Goal: Task Accomplishment & Management: Use online tool/utility

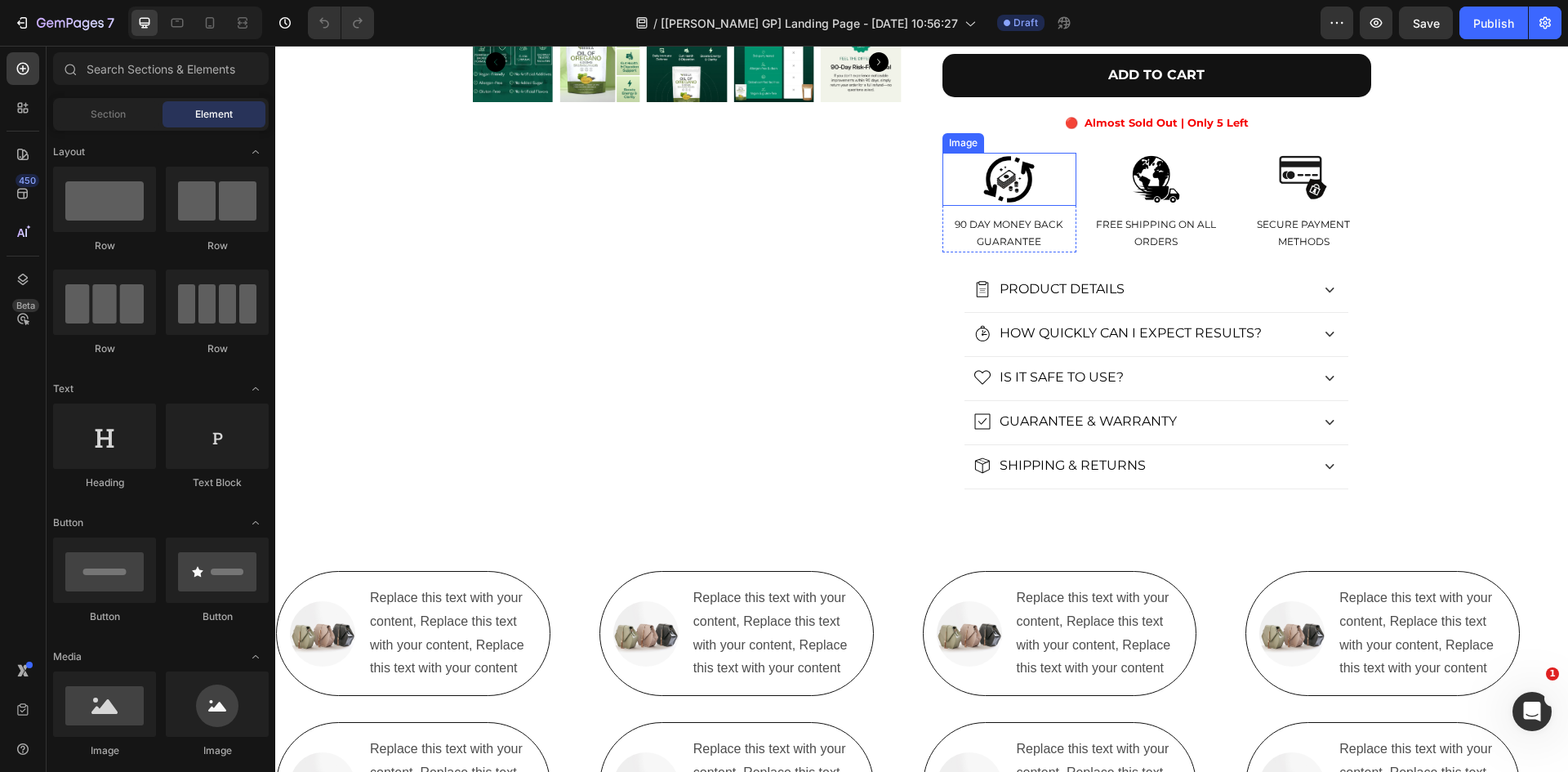
scroll to position [762, 0]
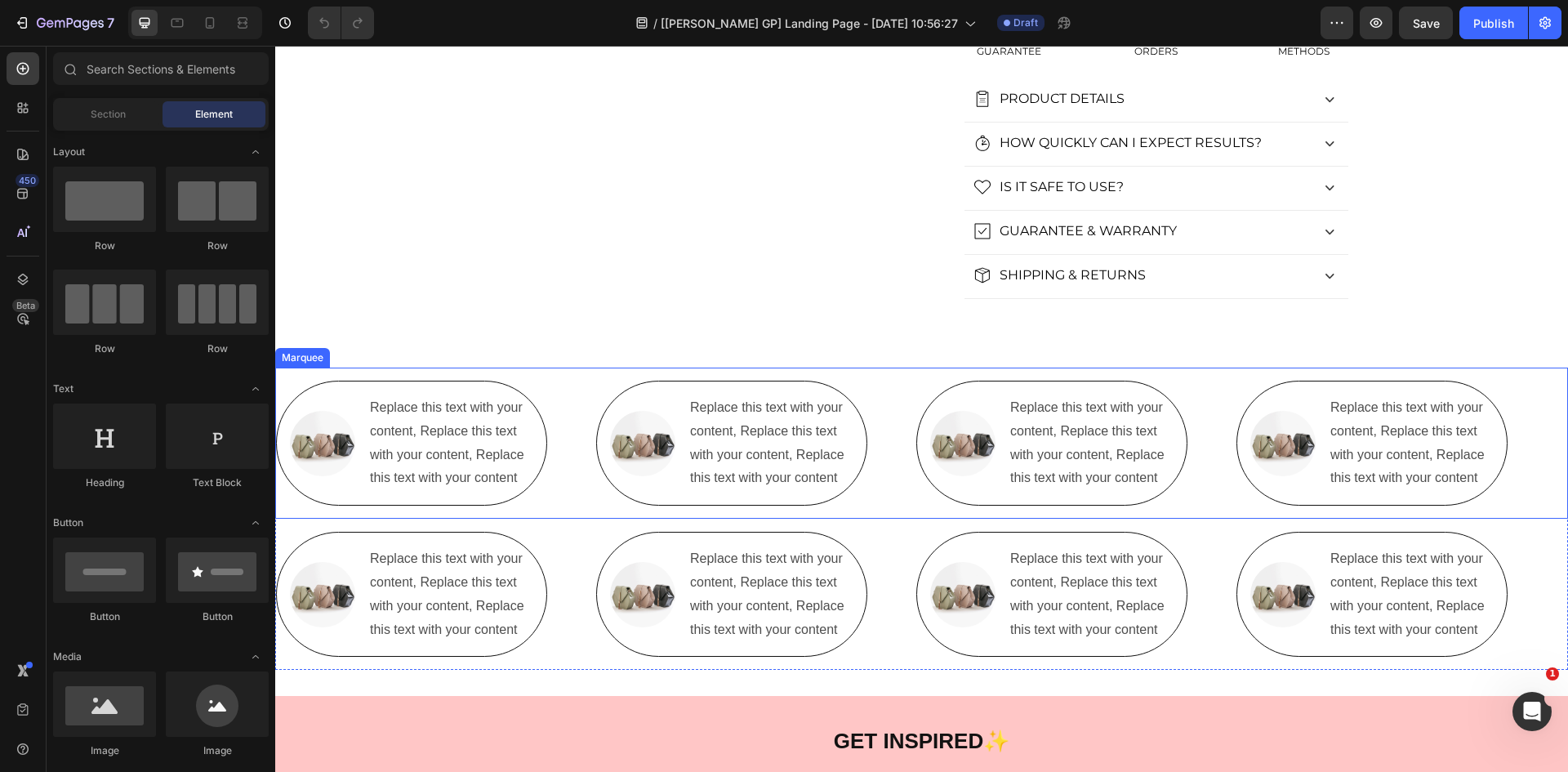
click at [893, 464] on div "Image Replace this text with your content, Replace this text with your content,…" at bounding box center [756, 443] width 320 height 125
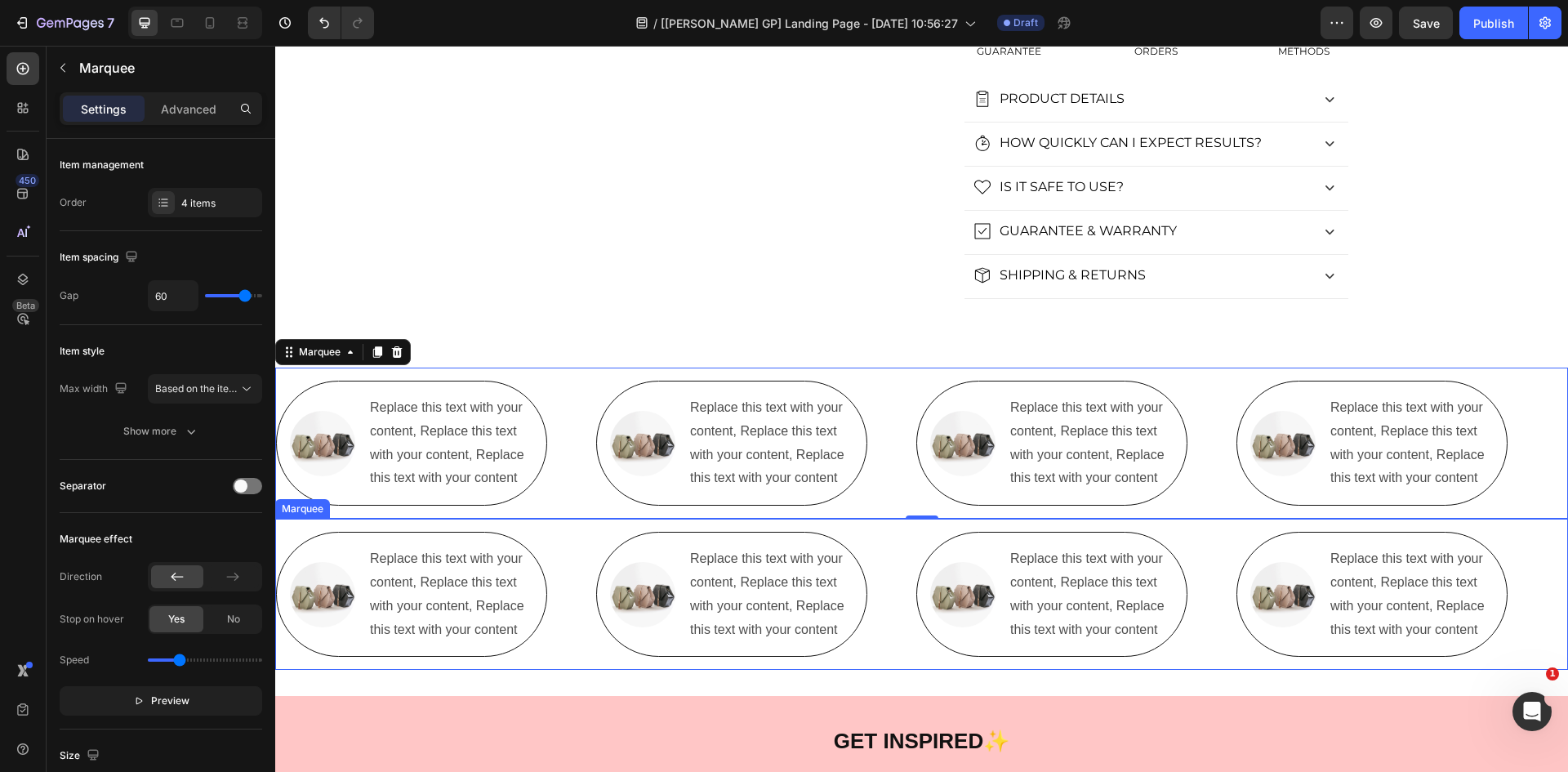
click at [569, 561] on div "Image Replace this text with your content, Replace this text with your content,…" at bounding box center [436, 594] width 320 height 125
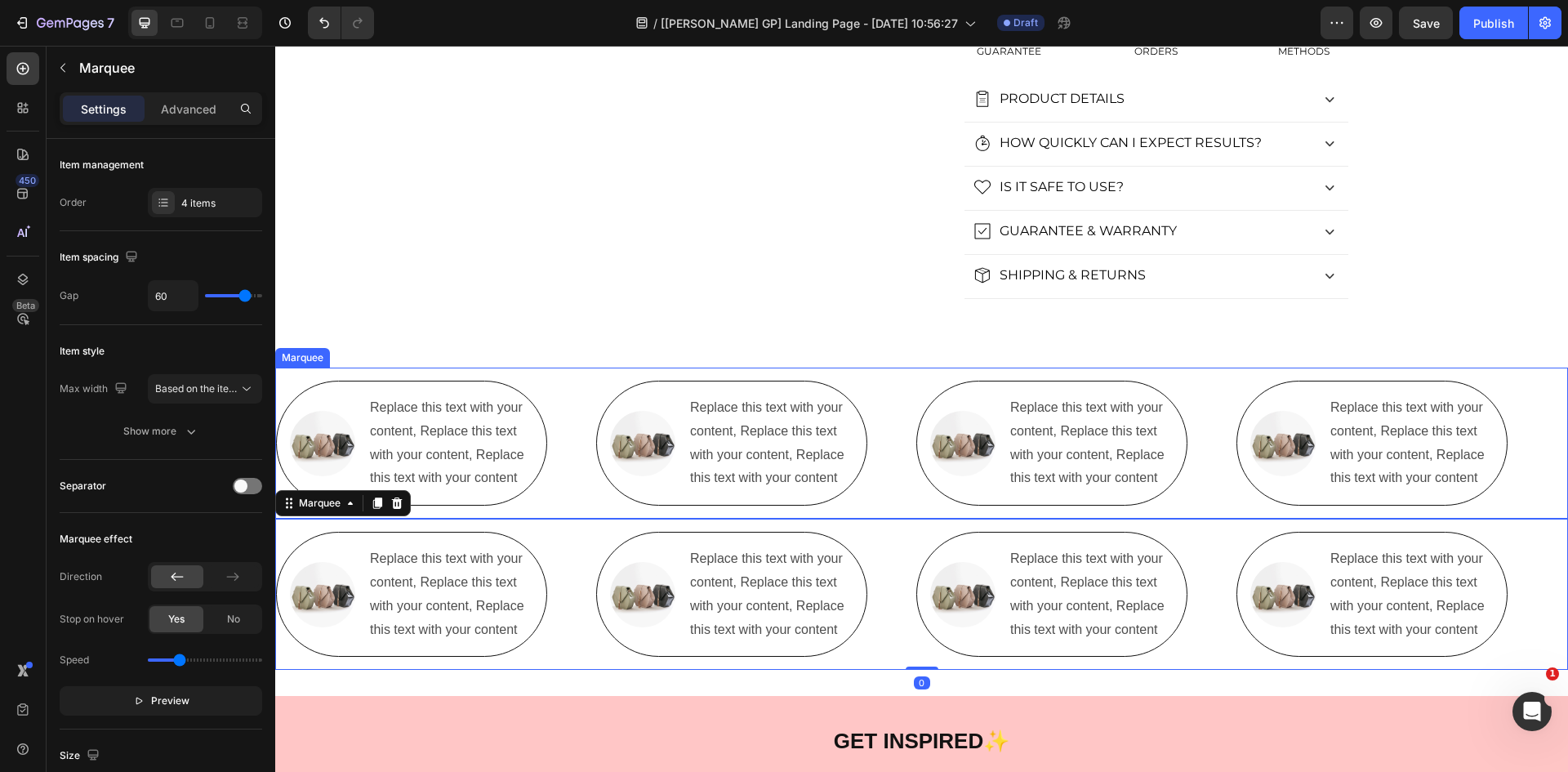
click at [569, 466] on div "Image Replace this text with your content, Replace this text with your content,…" at bounding box center [436, 443] width 320 height 125
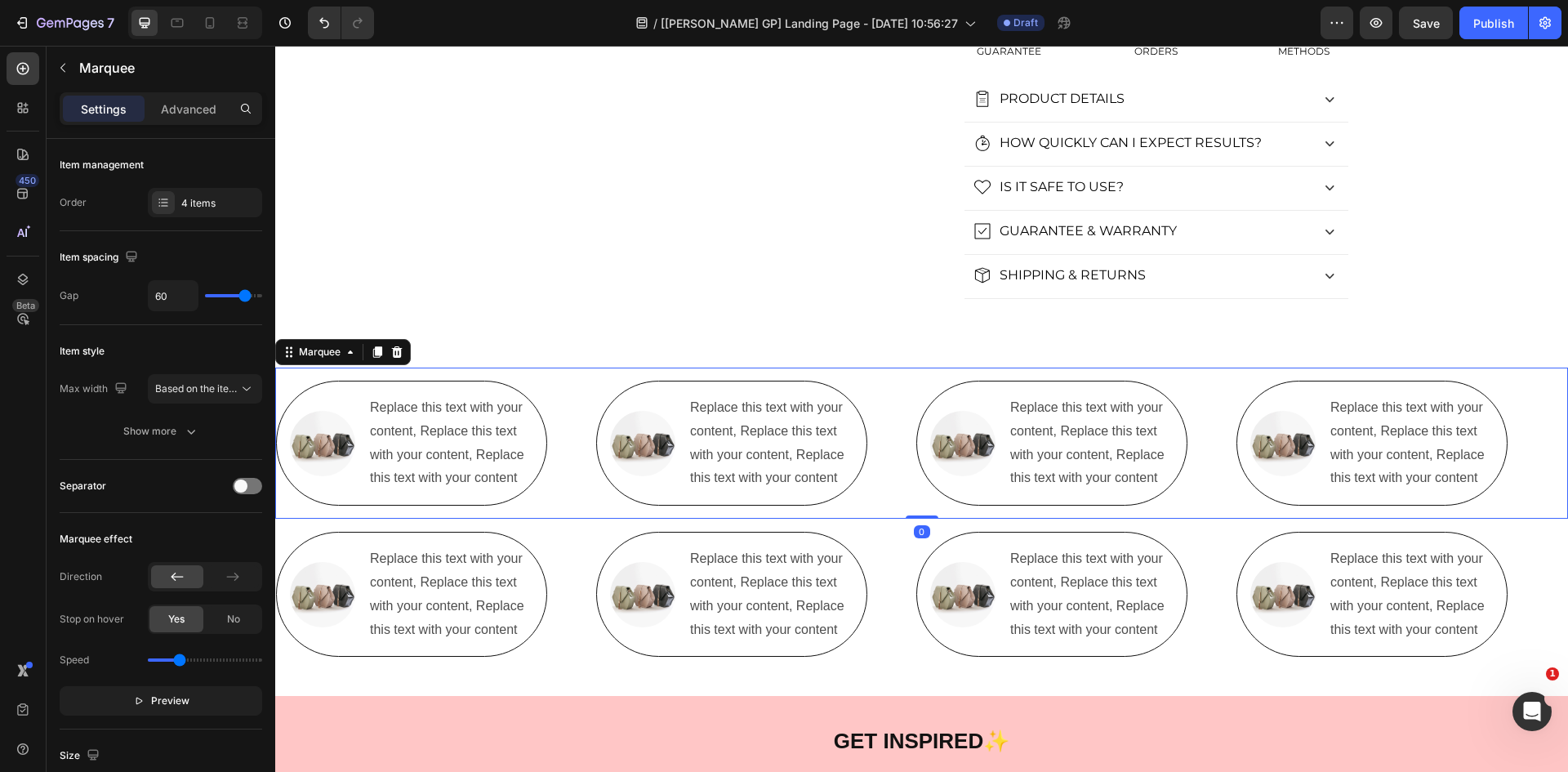
click at [576, 560] on div "Image Replace this text with your content, Replace this text with your content,…" at bounding box center [436, 594] width 320 height 125
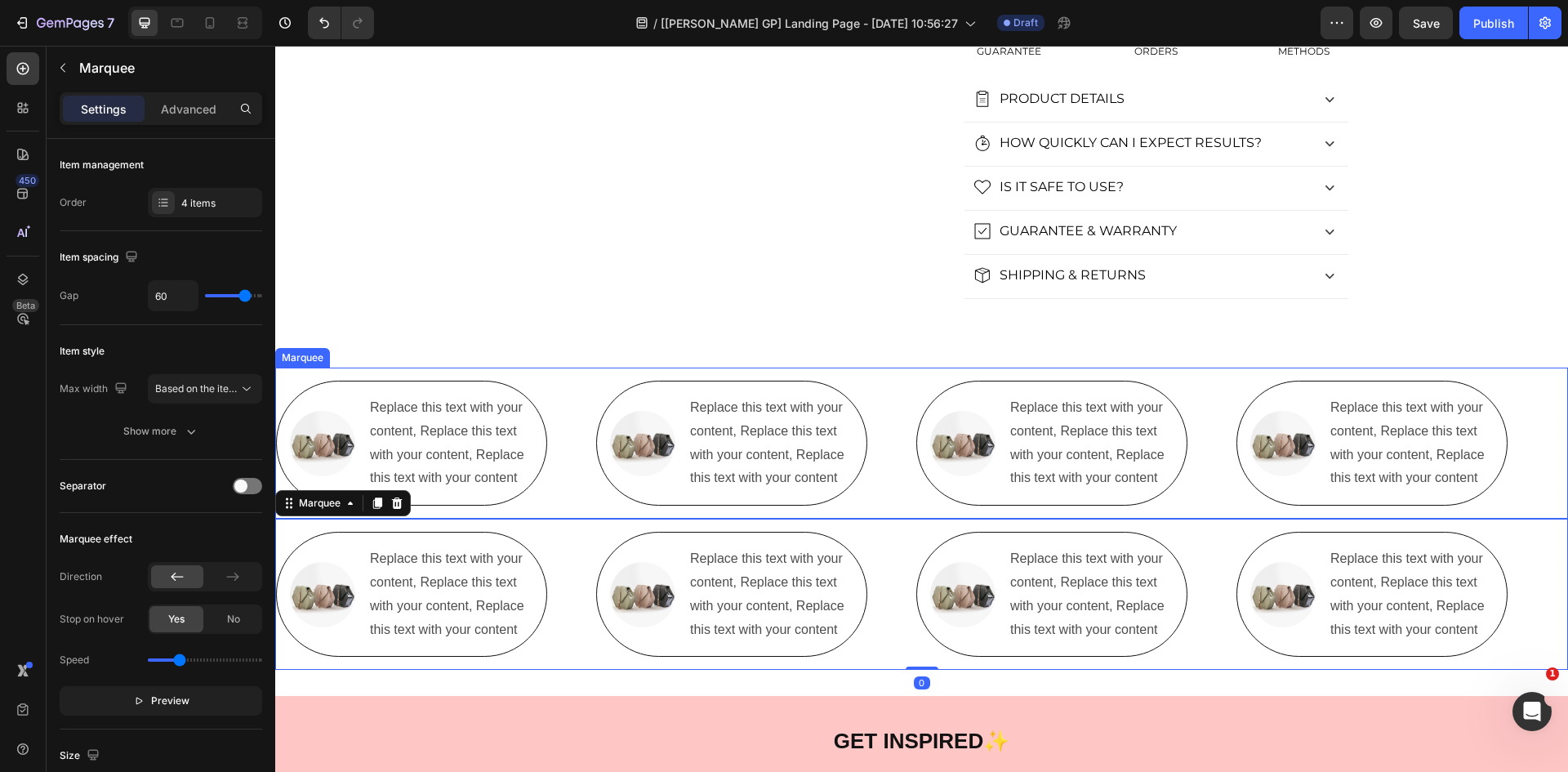
click at [580, 447] on div "Image Replace this text with your content, Replace this text with your content,…" at bounding box center [436, 443] width 320 height 125
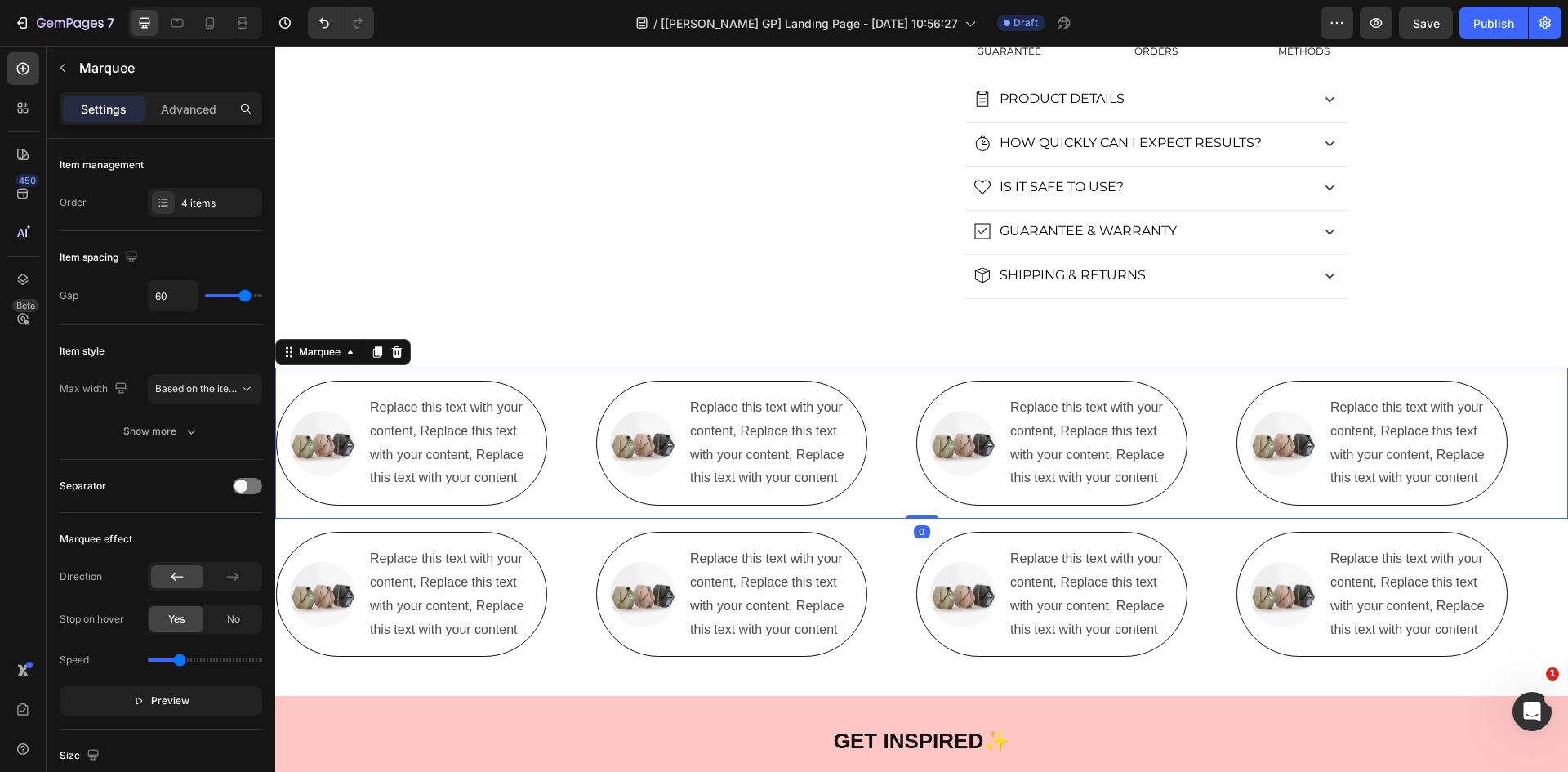
click at [563, 572] on div "Image Replace this text with your content, Replace this text with your content,…" at bounding box center [436, 594] width 320 height 125
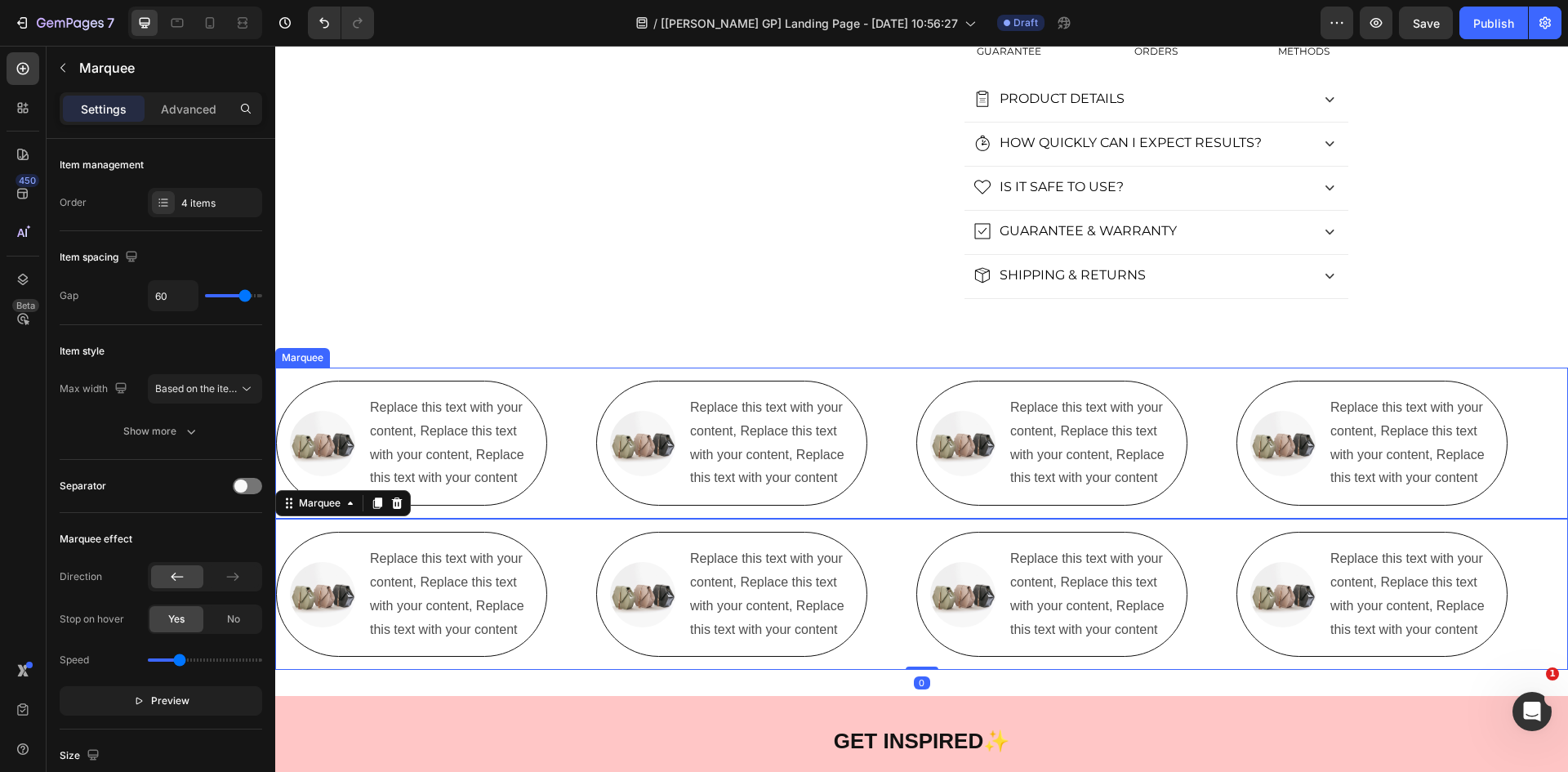
click at [563, 433] on div "Image Replace this text with your content, Replace this text with your content,…" at bounding box center [436, 443] width 320 height 125
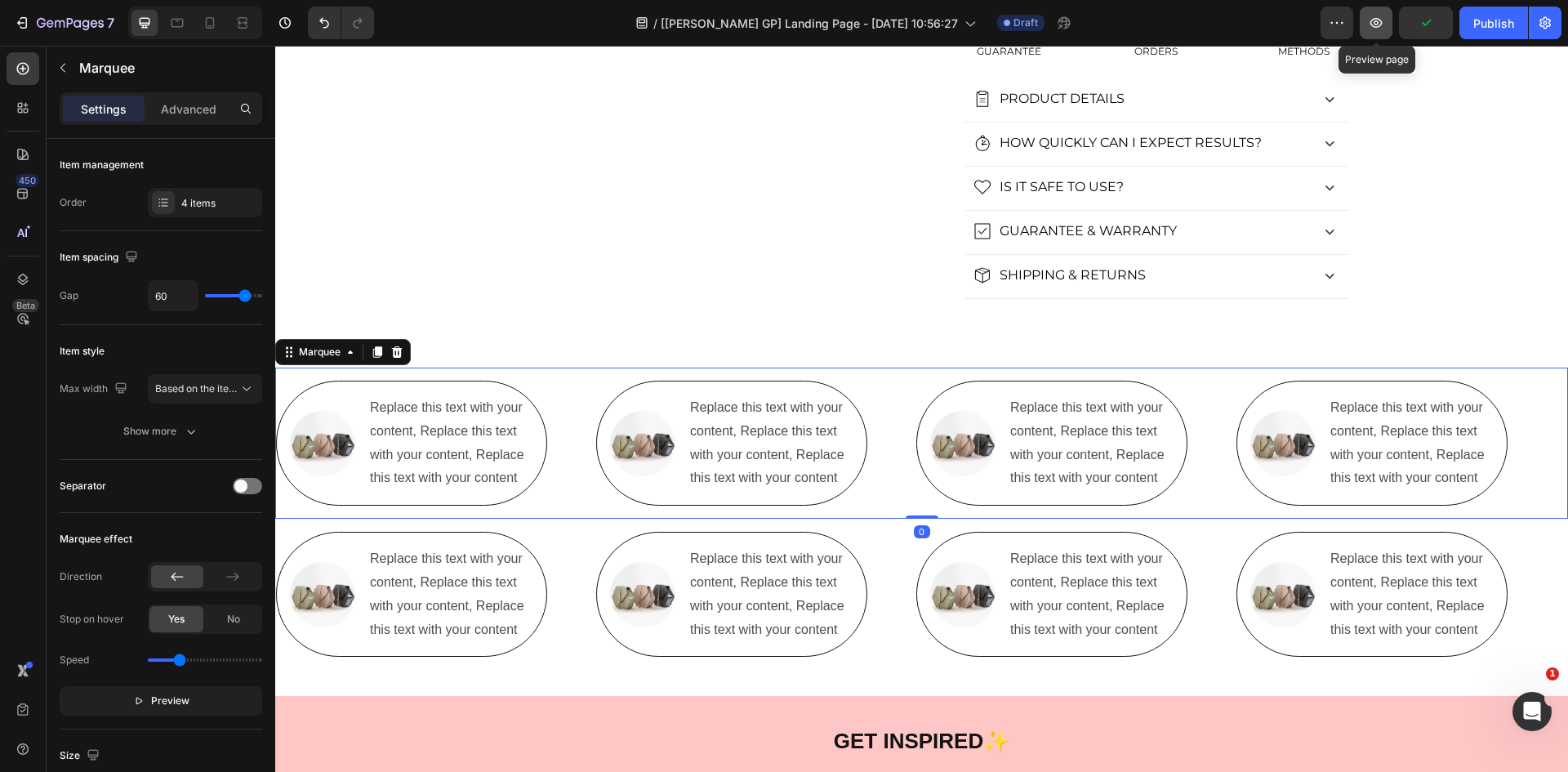
click at [1369, 22] on icon "button" at bounding box center [1376, 22] width 16 height 16
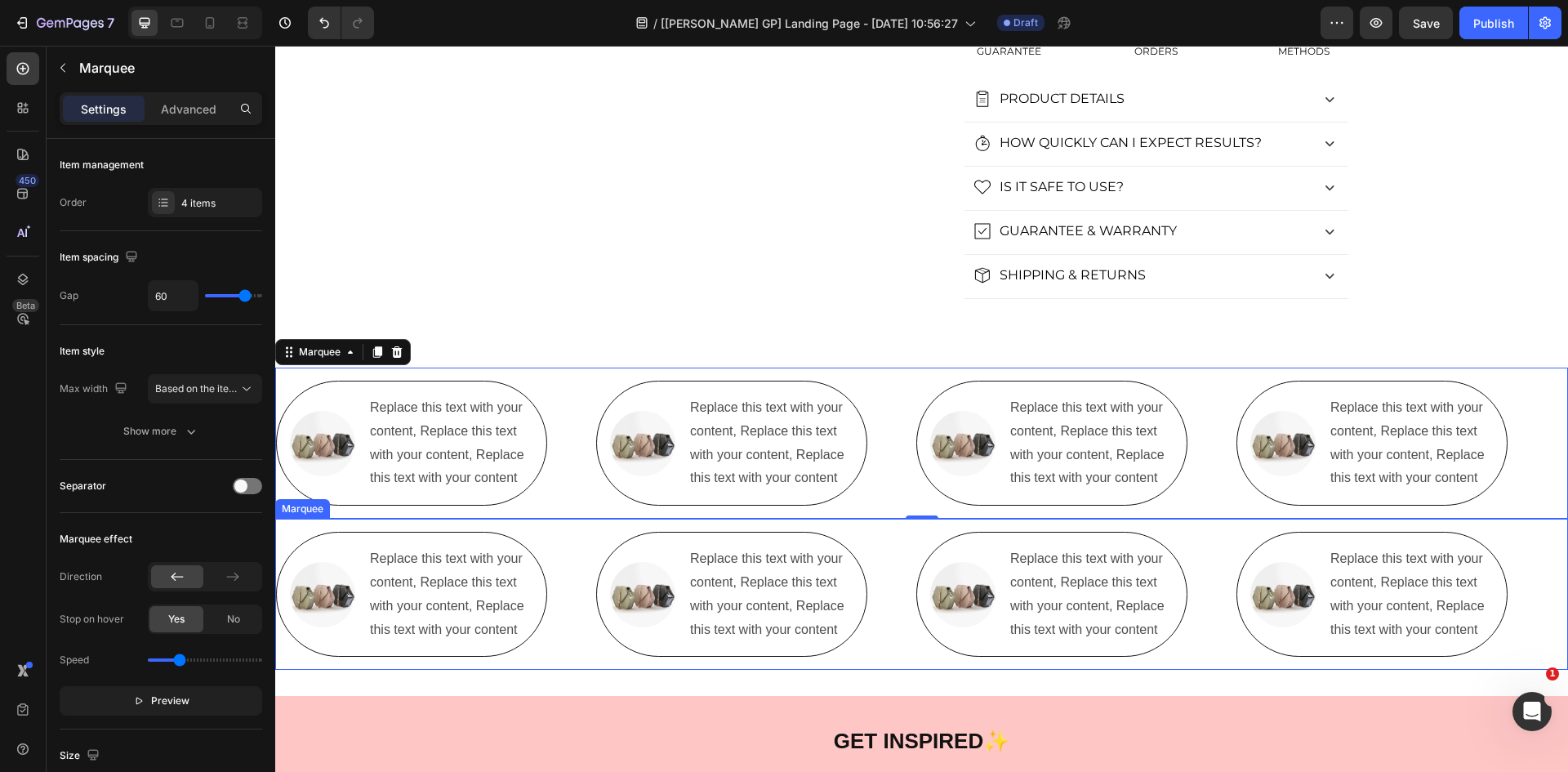
click at [576, 533] on div "Image Replace this text with your content, Replace this text with your content,…" at bounding box center [436, 594] width 320 height 125
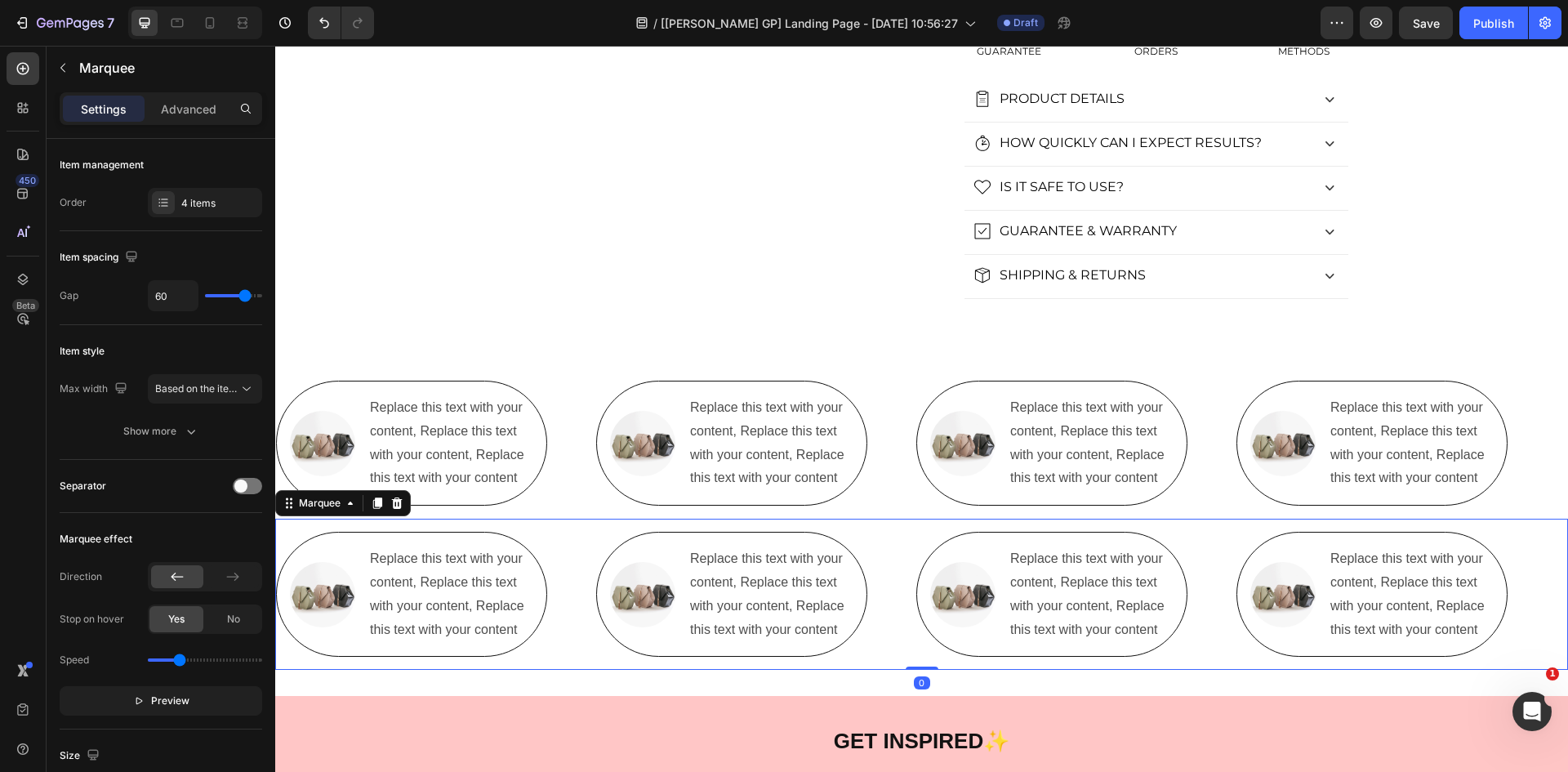
click at [206, 123] on div "Settings Advanced" at bounding box center [160, 109] width 202 height 33
click at [198, 109] on p "Advanced" at bounding box center [189, 109] width 55 height 17
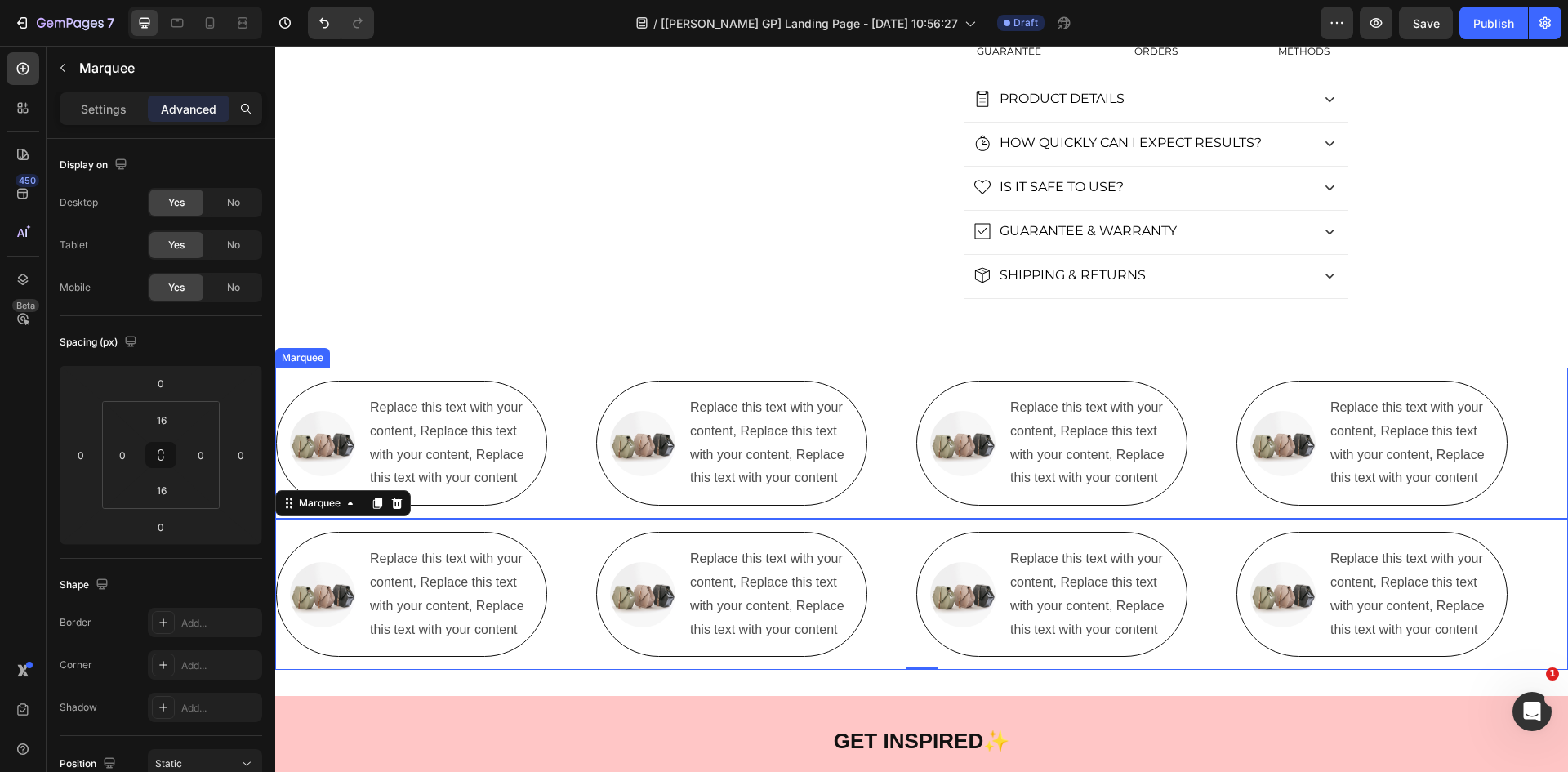
click at [578, 480] on div "Image Replace this text with your content, Replace this text with your content,…" at bounding box center [436, 443] width 320 height 125
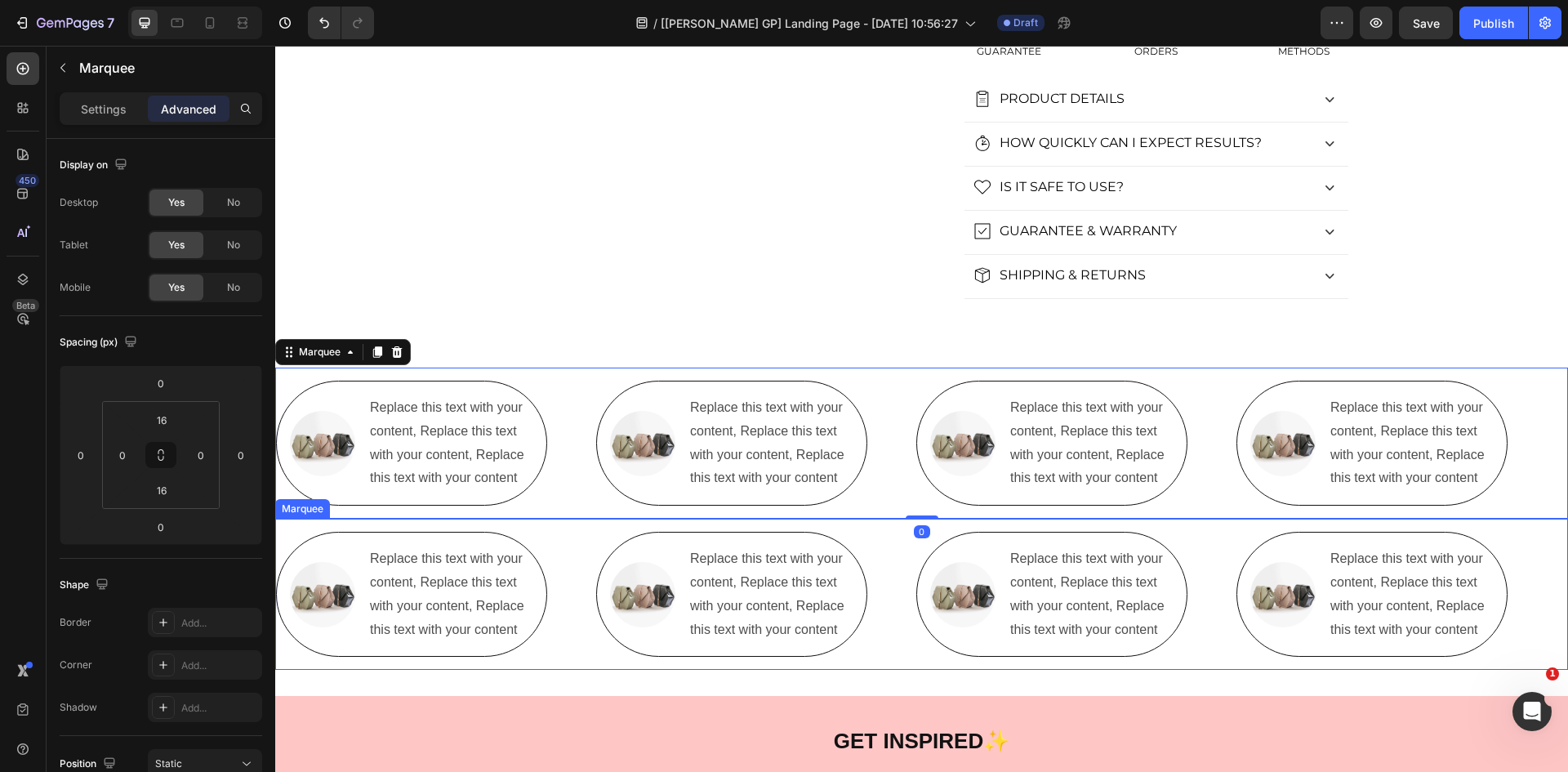
click at [577, 553] on div "Image Replace this text with your content, Replace this text with your content,…" at bounding box center [436, 594] width 320 height 125
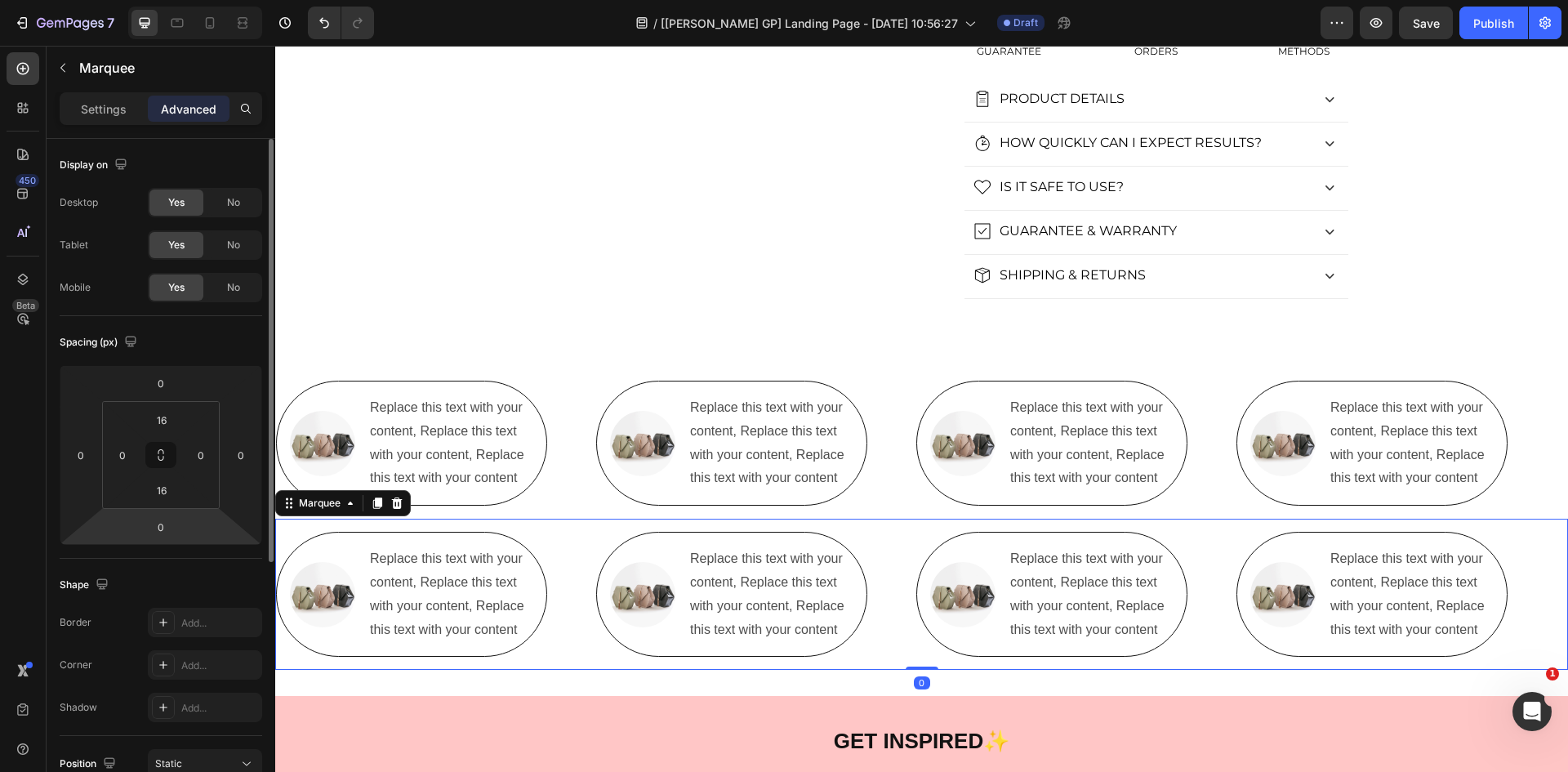
scroll to position [190, 0]
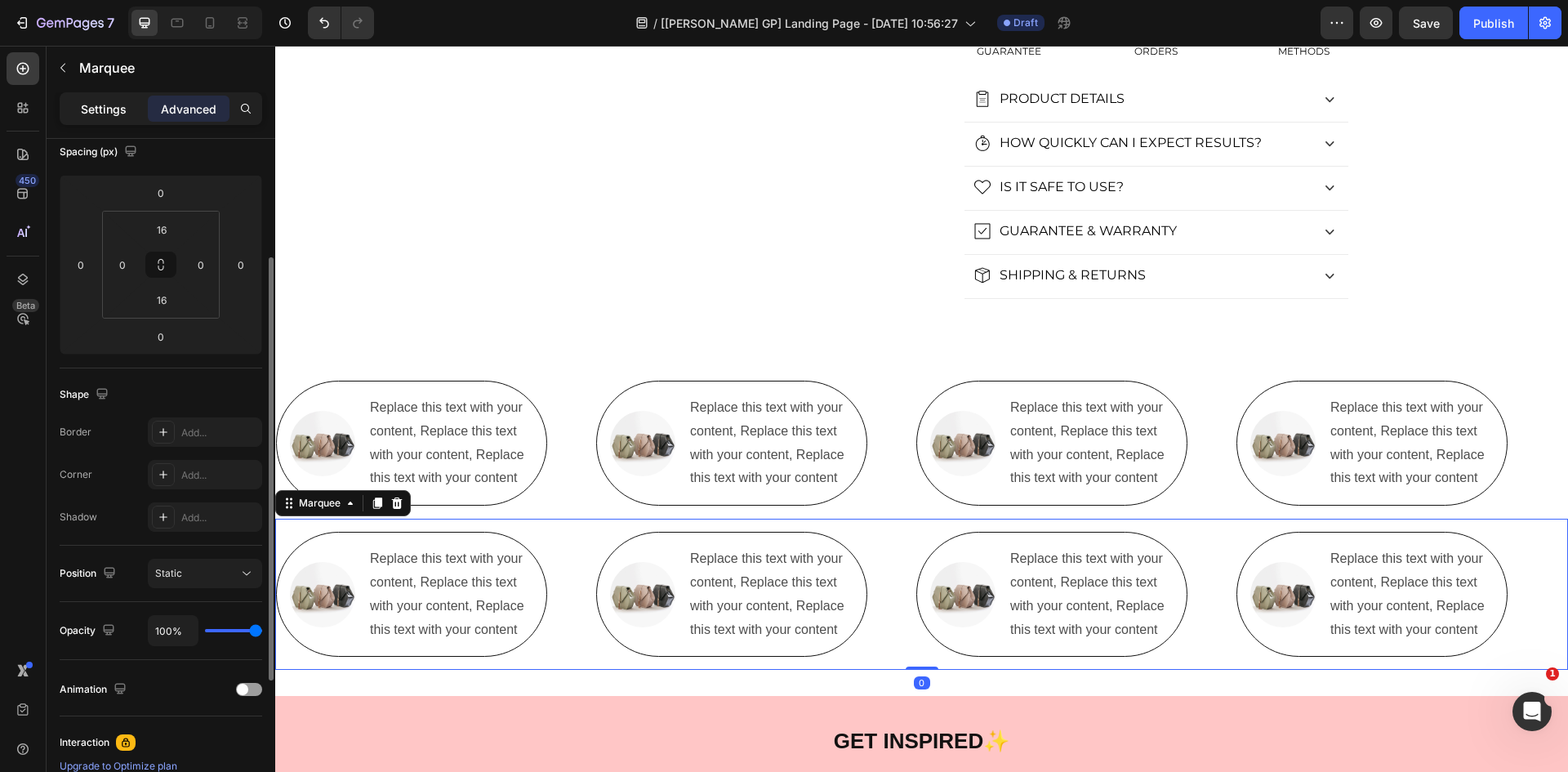
click at [119, 103] on p "Settings" at bounding box center [103, 109] width 46 height 17
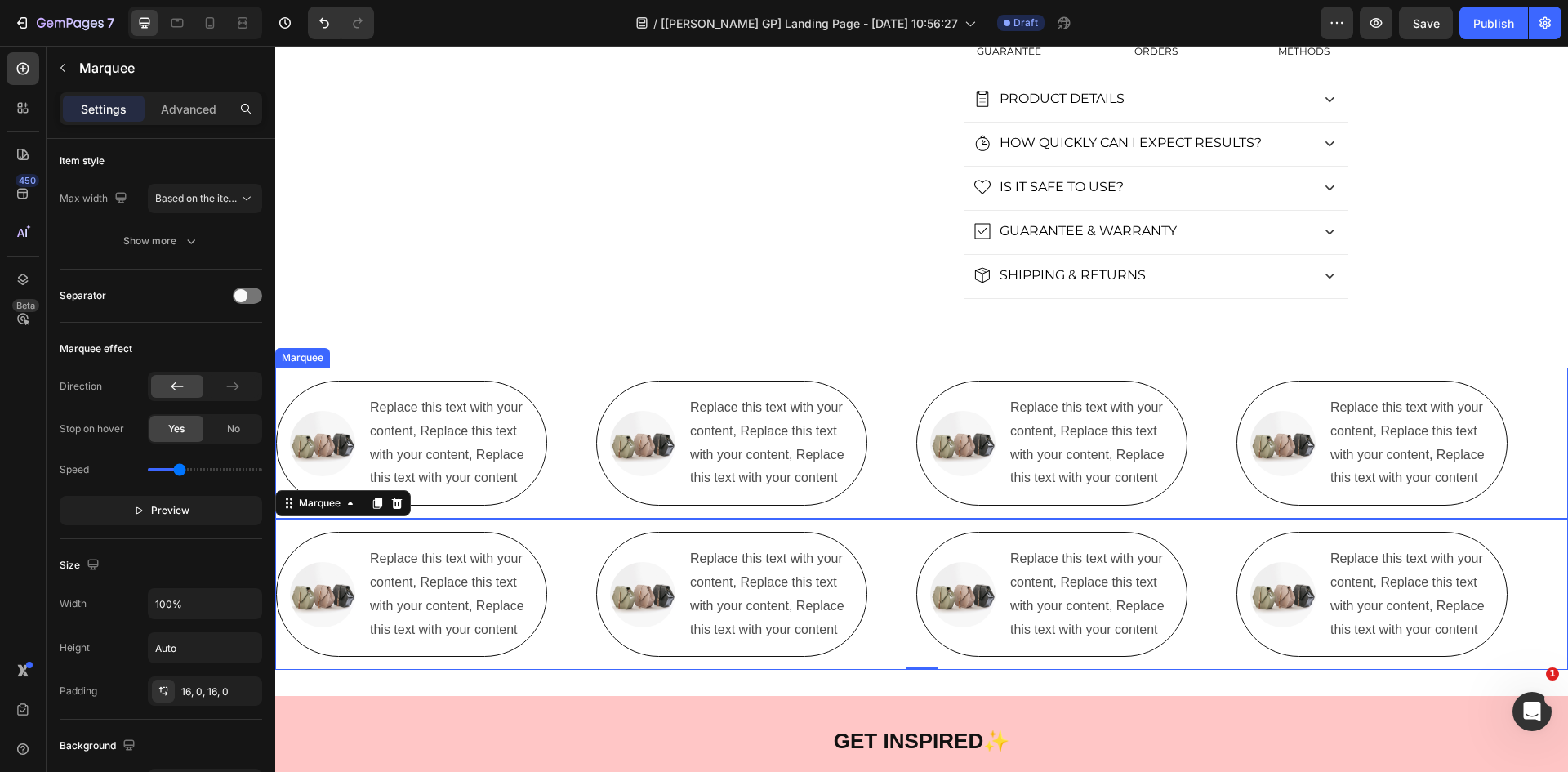
click at [576, 427] on div "Image Replace this text with your content, Replace this text with your content,…" at bounding box center [436, 443] width 320 height 125
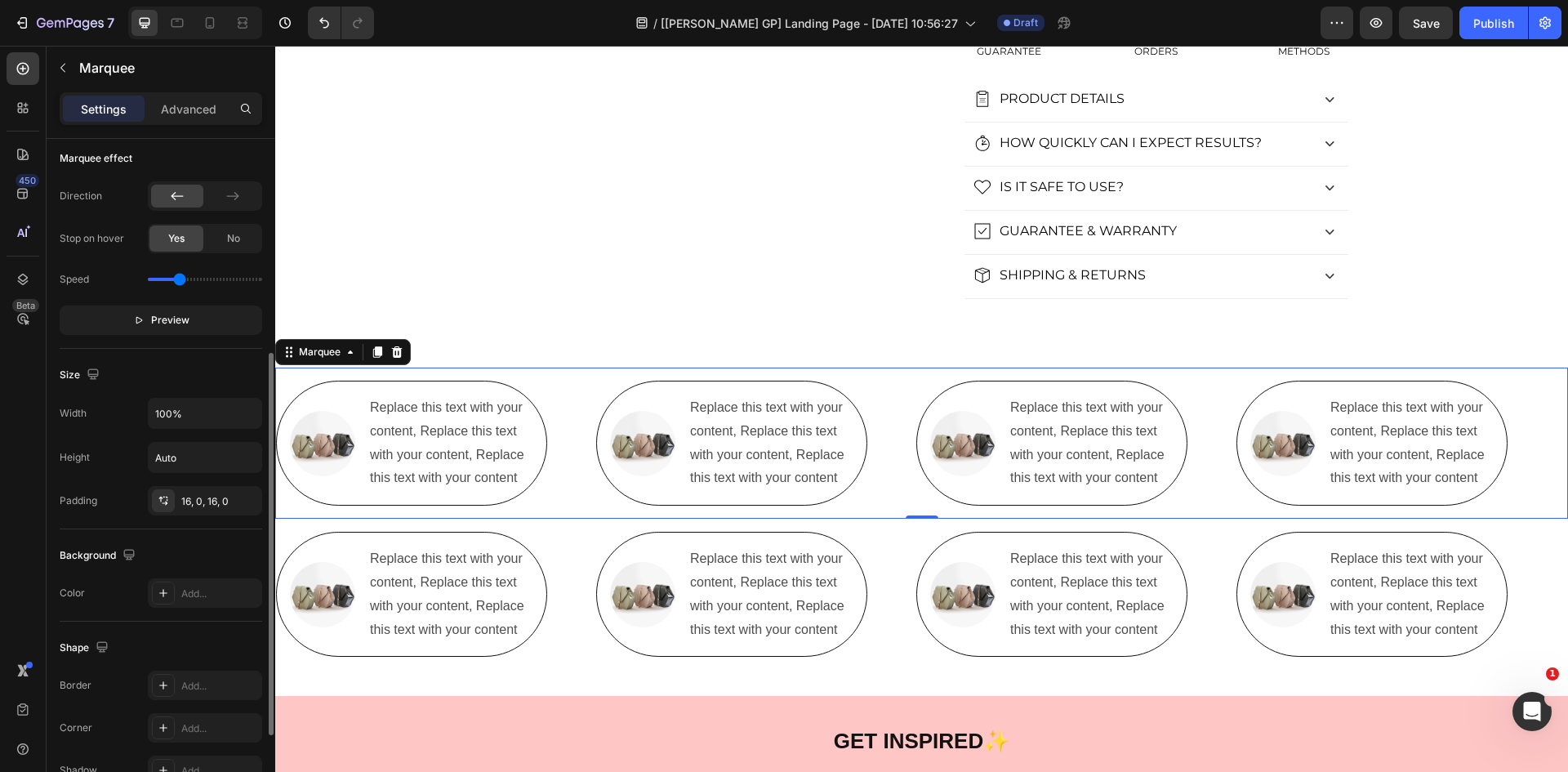
scroll to position [528, 0]
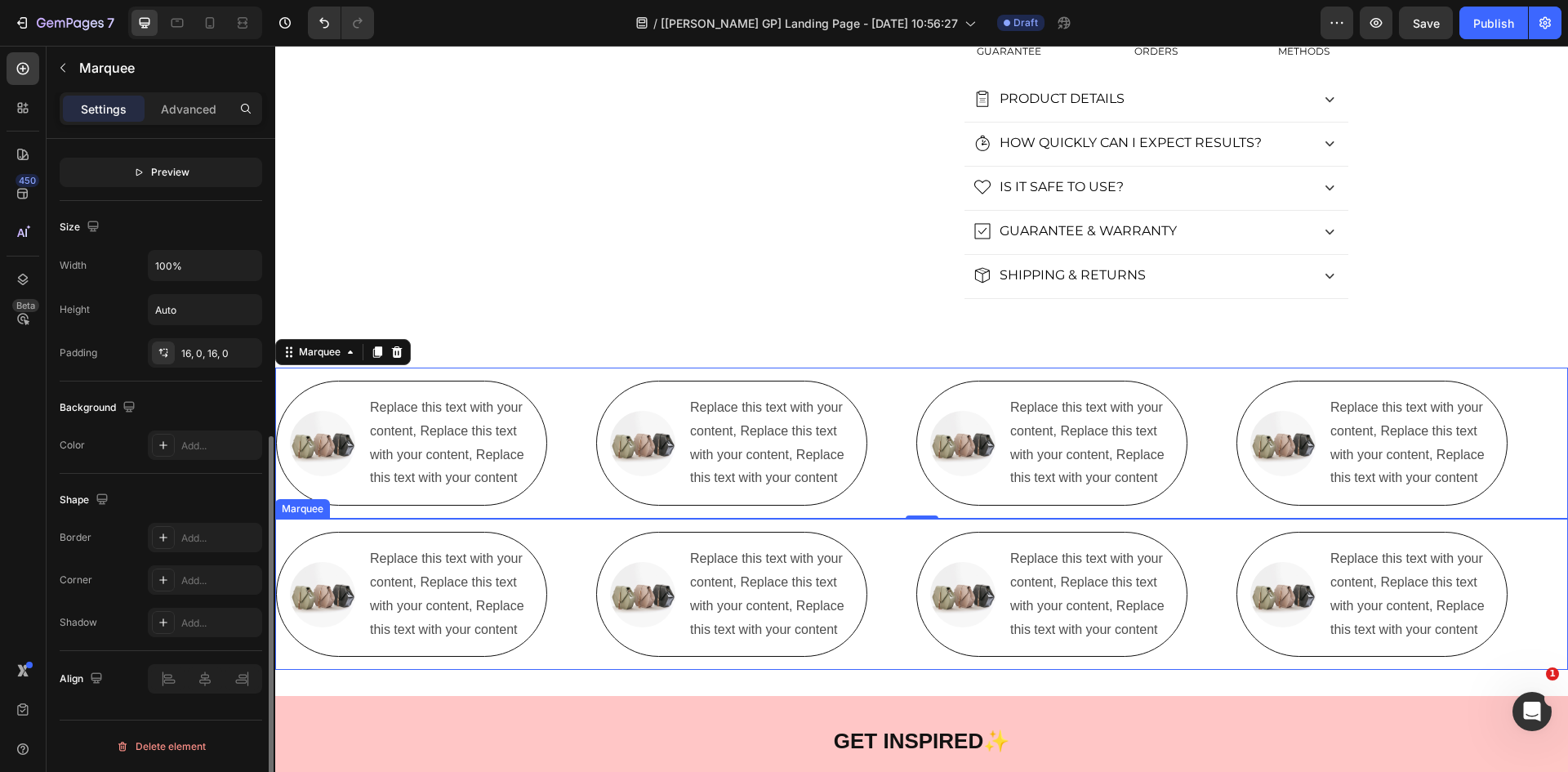
click at [565, 538] on div "Image Replace this text with your content, Replace this text with your content,…" at bounding box center [436, 594] width 320 height 125
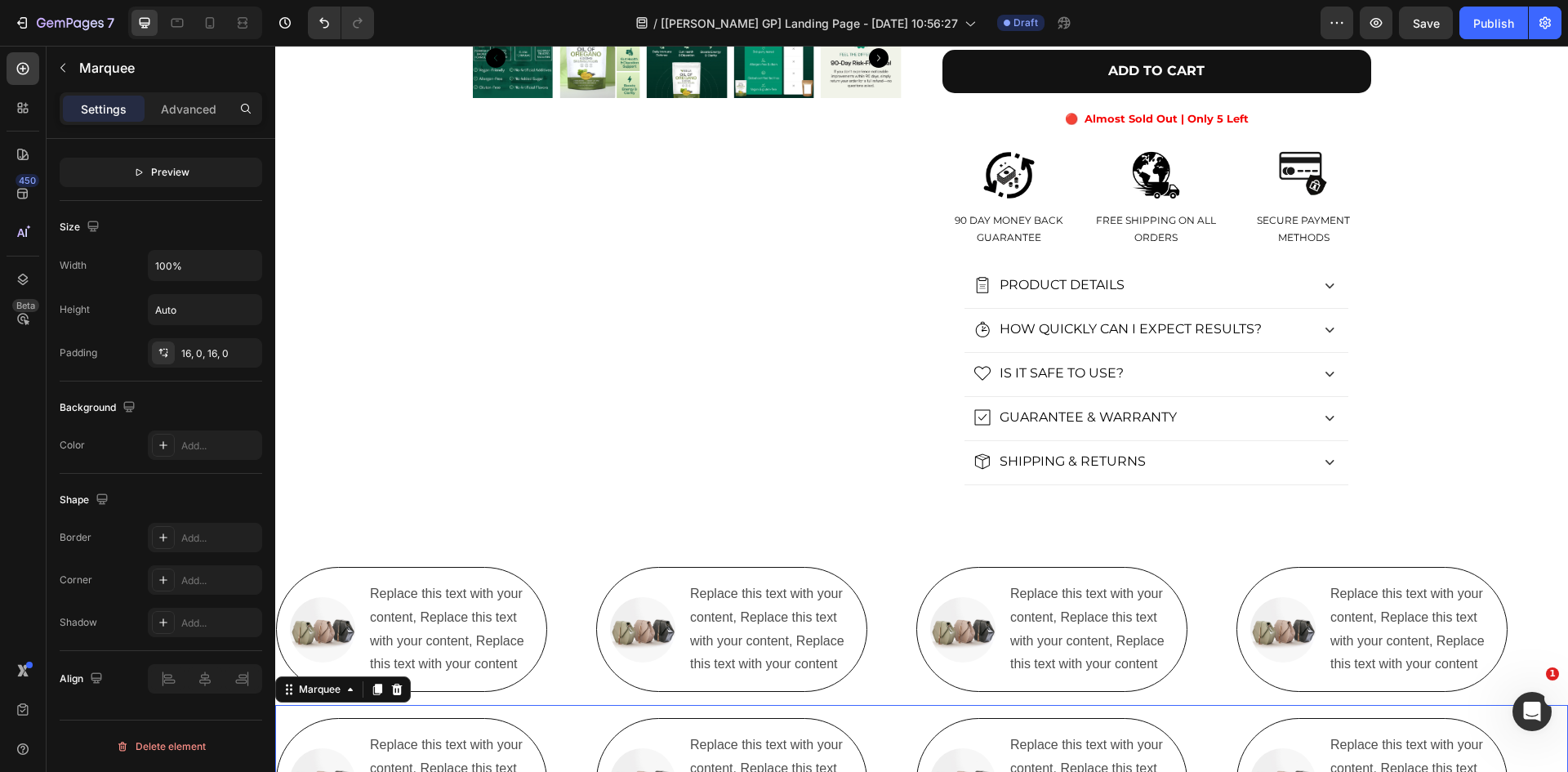
scroll to position [571, 0]
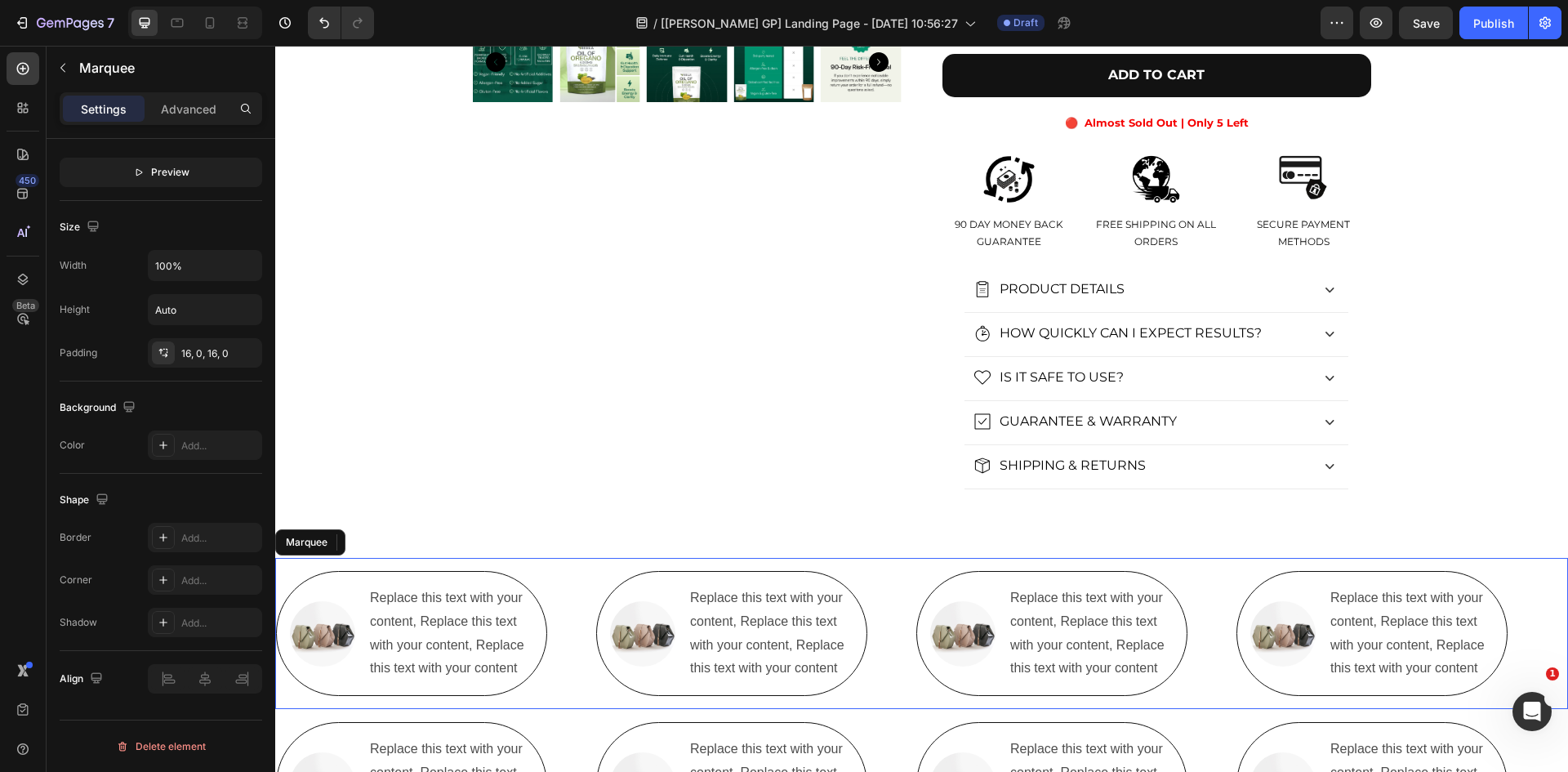
click at [552, 602] on div "Image Replace this text with your content, Replace this text with your content,…" at bounding box center [436, 633] width 320 height 125
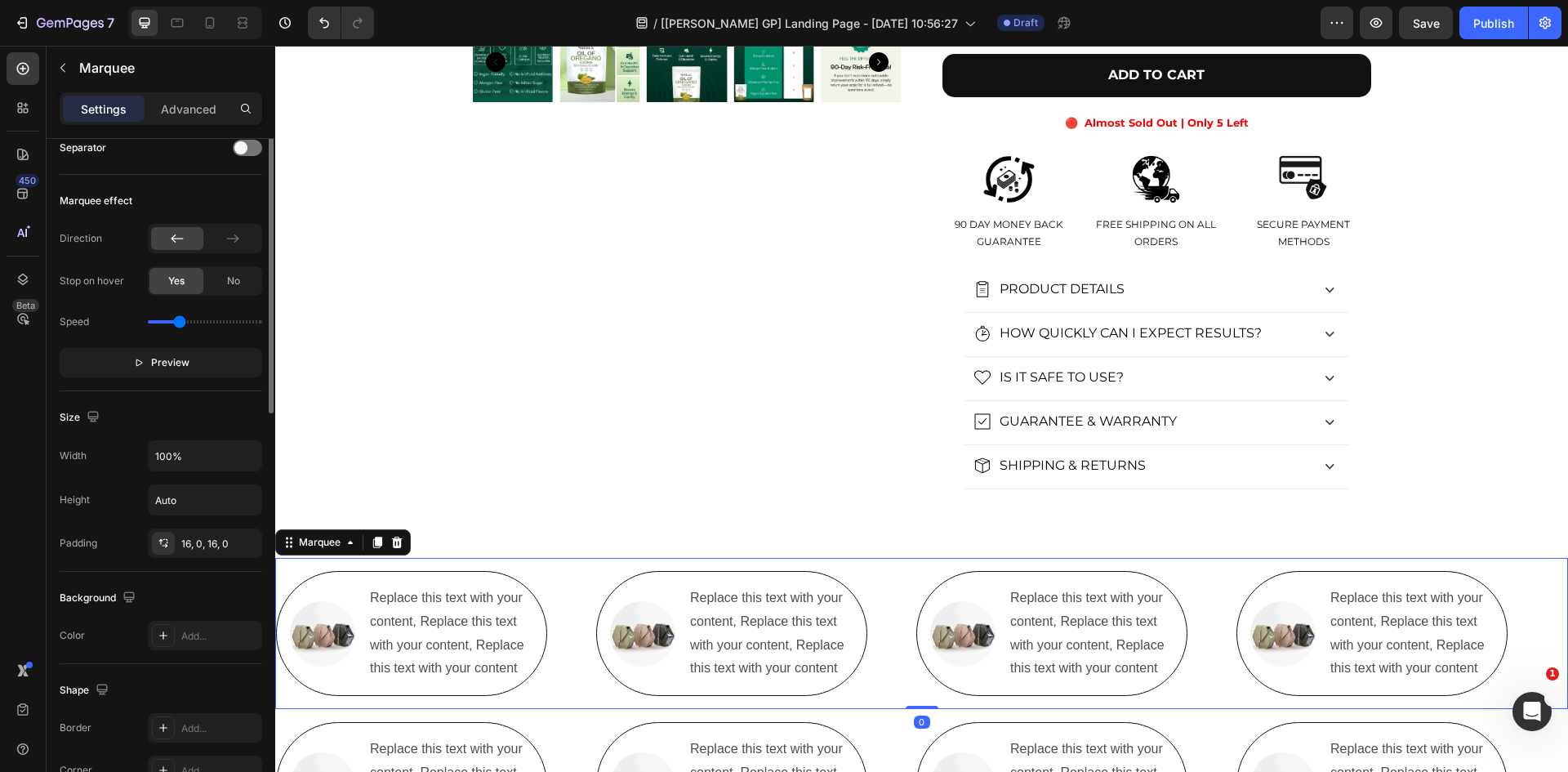
scroll to position [148, 0]
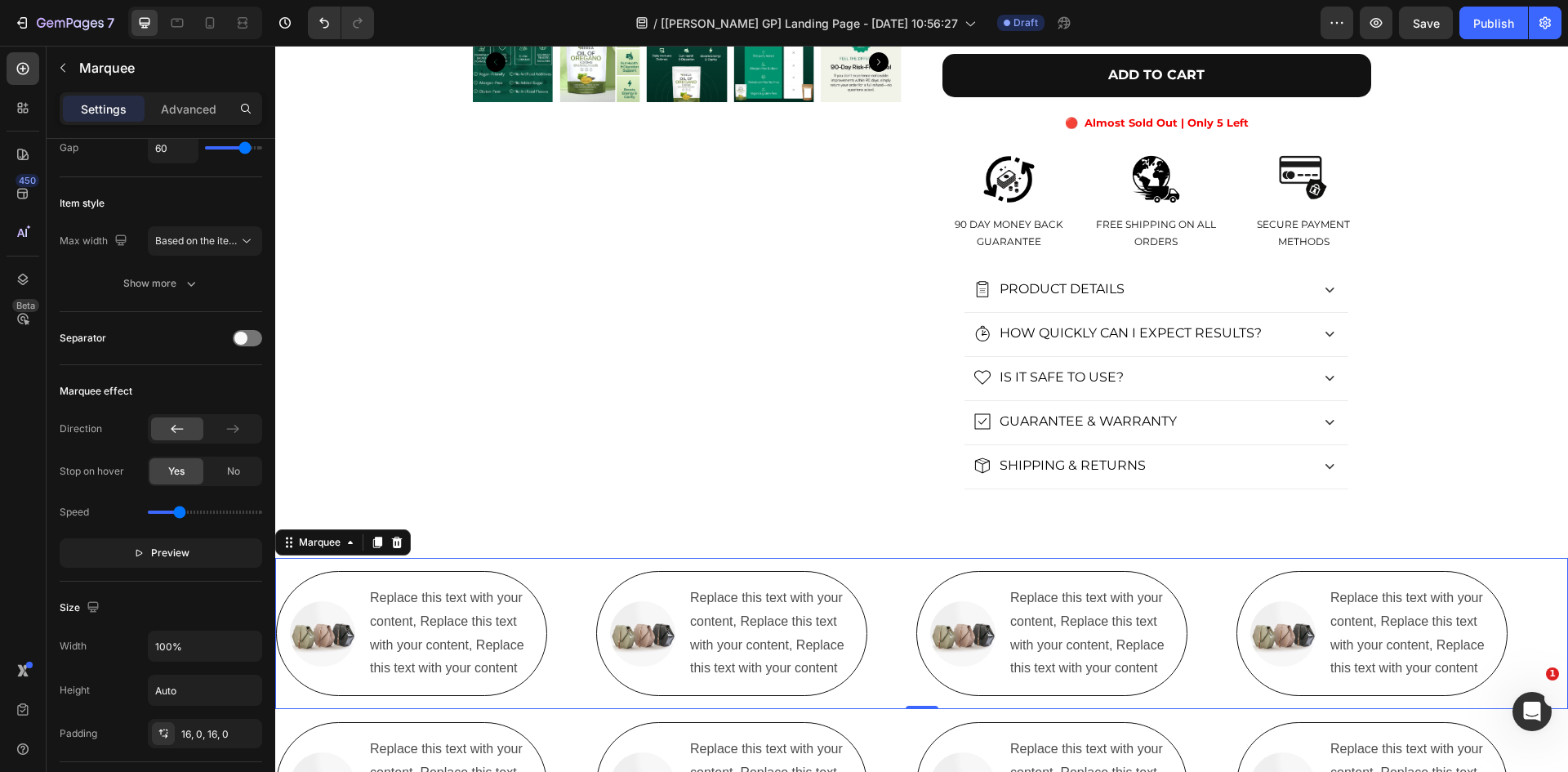
click at [554, 598] on div "Image Replace this text with your content, Replace this text with your content,…" at bounding box center [436, 633] width 320 height 125
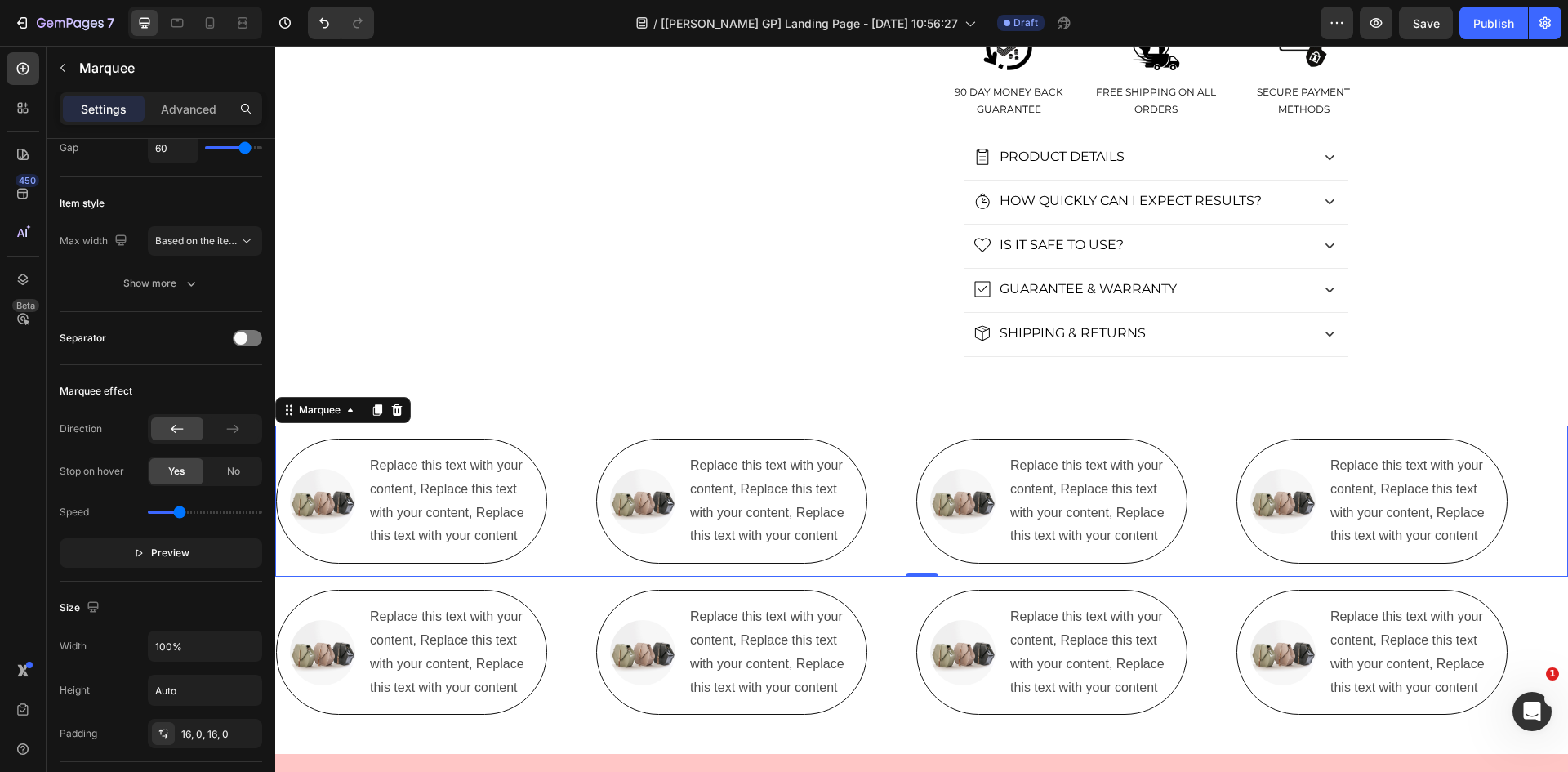
scroll to position [762, 0]
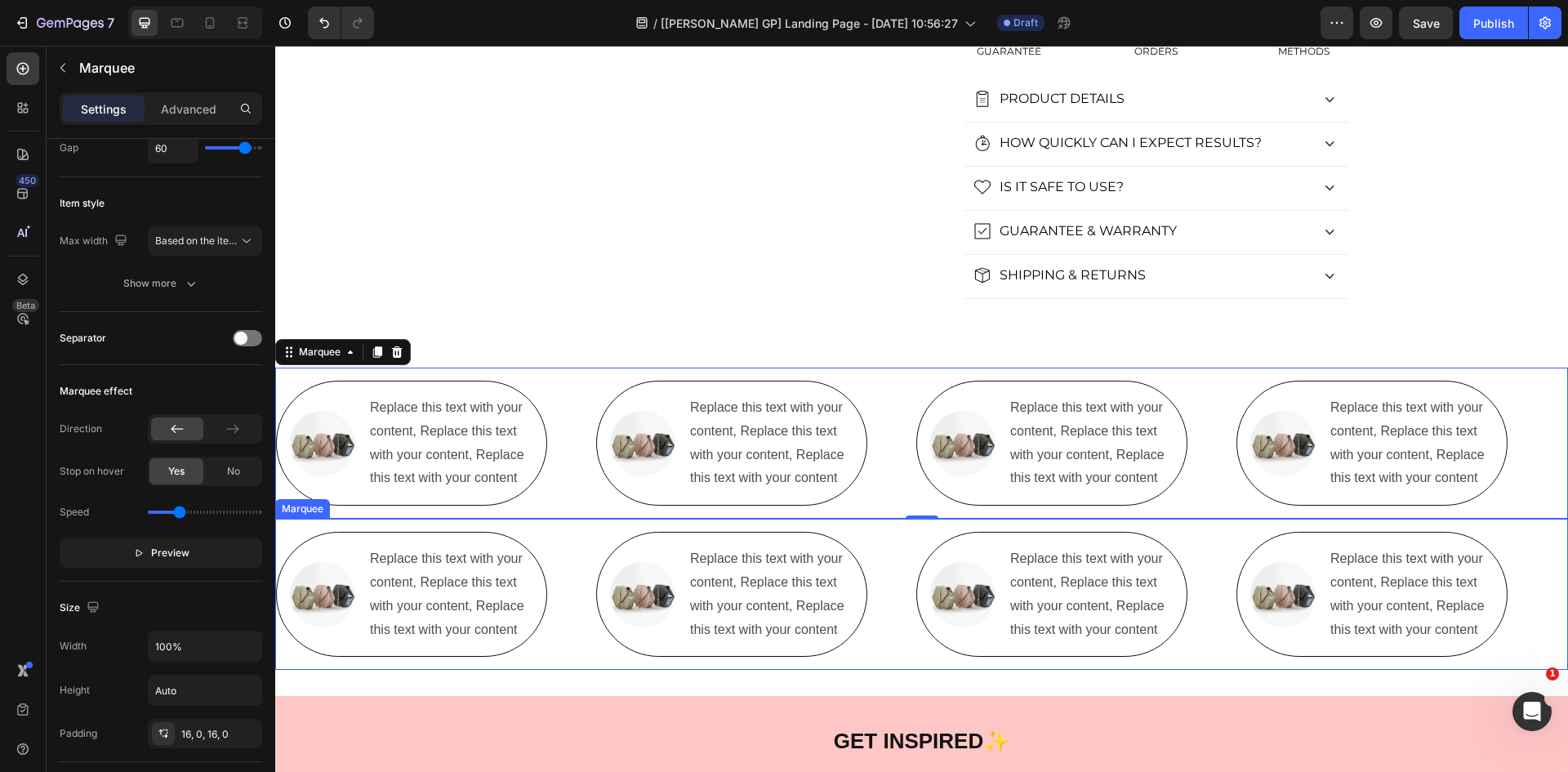
click at [567, 588] on div "Image Replace this text with your content, Replace this text with your content,…" at bounding box center [436, 594] width 320 height 125
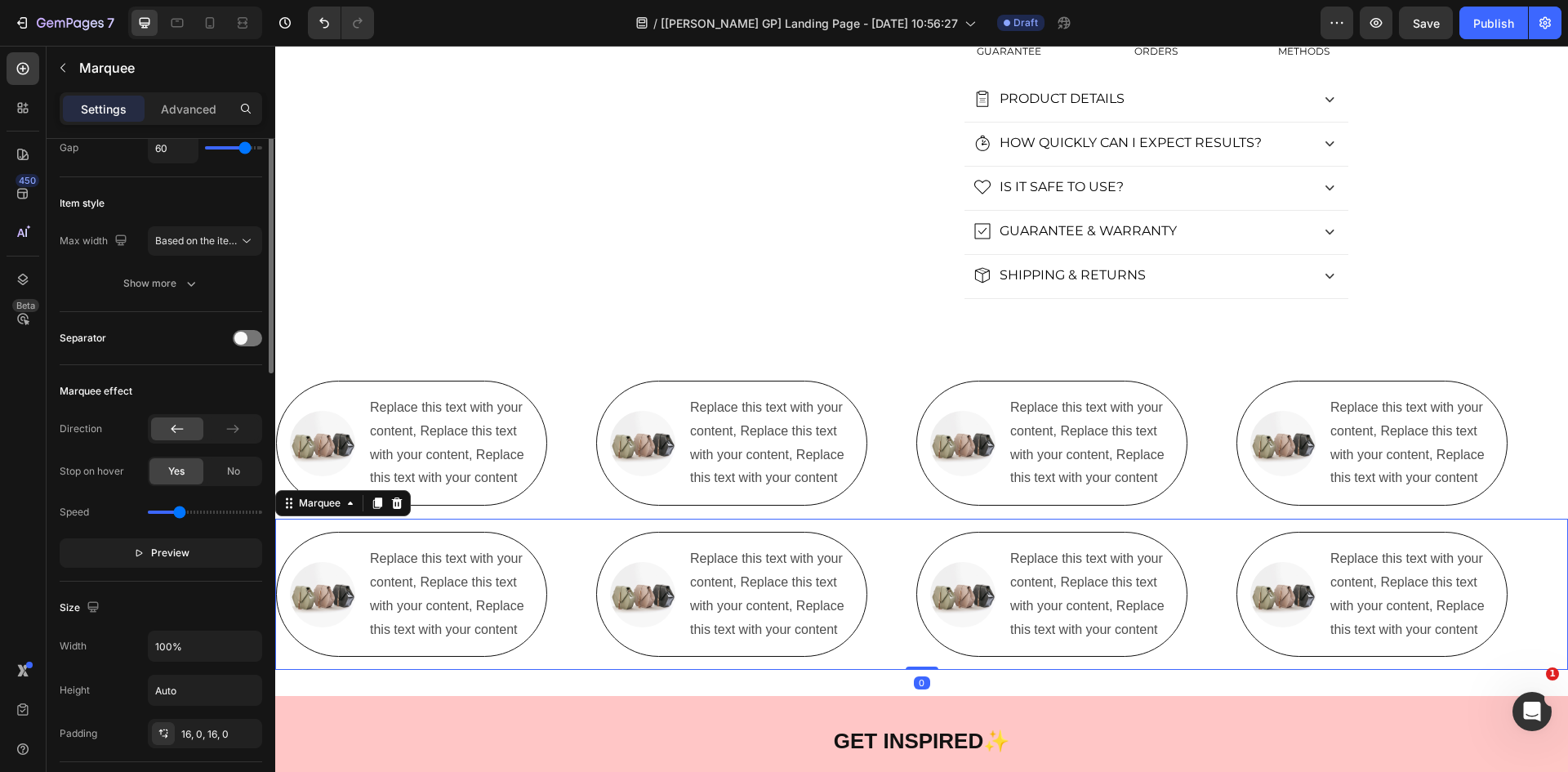
scroll to position [0, 0]
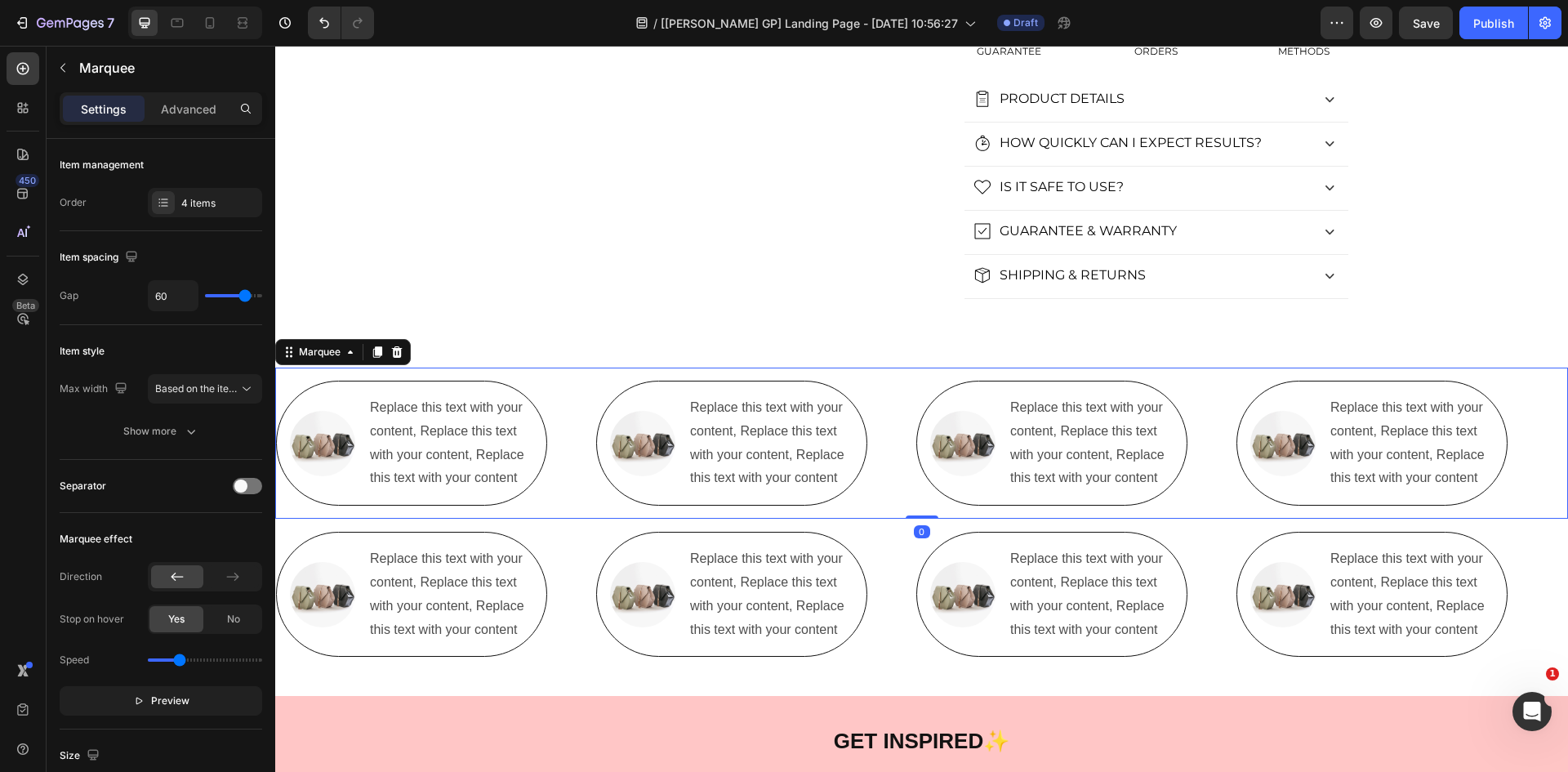
click at [575, 486] on div "Image Replace this text with your content, Replace this text with your content,…" at bounding box center [436, 443] width 320 height 125
click at [178, 432] on div "Show more" at bounding box center [161, 431] width 76 height 16
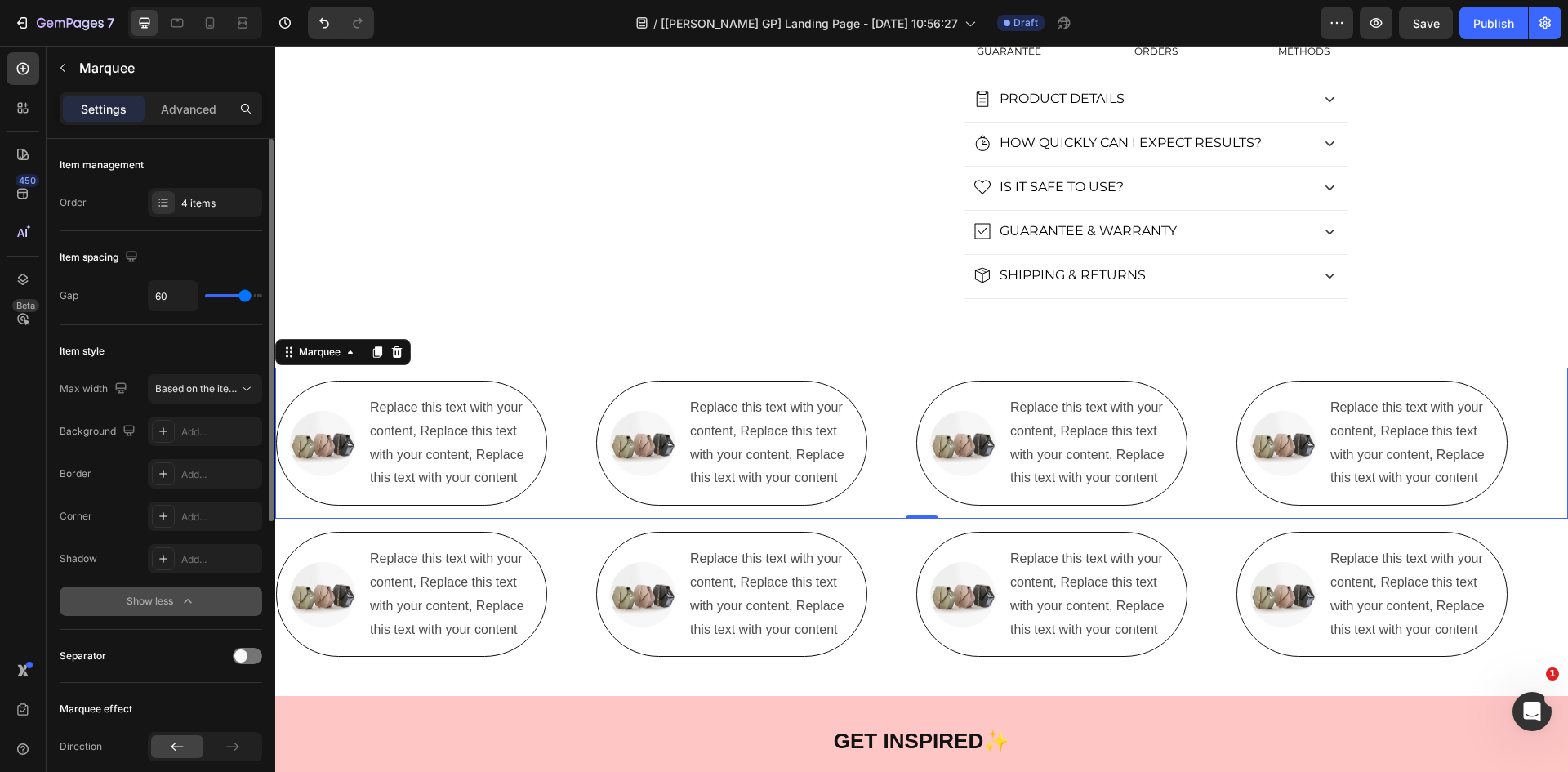
click at [139, 601] on div "Show less" at bounding box center [161, 601] width 70 height 16
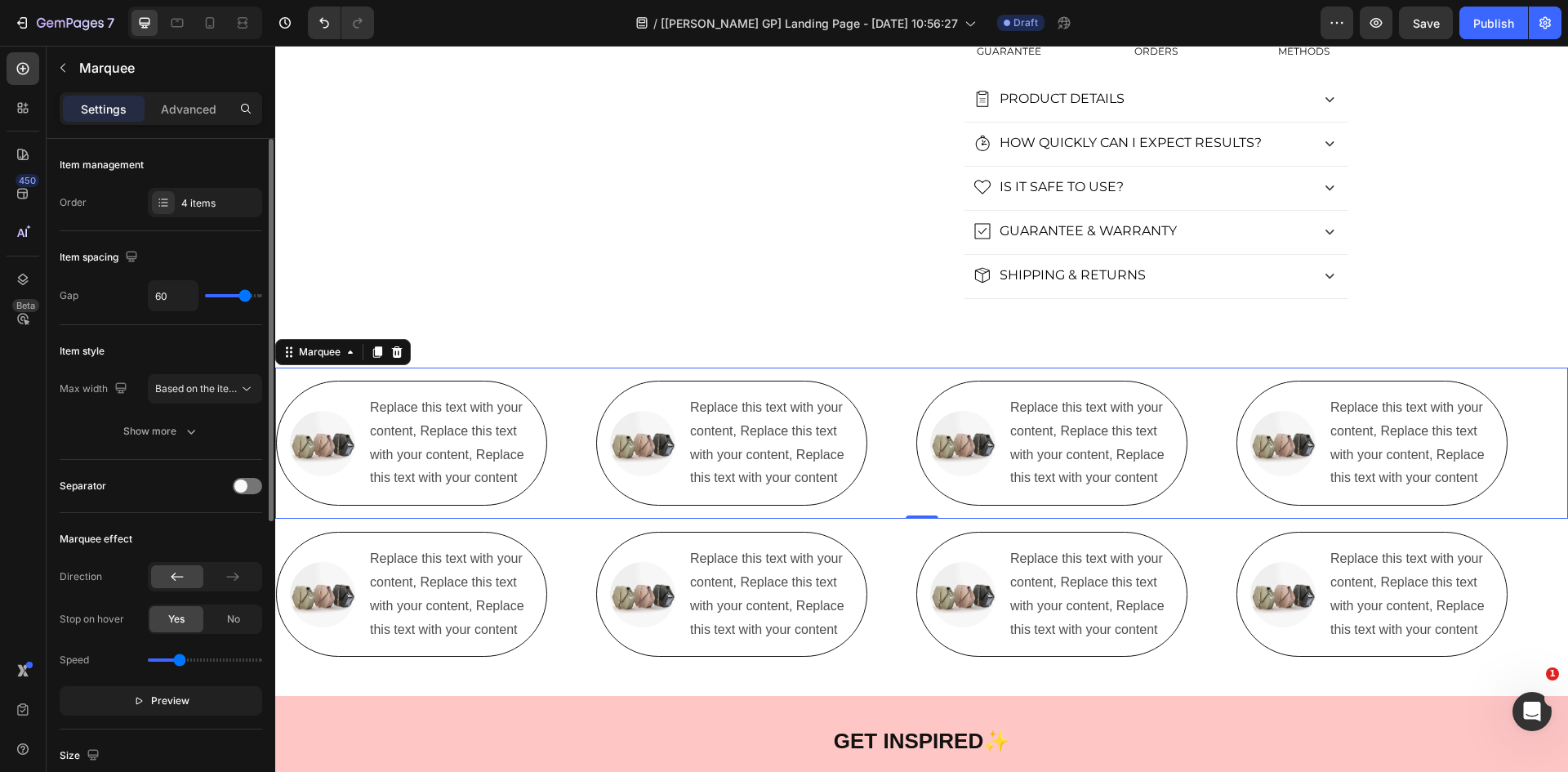
scroll to position [190, 0]
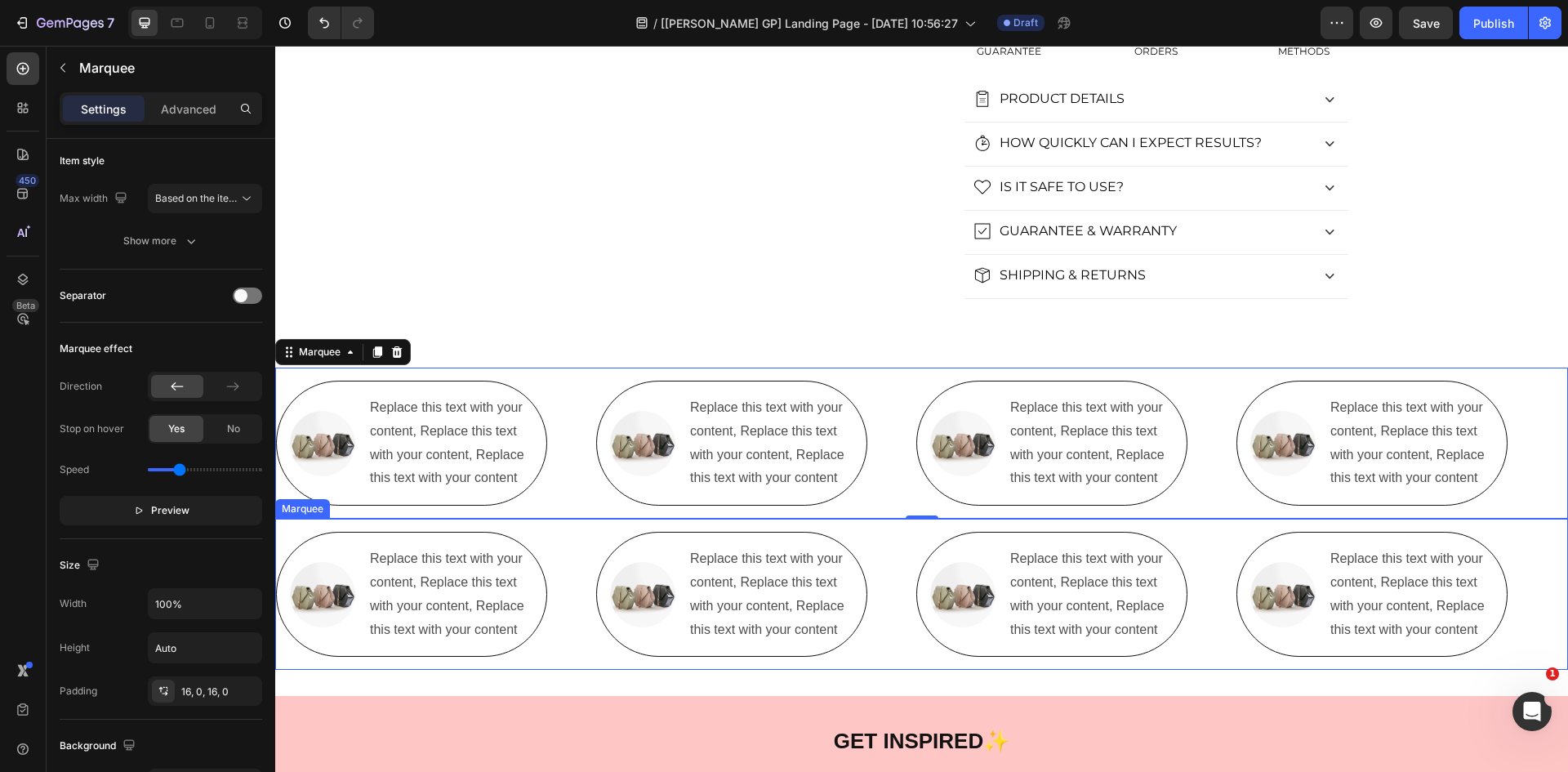
click at [576, 576] on div "Image Replace this text with your content, Replace this text with your content,…" at bounding box center [436, 594] width 320 height 125
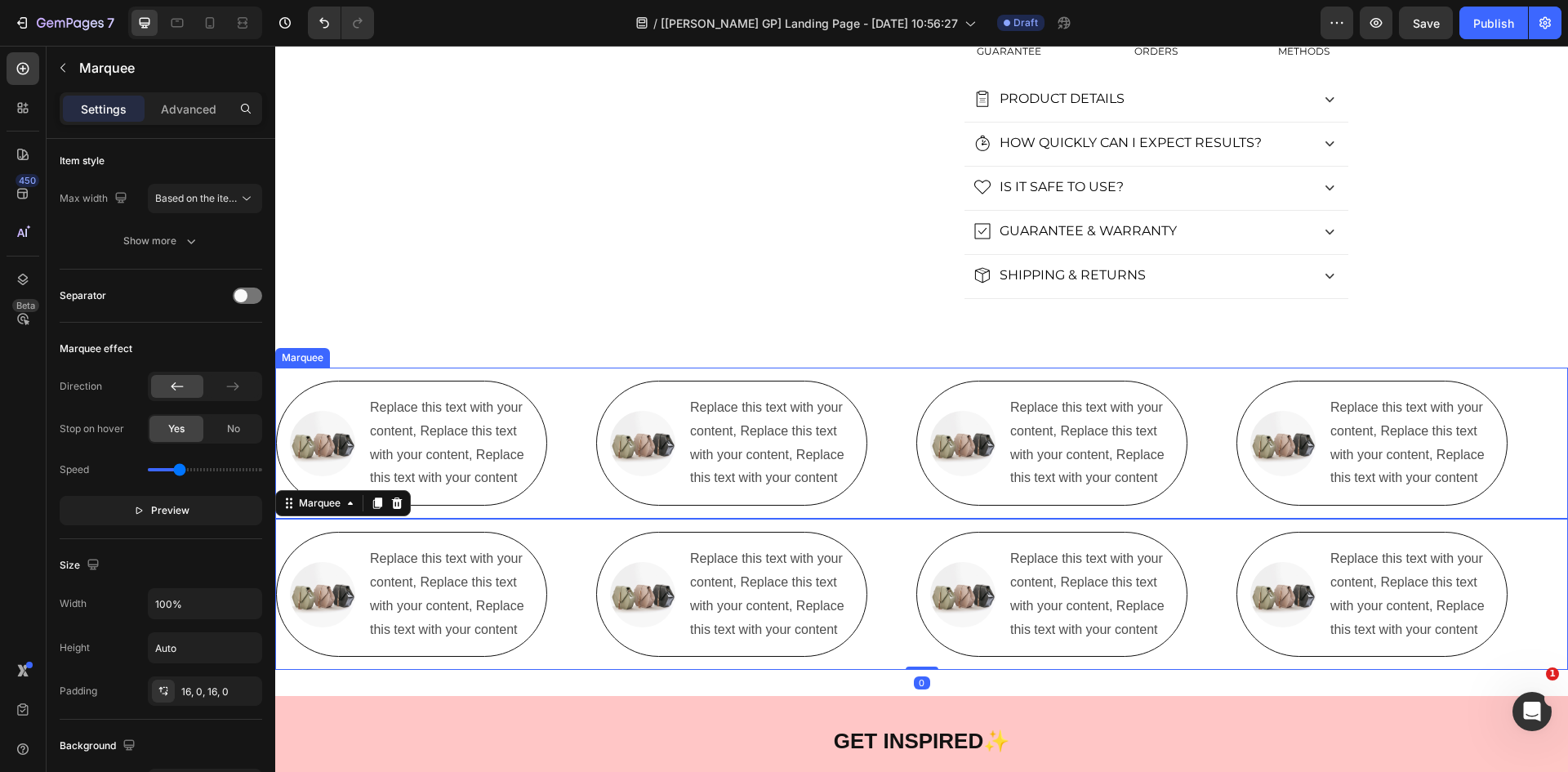
click at [586, 492] on div "Image Replace this text with your content, Replace this text with your content,…" at bounding box center [436, 443] width 320 height 125
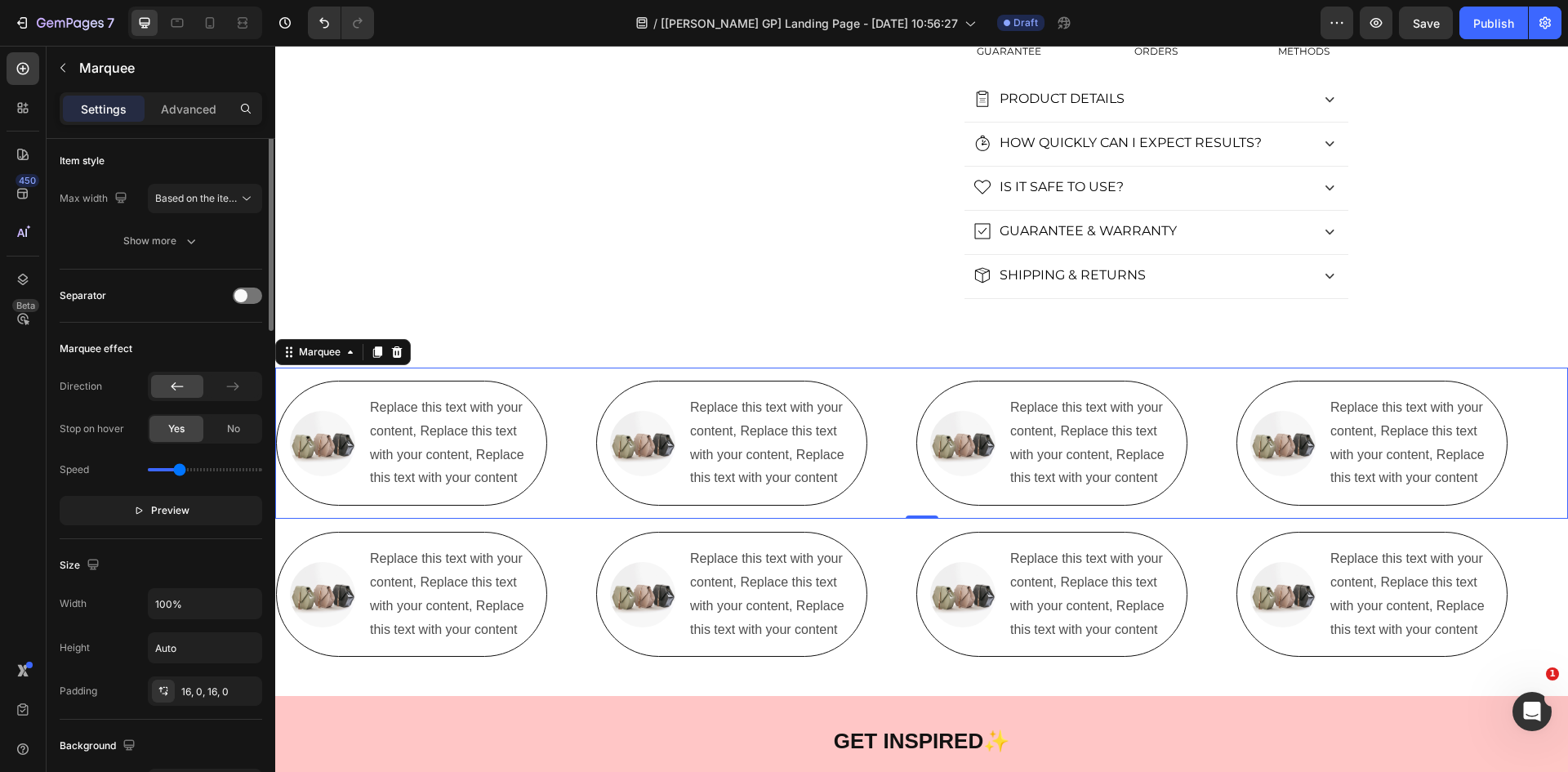
scroll to position [0, 0]
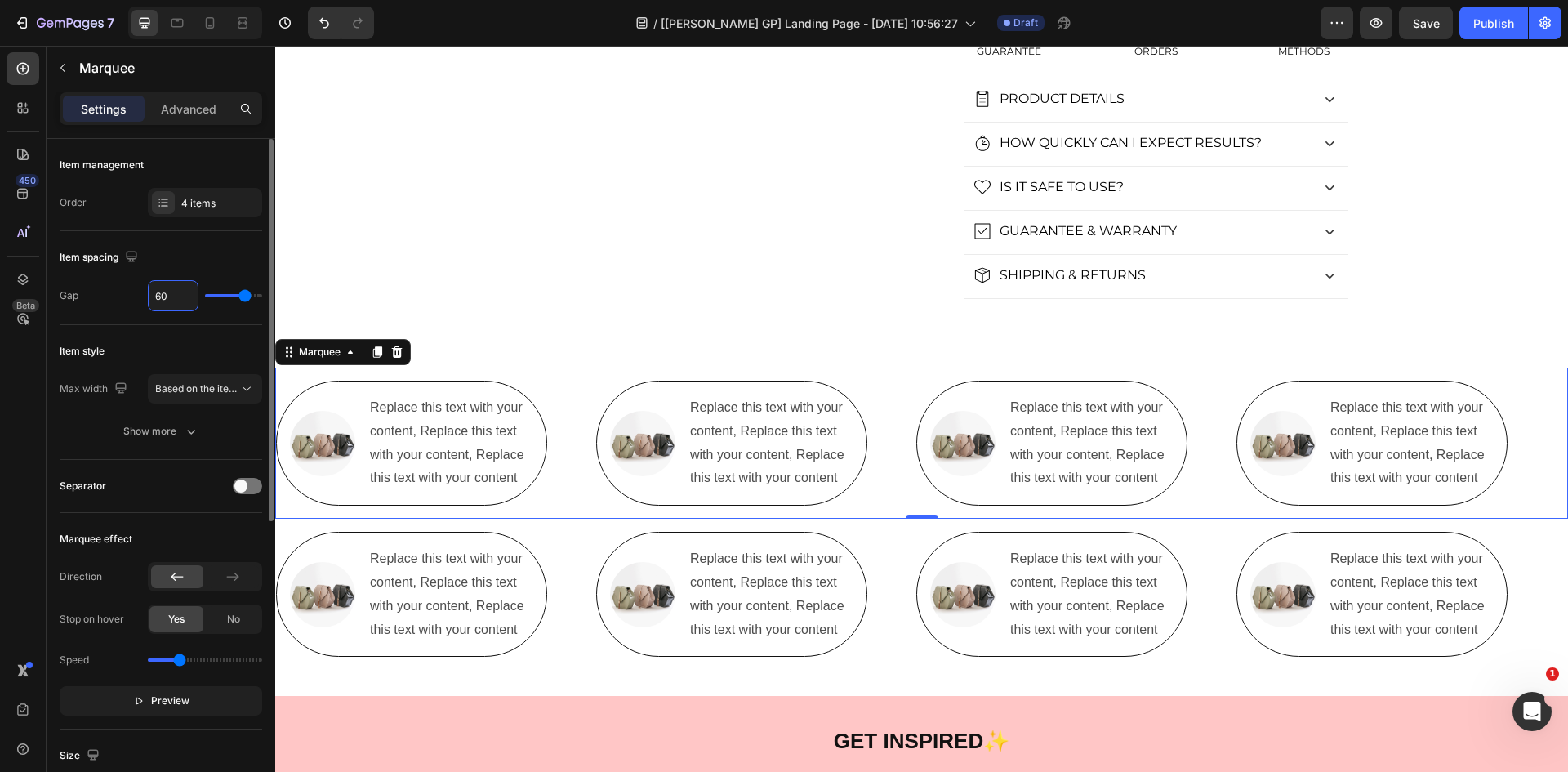
type input "3"
type input "30"
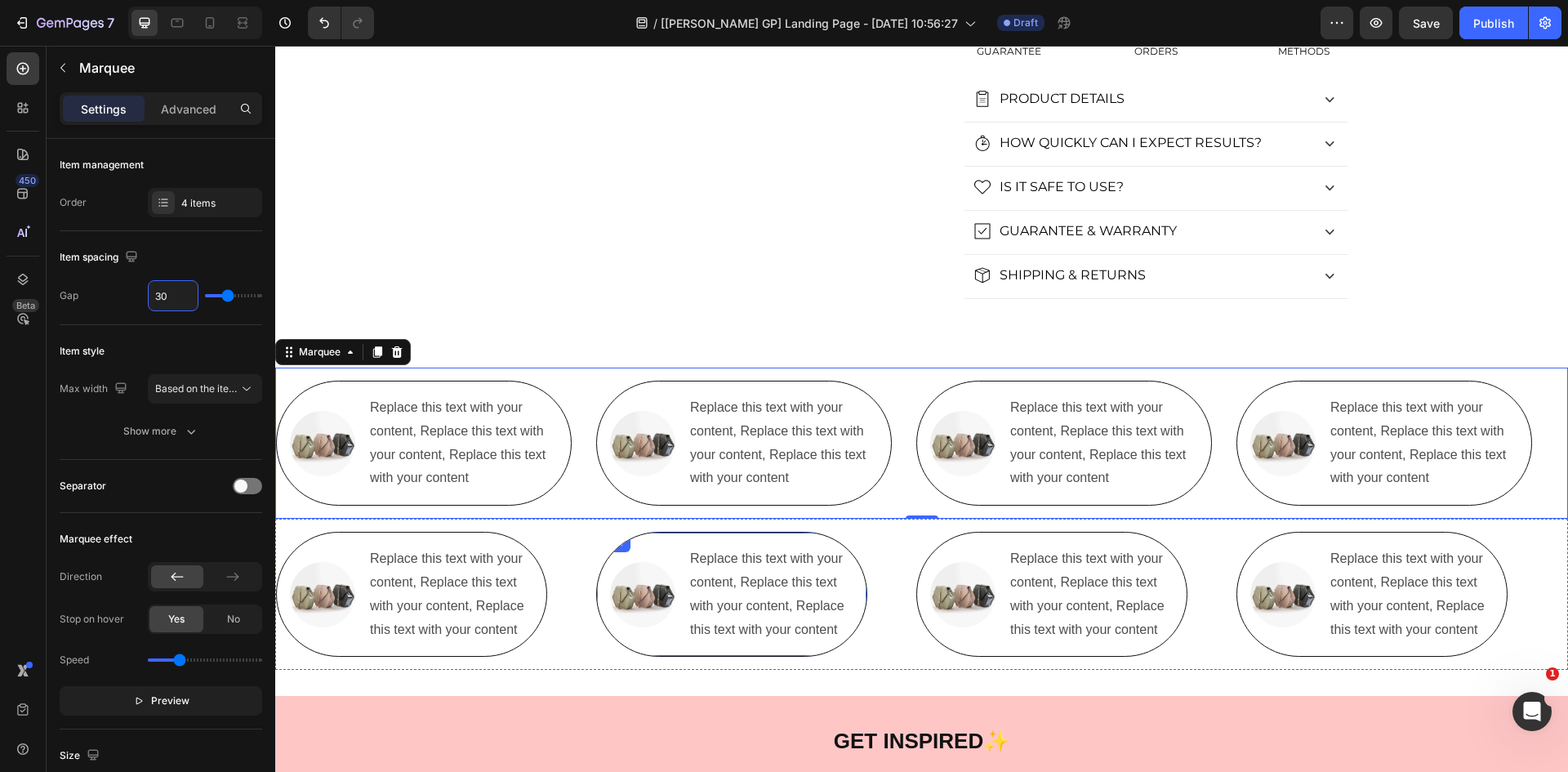
click at [576, 566] on div "Image Replace this text with your content, Replace this text with your content,…" at bounding box center [436, 594] width 320 height 125
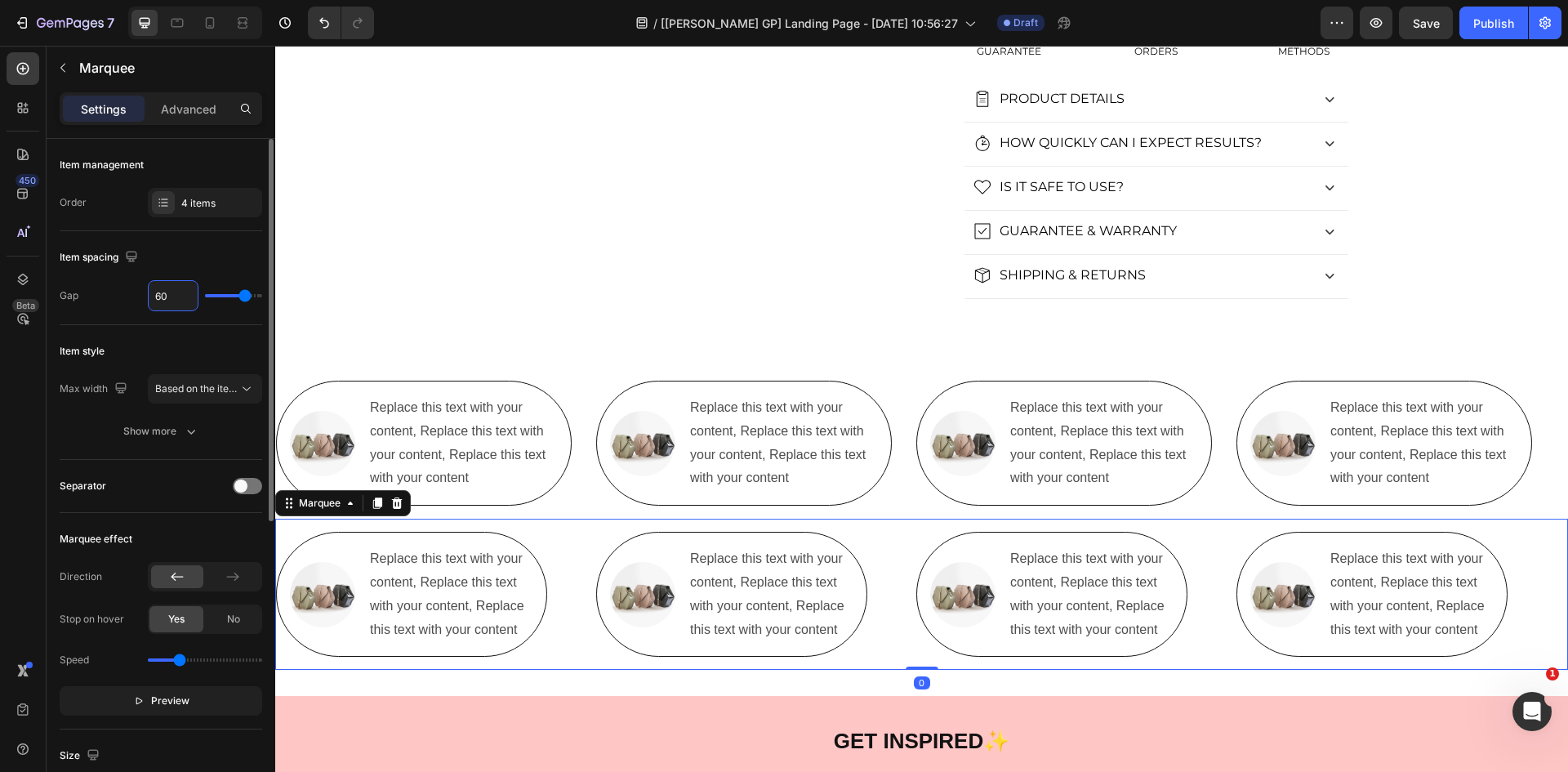
type input "3"
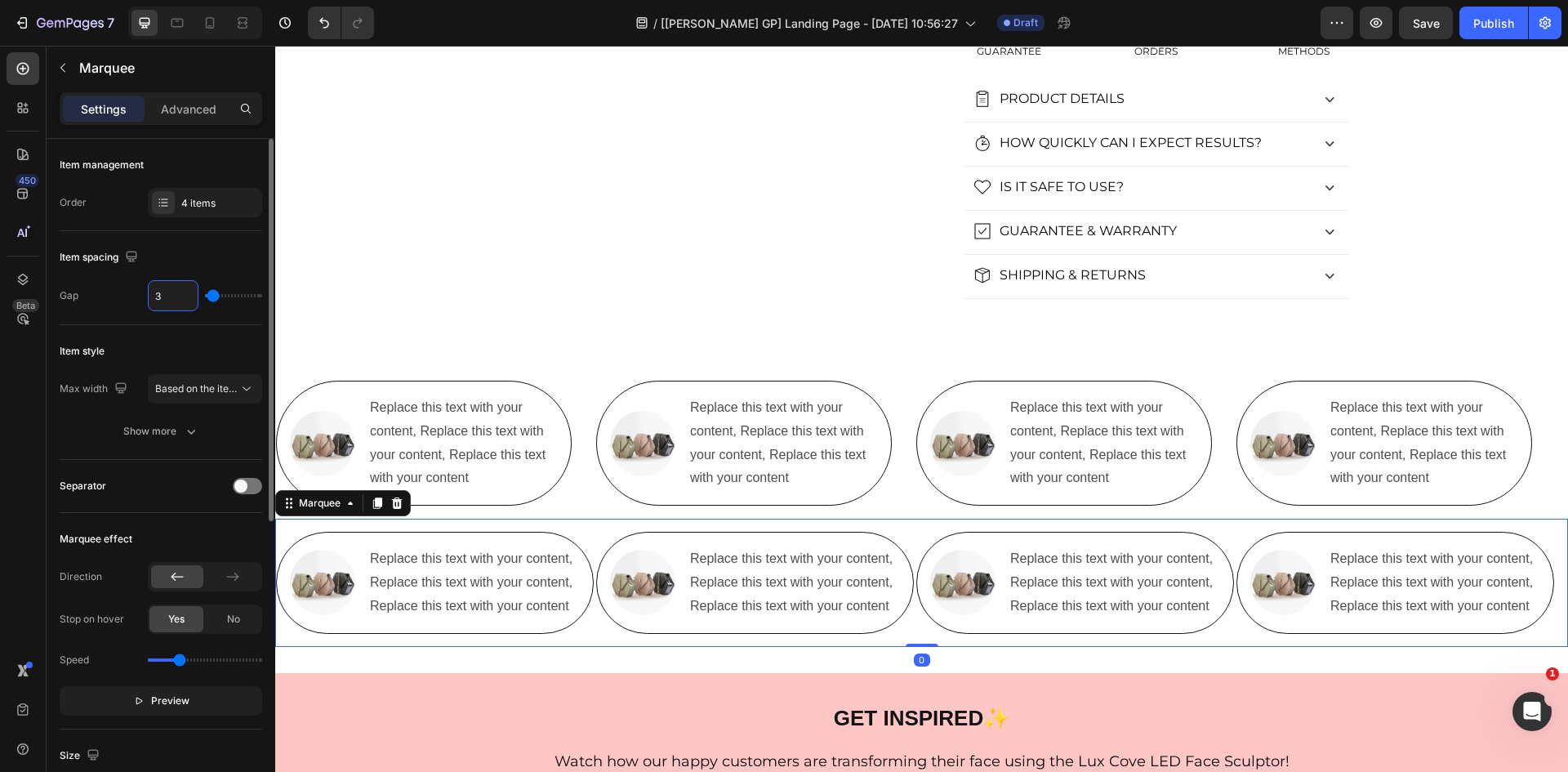
type input "30"
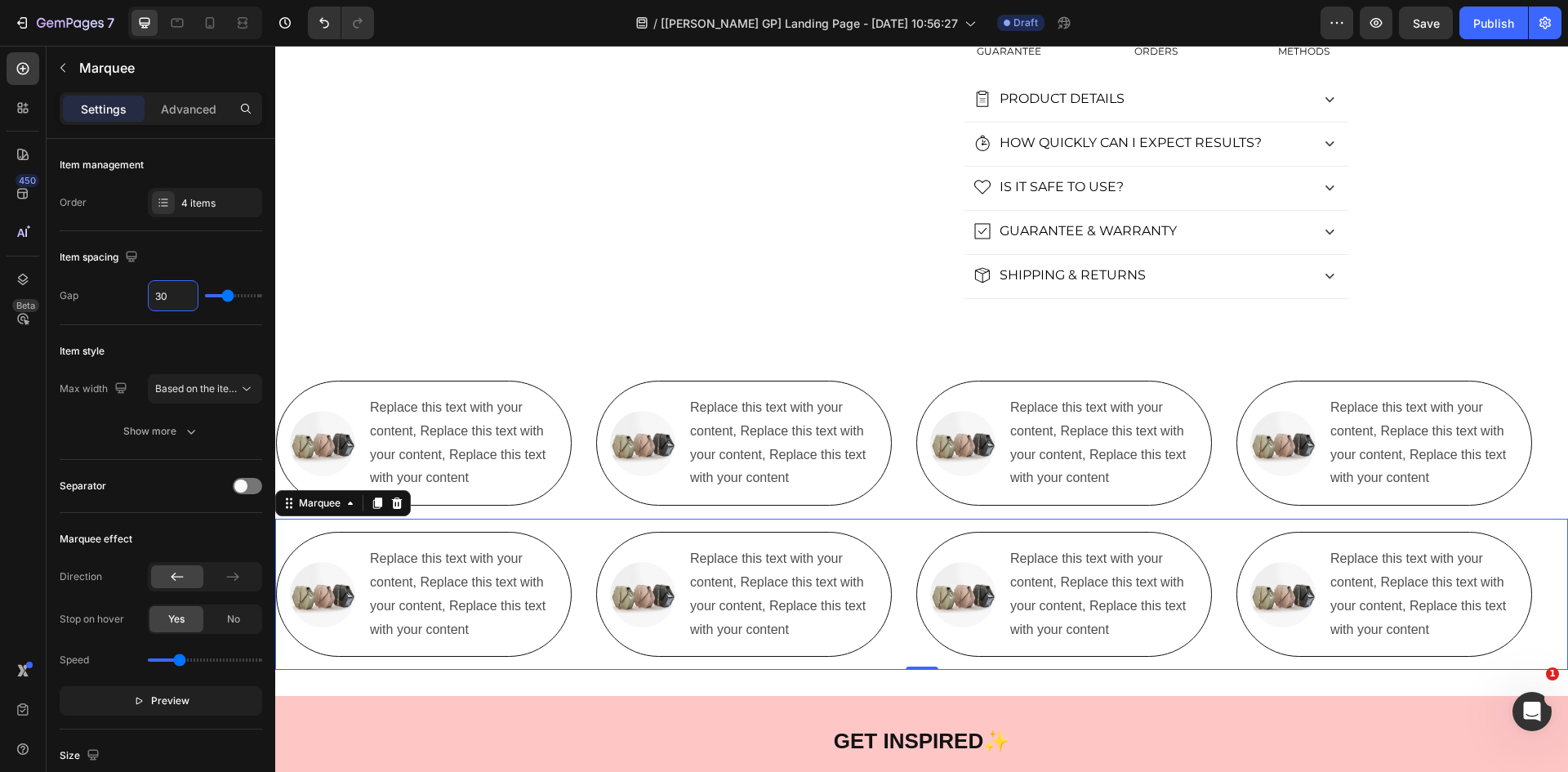
type input "30"
click at [576, 559] on div "Image Replace this text with your content, Replace this text with your content,…" at bounding box center [436, 594] width 320 height 125
click at [525, 559] on p "Replace this text with your content, Replace this text with your content, Repla…" at bounding box center [463, 594] width 186 height 94
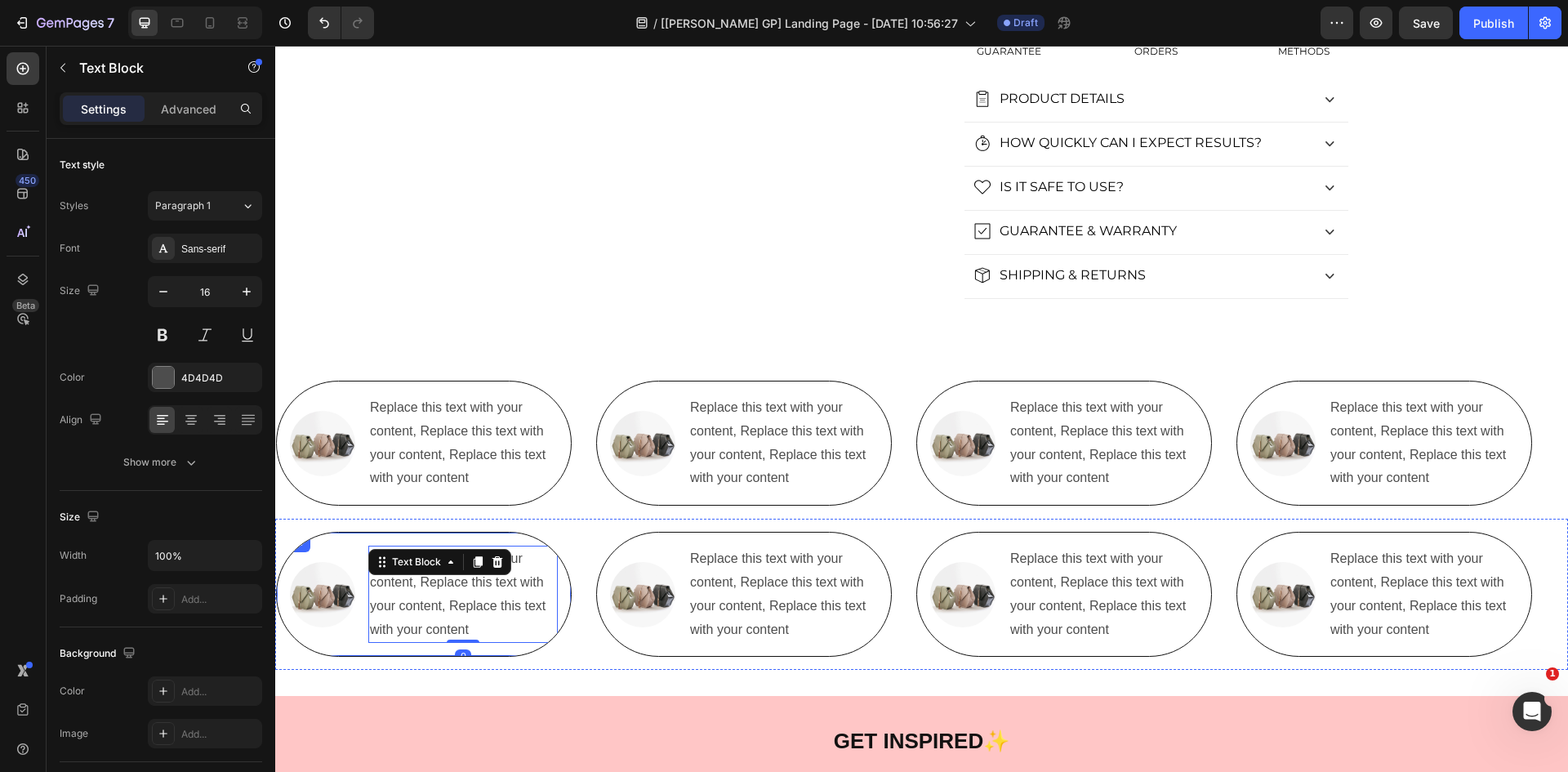
click at [518, 538] on div "Image Replace this text with your content, Replace this text with your content,…" at bounding box center [423, 594] width 296 height 125
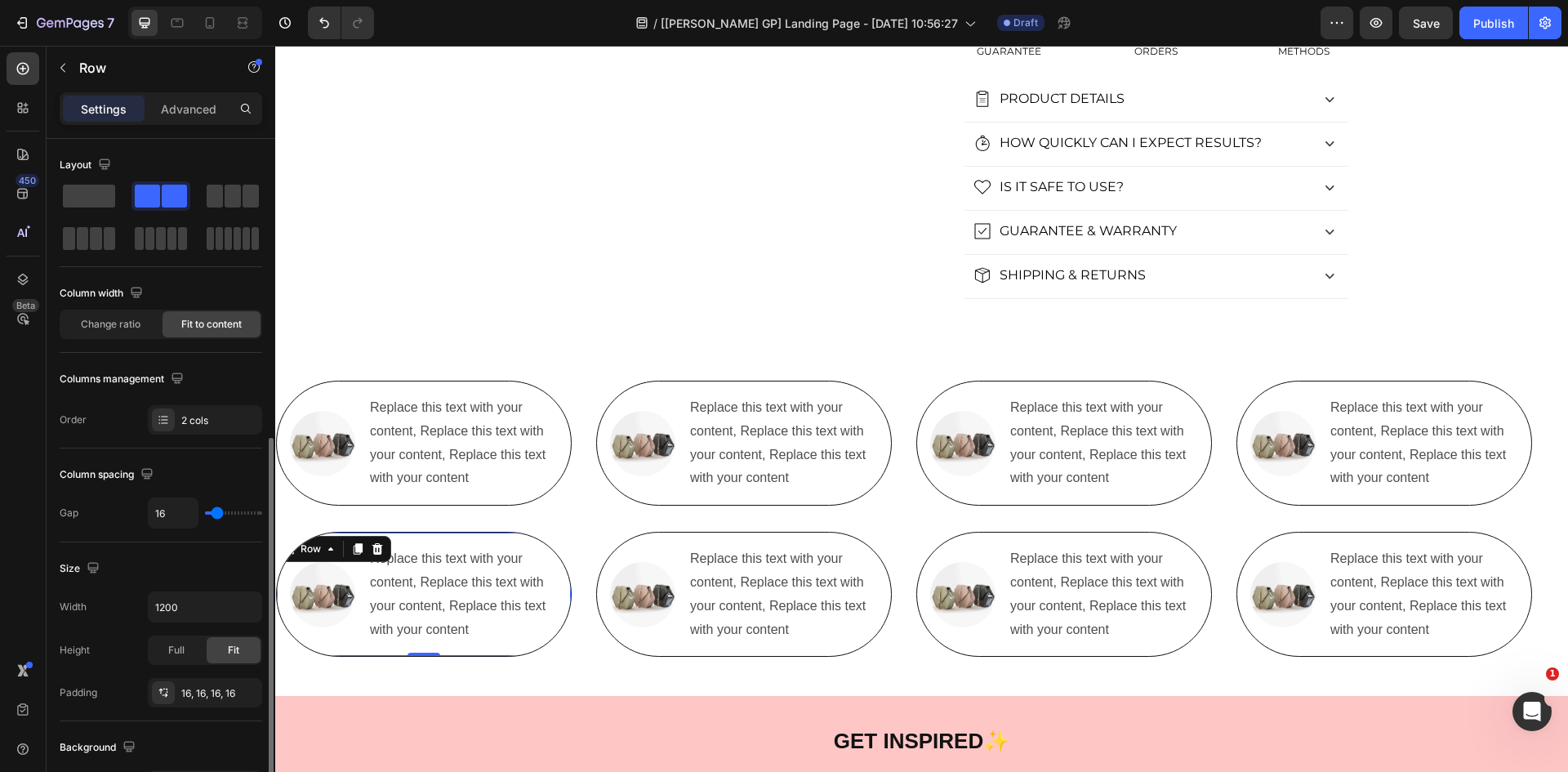
scroll to position [190, 0]
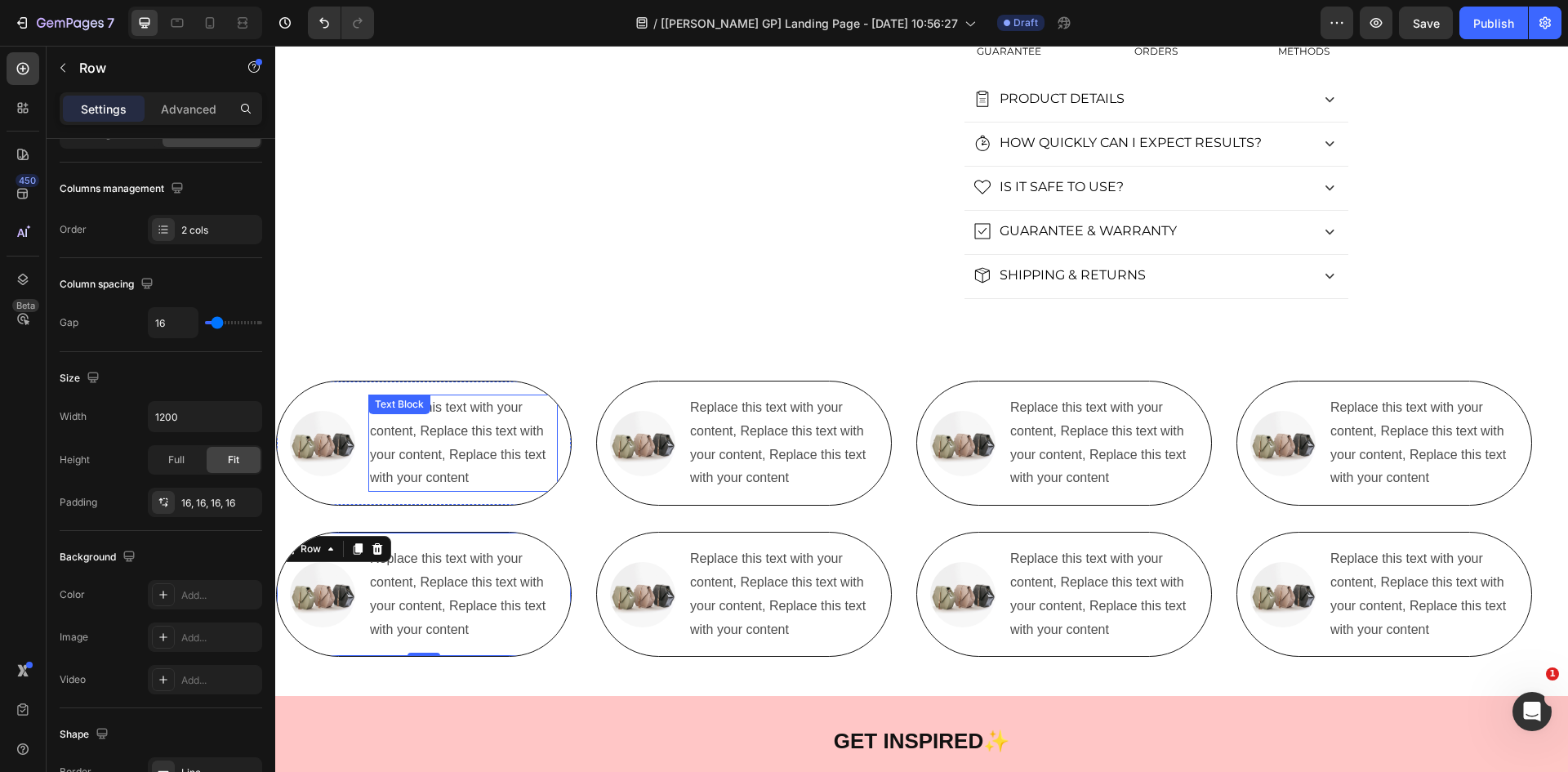
click at [461, 453] on p "Replace this text with your content, Replace this text with your content, Repla…" at bounding box center [463, 443] width 186 height 94
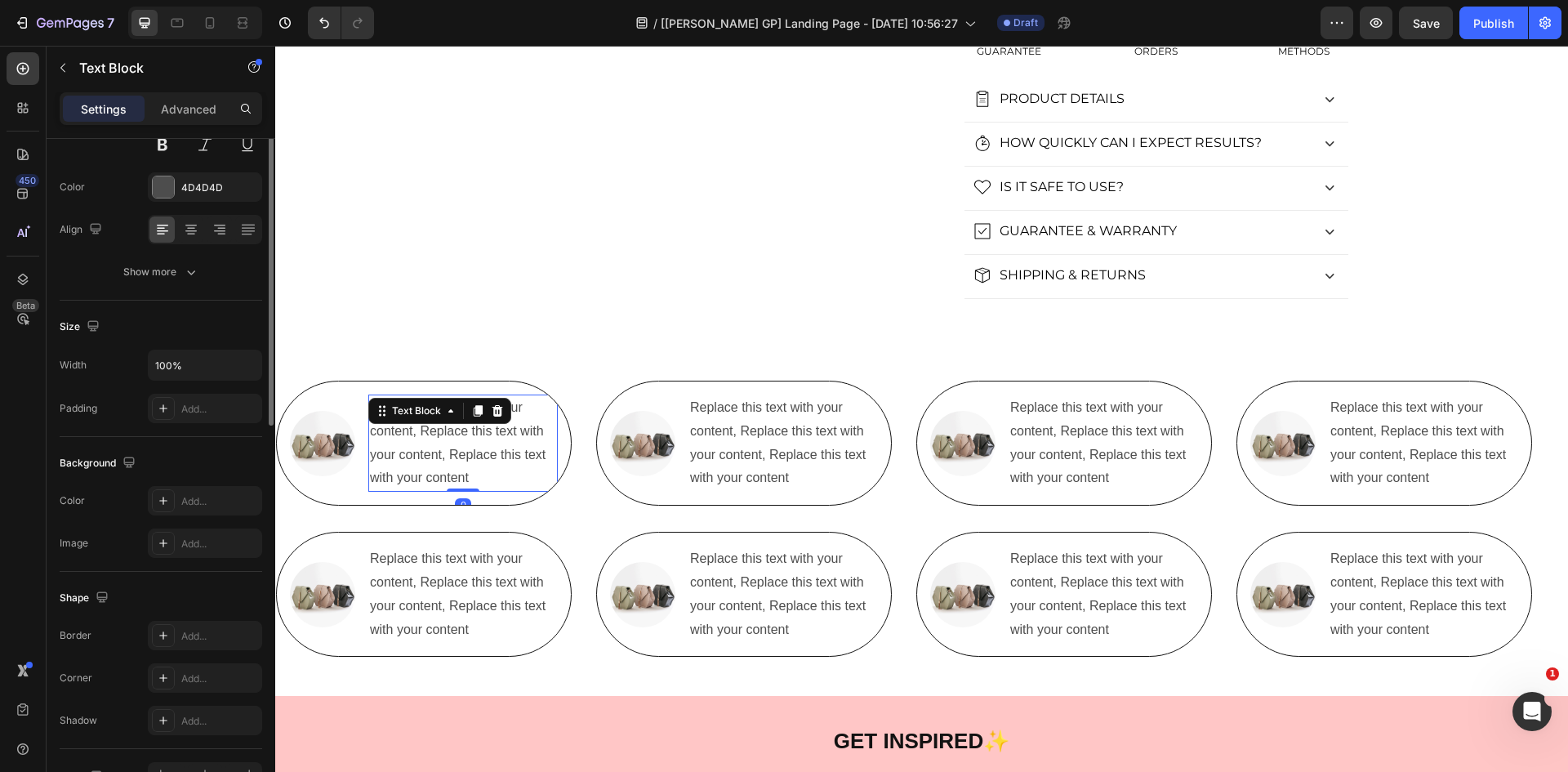
scroll to position [0, 0]
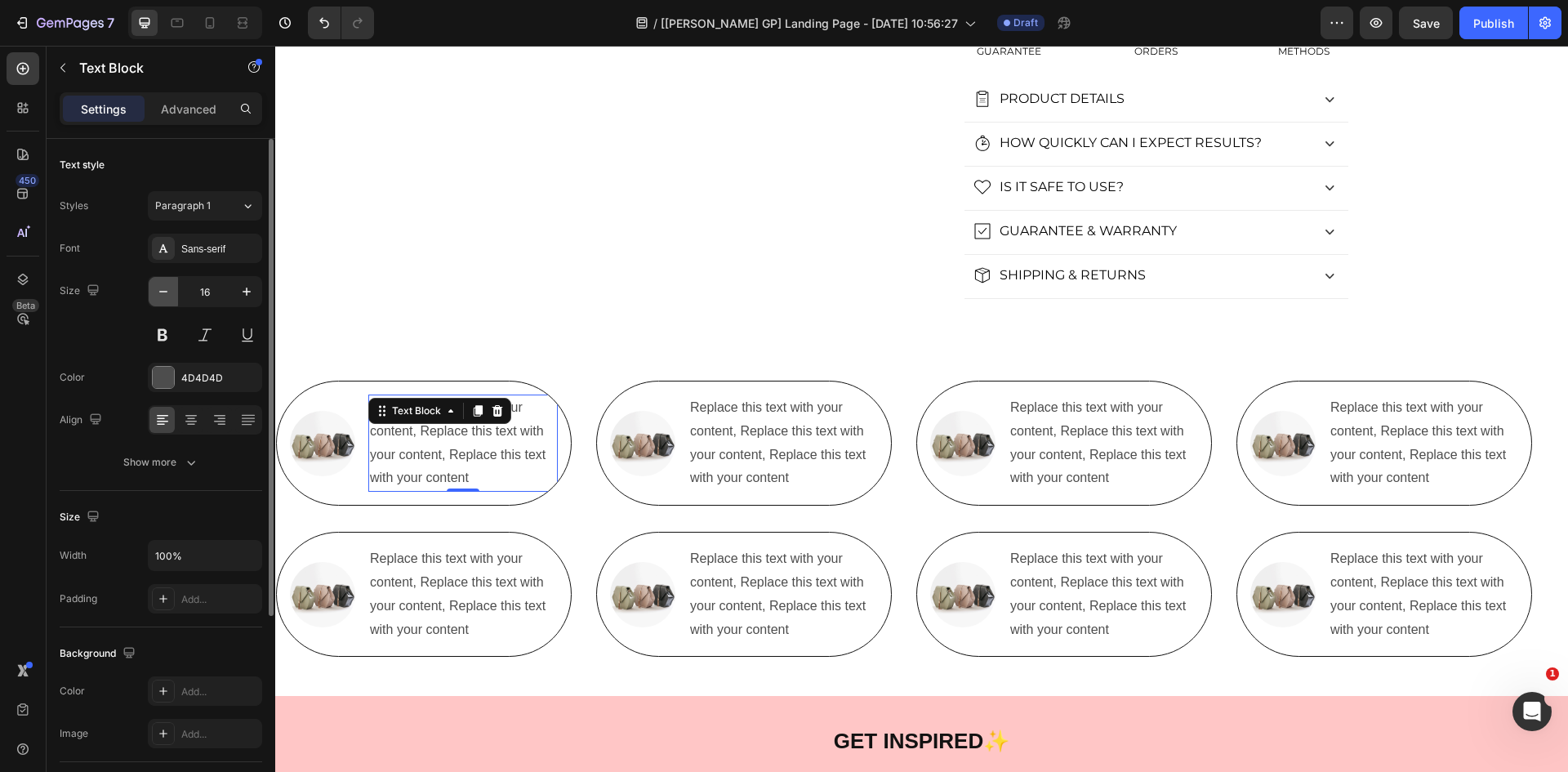
click at [164, 295] on icon "button" at bounding box center [163, 291] width 16 height 16
type input "14"
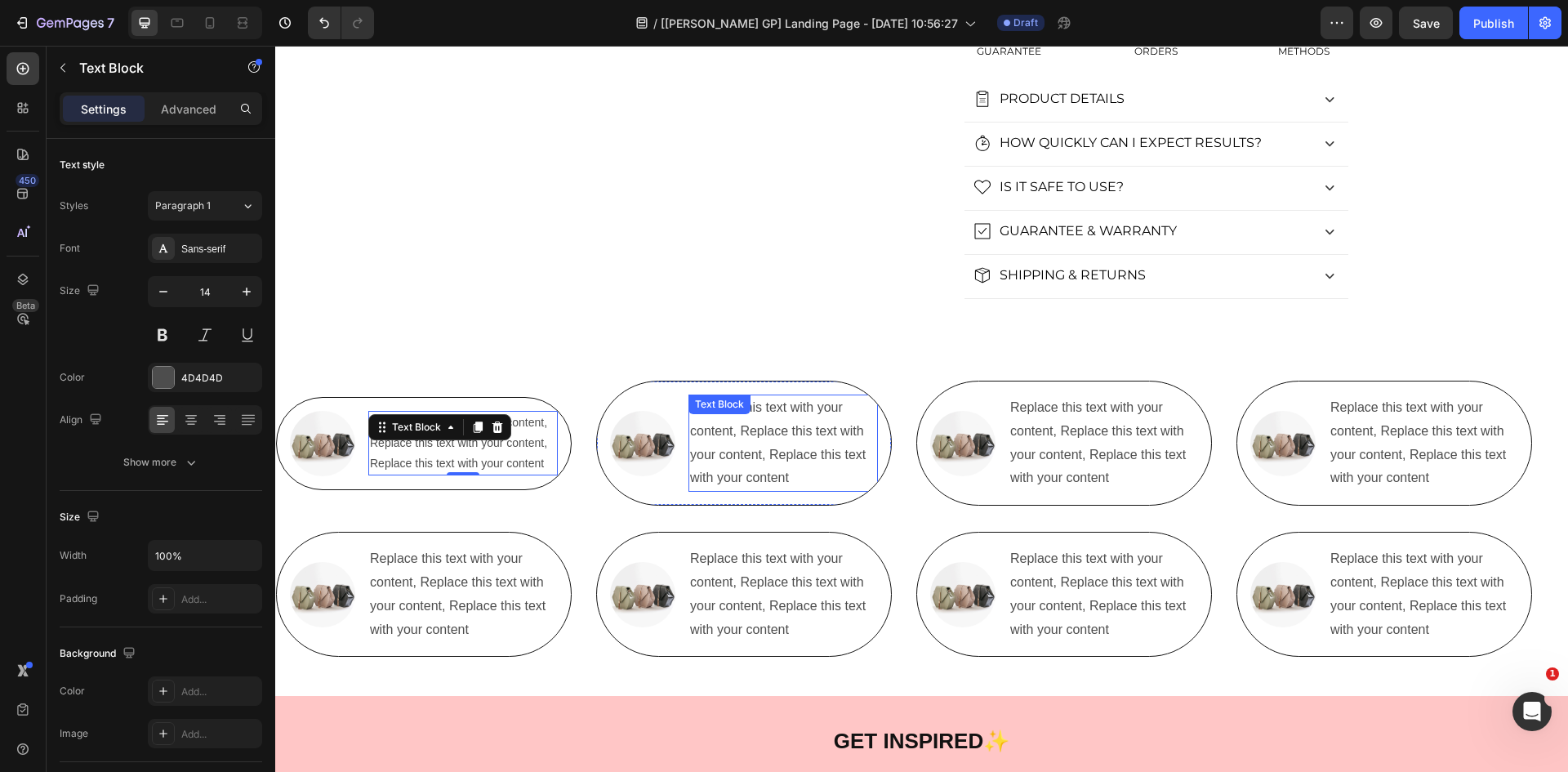
click at [765, 426] on p "Replace this text with your content, Replace this text with your content, Repla…" at bounding box center [783, 443] width 186 height 94
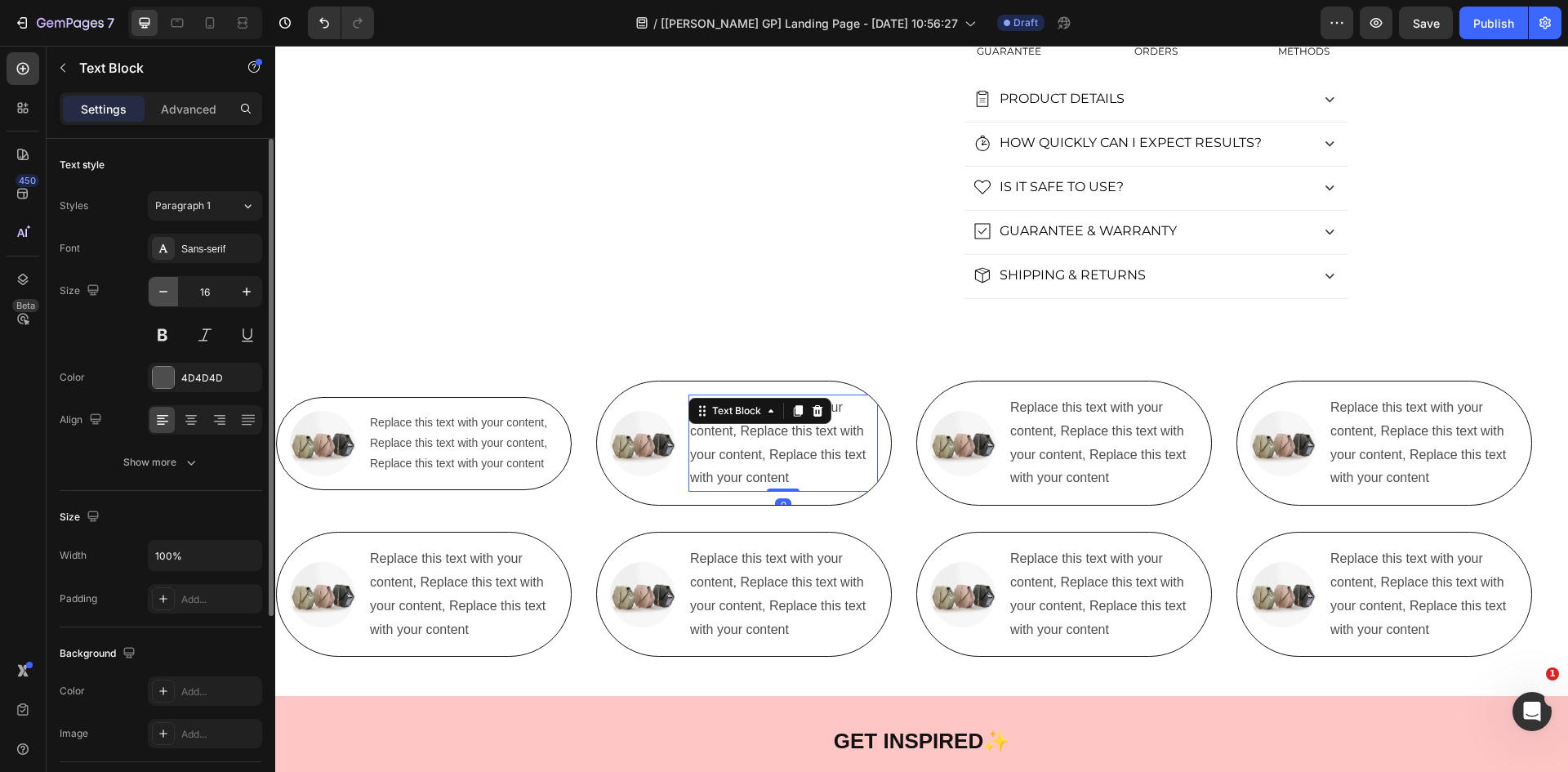
click at [157, 286] on icon "button" at bounding box center [163, 291] width 16 height 16
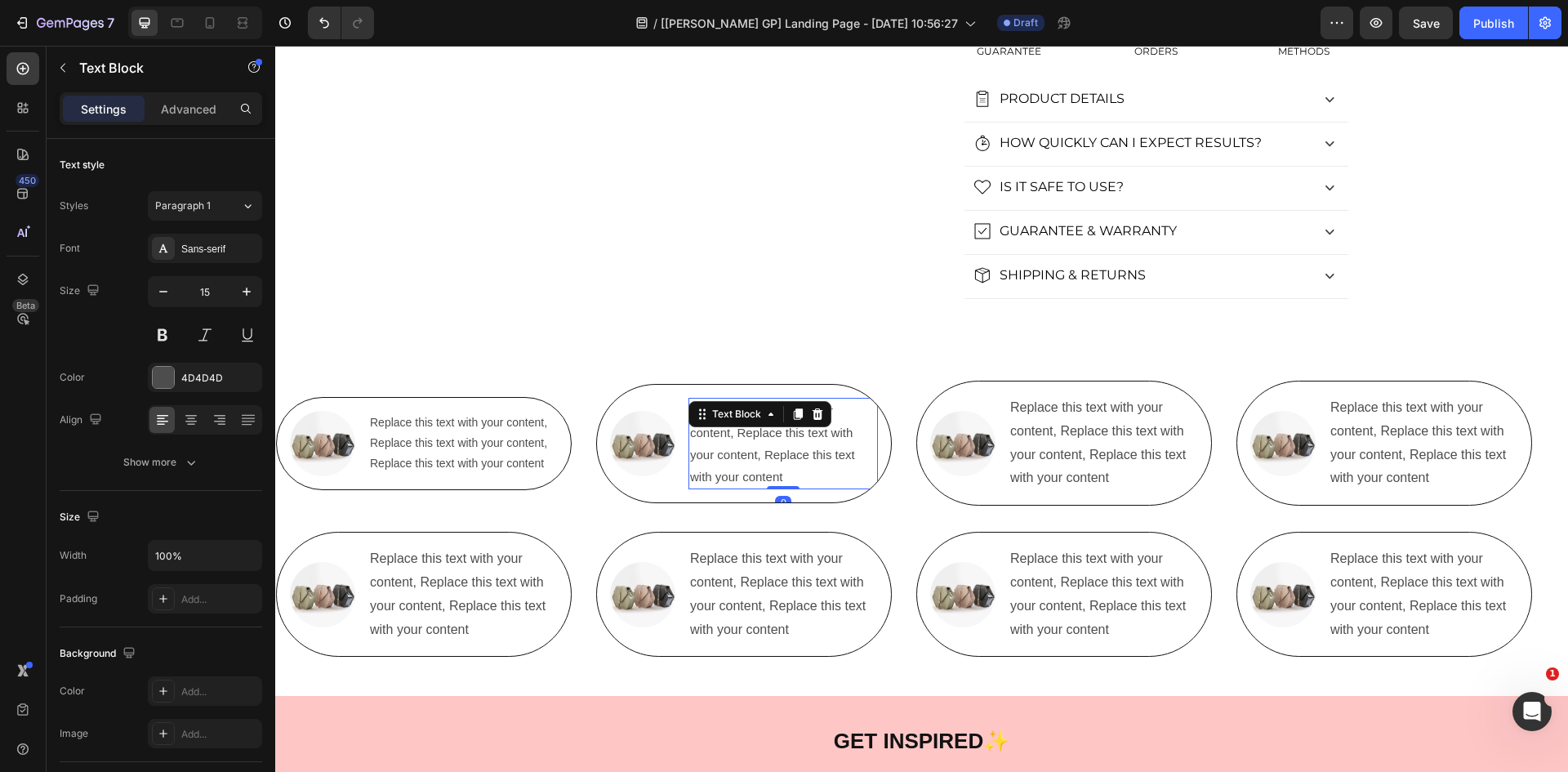
type input "14"
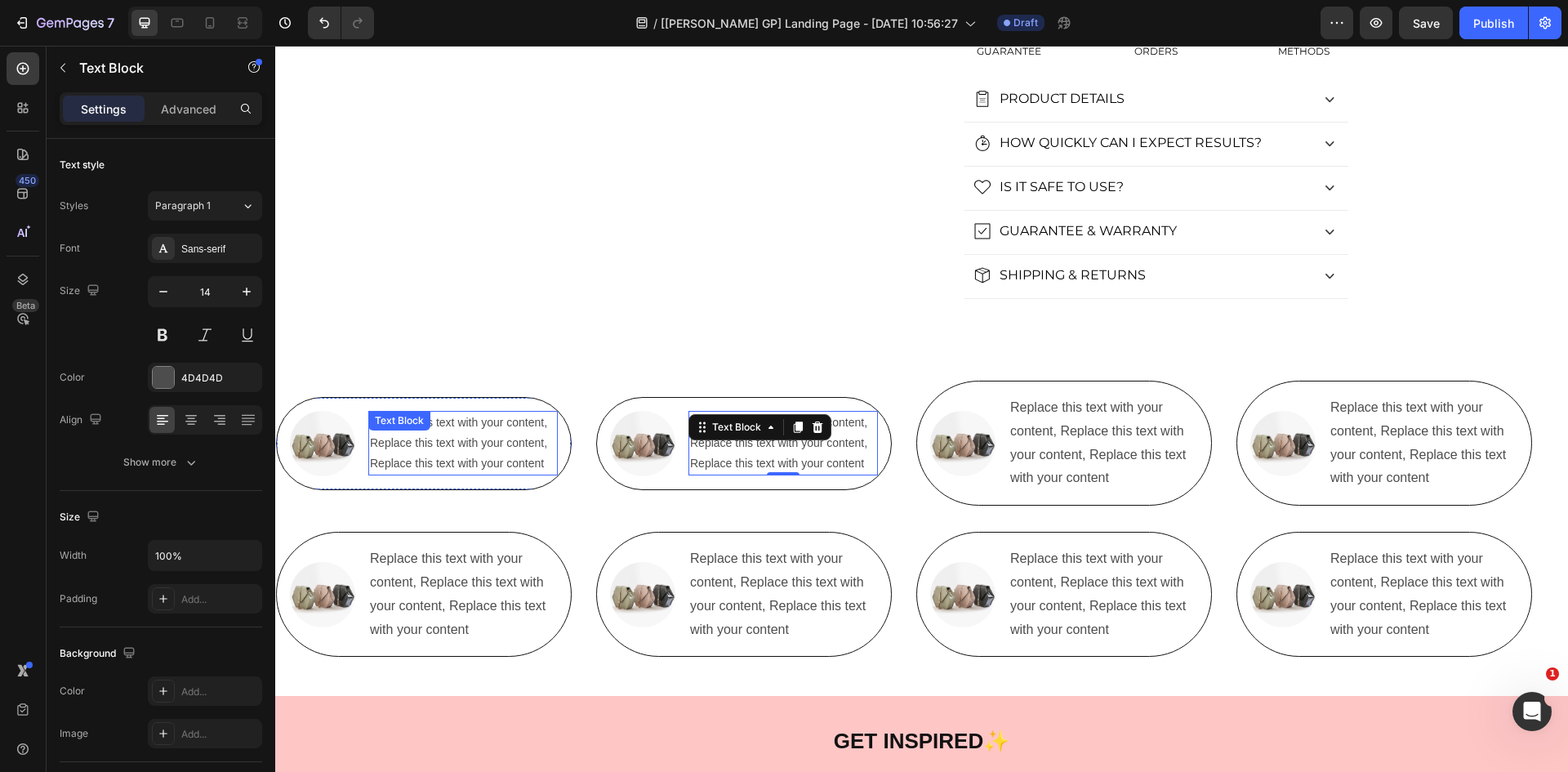
click at [422, 453] on p "Replace this text with your content, Replace this text with your content, Repla…" at bounding box center [463, 444] width 186 height 62
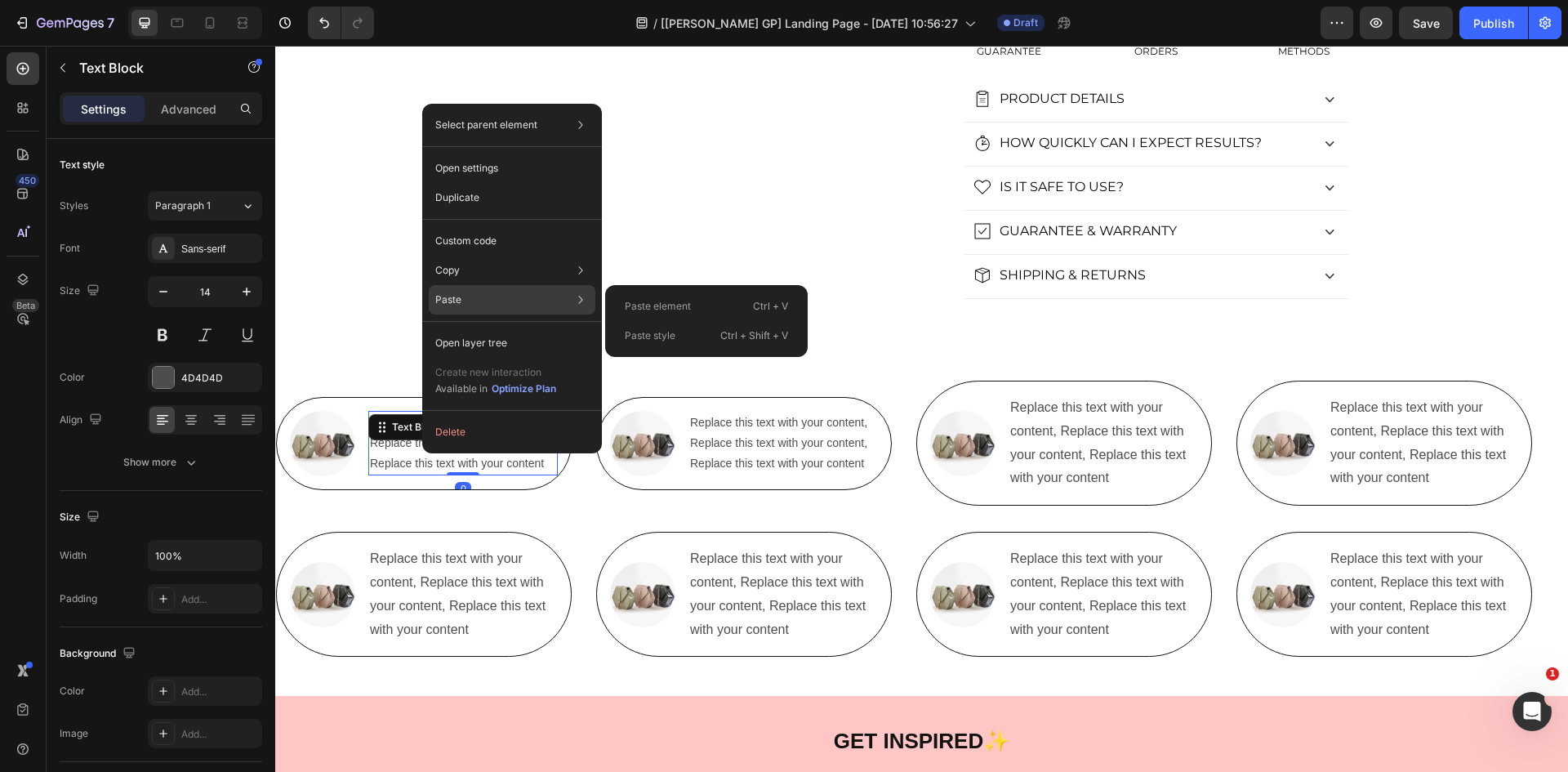
click at [664, 319] on div "Paste element Ctrl + V" at bounding box center [706, 306] width 190 height 29
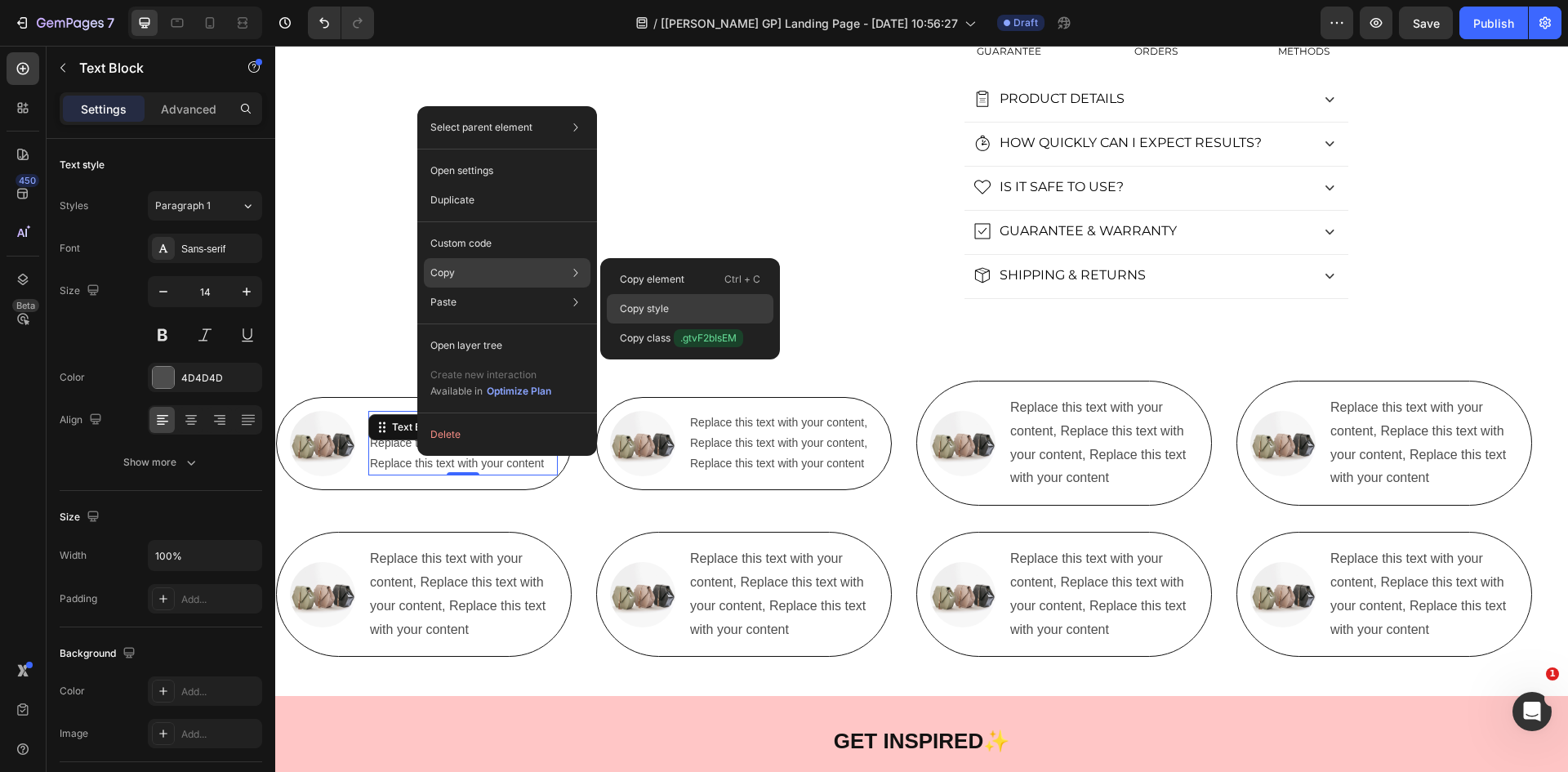
click at [688, 305] on div "Copy style" at bounding box center [689, 308] width 166 height 29
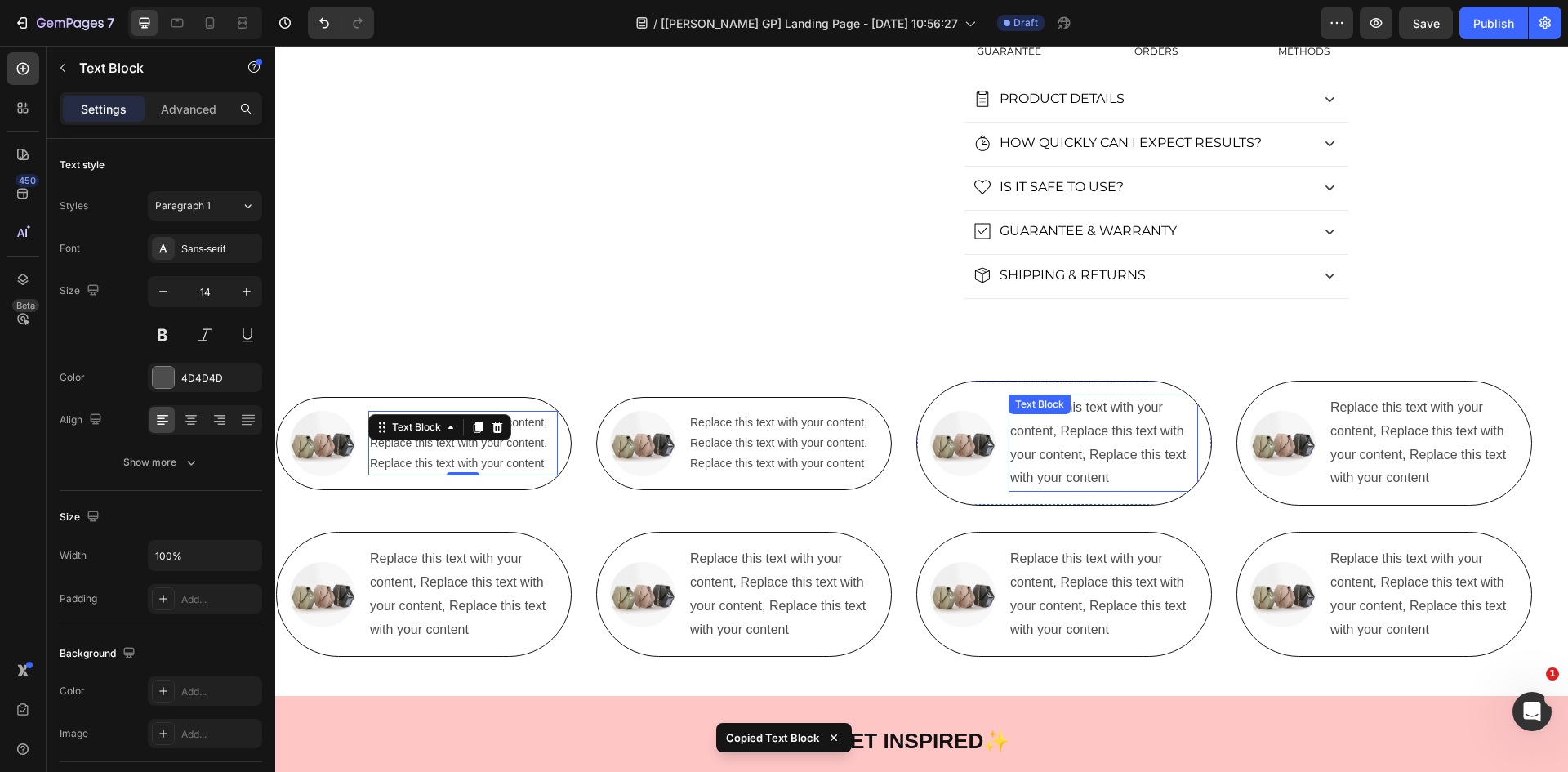
click at [1056, 460] on p "Replace this text with your content, Replace this text with your content, Repla…" at bounding box center [1103, 443] width 186 height 94
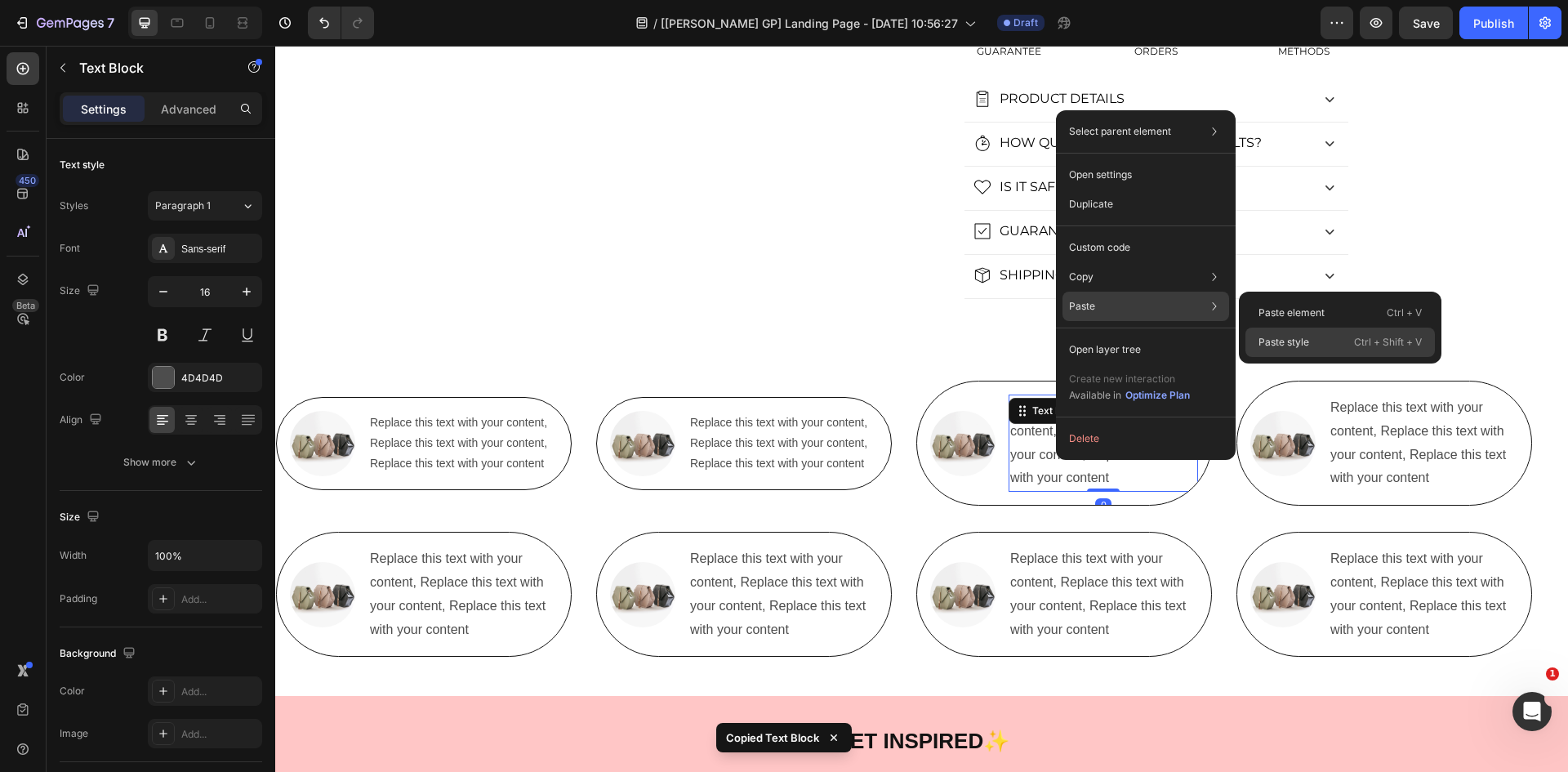
click at [1322, 339] on div "Paste style Ctrl + Shift + V" at bounding box center [1340, 342] width 190 height 29
type input "14"
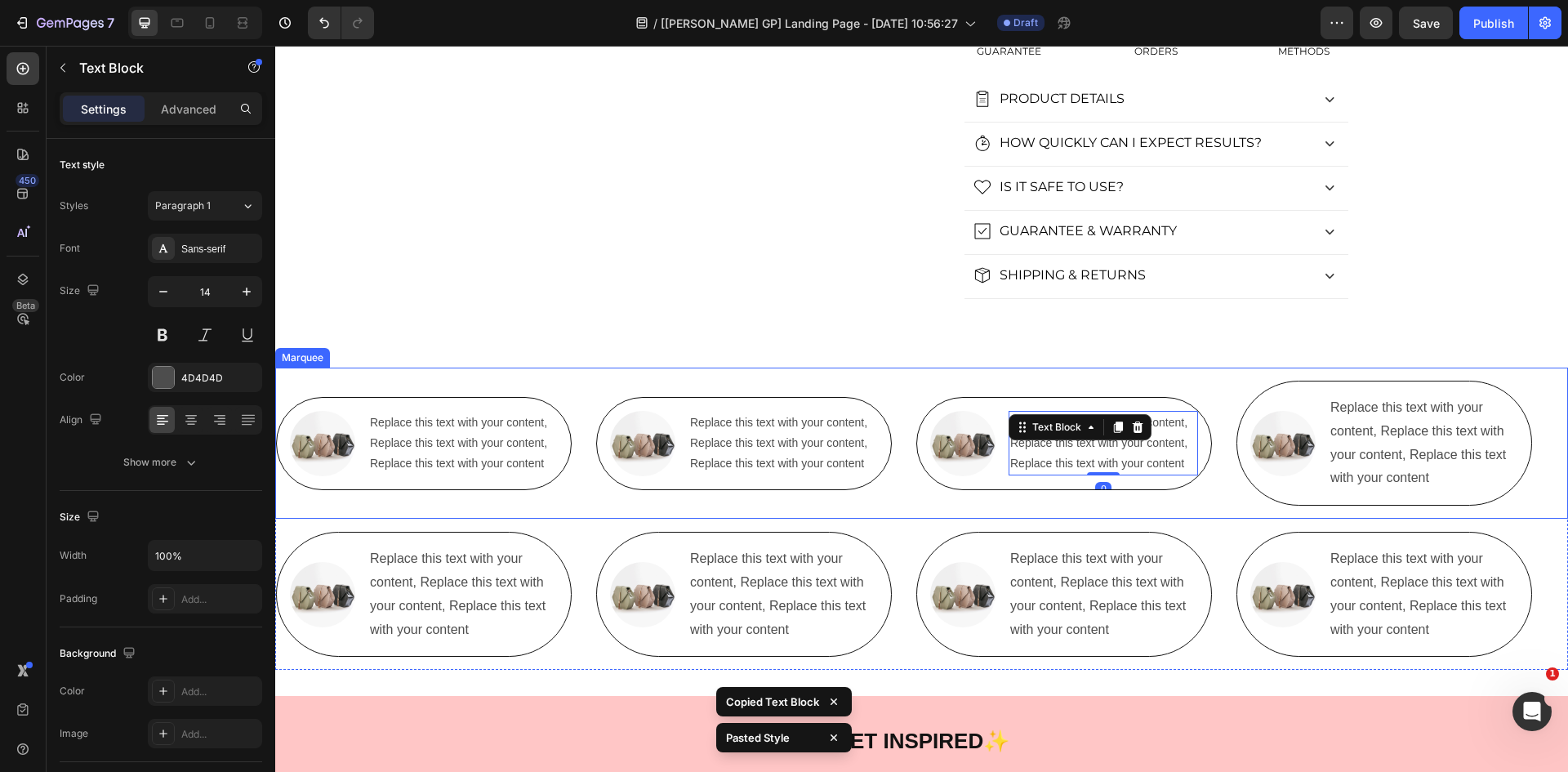
click at [1360, 437] on p "Replace this text with your content, Replace this text with your content, Repla…" at bounding box center [1423, 443] width 186 height 94
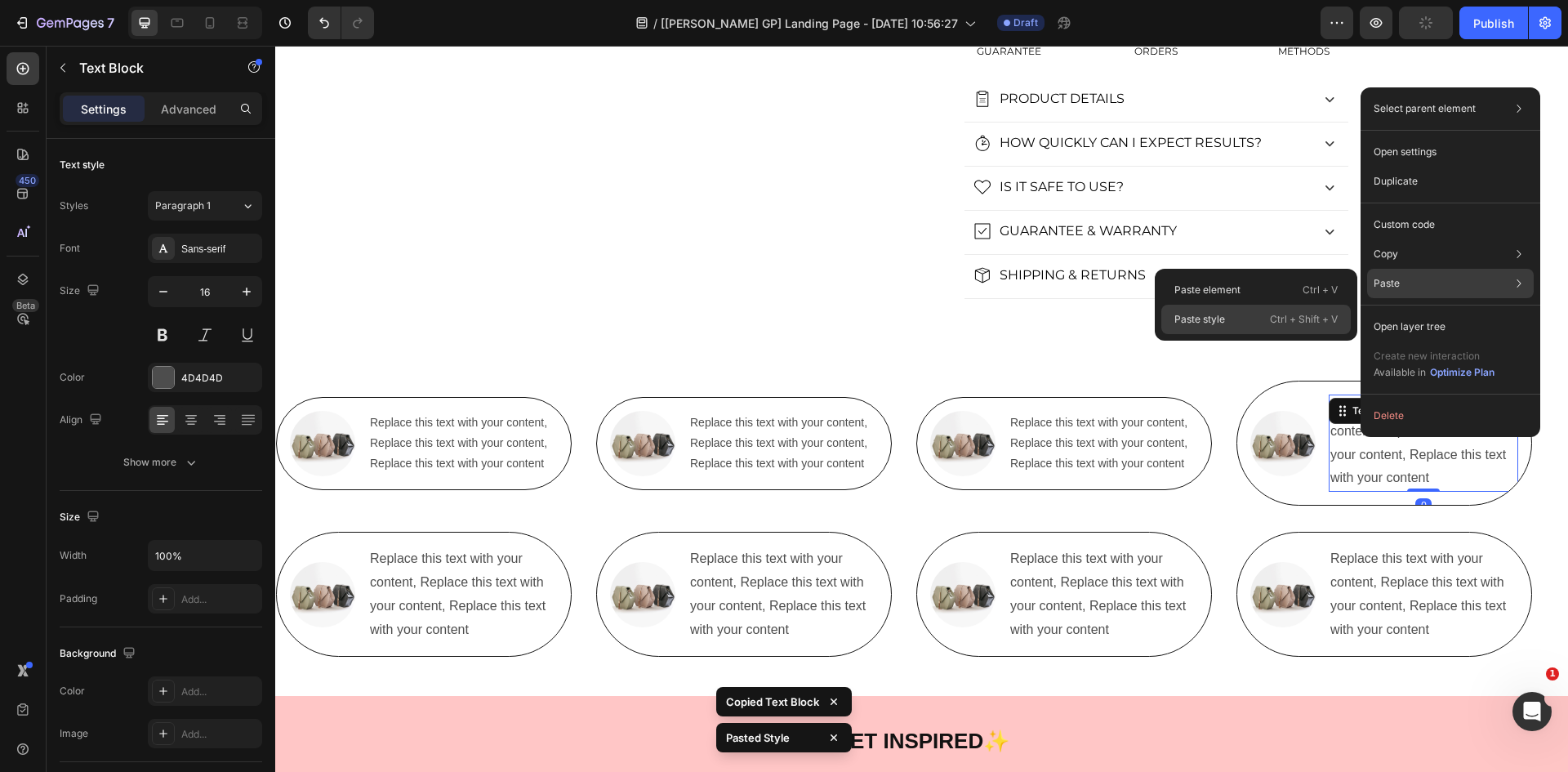
drag, startPoint x: 1205, startPoint y: 312, endPoint x: 930, endPoint y: 326, distance: 275.4
click at [1205, 312] on p "Paste style" at bounding box center [1199, 319] width 51 height 15
type input "14"
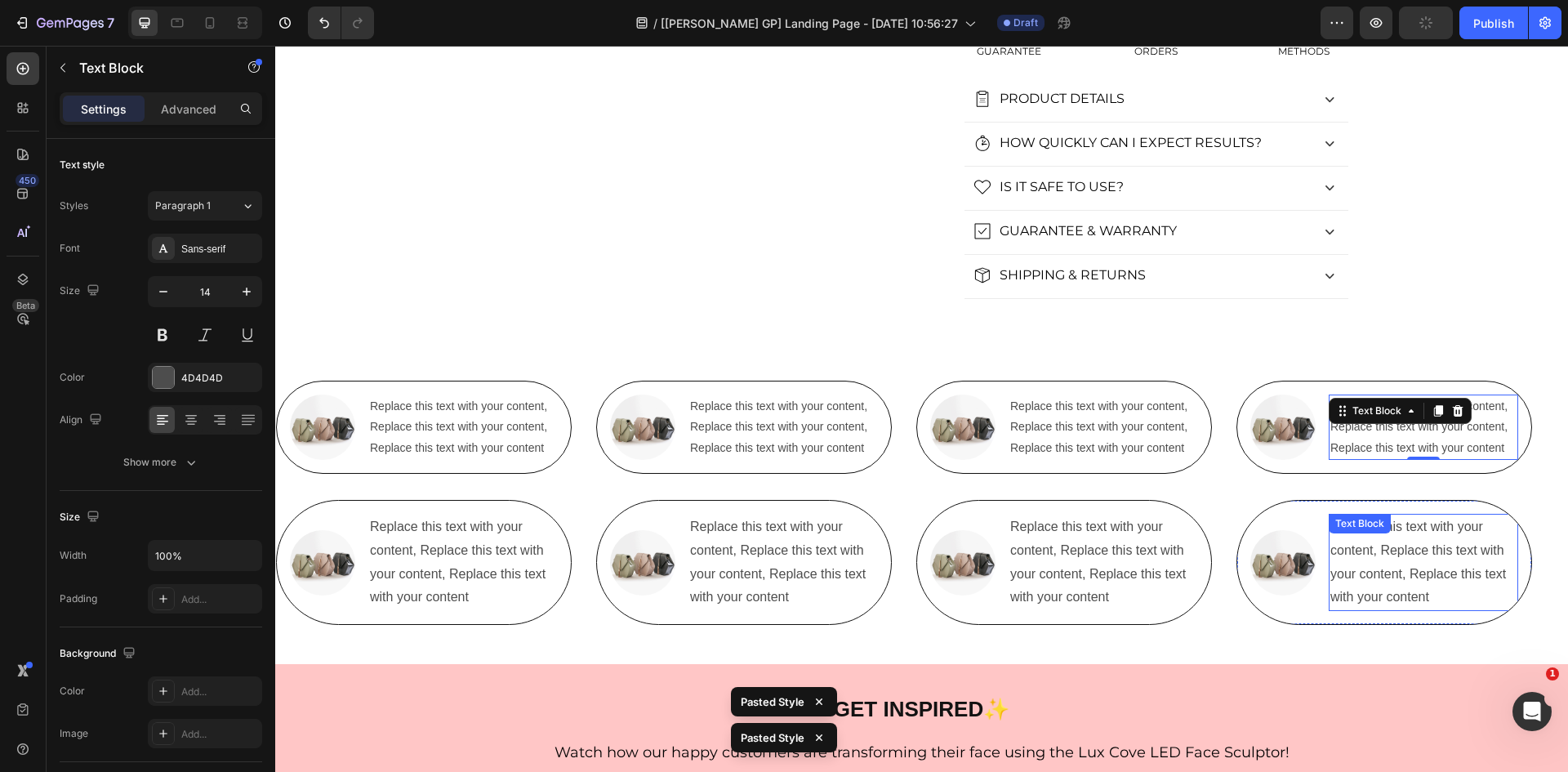
click at [1365, 570] on p "Replace this text with your content, Replace this text with your content, Repla…" at bounding box center [1423, 562] width 186 height 94
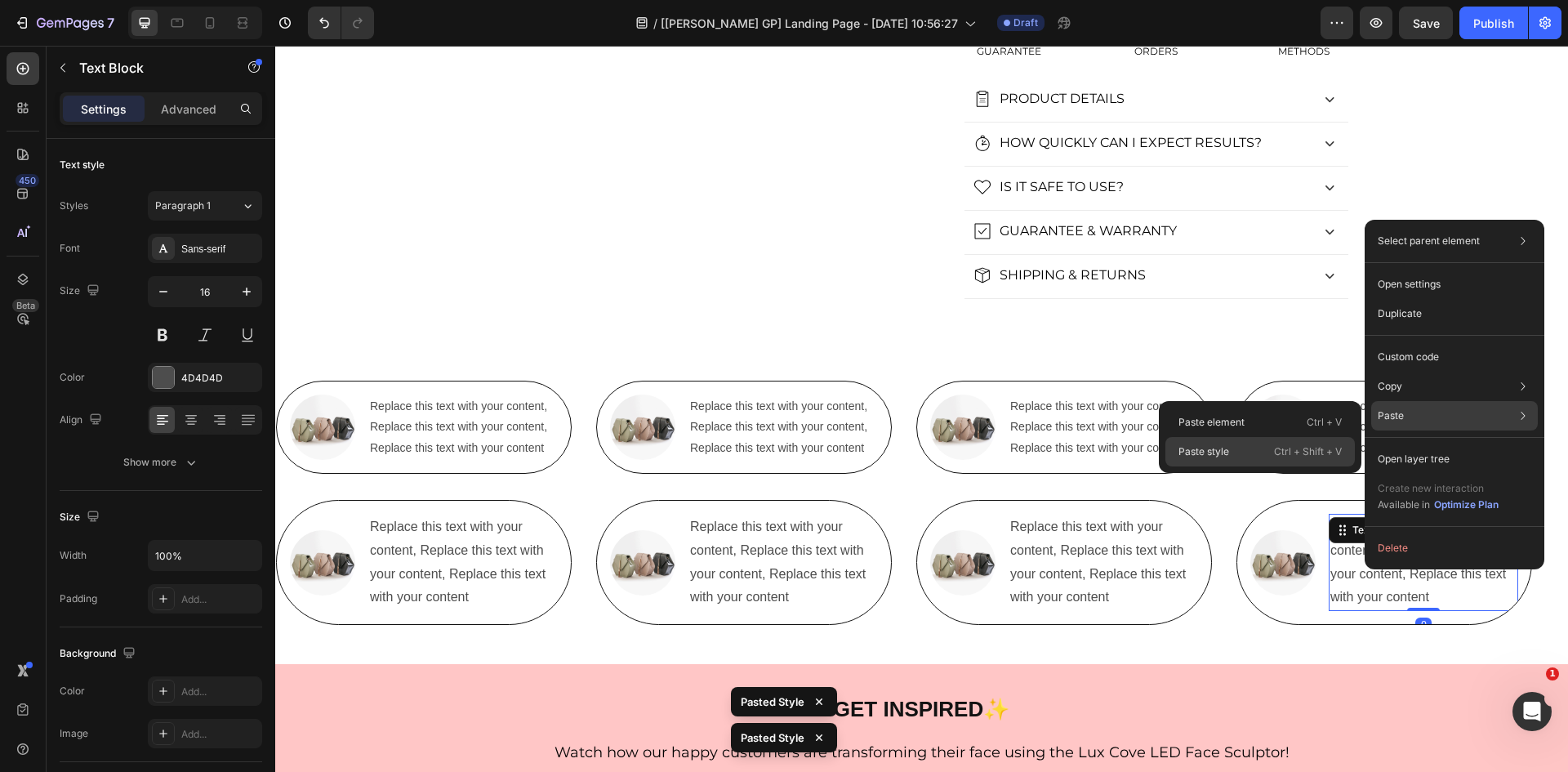
click at [1215, 449] on p "Paste style" at bounding box center [1204, 451] width 51 height 15
type input "14"
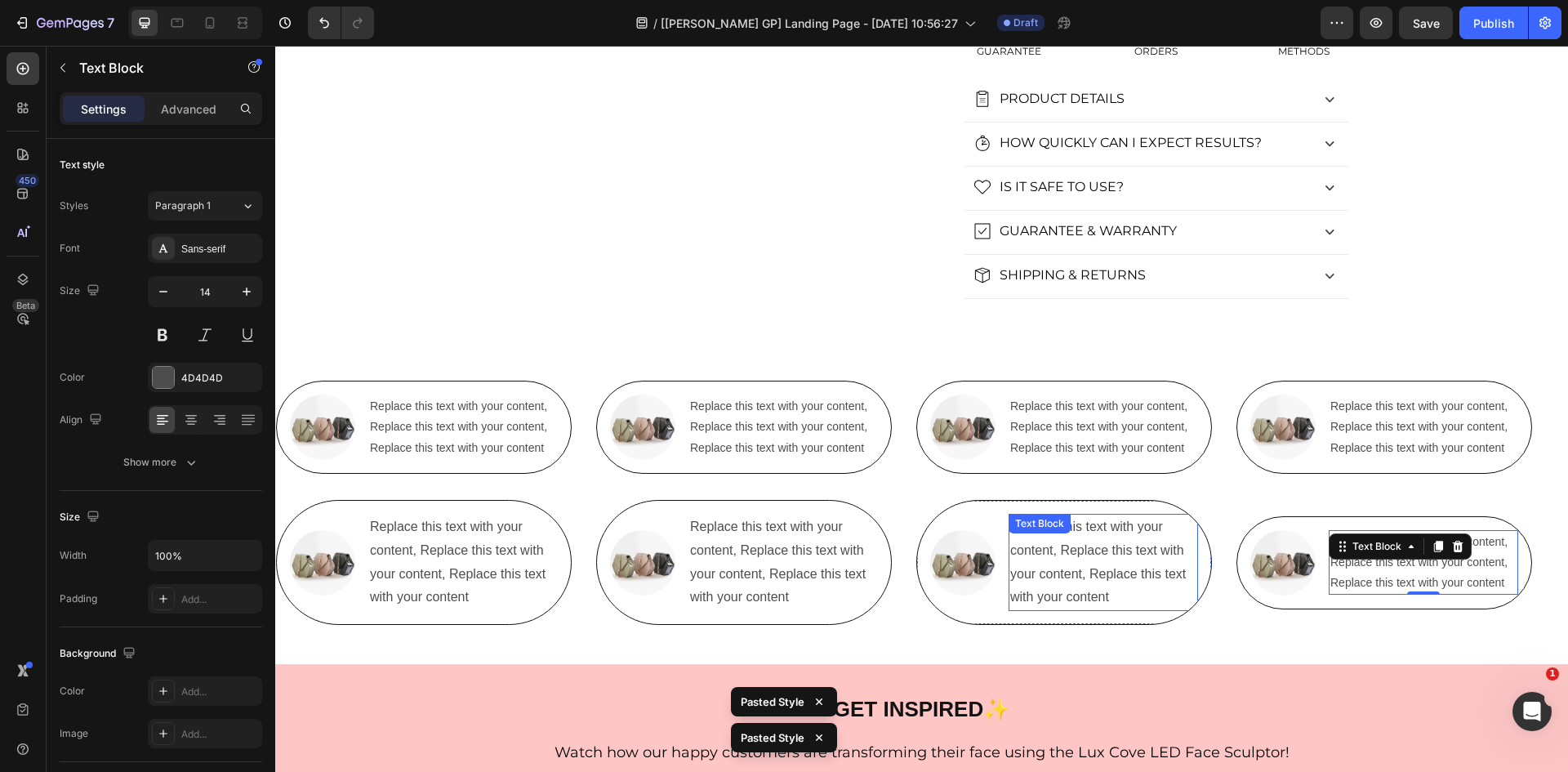
click at [1064, 551] on p "Replace this text with your content, Replace this text with your content, Repla…" at bounding box center [1103, 562] width 186 height 94
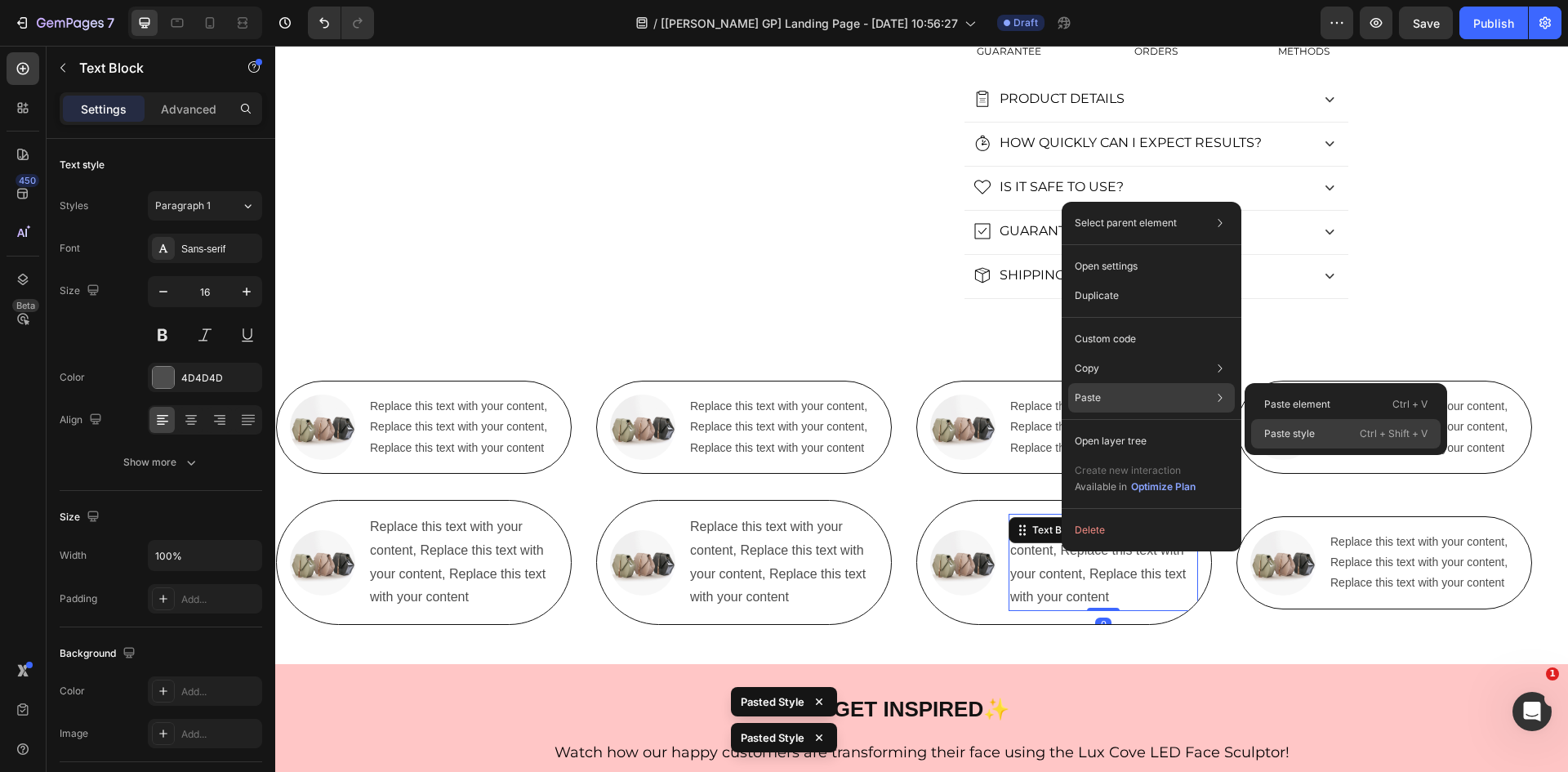
drag, startPoint x: 1293, startPoint y: 426, endPoint x: 1018, endPoint y: 382, distance: 278.5
click at [1293, 426] on p "Paste style" at bounding box center [1289, 433] width 51 height 15
type input "14"
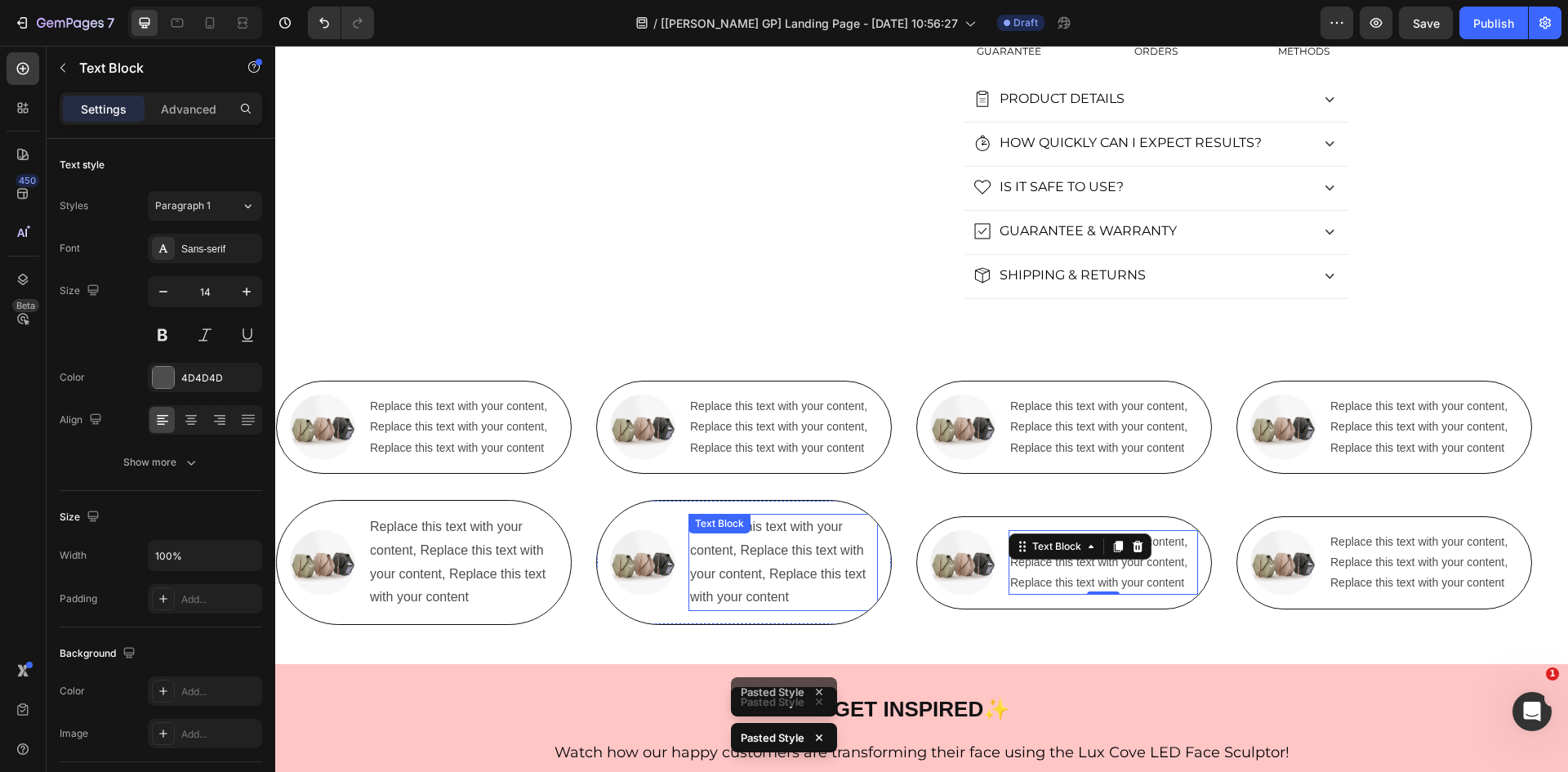
click at [795, 555] on p "Replace this text with your content, Replace this text with your content, Repla…" at bounding box center [783, 562] width 186 height 94
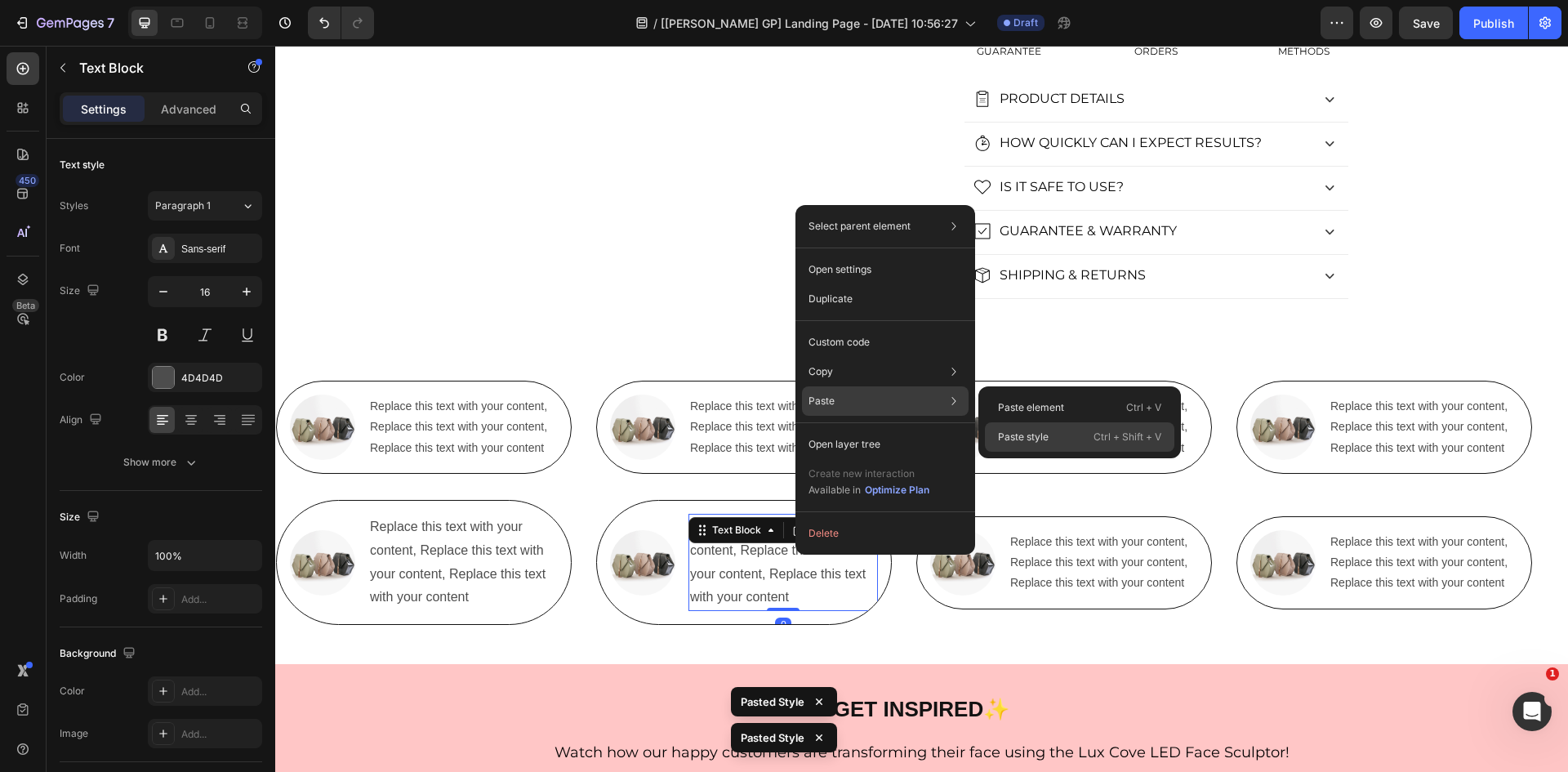
click at [1048, 445] on div "Paste style Ctrl + Shift + V" at bounding box center [1080, 437] width 190 height 29
type input "14"
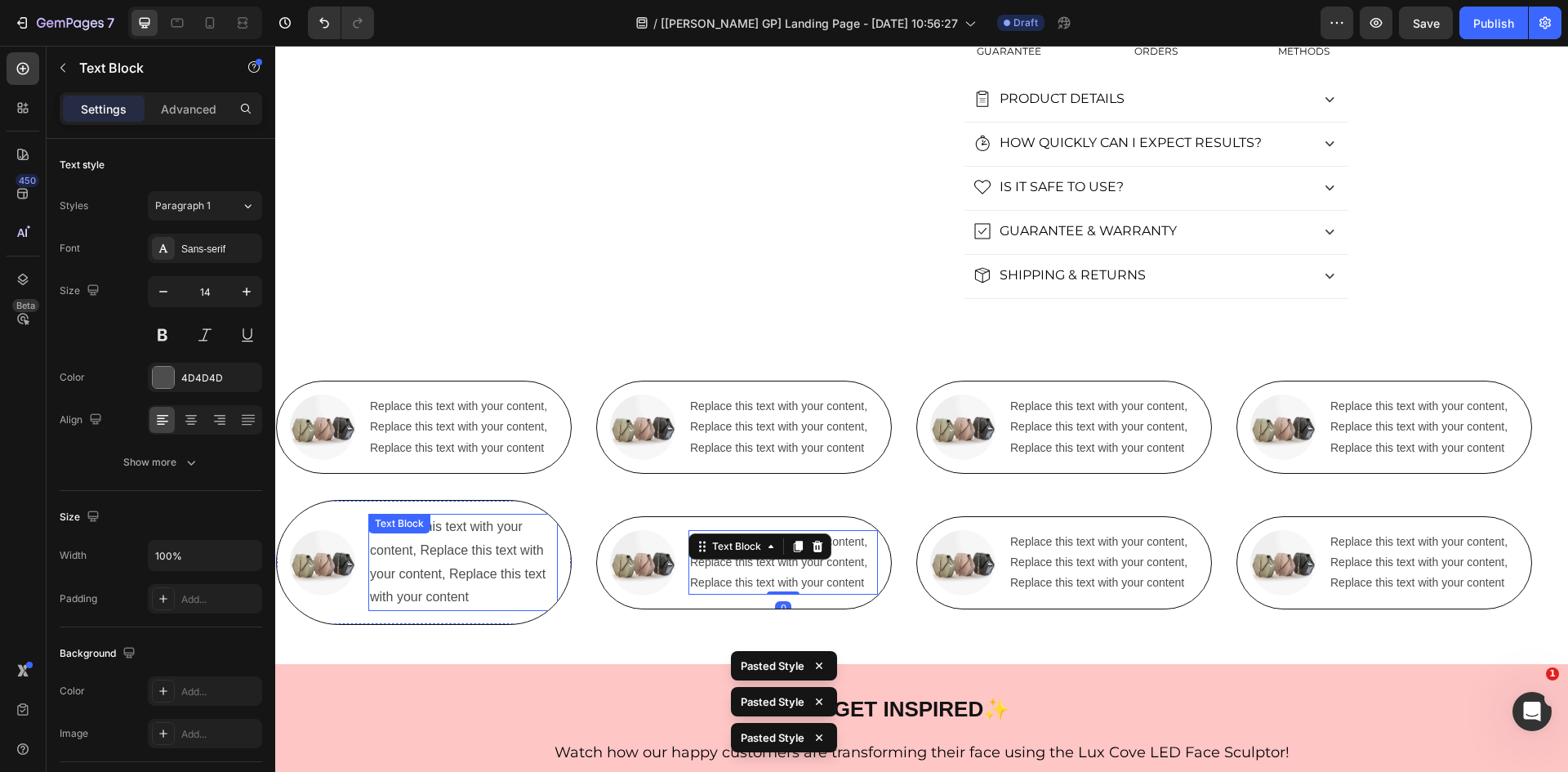
click at [447, 558] on p "Replace this text with your content, Replace this text with your content, Repla…" at bounding box center [463, 562] width 186 height 94
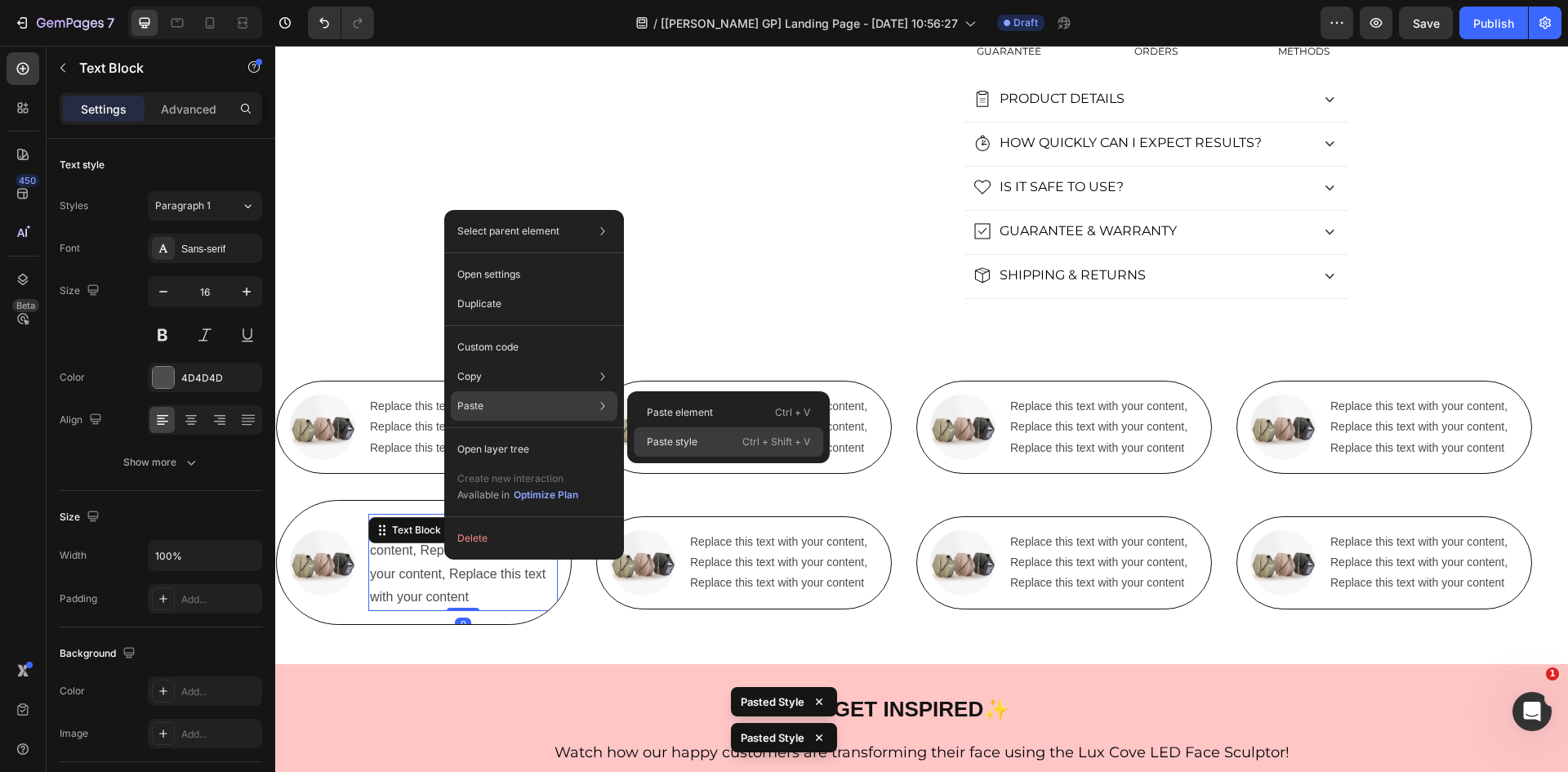
click at [748, 443] on p "Ctrl + Shift + V" at bounding box center [776, 441] width 68 height 16
type input "14"
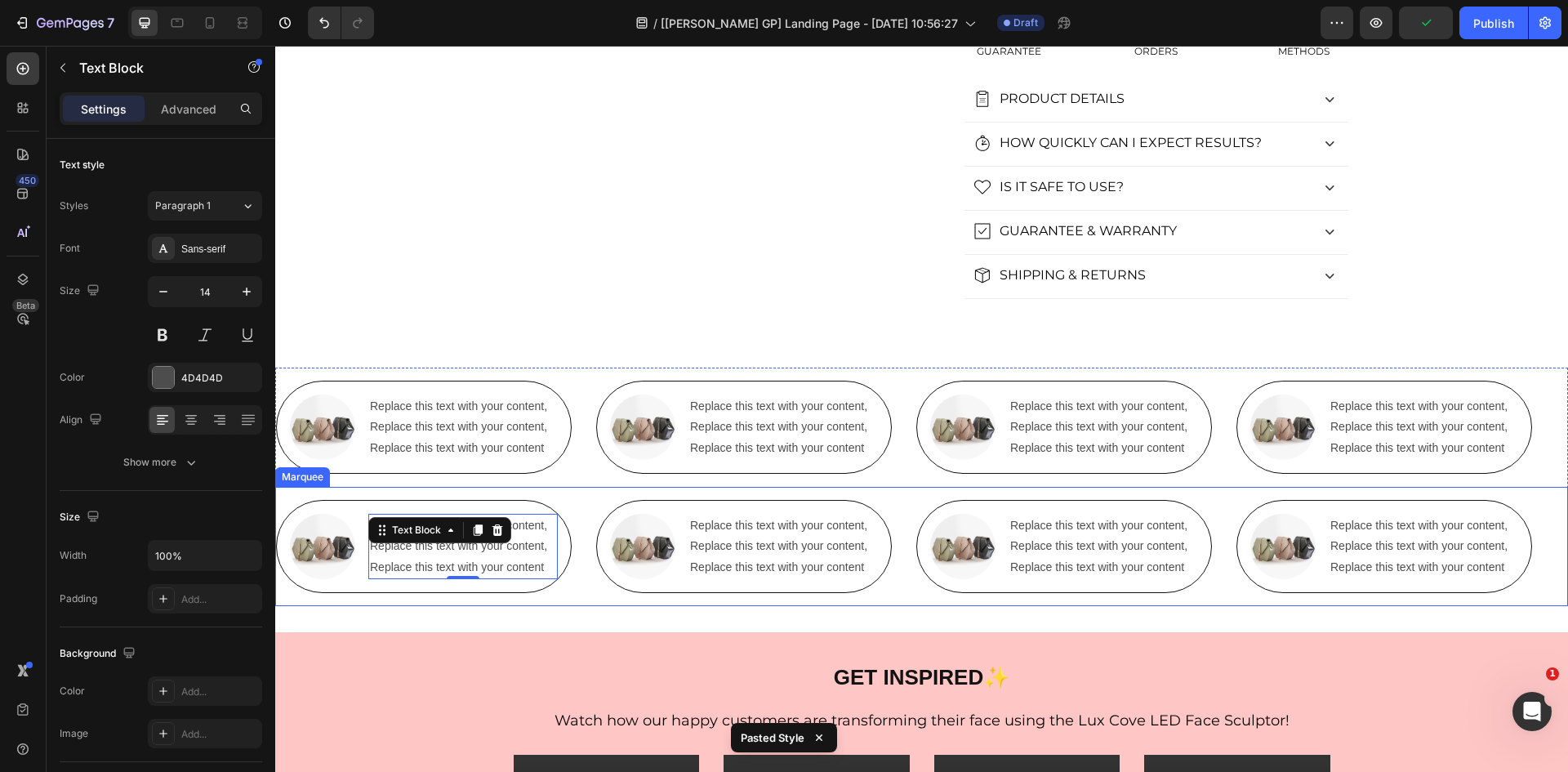
click at [588, 509] on div "Image Replace this text with your content, Replace this text with your content,…" at bounding box center [436, 546] width 320 height 93
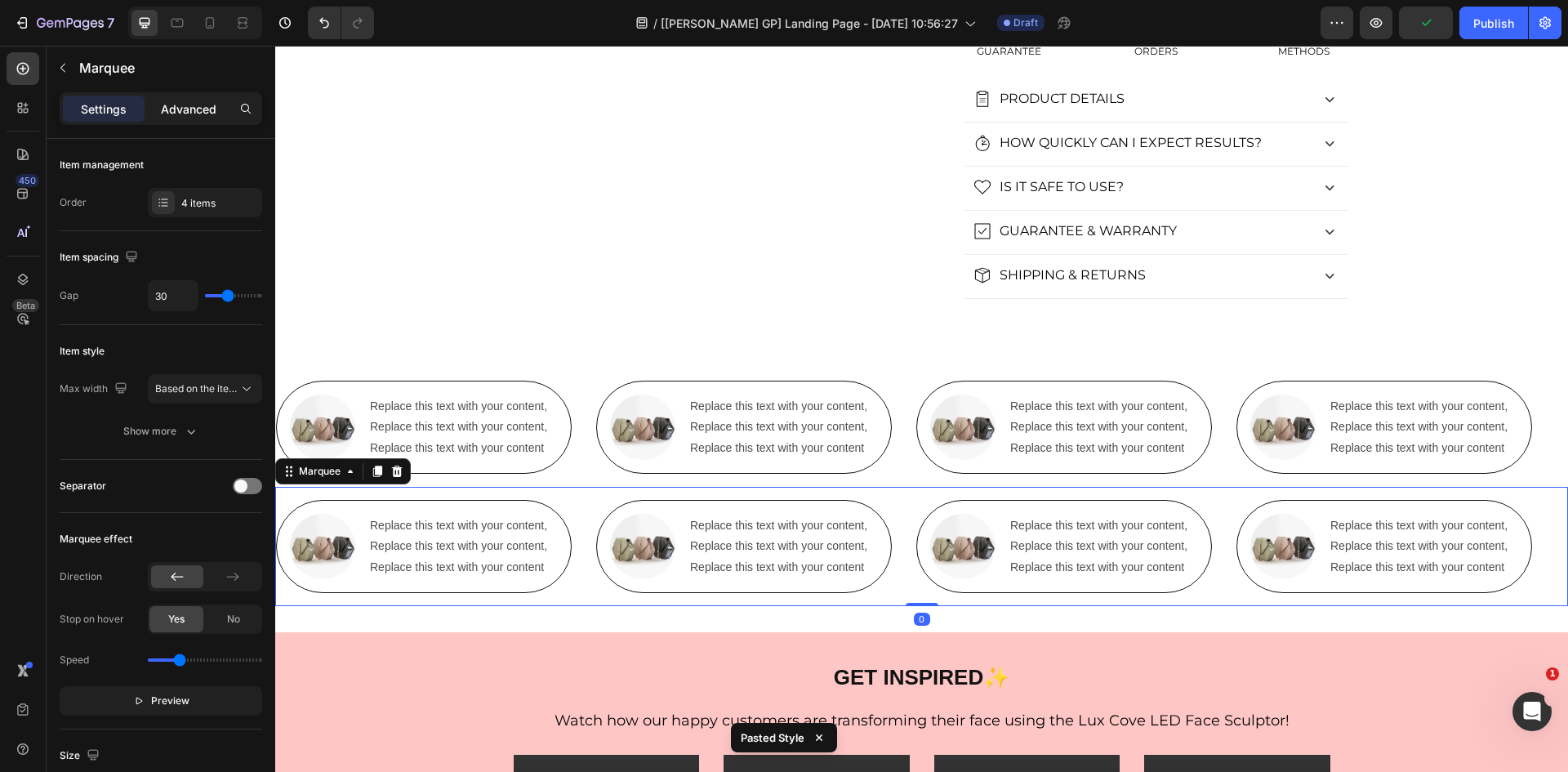
click at [195, 117] on div "Advanced" at bounding box center [189, 109] width 82 height 26
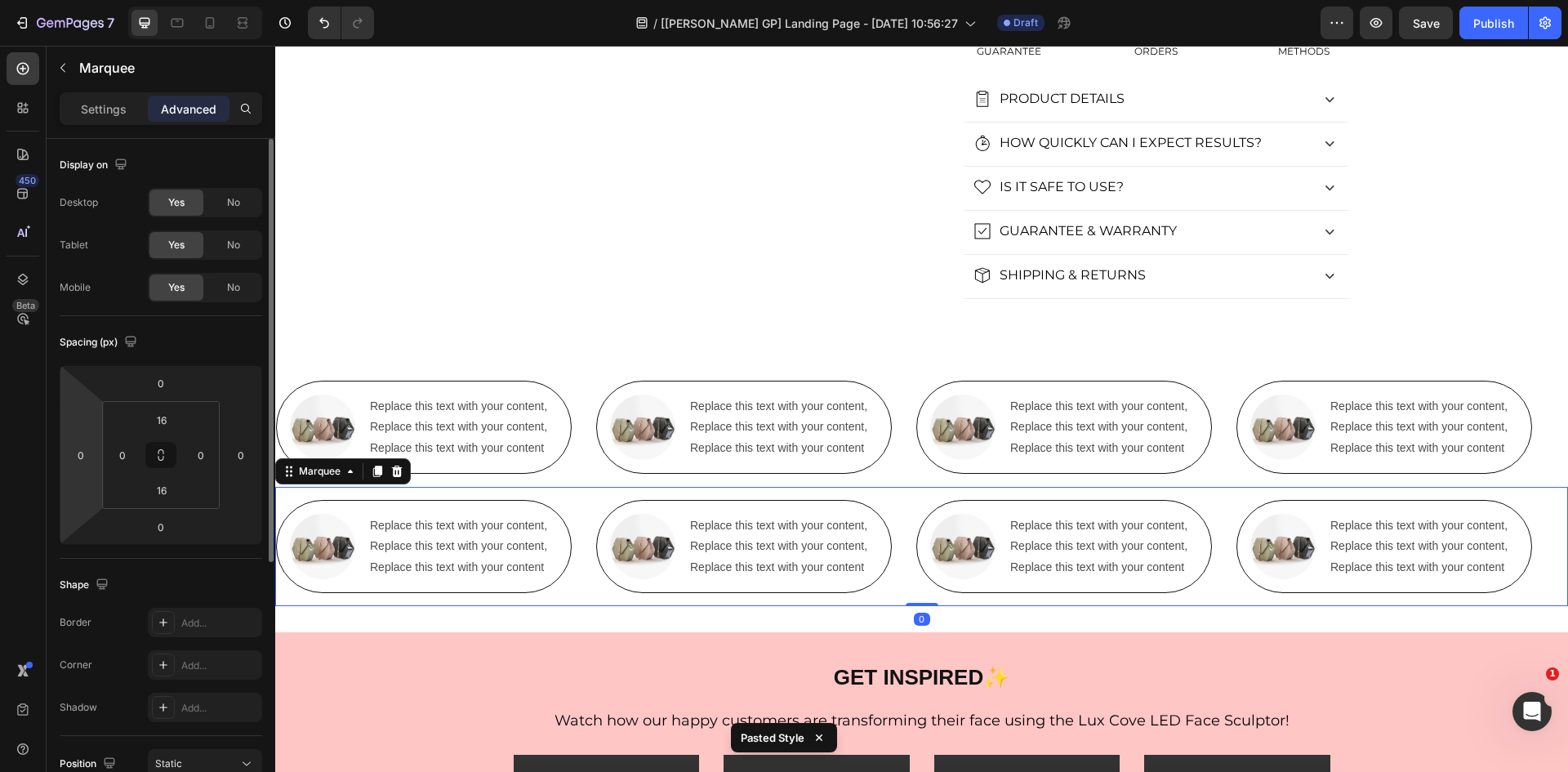
click at [63, 0] on html "7 Version history / [[PERSON_NAME] GP] Landing Page - [DATE] 10:56:27 Draft Pre…" at bounding box center [784, 0] width 1568 height 0
click at [80, 454] on input "0" at bounding box center [81, 455] width 24 height 24
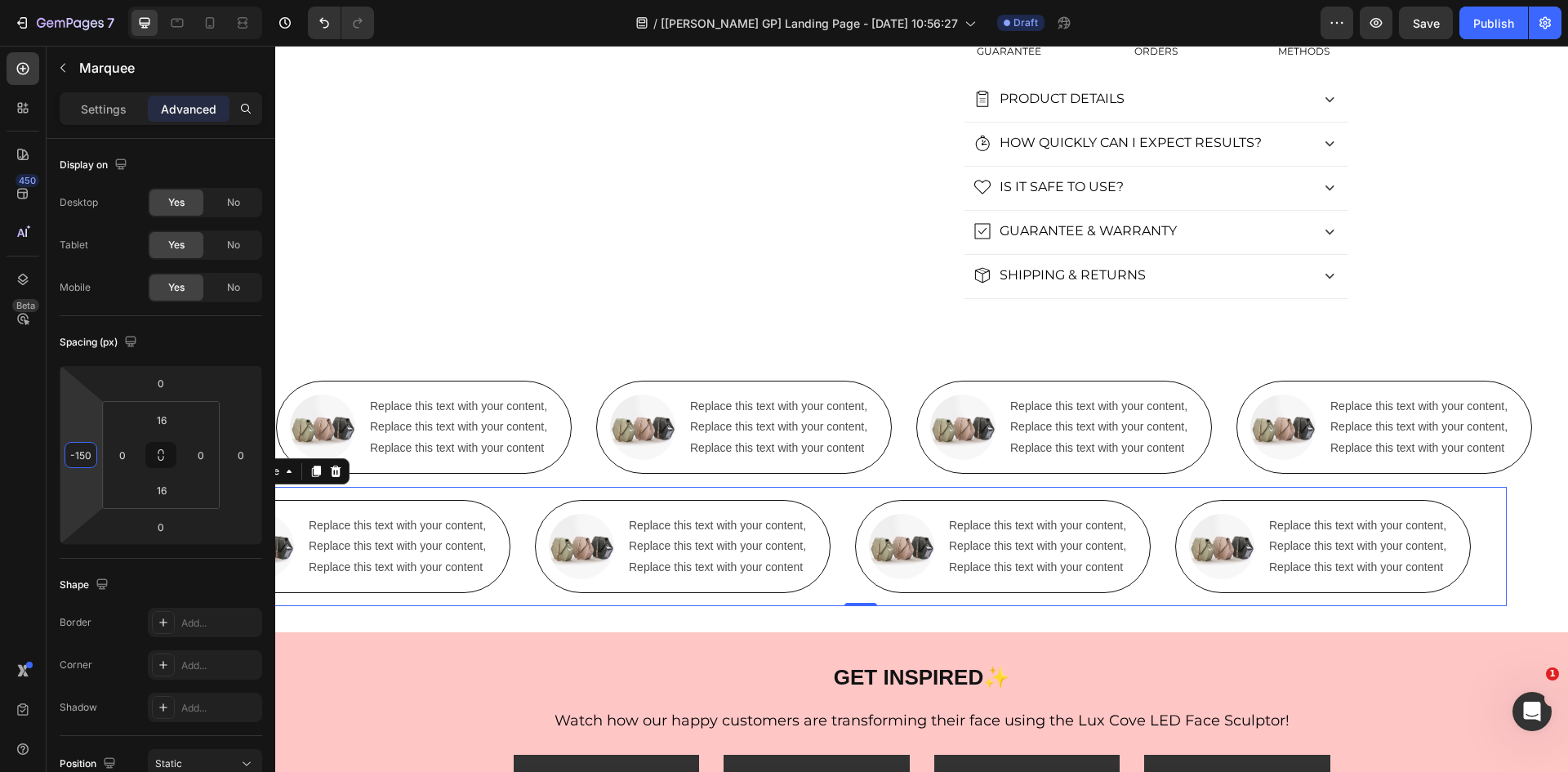
type input "-150"
click at [17, 566] on div "450 Beta" at bounding box center [23, 353] width 33 height 602
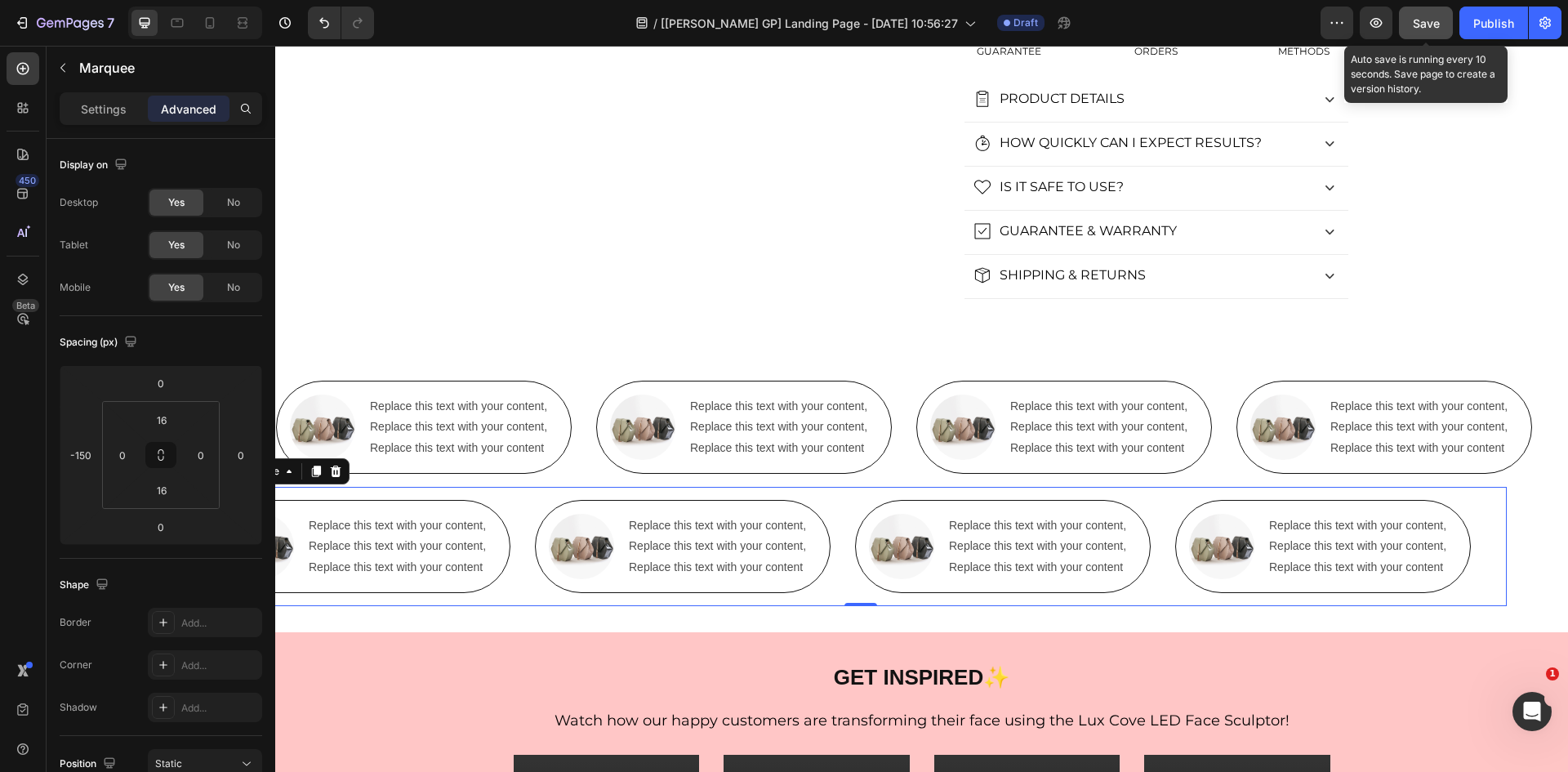
click at [1418, 15] on div "Save" at bounding box center [1426, 23] width 27 height 17
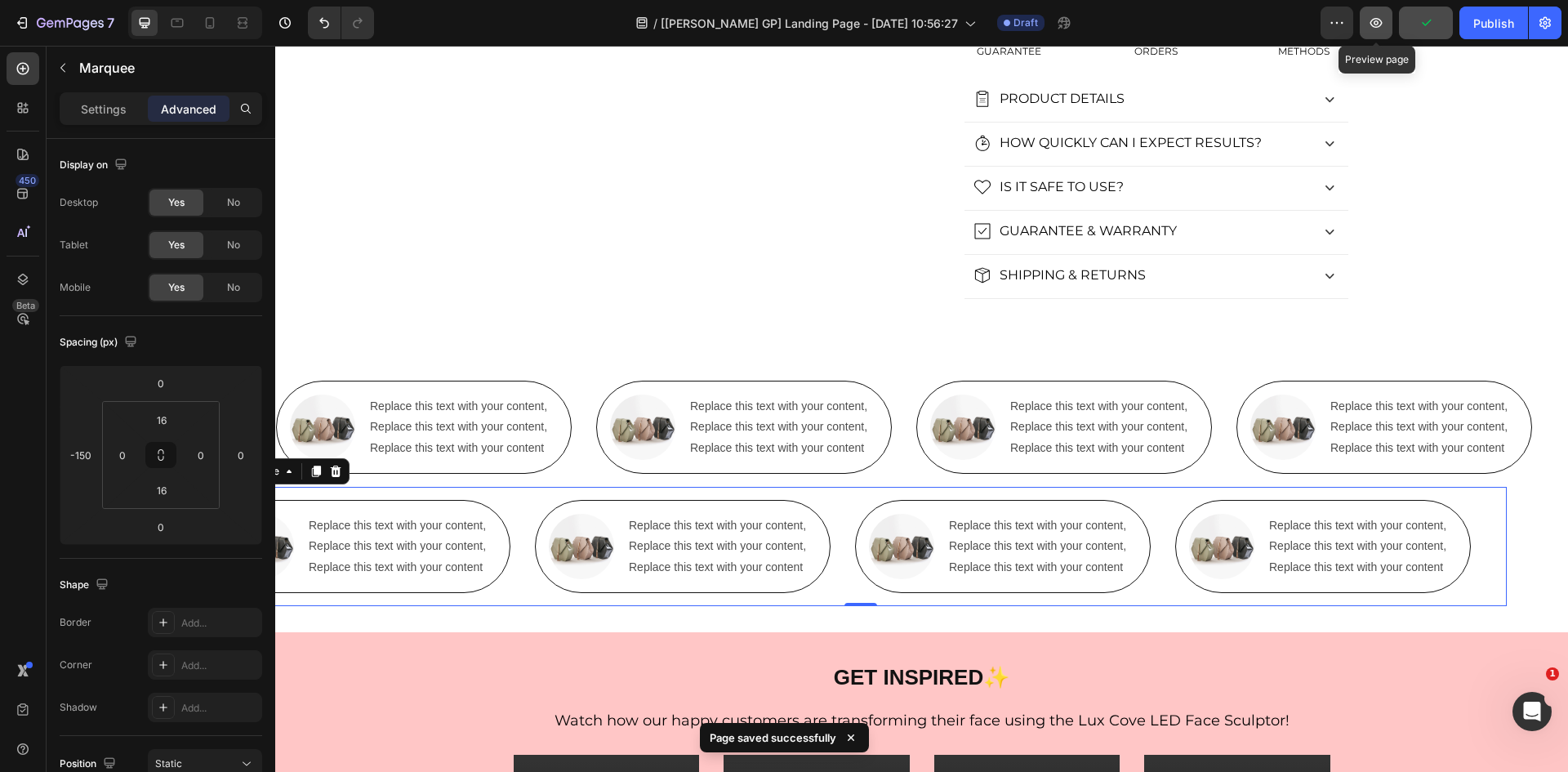
click at [1382, 23] on icon "button" at bounding box center [1376, 22] width 12 height 9
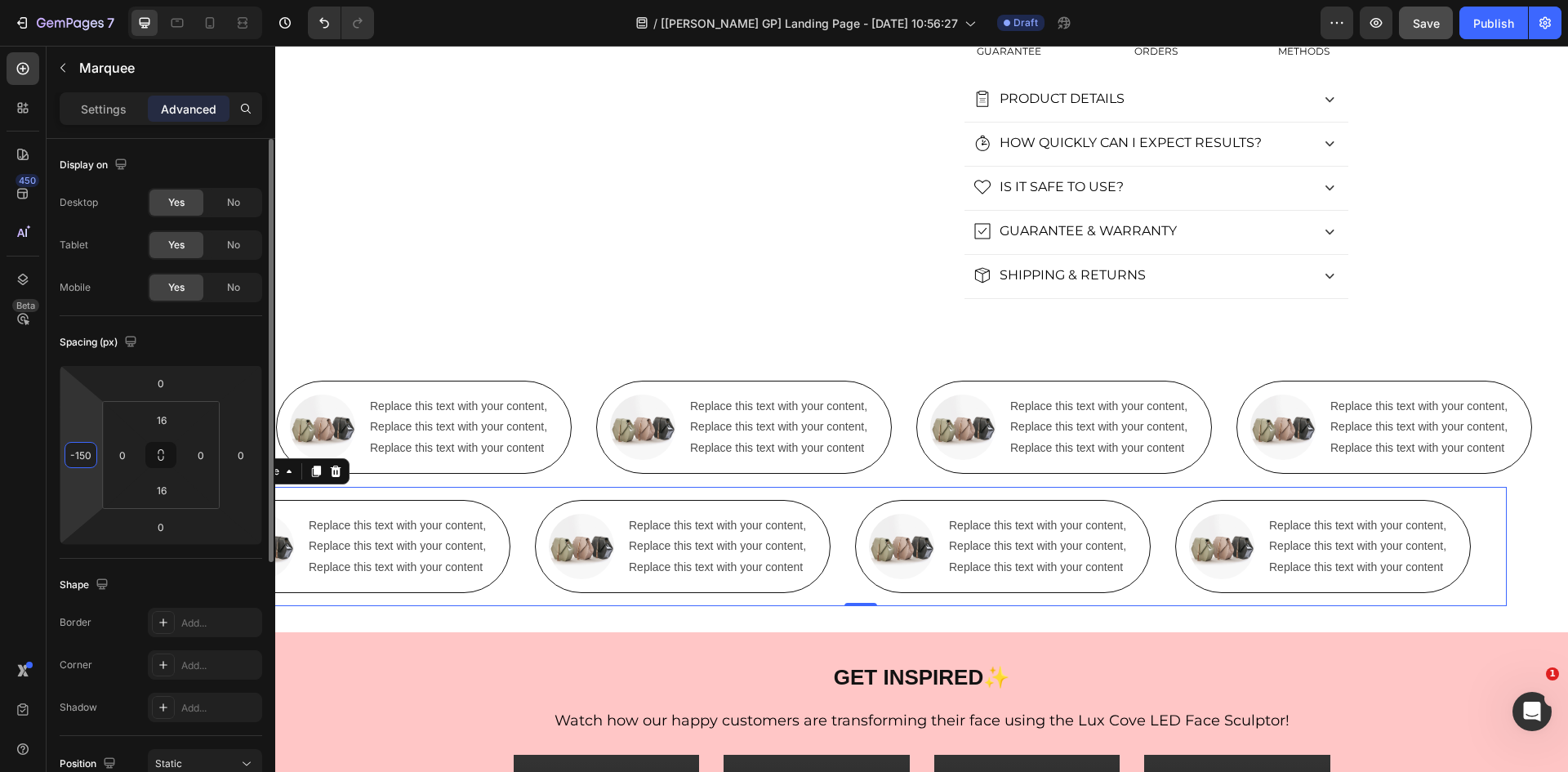
click at [84, 454] on input "-150" at bounding box center [81, 455] width 24 height 24
type input "0"
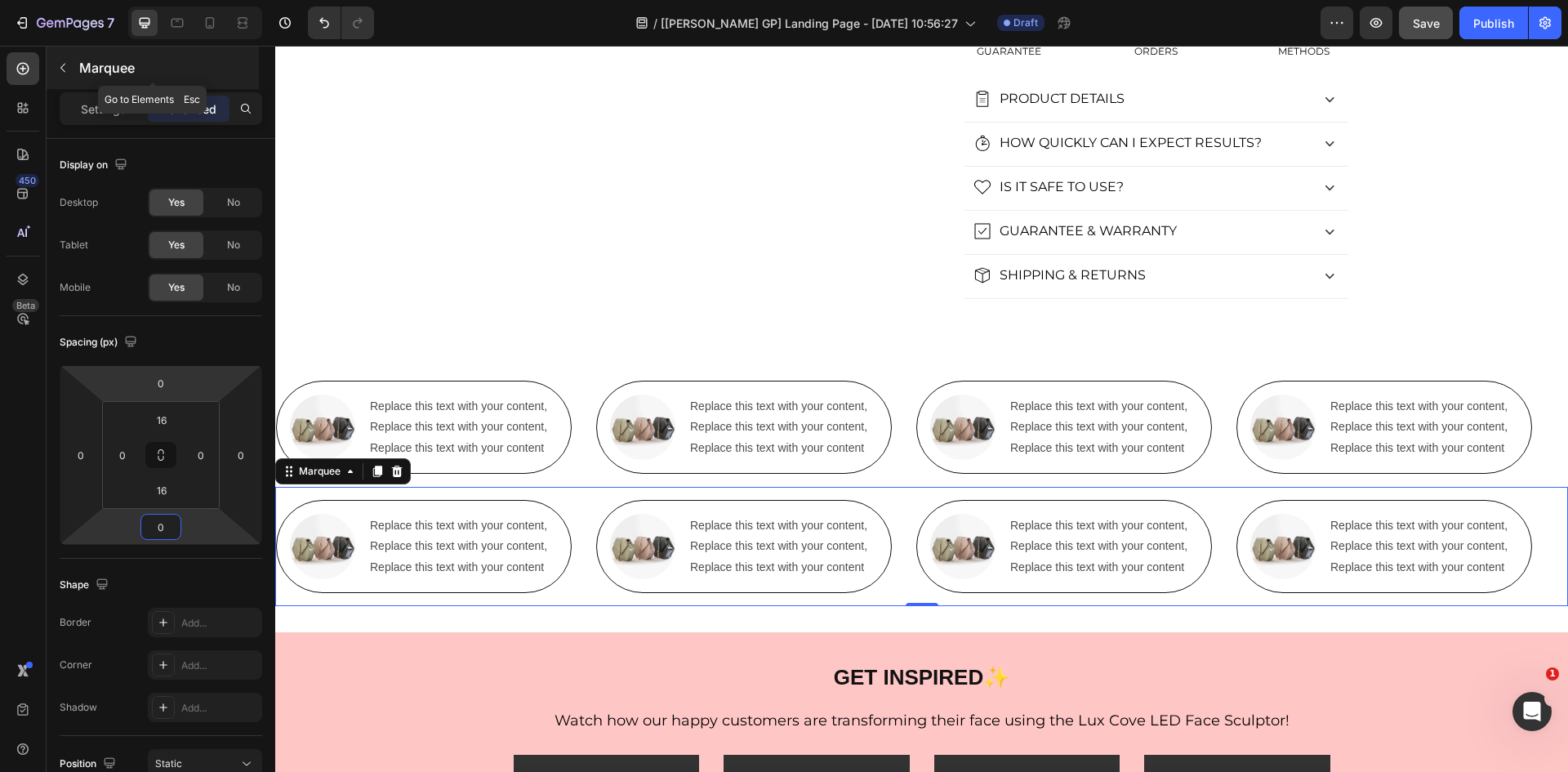
click at [68, 71] on icon "button" at bounding box center [62, 67] width 13 height 13
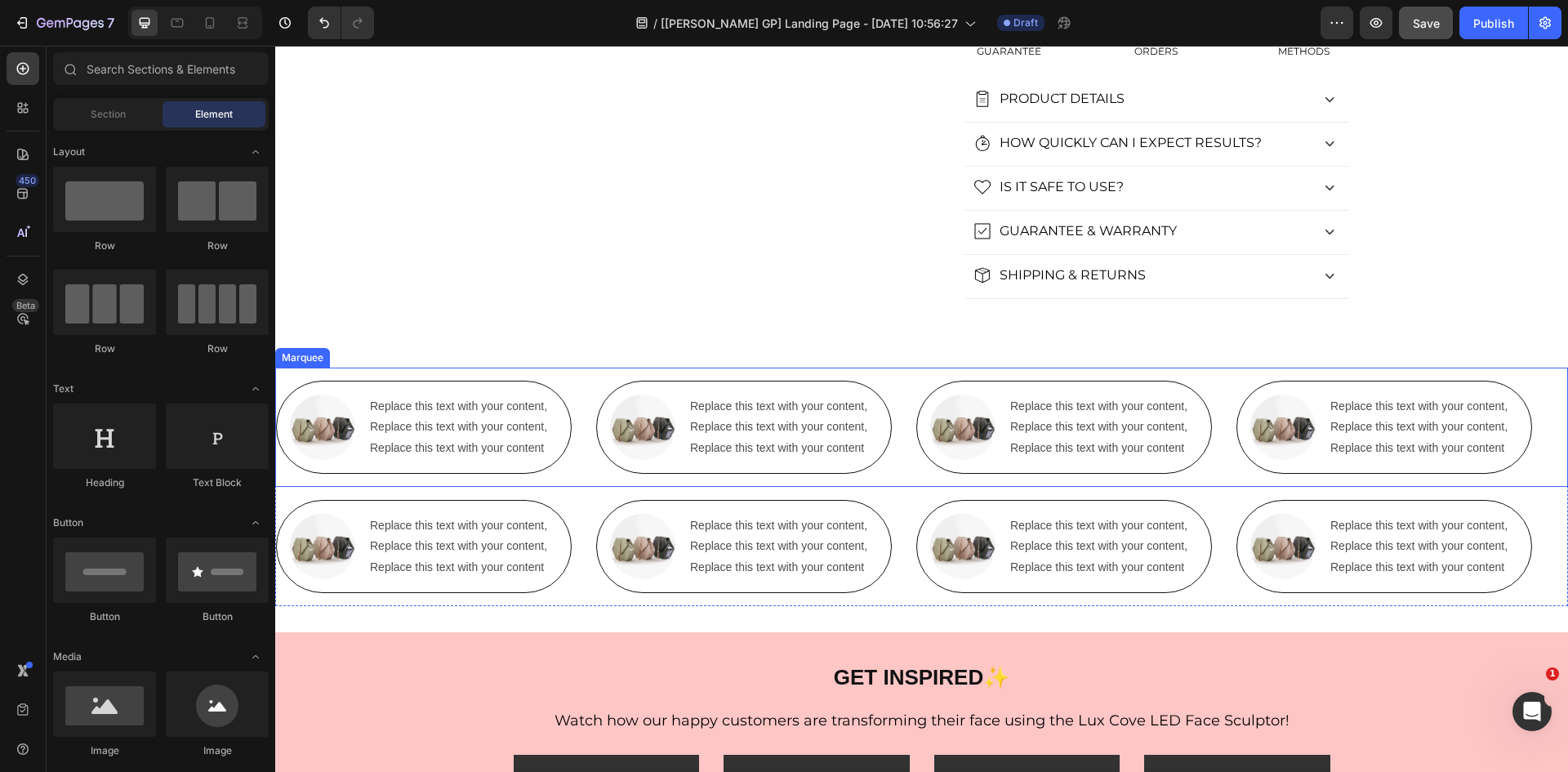
click at [571, 464] on div "Image Replace this text with your content, Replace this text with your content,…" at bounding box center [423, 427] width 296 height 93
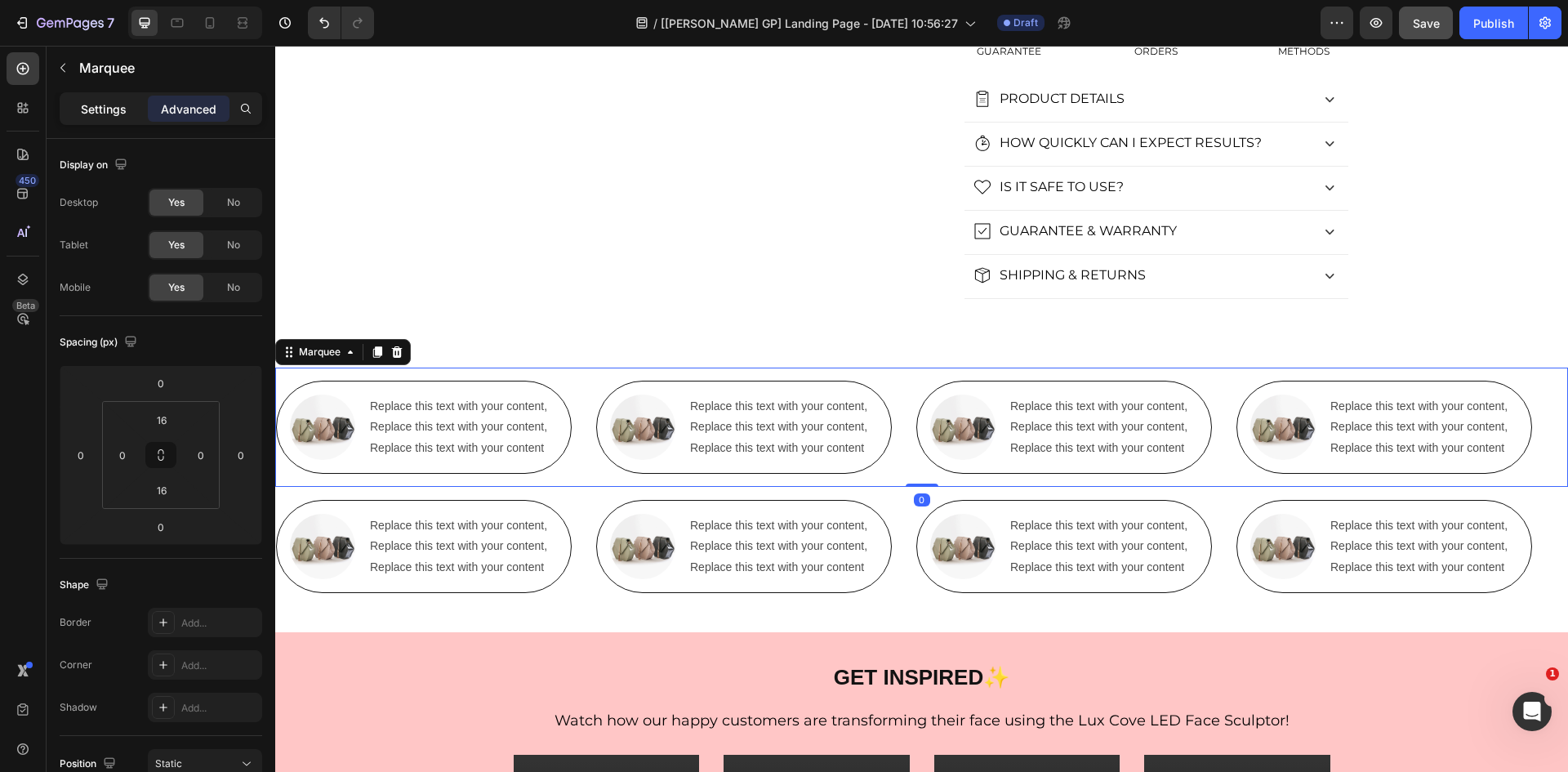
click at [102, 108] on p "Settings" at bounding box center [103, 109] width 46 height 17
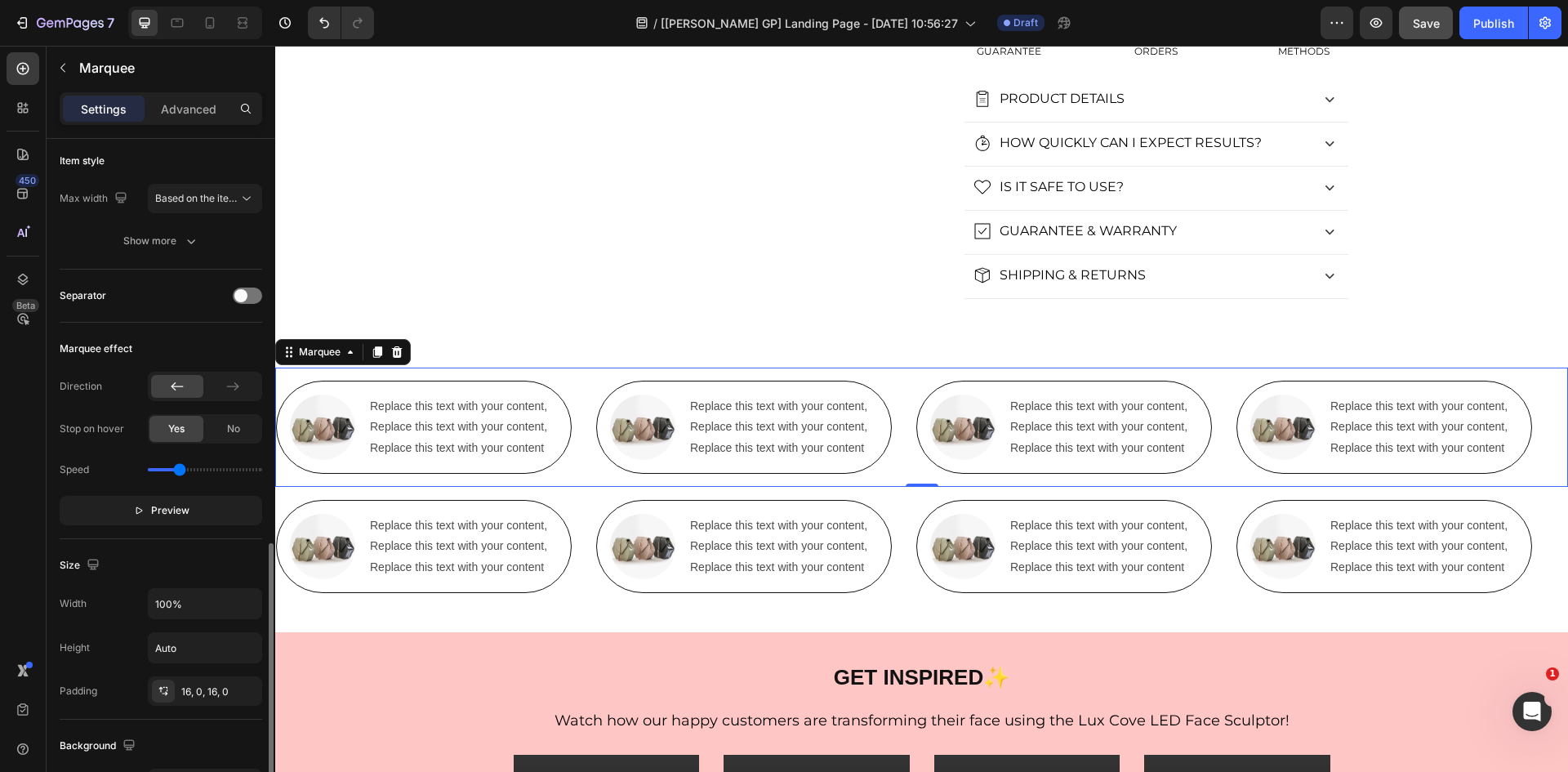
scroll to position [528, 0]
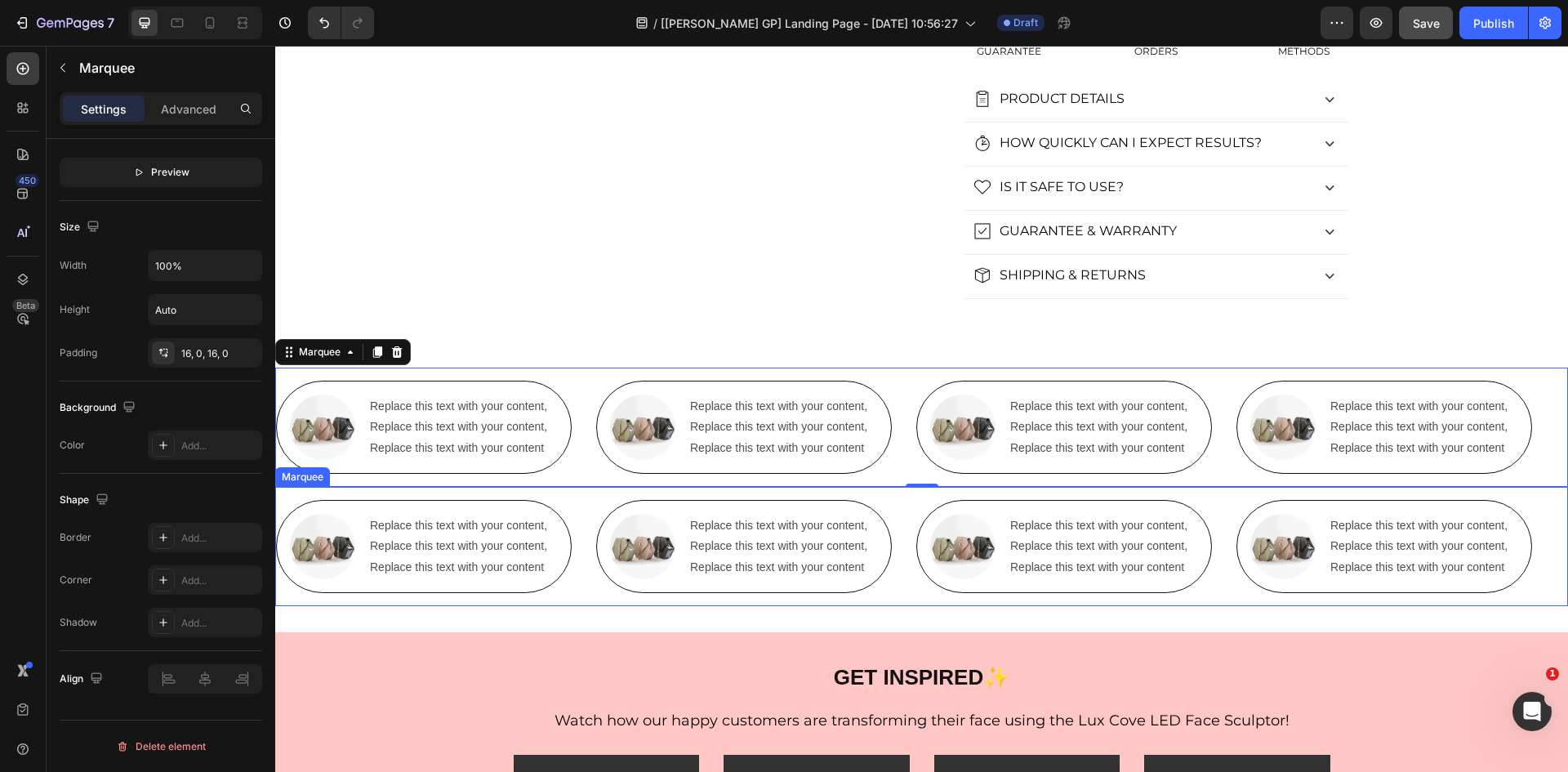
click at [588, 512] on div "Image Replace this text with your content, Replace this text with your content,…" at bounding box center [436, 546] width 320 height 93
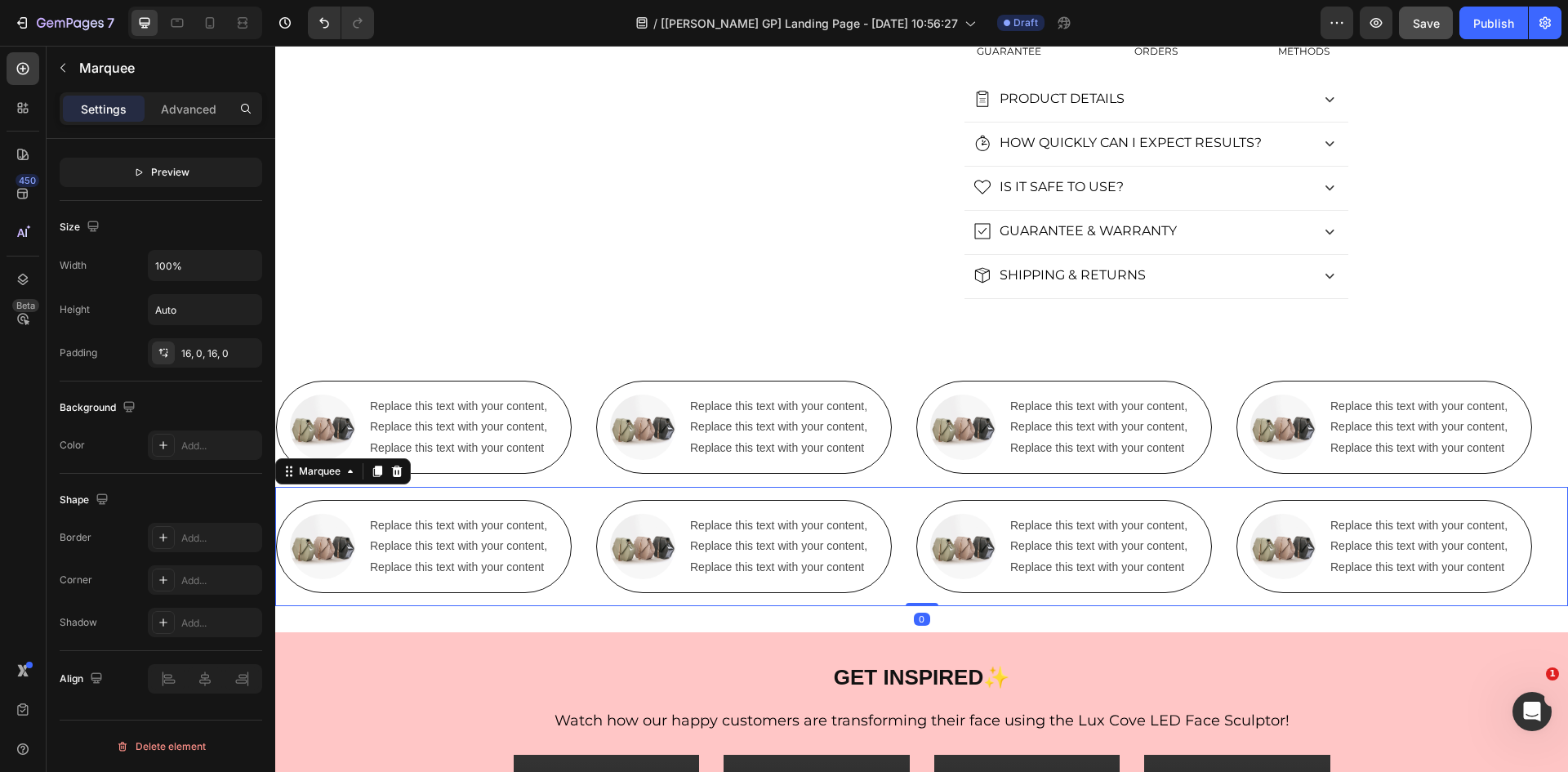
click at [21, 261] on div "450 Beta" at bounding box center [23, 353] width 33 height 602
click at [541, 388] on div "Image Replace this text with your content, Replace this text with your content,…" at bounding box center [423, 427] width 296 height 93
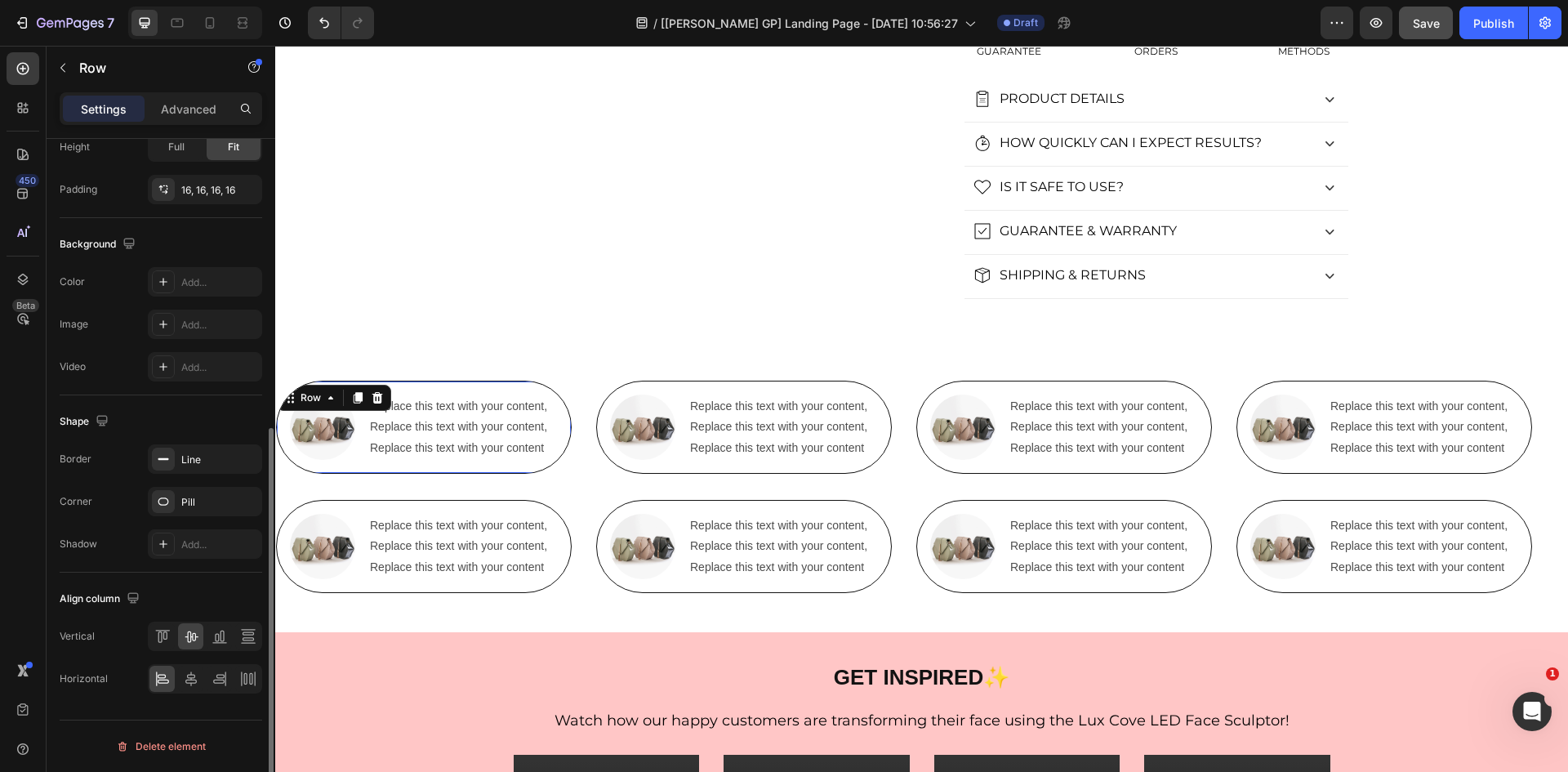
scroll to position [0, 0]
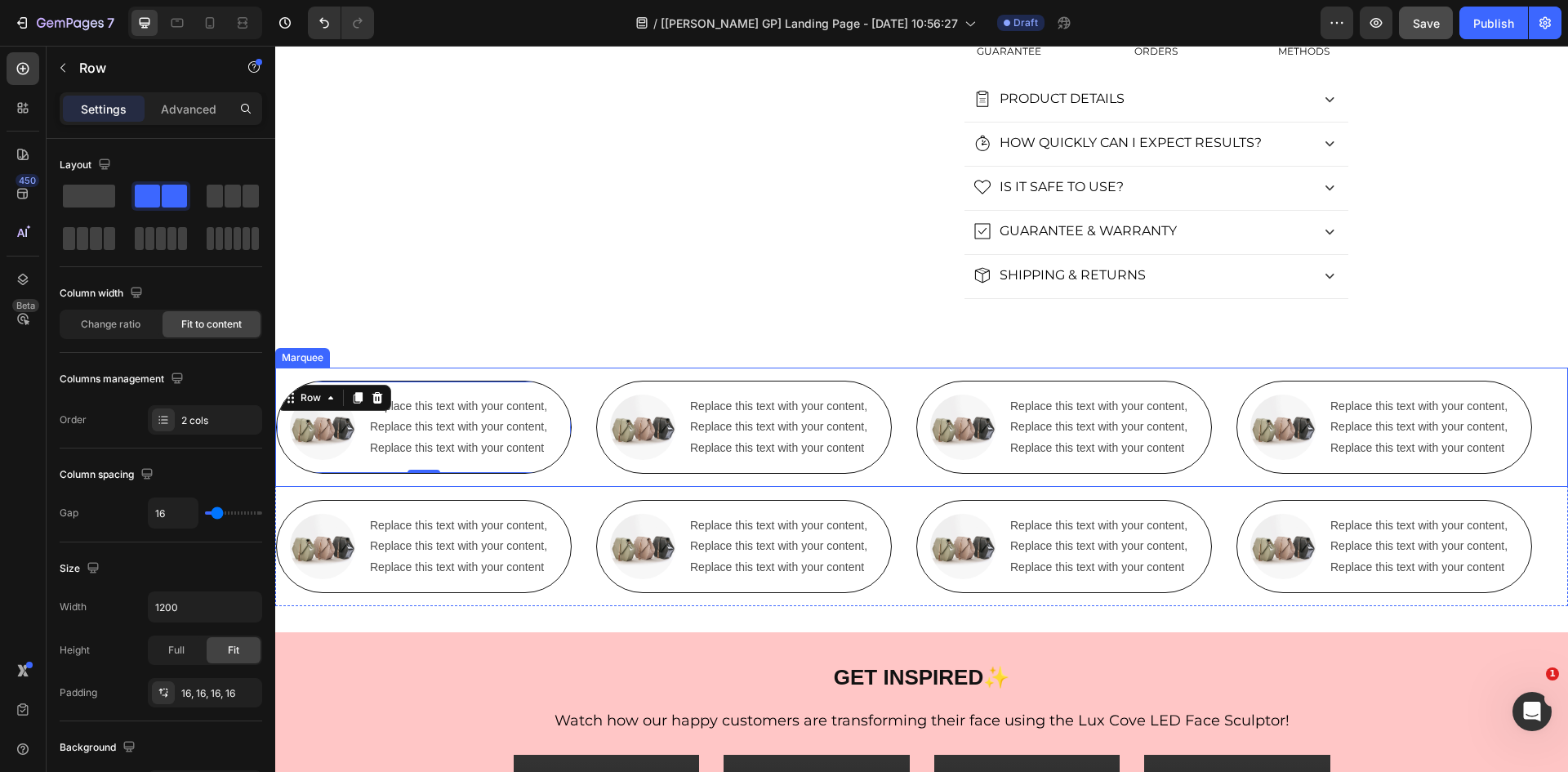
click at [590, 420] on div "Image Replace this text with your content, Replace this text with your content,…" at bounding box center [436, 427] width 320 height 93
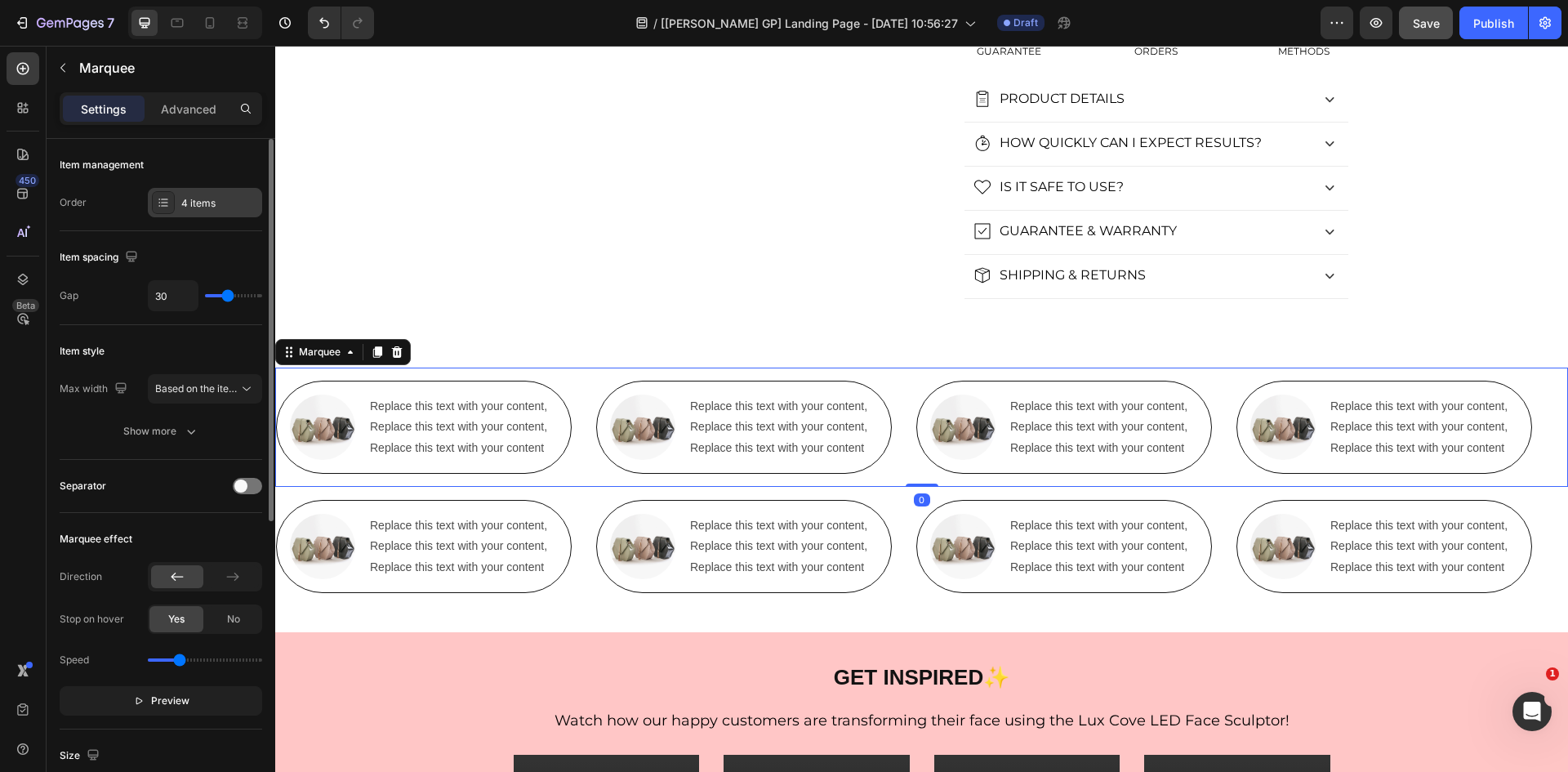
click at [198, 208] on div "4 items" at bounding box center [219, 202] width 77 height 15
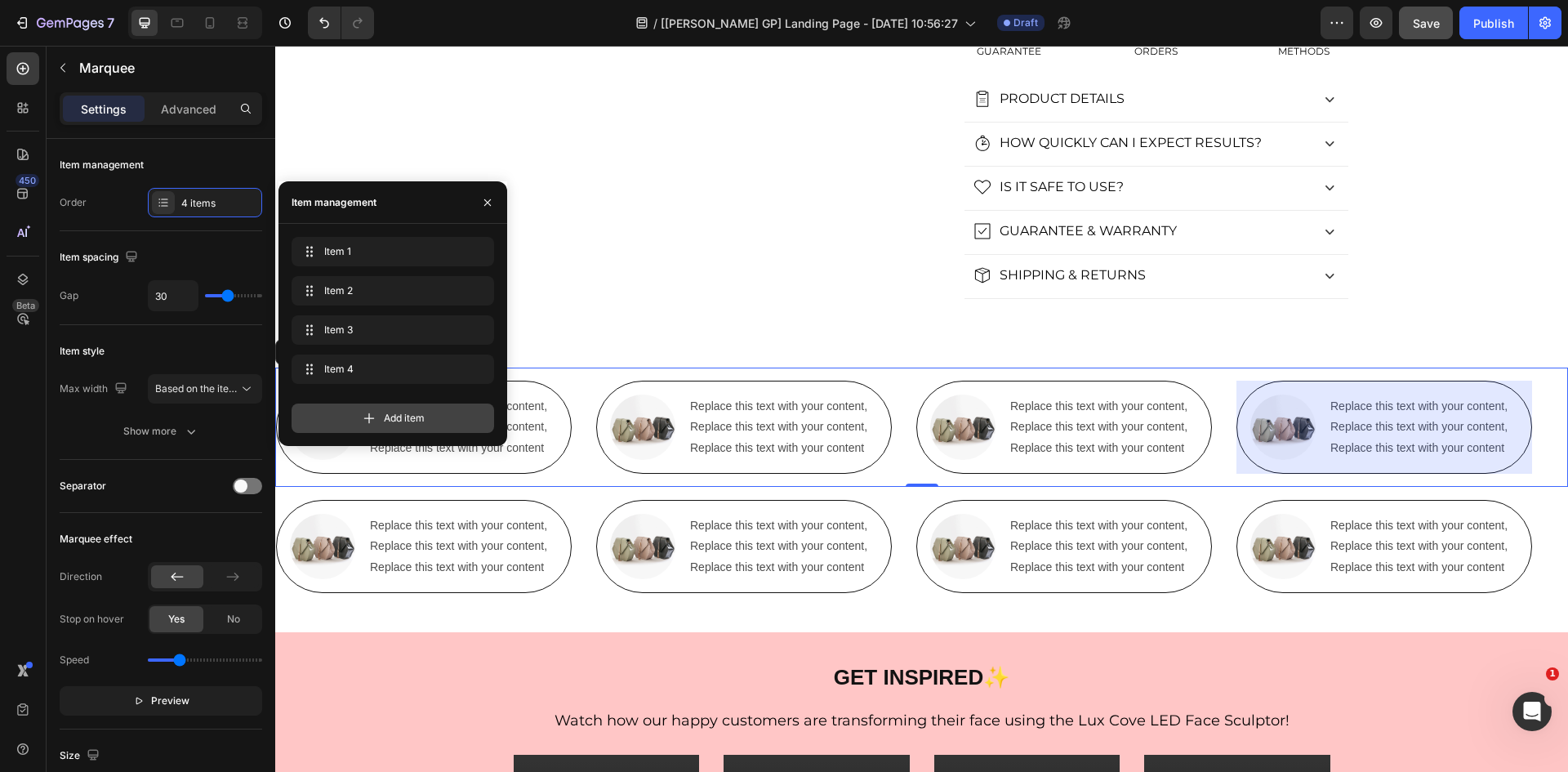
click at [390, 414] on span "Add item" at bounding box center [403, 418] width 40 height 15
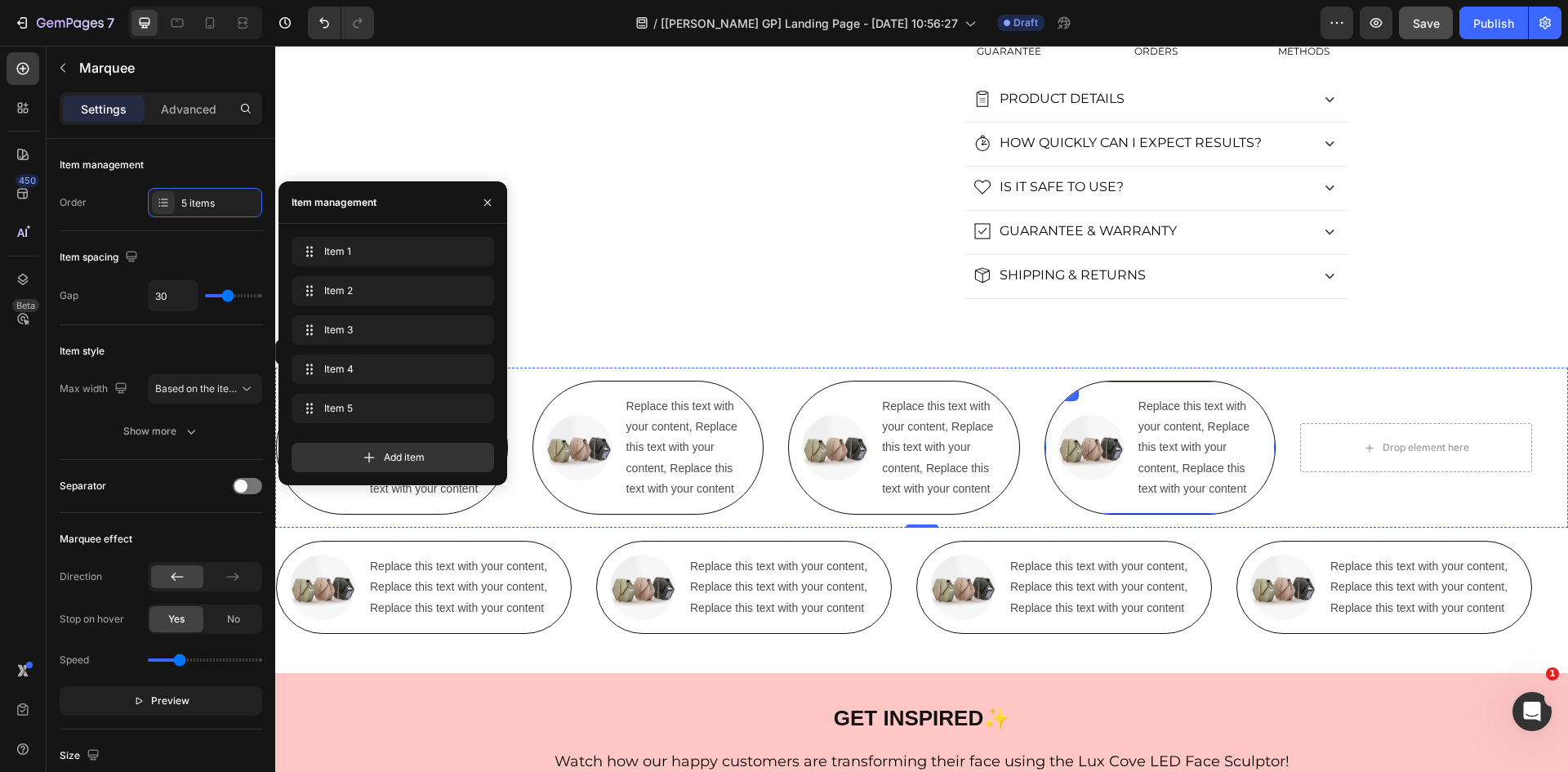
click at [1102, 394] on div "Image Replace this text with your content, Replace this text with your content,…" at bounding box center [1160, 447] width 232 height 134
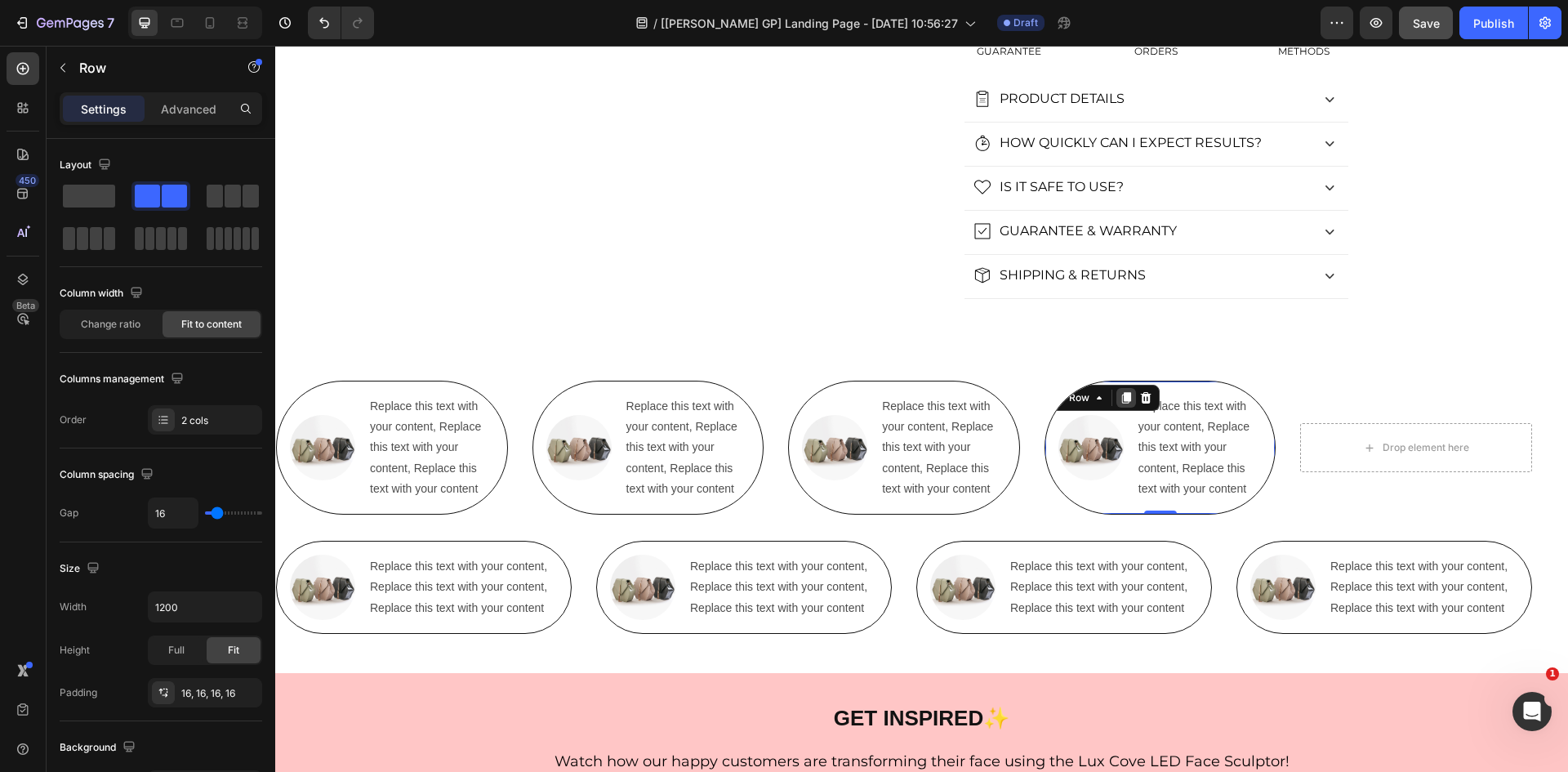
click at [1131, 399] on icon at bounding box center [1126, 397] width 13 height 13
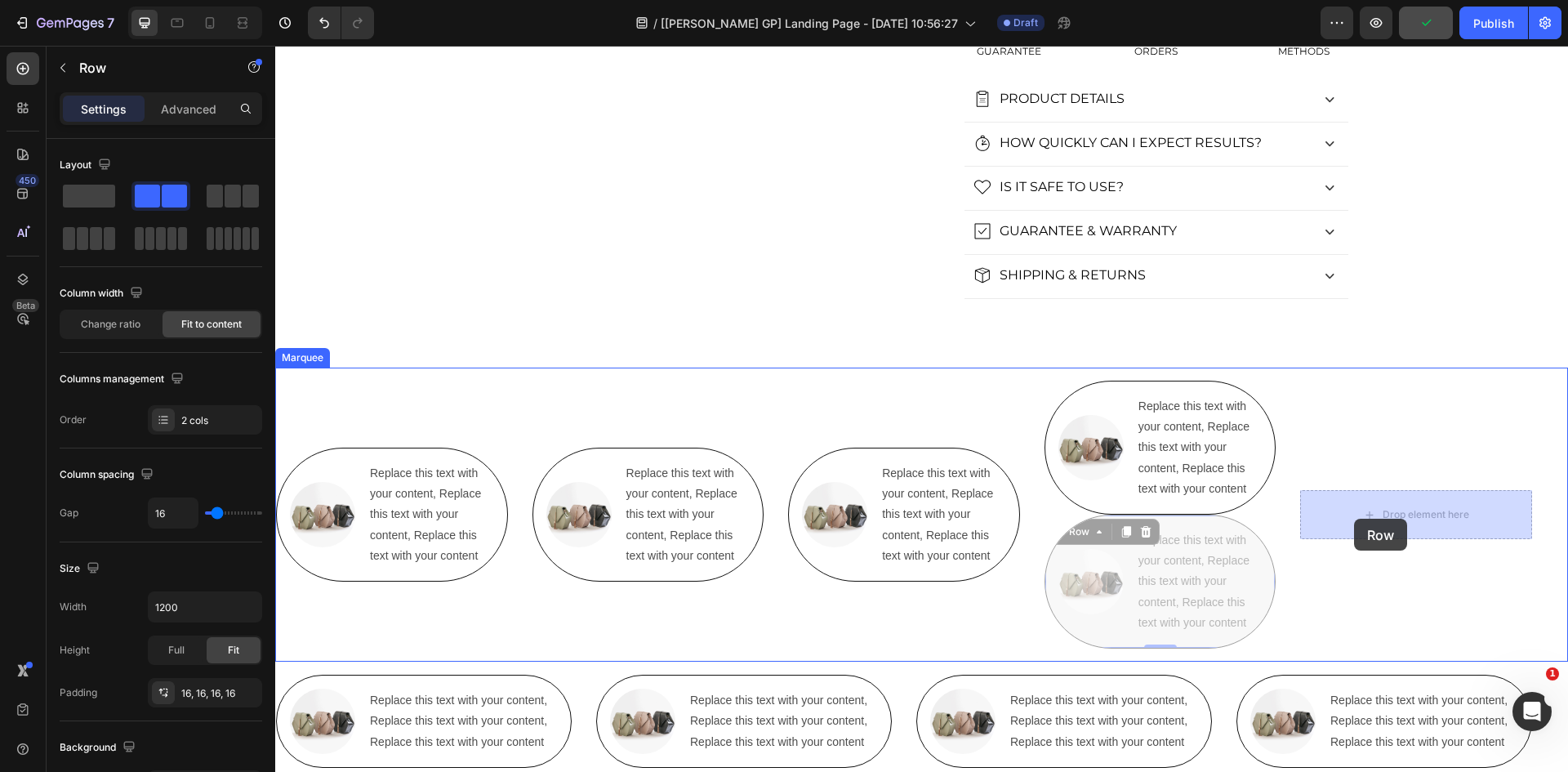
drag, startPoint x: 1091, startPoint y: 534, endPoint x: 1354, endPoint y: 519, distance: 263.4
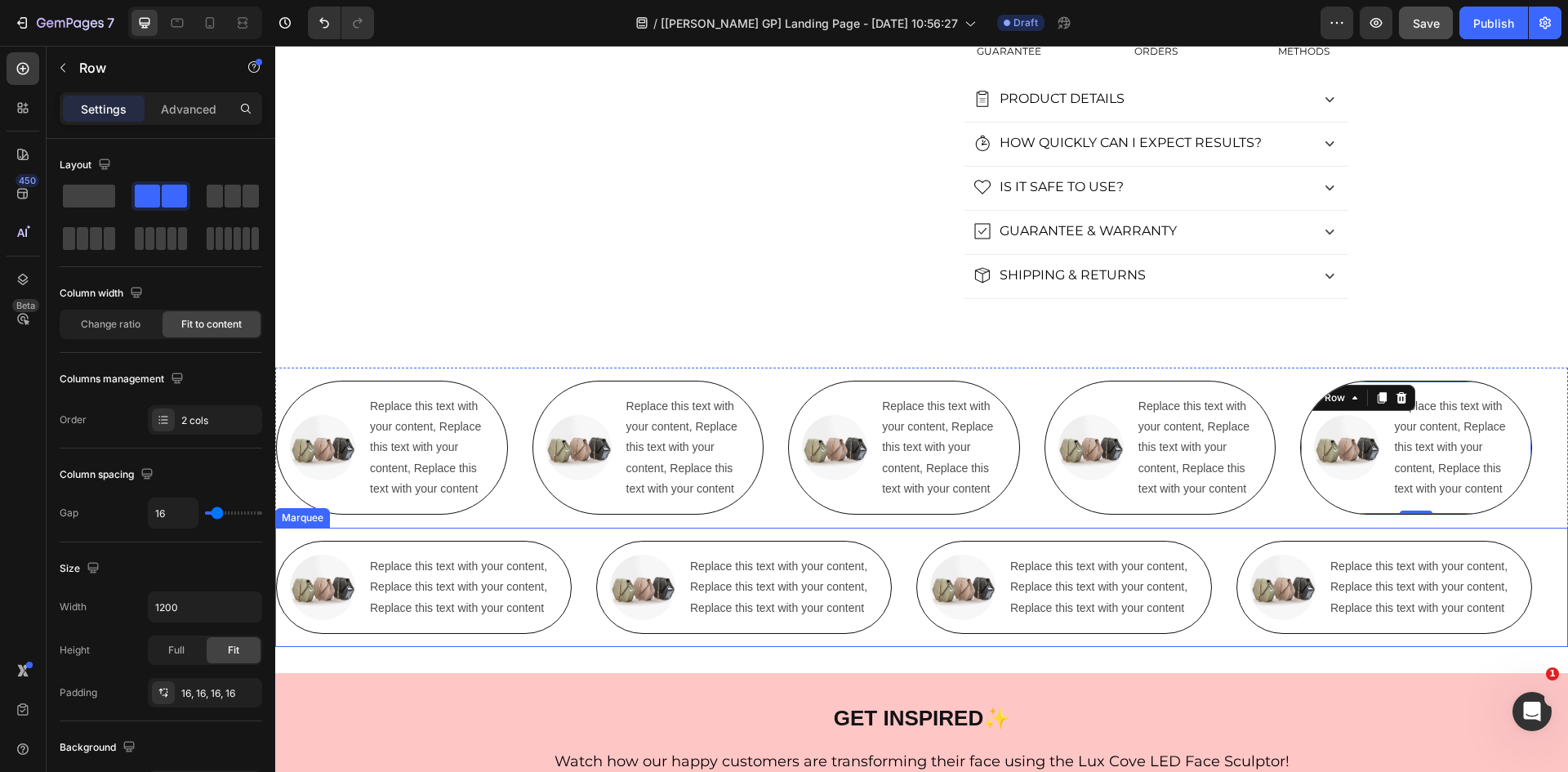
click at [900, 548] on div "Image Replace this text with your content, Replace this text with your content,…" at bounding box center [756, 587] width 320 height 93
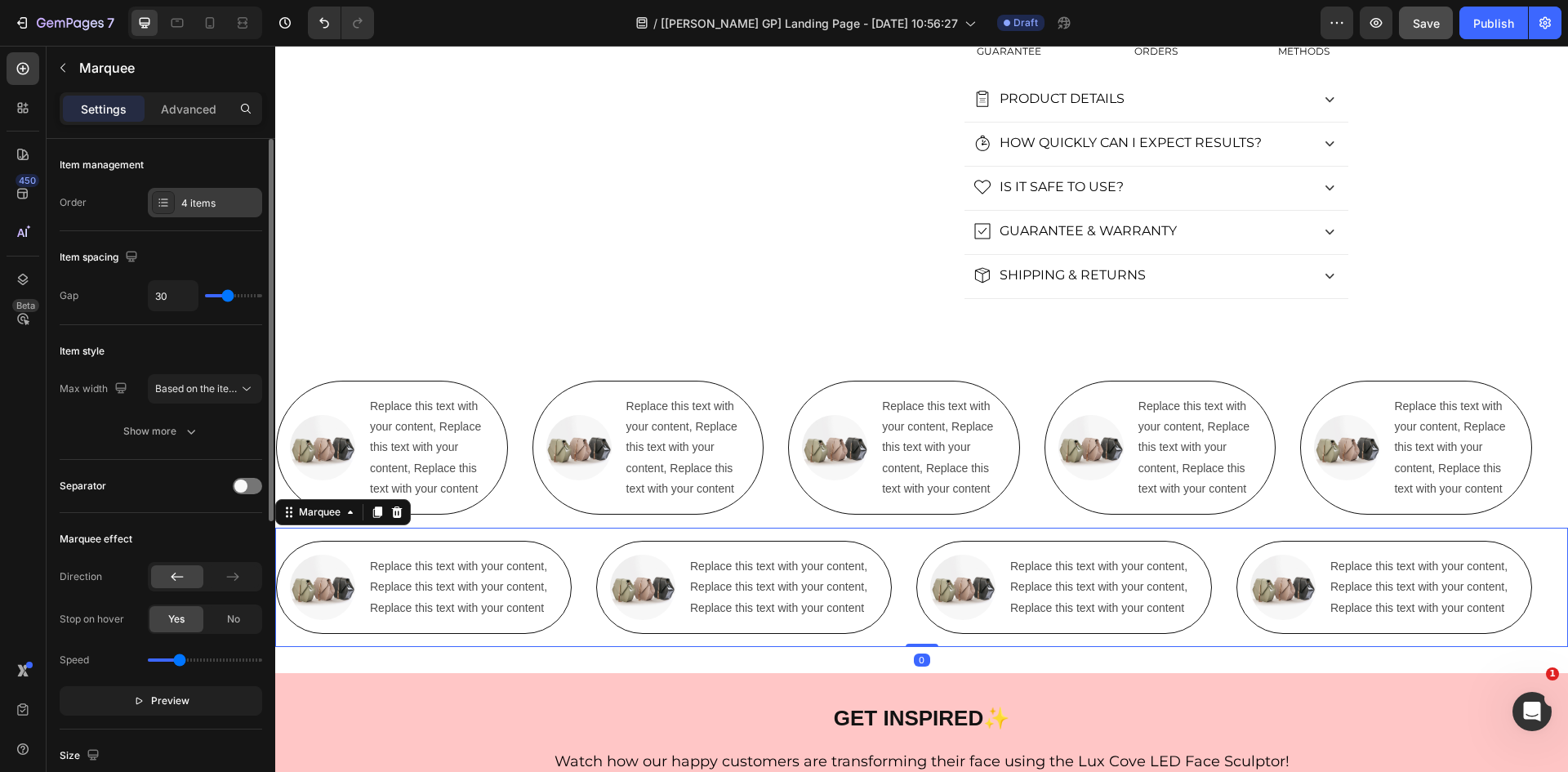
click at [194, 190] on div "4 items" at bounding box center [205, 202] width 115 height 29
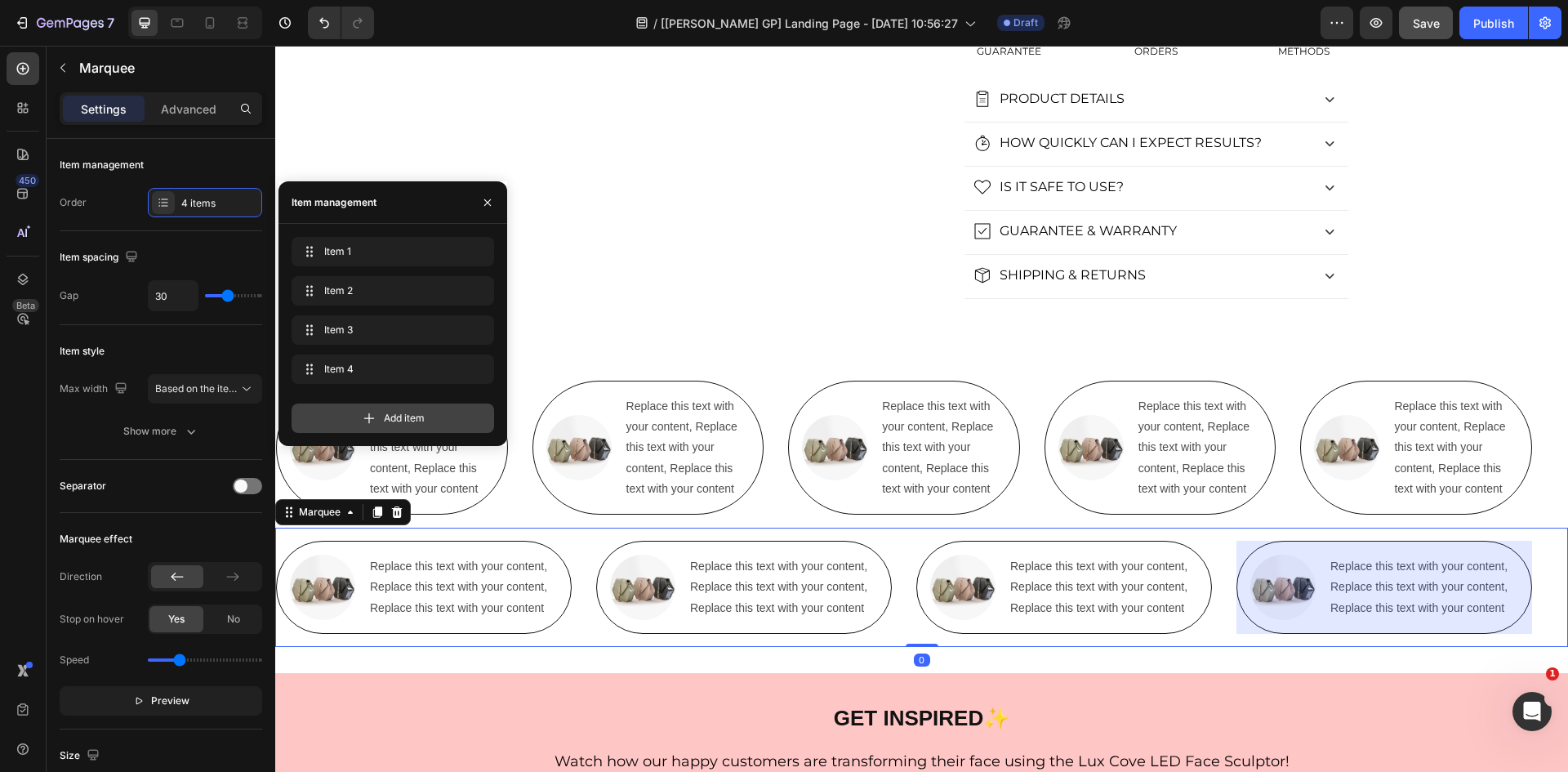
drag, startPoint x: 372, startPoint y: 408, endPoint x: 308, endPoint y: 490, distance: 104.0
click at [372, 408] on div "Add item" at bounding box center [392, 418] width 202 height 29
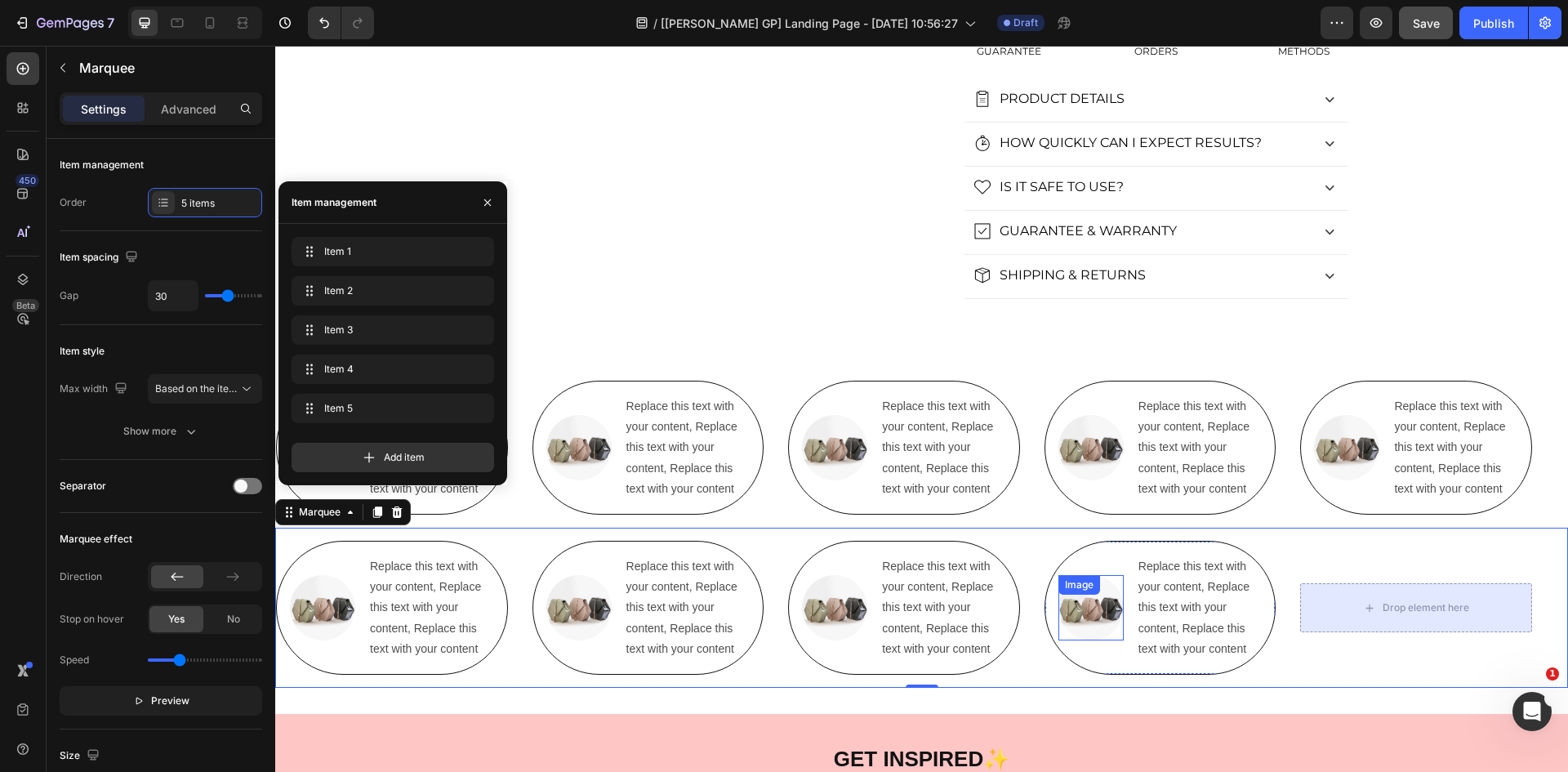
click at [1071, 590] on div "Image" at bounding box center [1079, 584] width 35 height 15
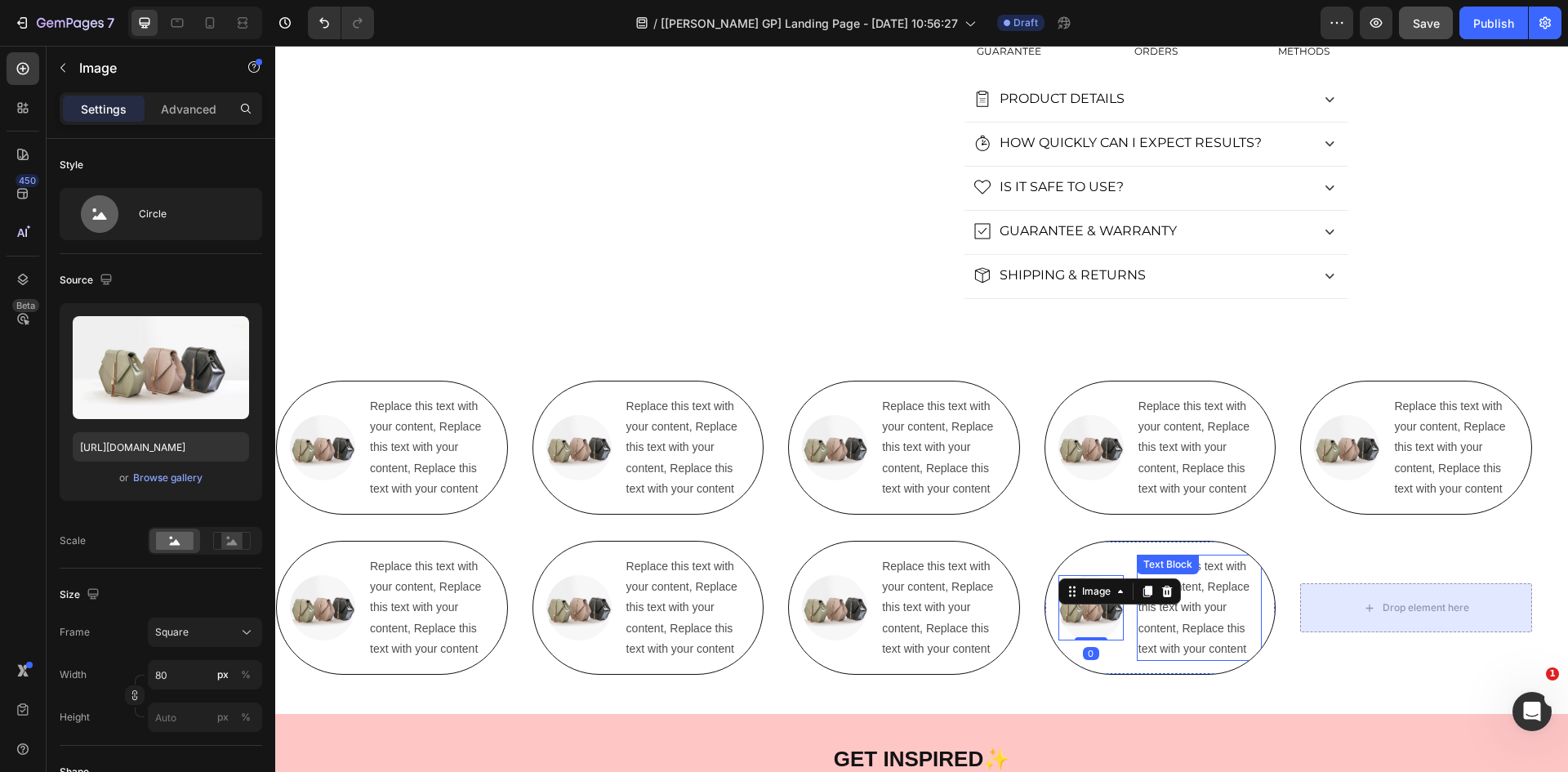
click at [1142, 556] on div "Replace this text with your content, Replace this text with your content, Repla…" at bounding box center [1199, 607] width 126 height 106
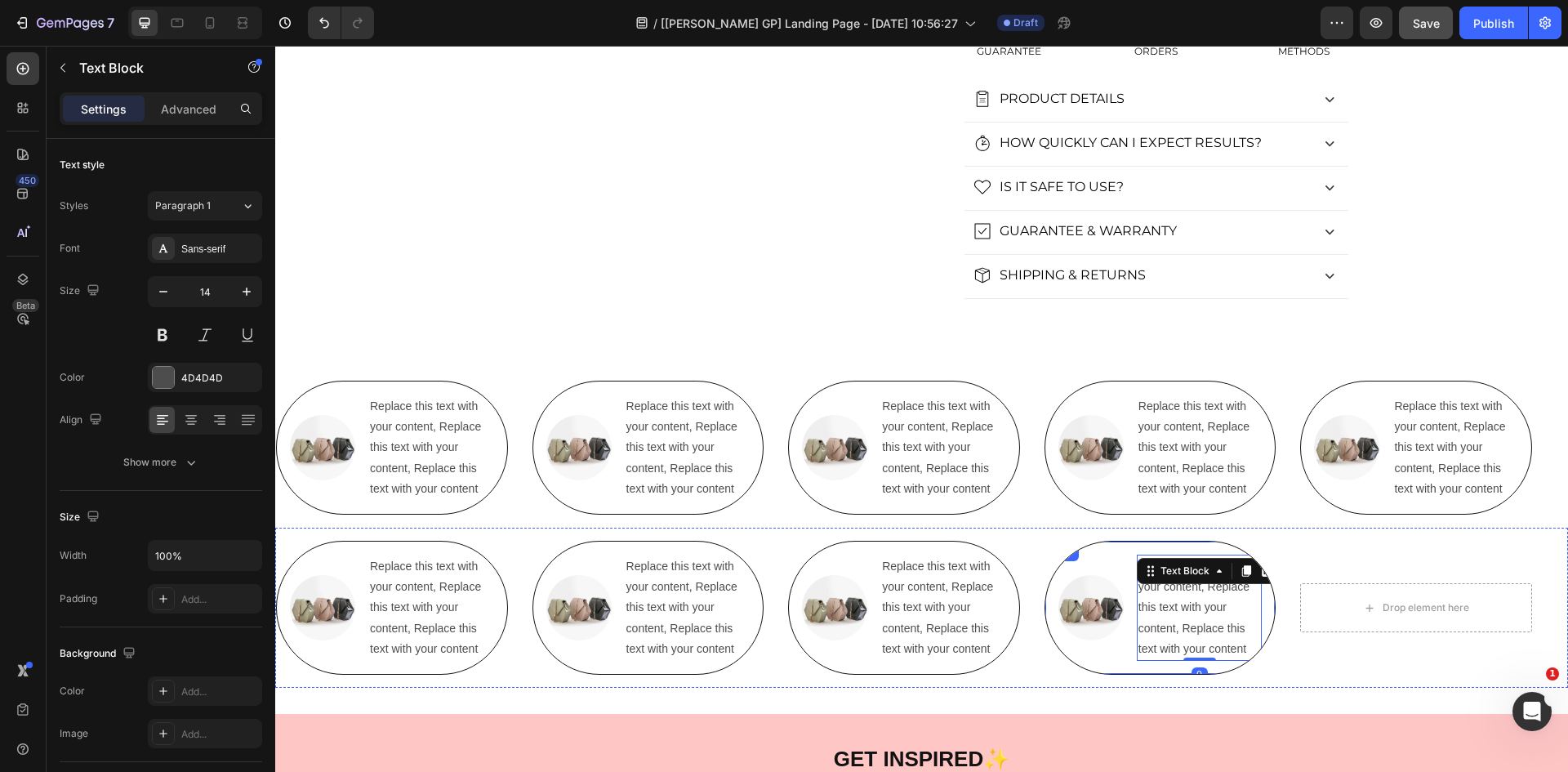
click at [1114, 545] on div "Image Replace this text with your content, Replace this text with your content,…" at bounding box center [1160, 607] width 232 height 134
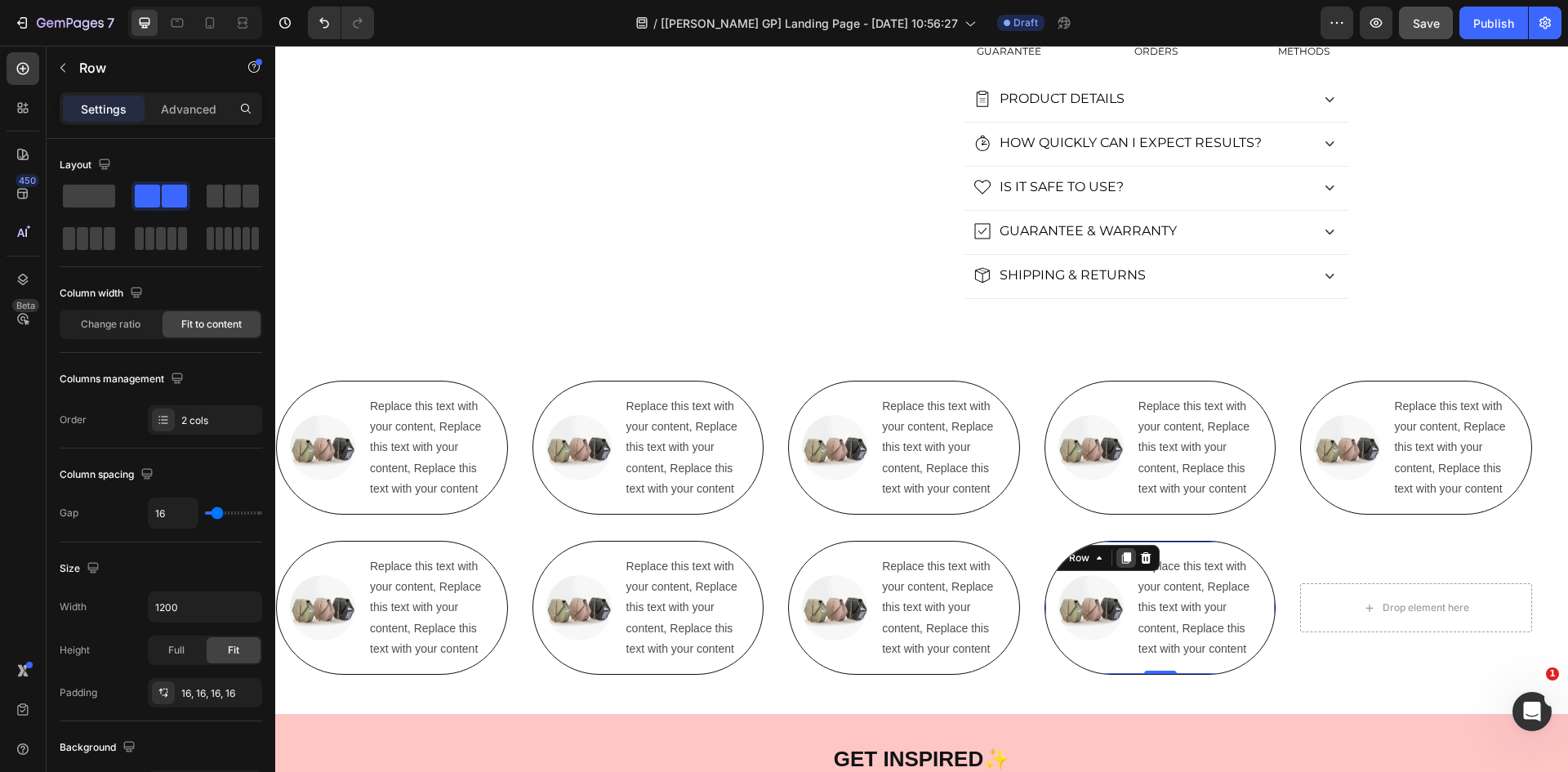
click at [1118, 556] on div at bounding box center [1126, 557] width 20 height 20
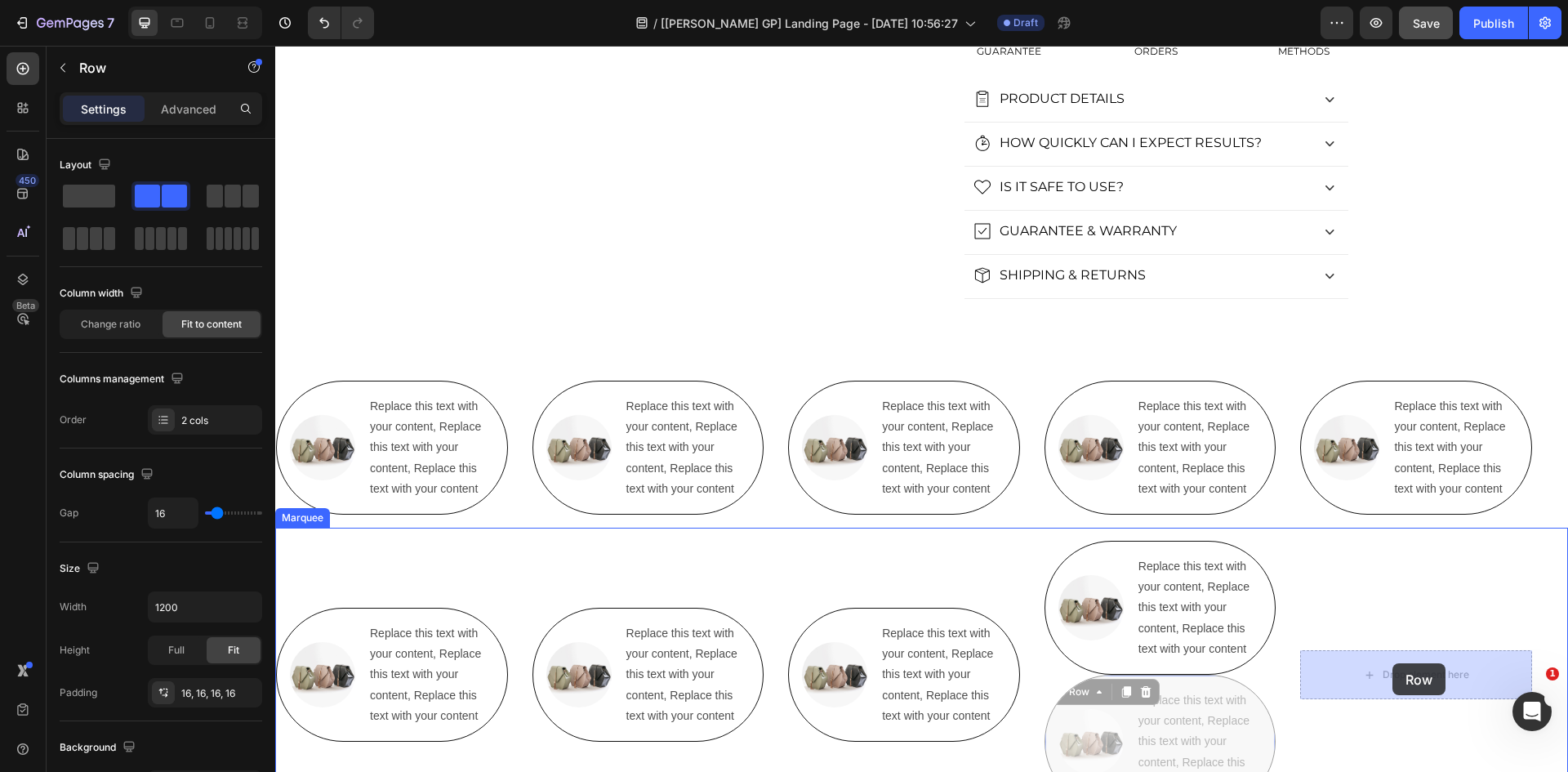
drag, startPoint x: 1085, startPoint y: 694, endPoint x: 1392, endPoint y: 663, distance: 308.6
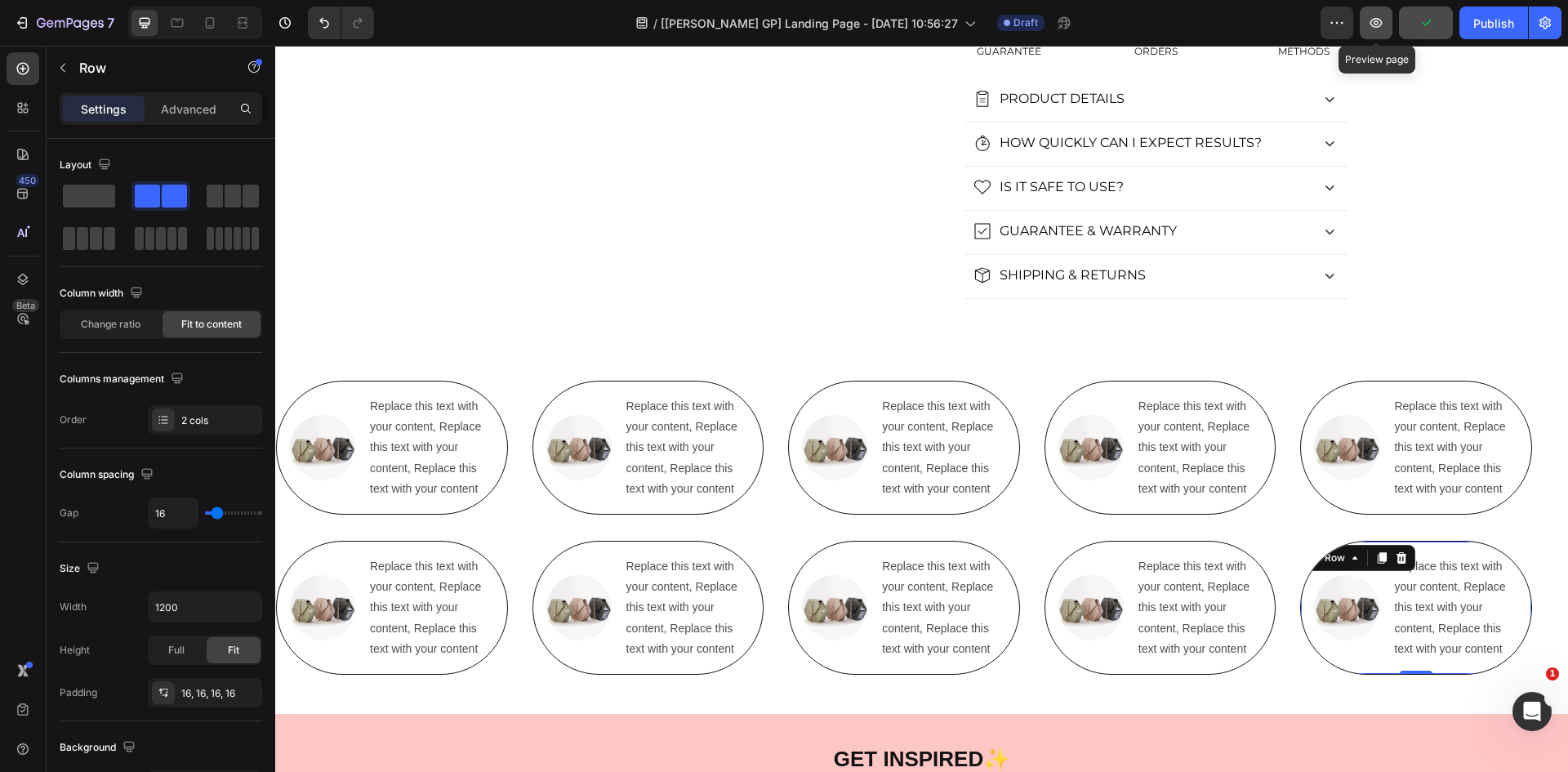
click at [1372, 24] on icon "button" at bounding box center [1376, 22] width 12 height 9
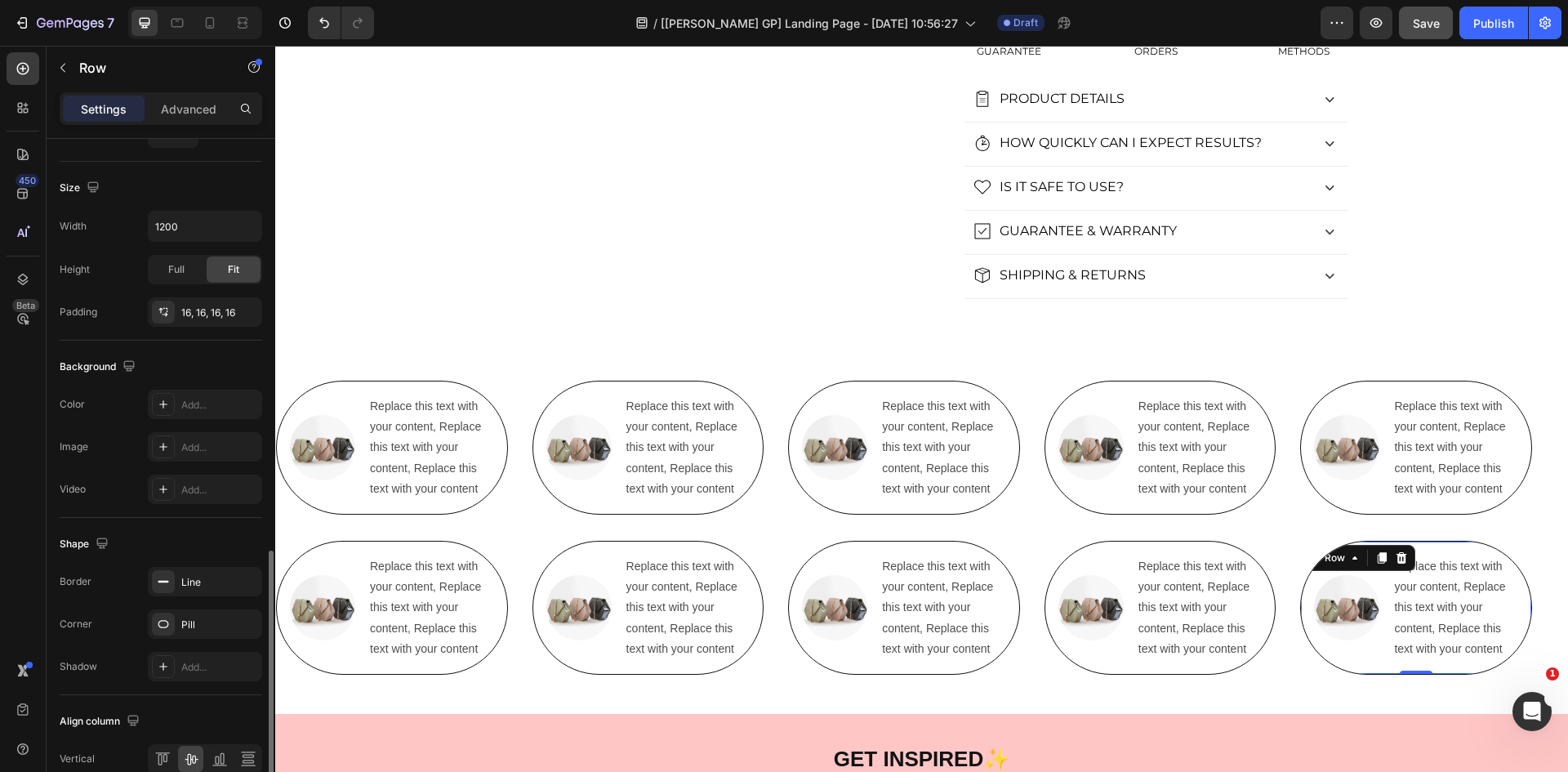
scroll to position [503, 0]
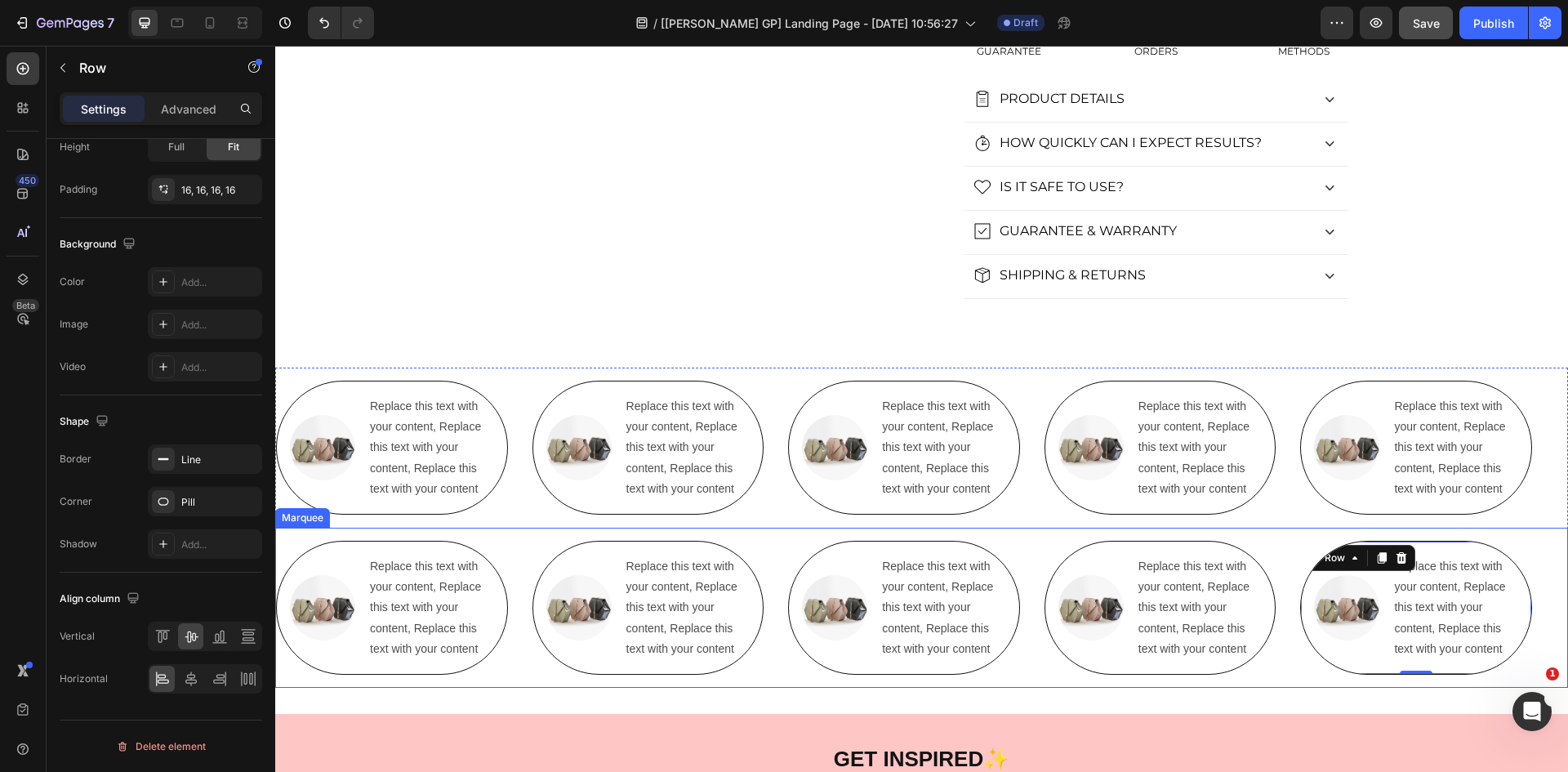
click at [496, 540] on div "Image Replace this text with your content, Replace this text with your content,…" at bounding box center [921, 607] width 1292 height 160
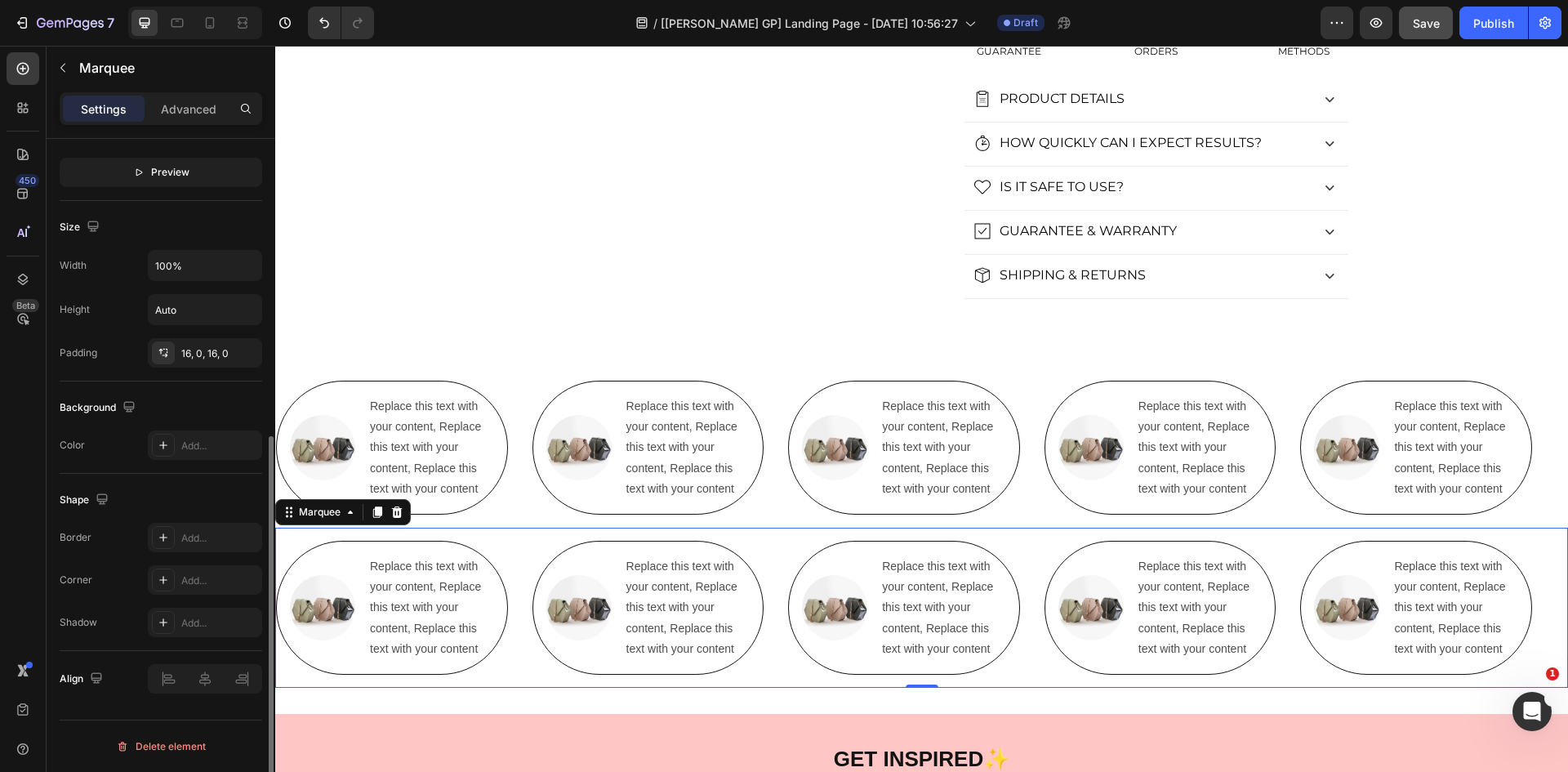
scroll to position [148, 0]
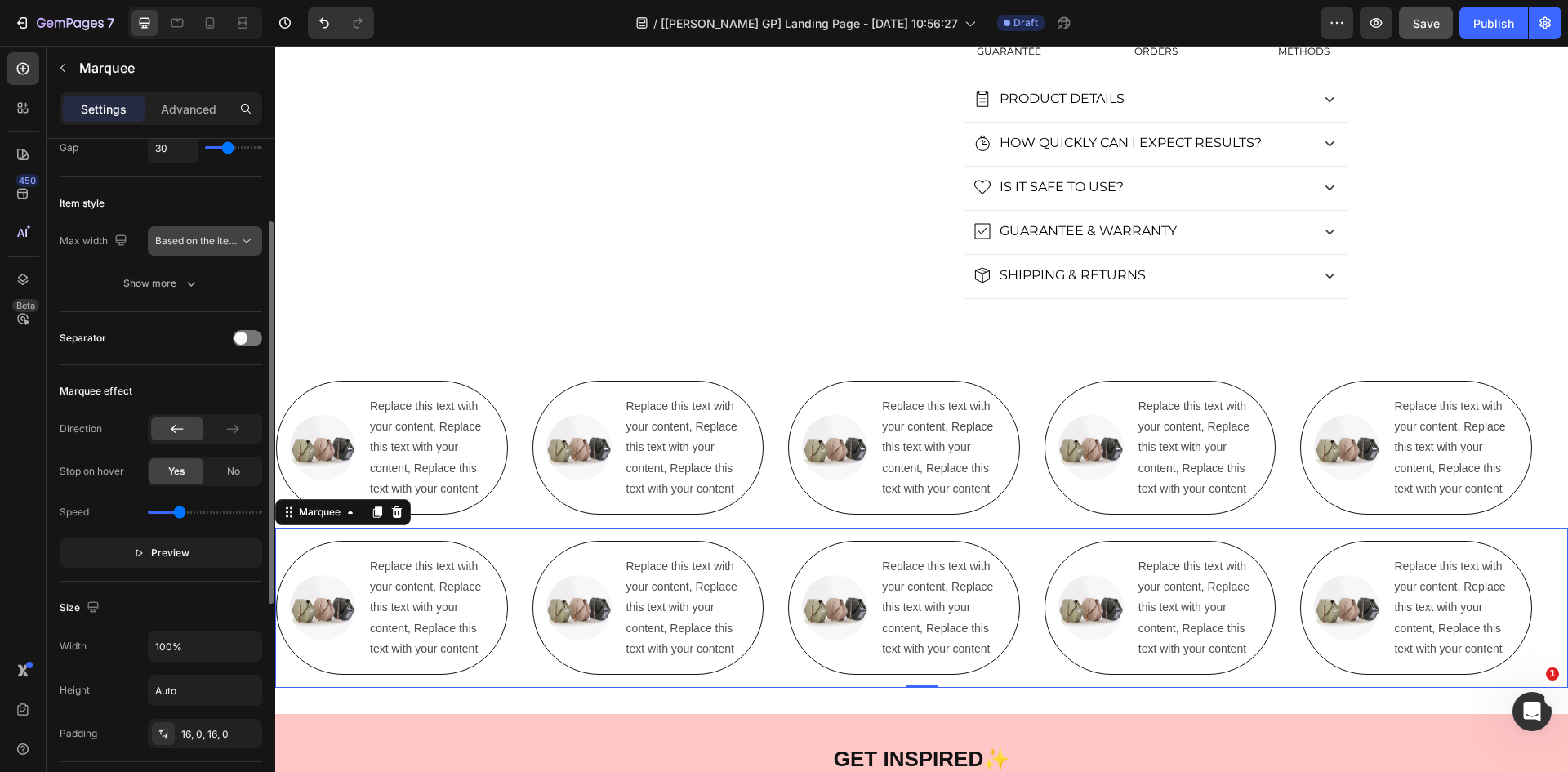
click at [211, 229] on button "Based on the item count" at bounding box center [205, 241] width 115 height 29
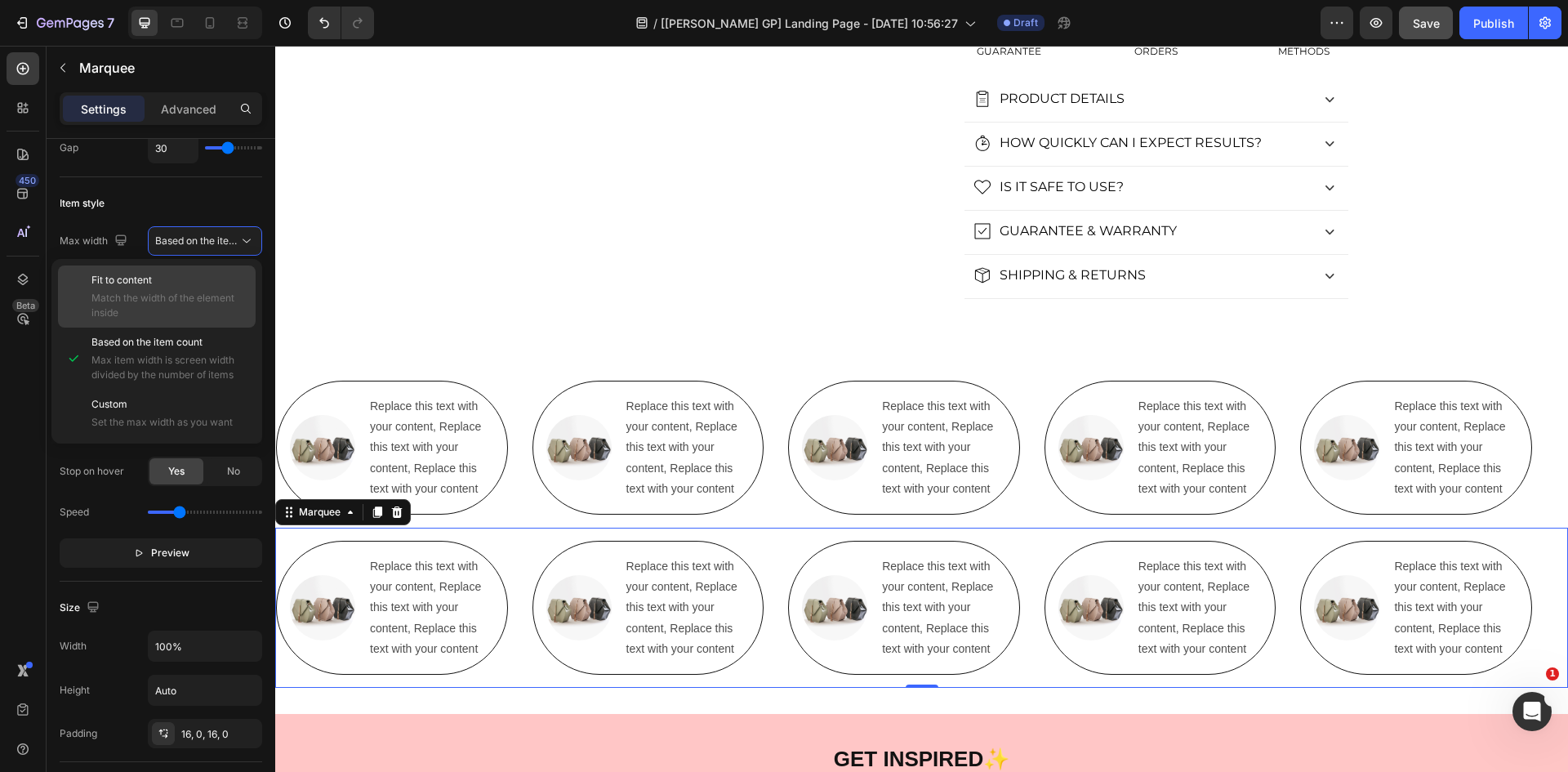
click at [173, 297] on span "Match the width of the element inside" at bounding box center [170, 305] width 157 height 29
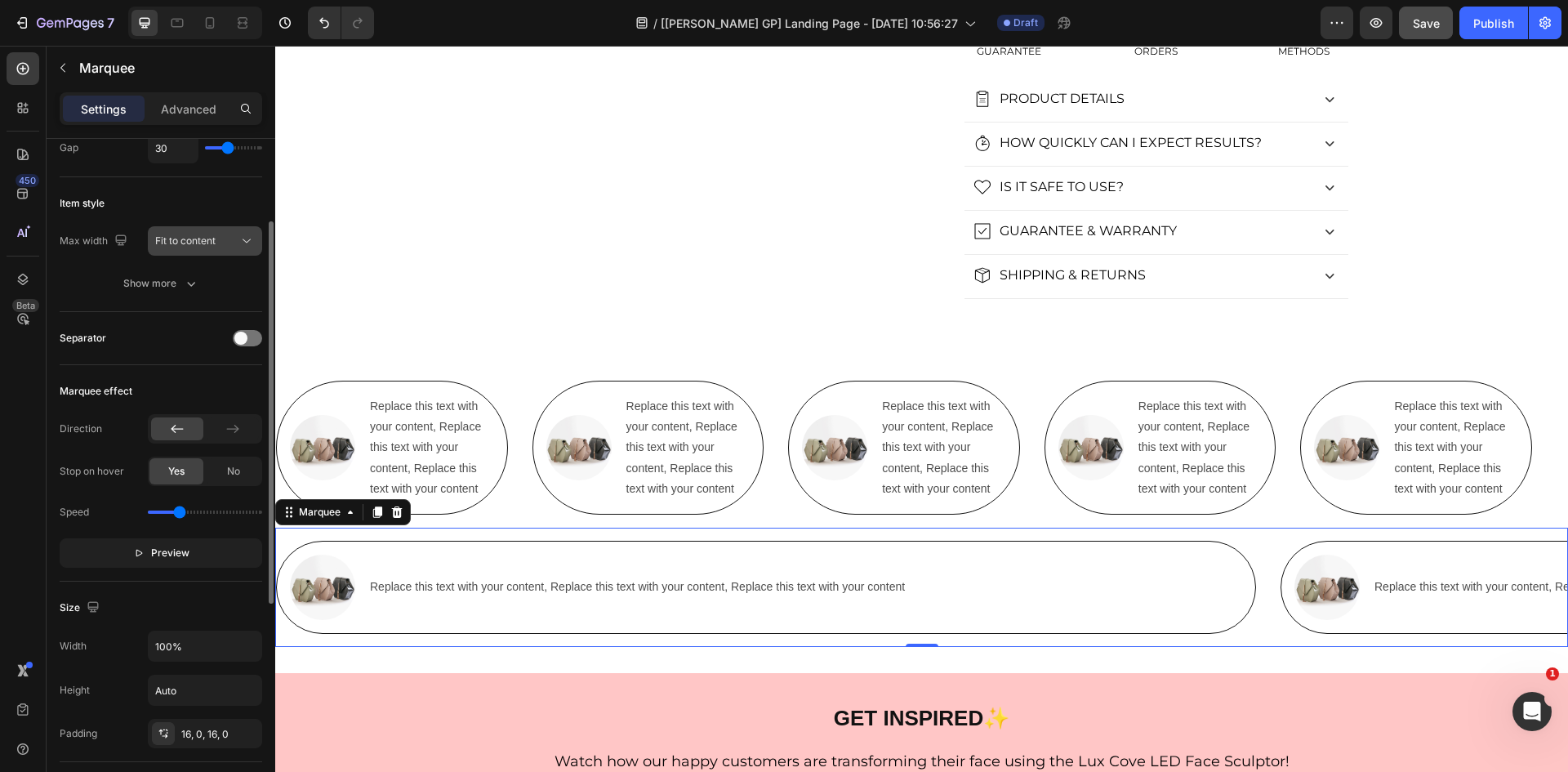
click at [195, 241] on span "Fit to content" at bounding box center [185, 240] width 60 height 12
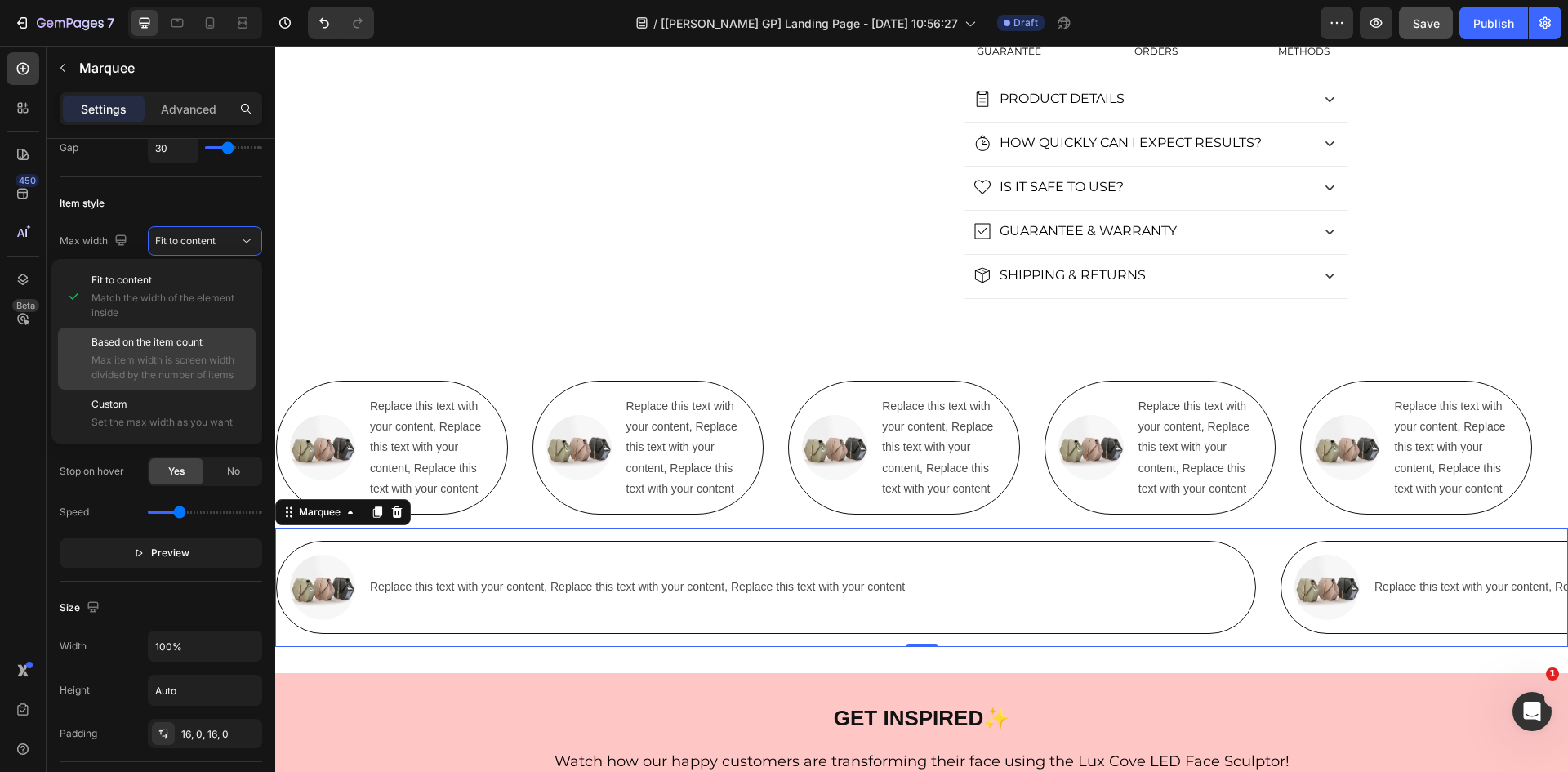
click at [153, 352] on div "Based on the item count Max item width is screen width divided by the number of…" at bounding box center [170, 358] width 157 height 47
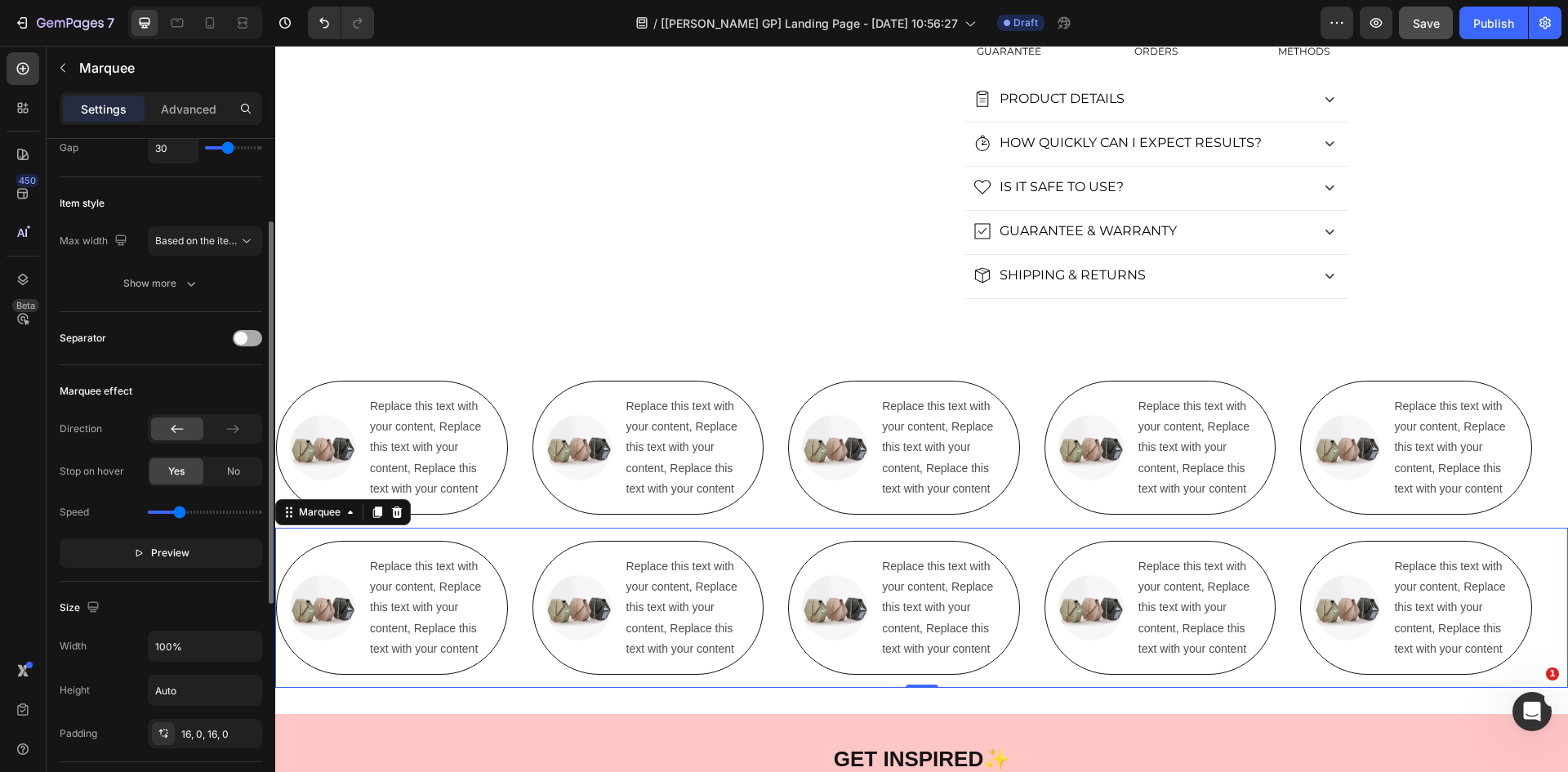
click at [238, 339] on span at bounding box center [240, 338] width 13 height 13
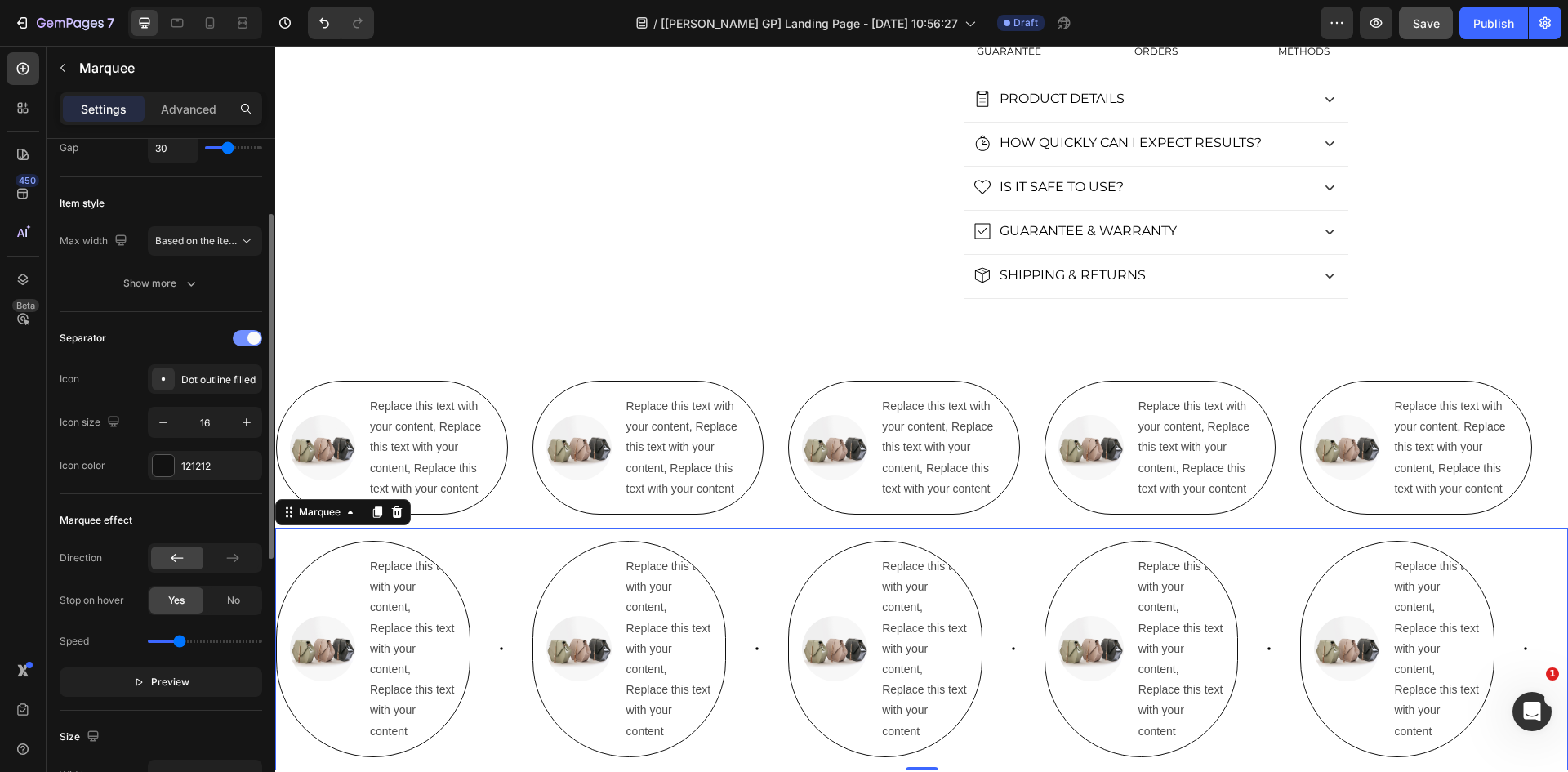
click at [238, 339] on div at bounding box center [247, 338] width 29 height 16
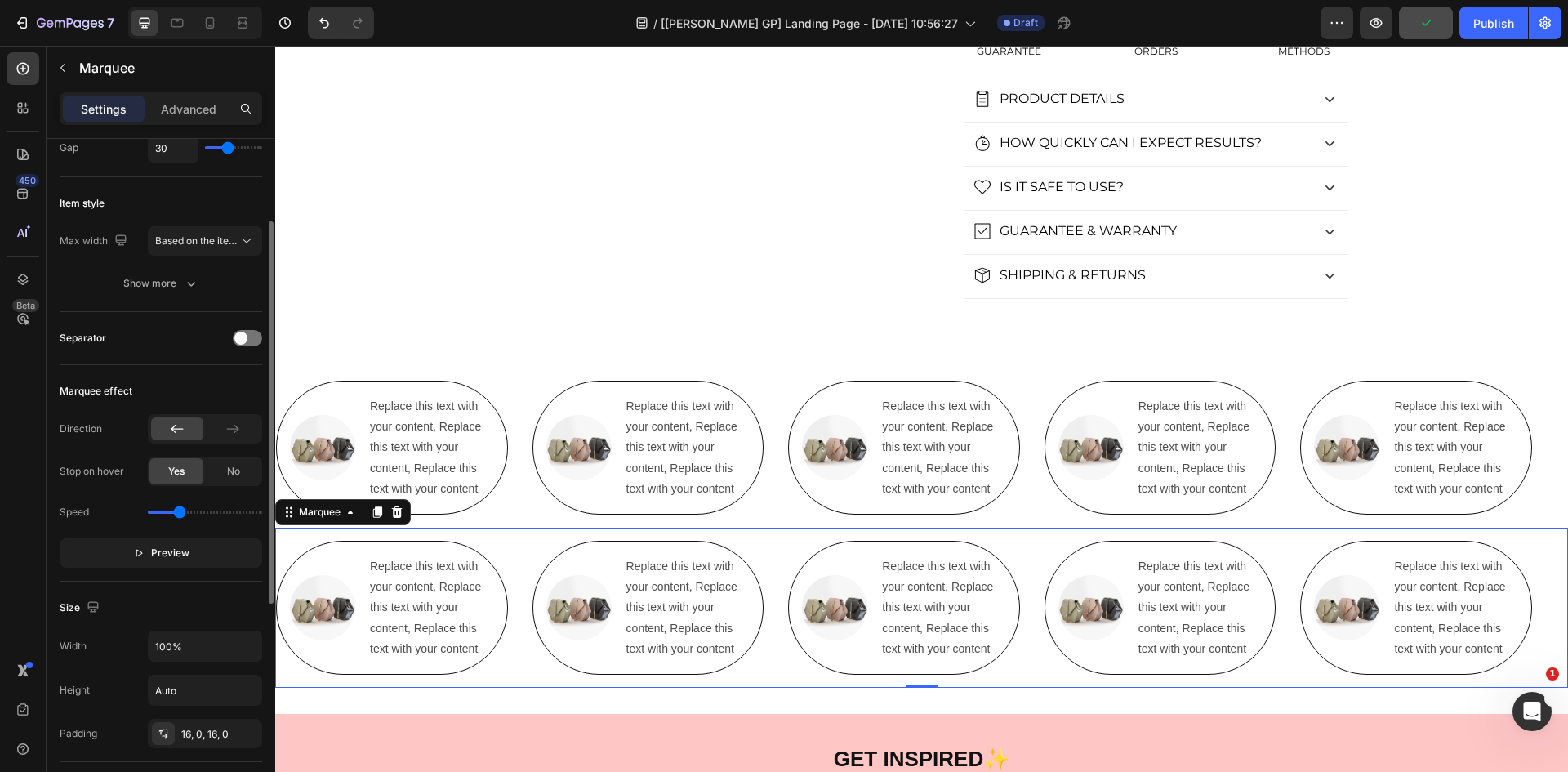
scroll to position [0, 0]
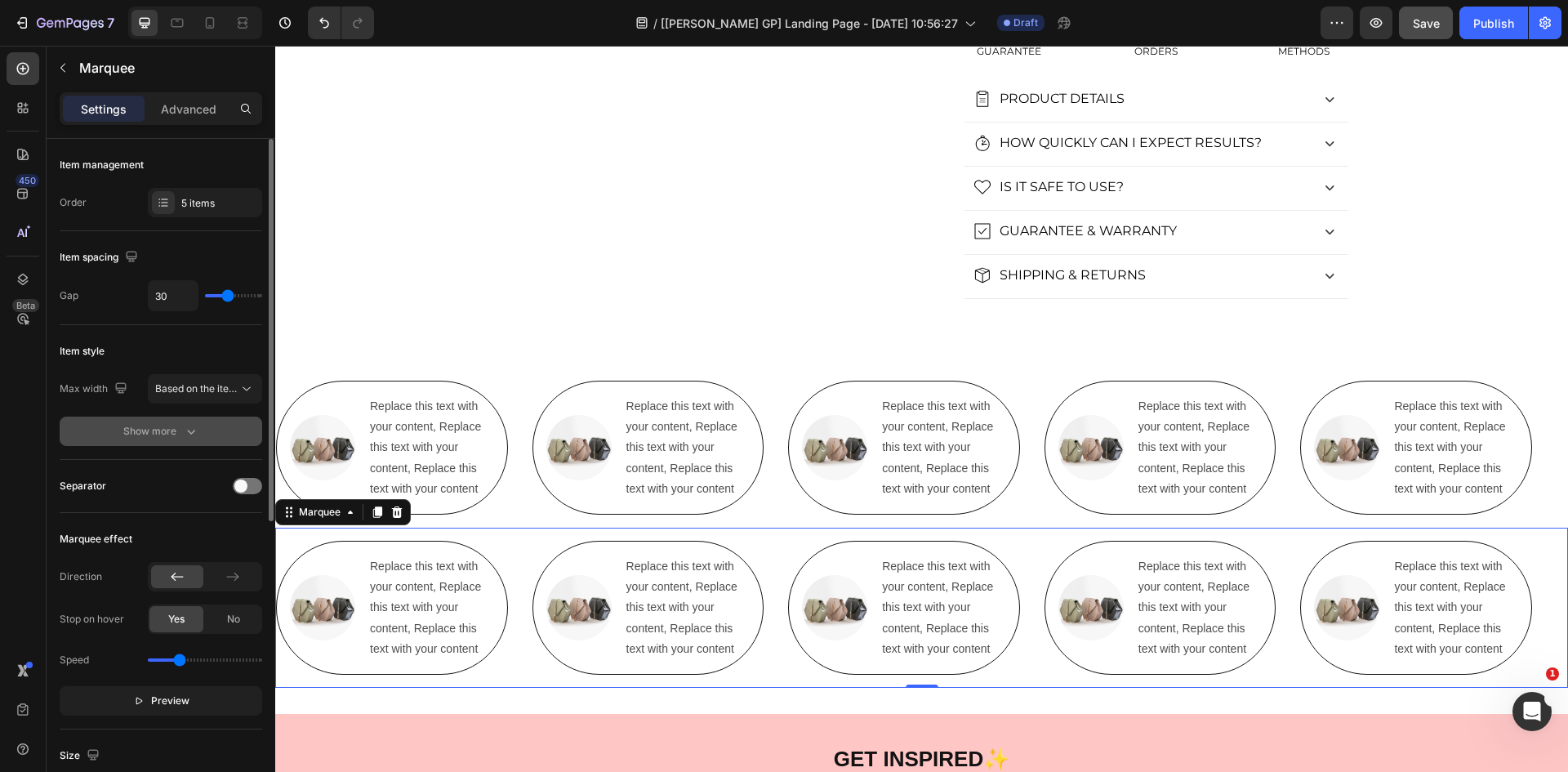
click at [141, 433] on div "Show more" at bounding box center [161, 431] width 76 height 16
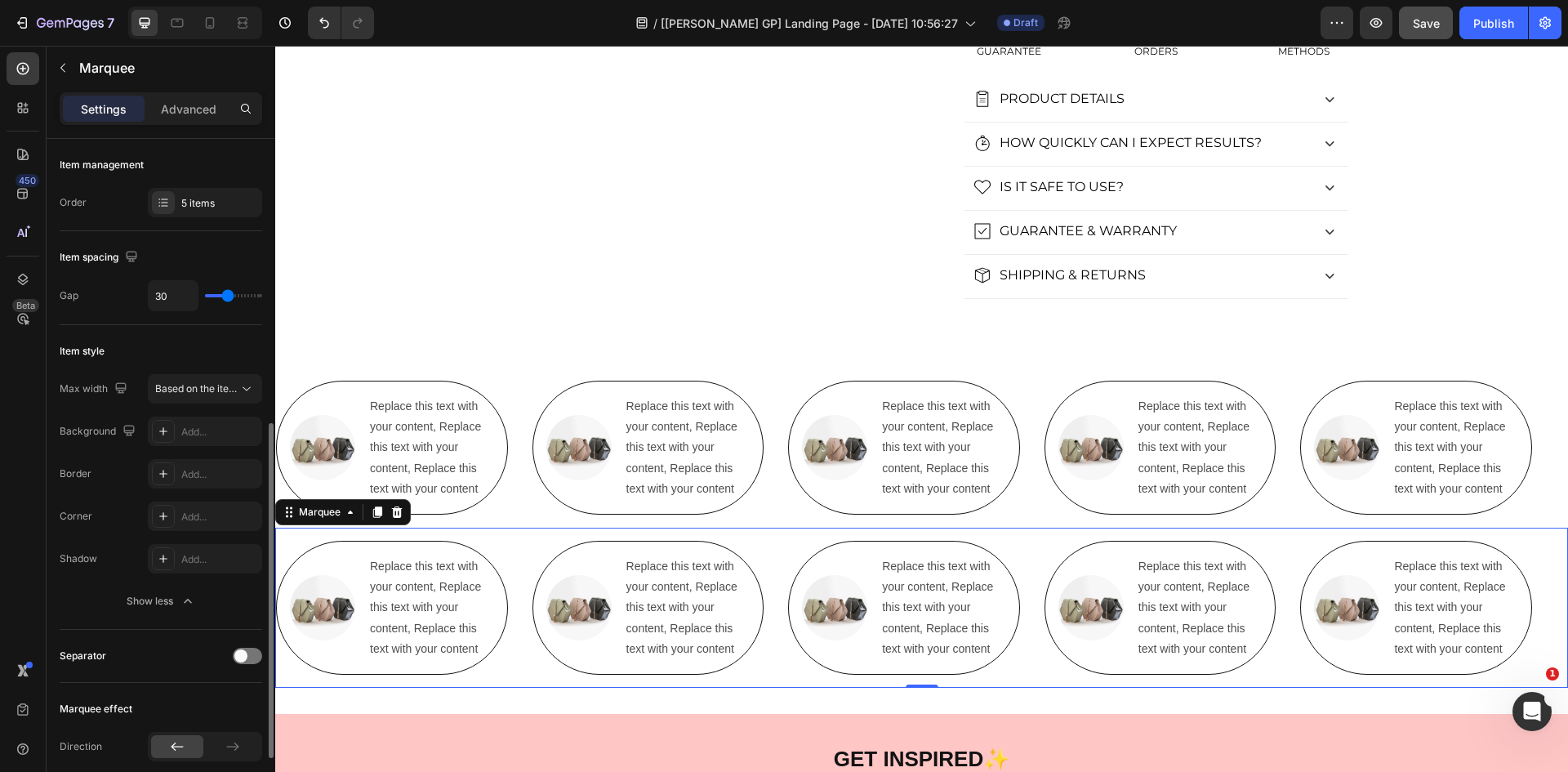
scroll to position [190, 0]
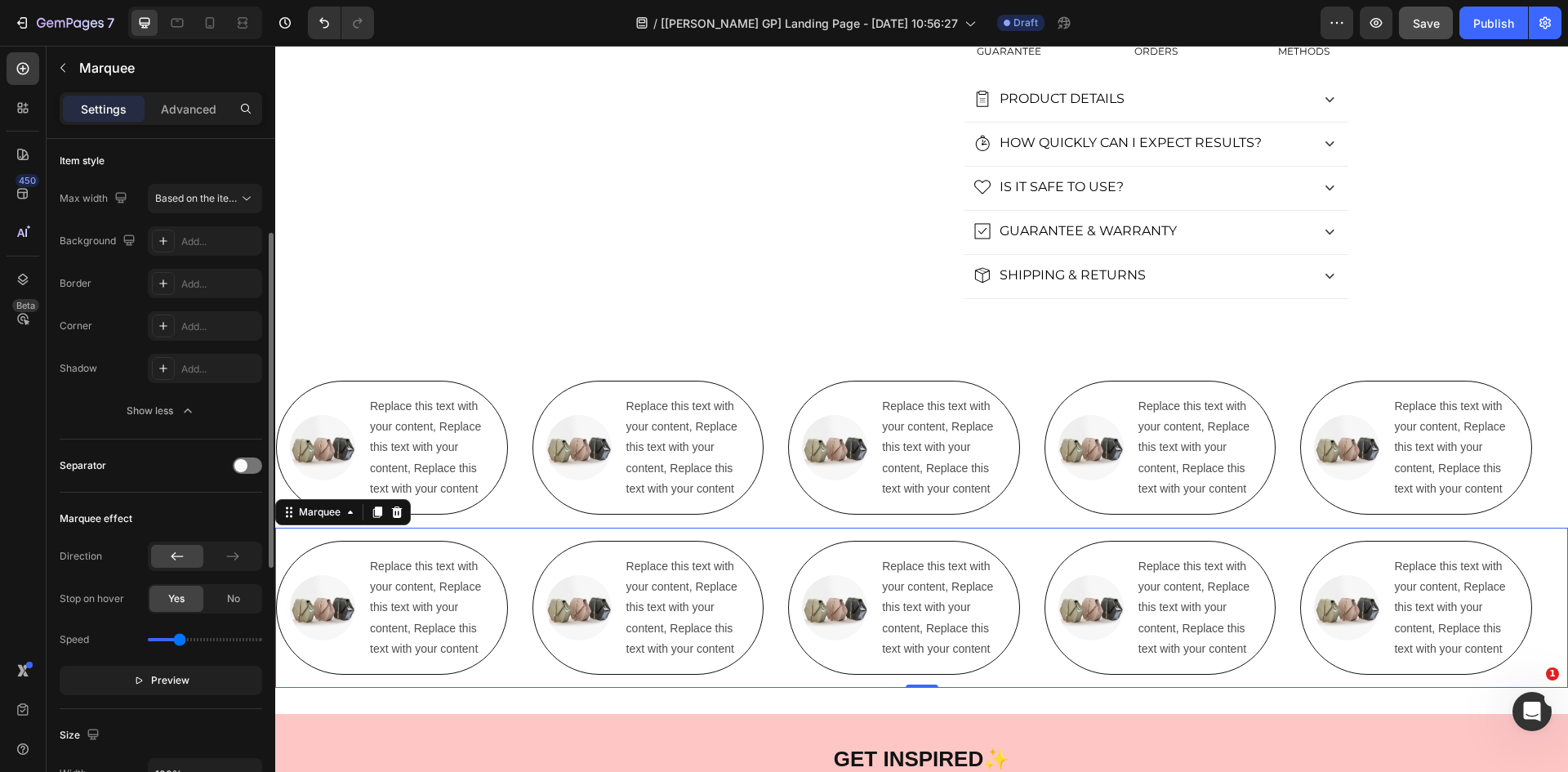
click at [90, 520] on div "Marquee effect" at bounding box center [96, 518] width 72 height 15
click at [135, 676] on icon "button" at bounding box center [138, 680] width 11 height 11
click at [134, 677] on button "Pause" at bounding box center [160, 680] width 202 height 29
click at [408, 553] on div "Image Replace this text with your content, Replace this text with your content,…" at bounding box center [279, 607] width 257 height 134
click at [15, 279] on icon at bounding box center [22, 279] width 16 height 16
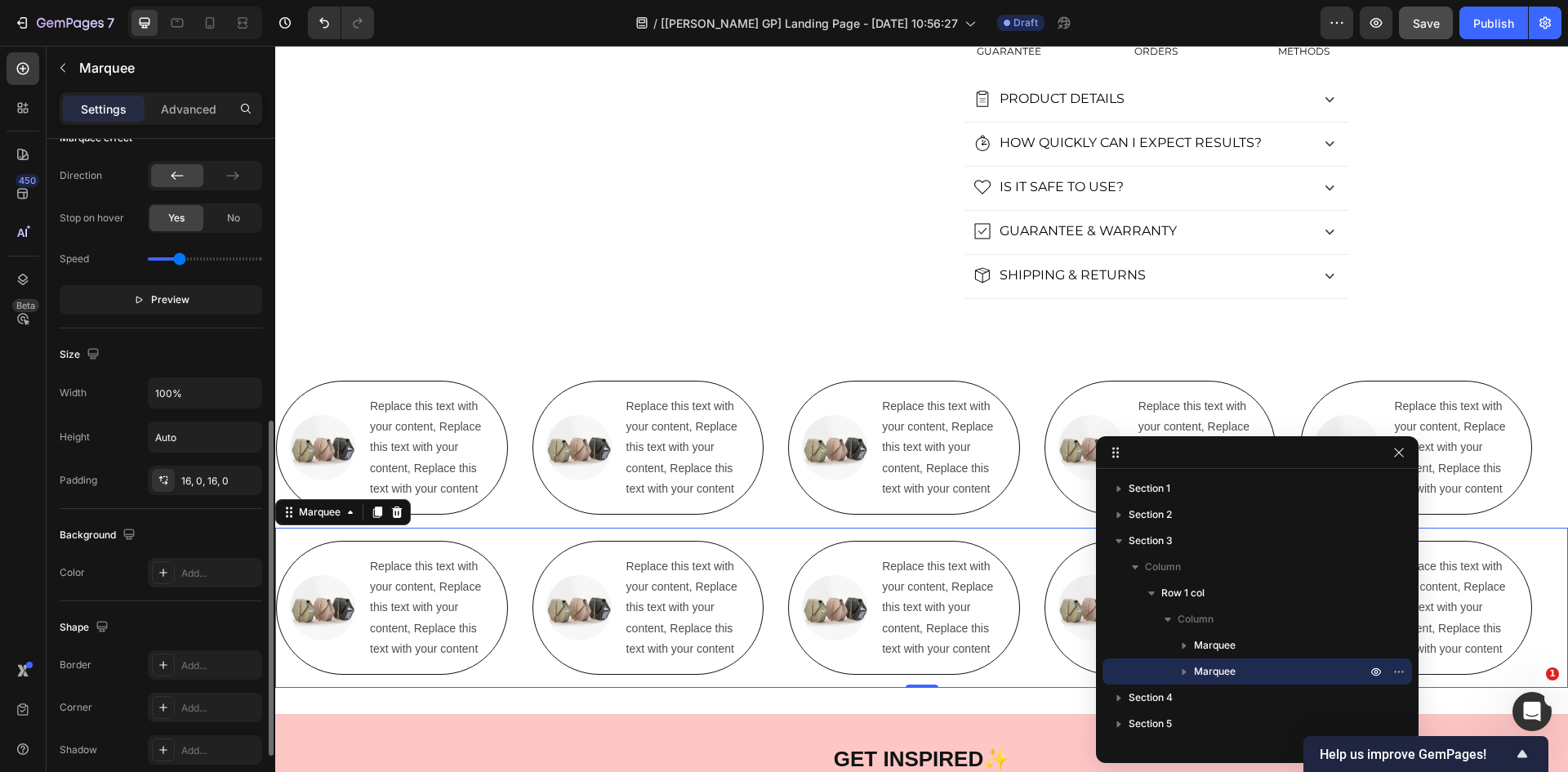
scroll to position [698, 0]
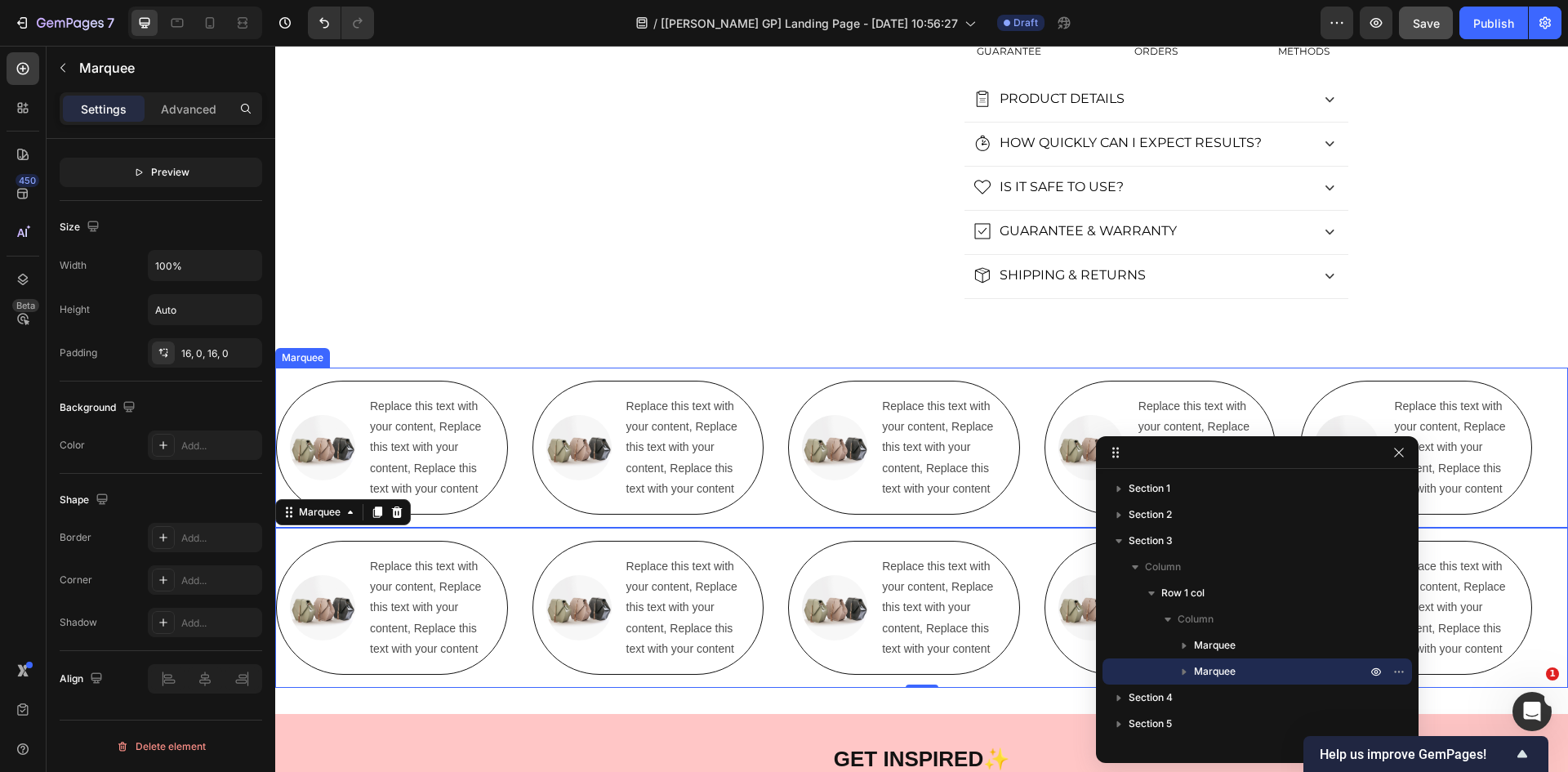
click at [511, 394] on div "Image Replace this text with your content, Replace this text with your content,…" at bounding box center [404, 447] width 257 height 134
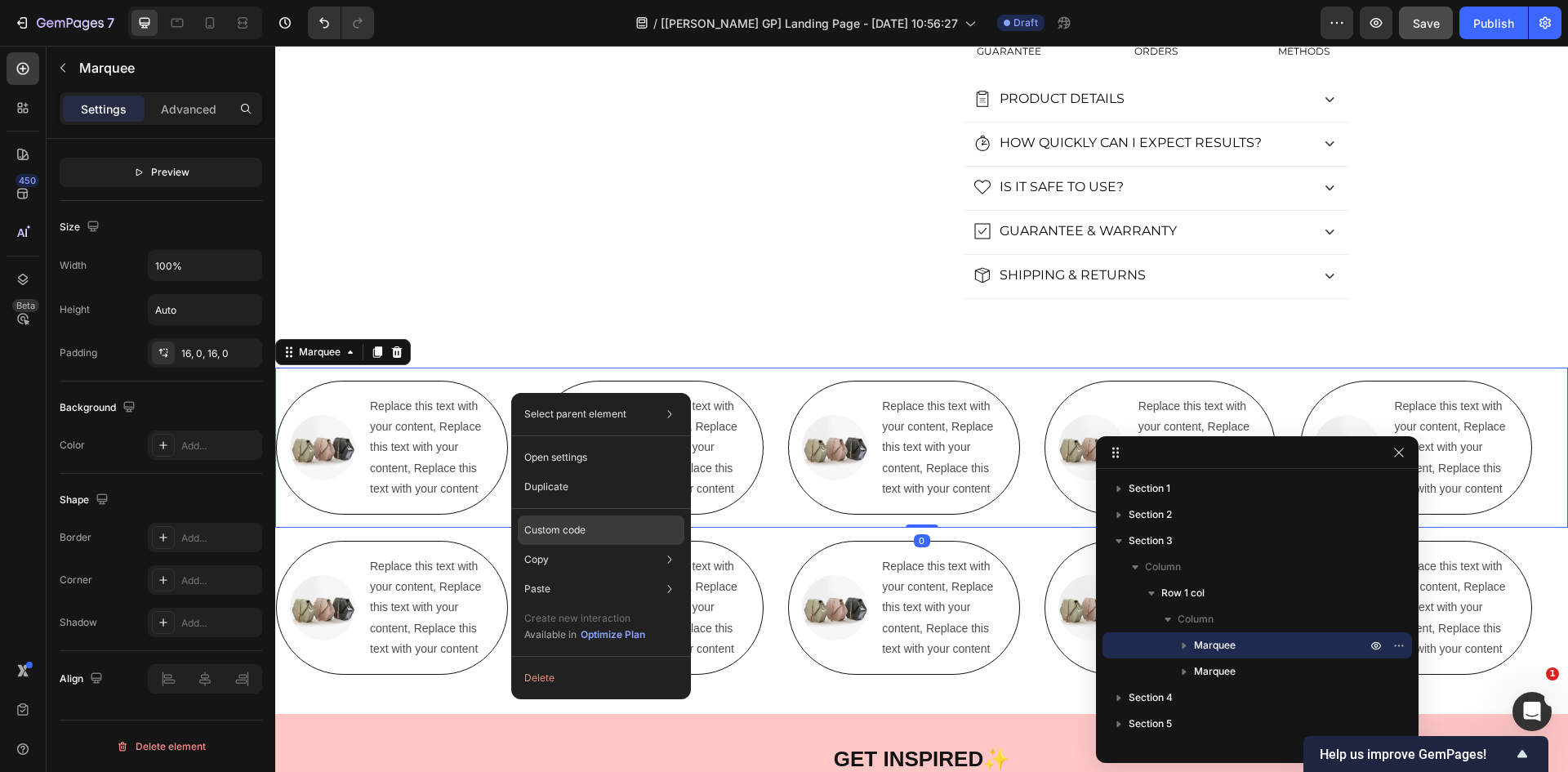
click at [577, 527] on p "Custom code" at bounding box center [555, 530] width 61 height 15
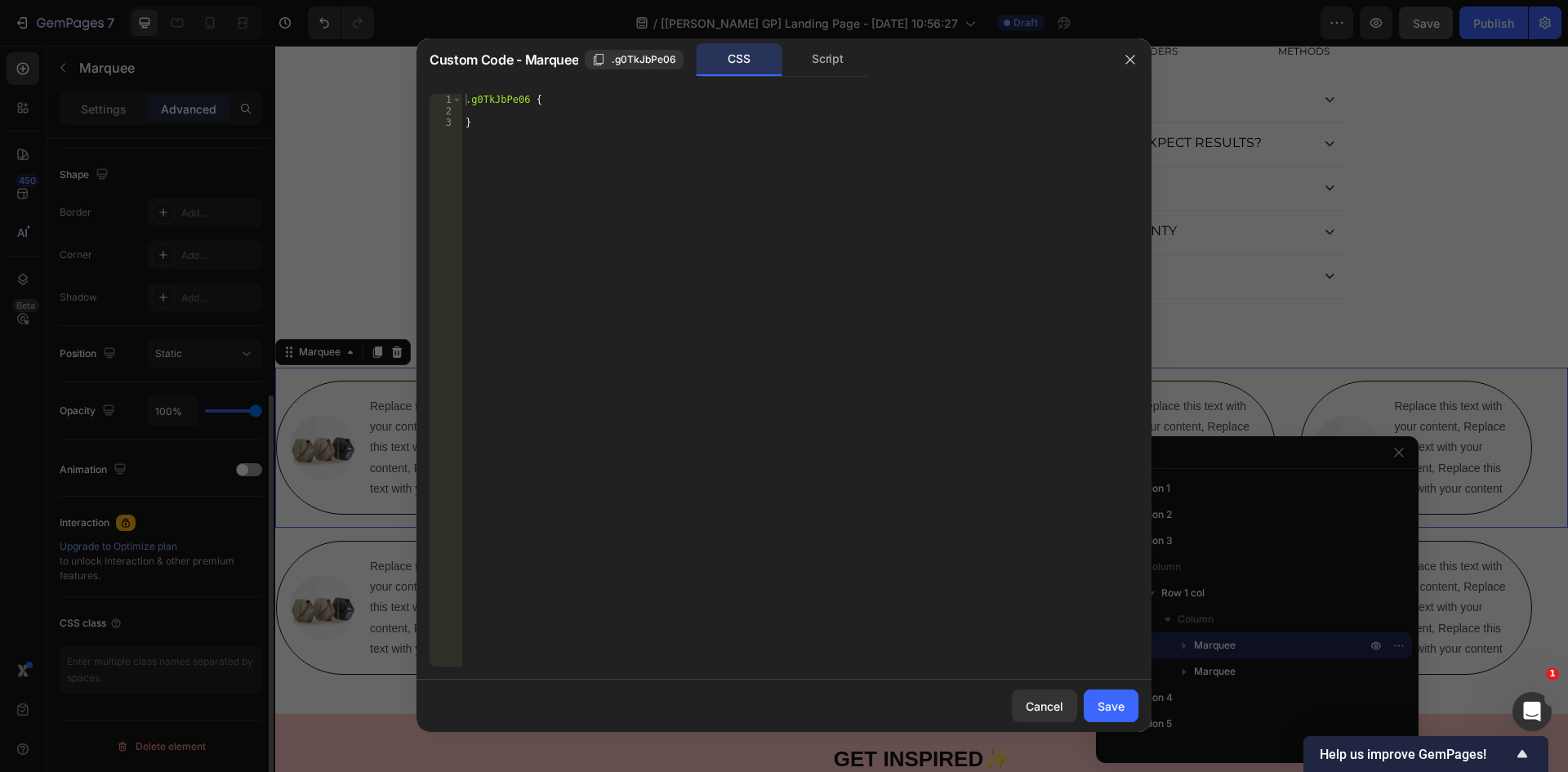
scroll to position [410, 0]
click at [819, 60] on div "Script" at bounding box center [828, 59] width 86 height 33
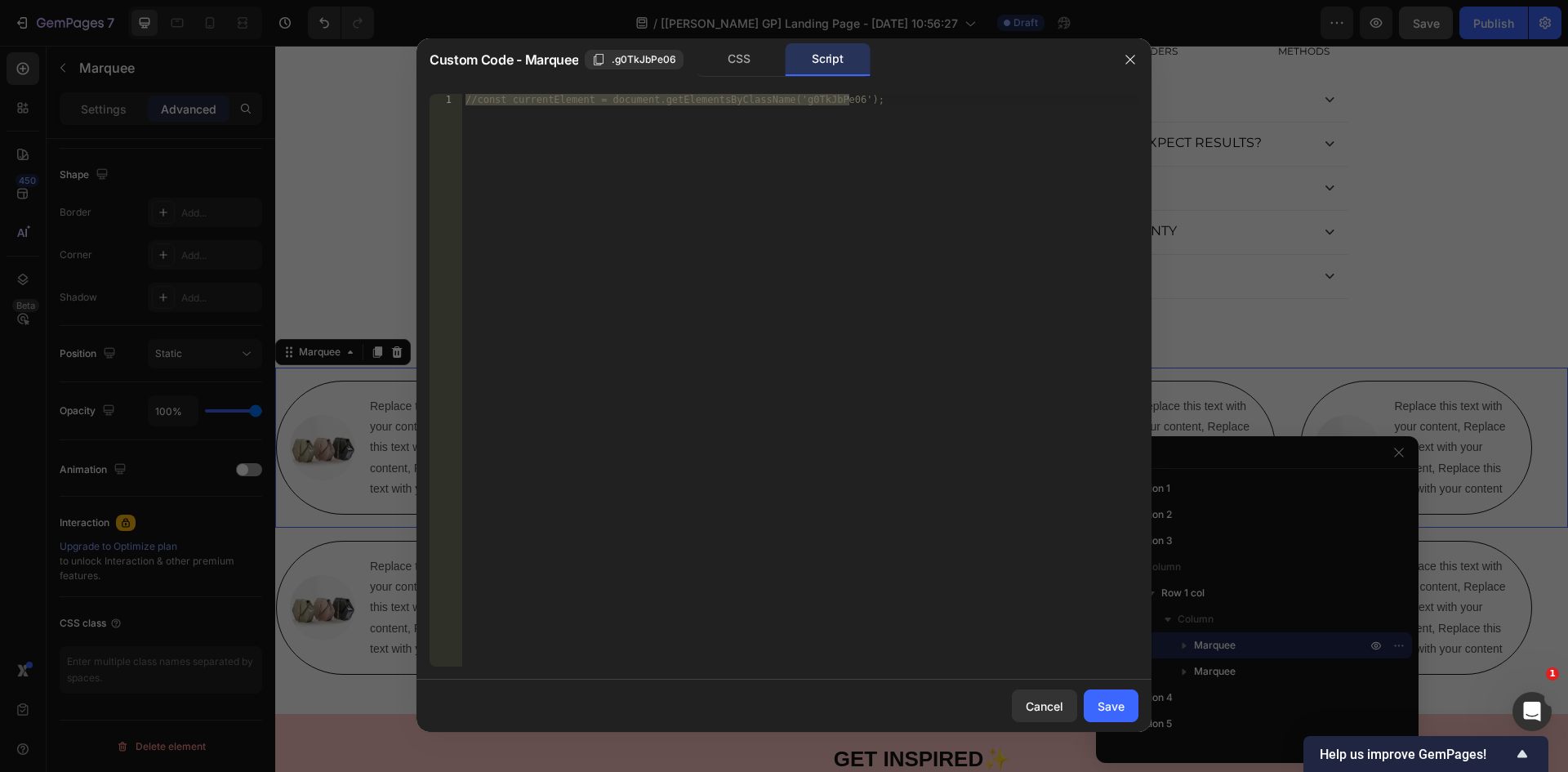
click at [741, 251] on div "//const currentElement = document.getElementsByClassName('g0TkJbPe06');" at bounding box center [800, 380] width 676 height 572
paste textarea "}"
type textarea "//const currentElement = document.getElementsByClassName('g0TkJbPe06');"
paste textarea "});"
click at [615, 113] on div "//const currentElement = document.getElementsByClassName('g0TkJbPe06'); documen…" at bounding box center [800, 391] width 676 height 595
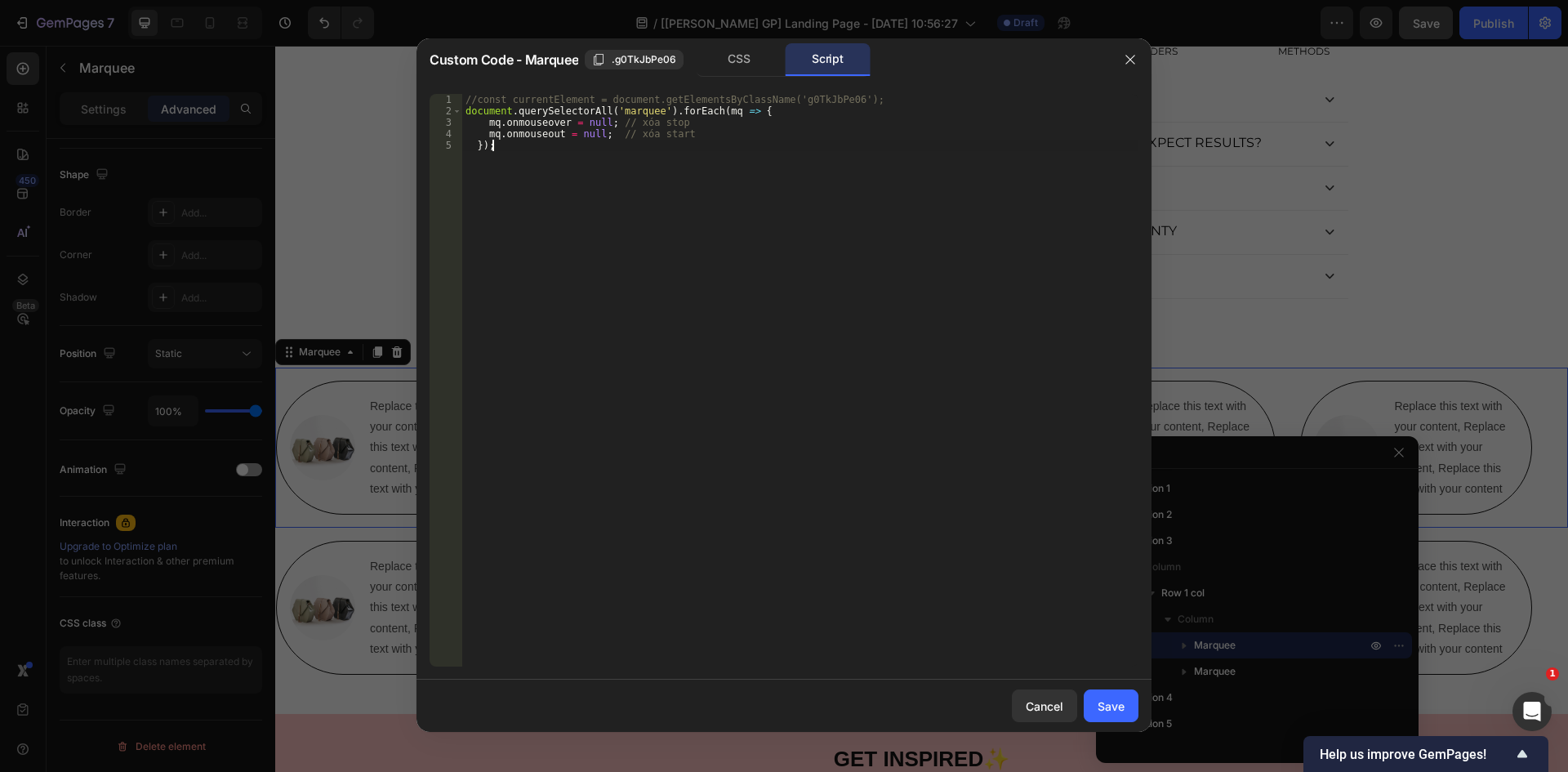
click at [615, 113] on div "//const currentElement = document.getElementsByClassName('g0TkJbPe06'); documen…" at bounding box center [800, 391] width 676 height 595
paste textarea "rfm-marquee-container"
type textarea "document.querySelectorAll('.rfm-marquee-container').forEach(mq => {"
click at [1108, 695] on button "Save" at bounding box center [1111, 706] width 55 height 33
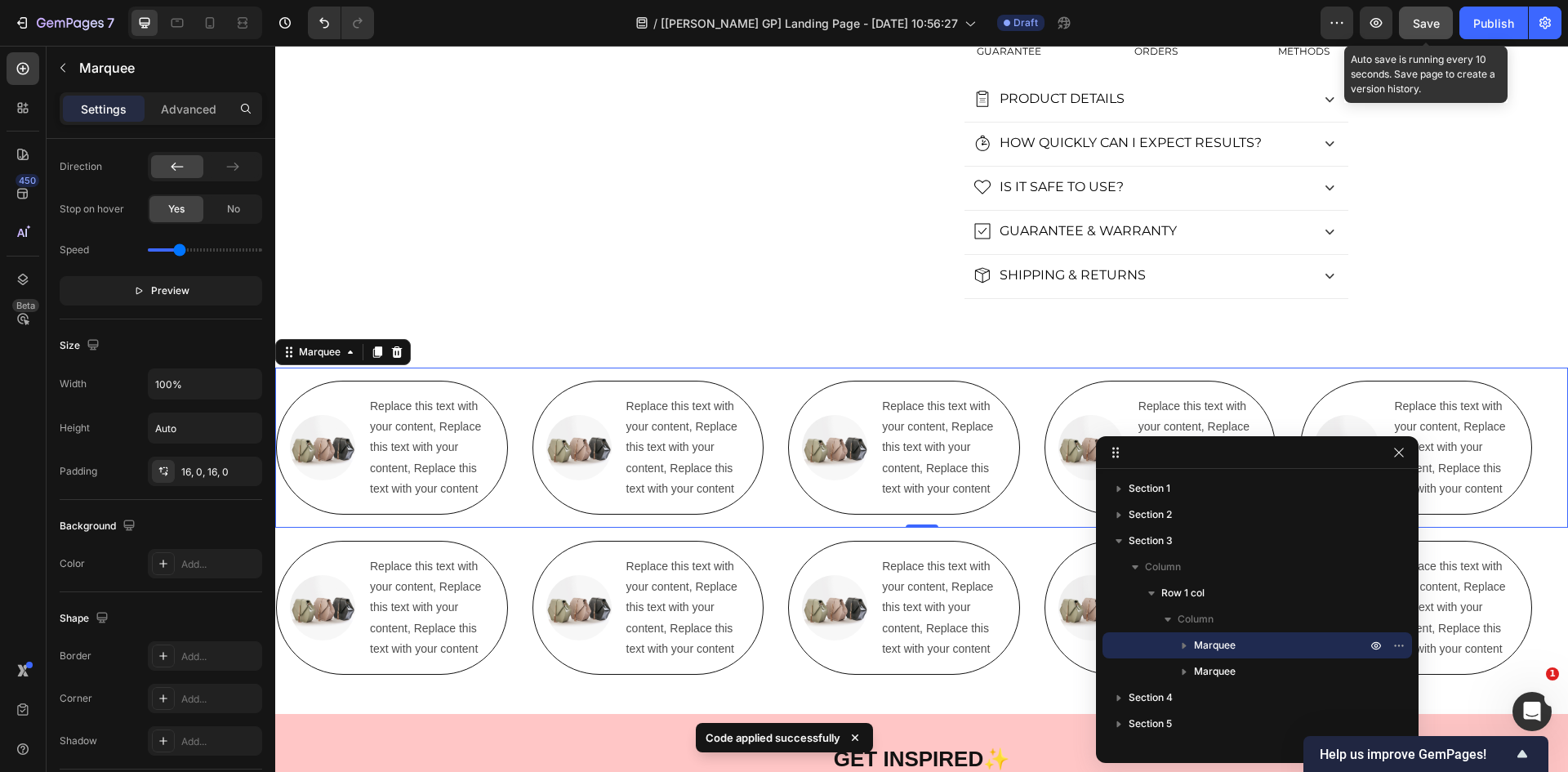
click at [1434, 24] on span "Save" at bounding box center [1426, 23] width 27 height 14
click at [1381, 23] on icon "button" at bounding box center [1376, 22] width 16 height 16
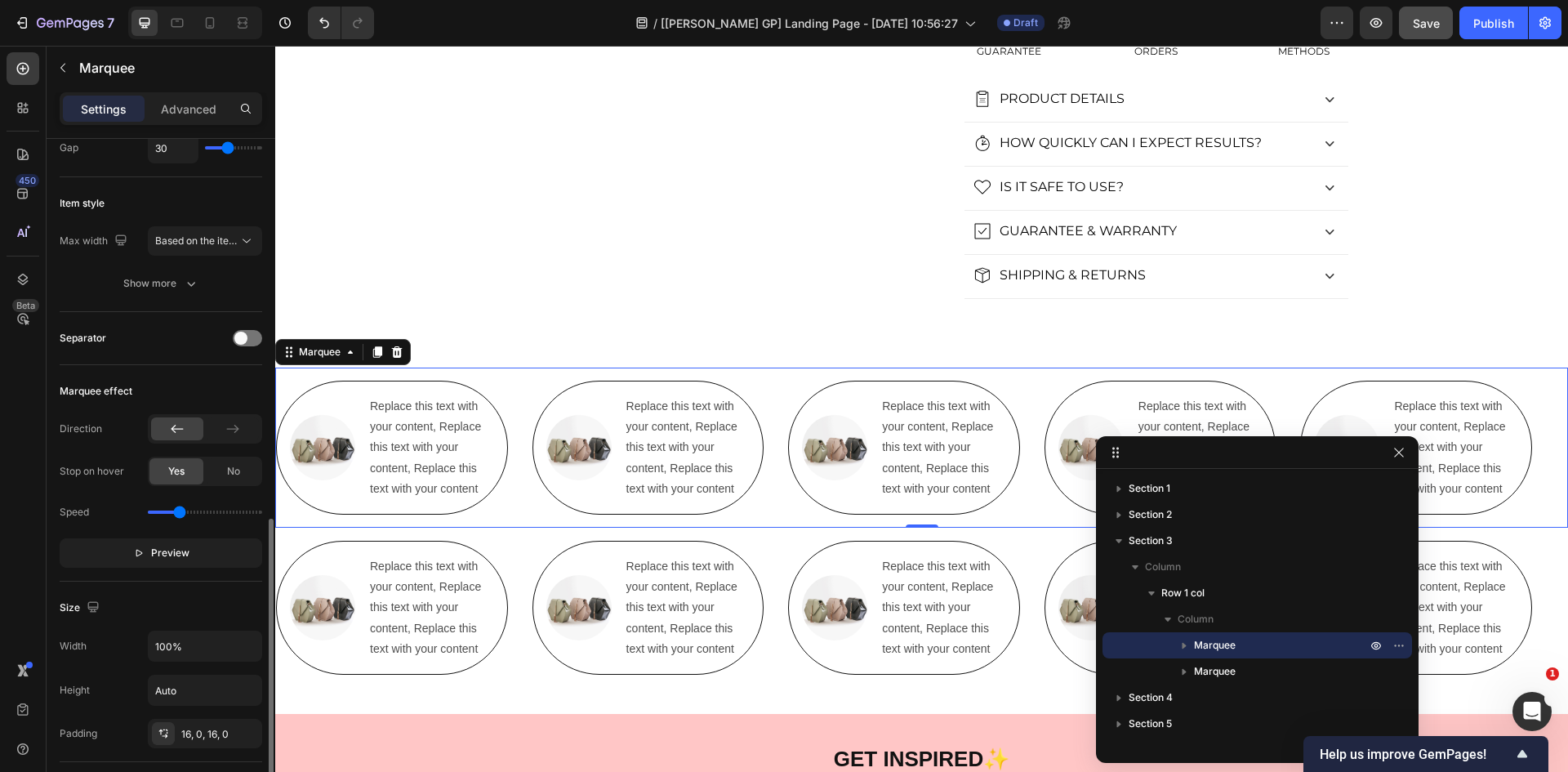
scroll to position [0, 0]
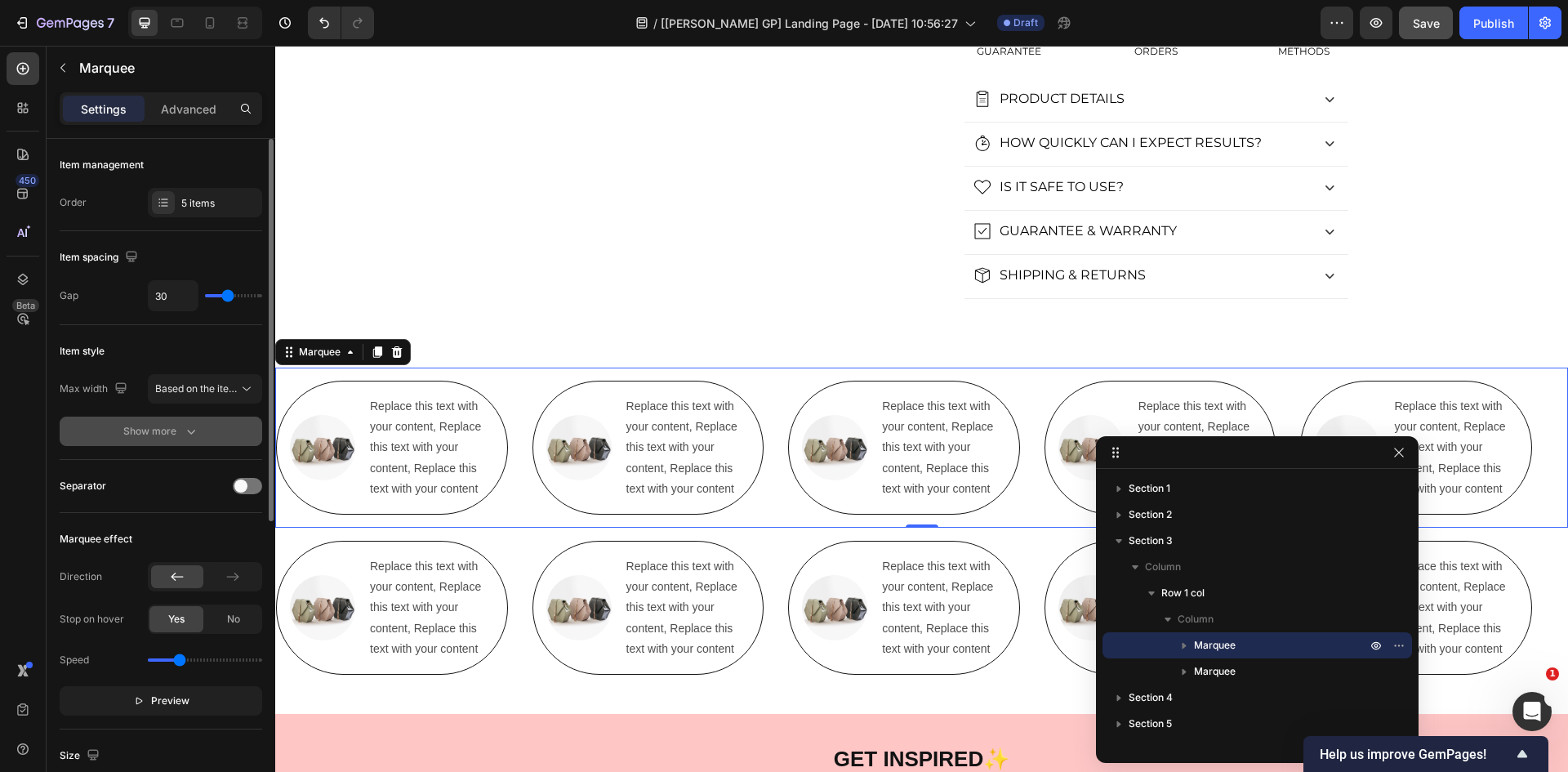
click at [133, 431] on div "Show more" at bounding box center [161, 431] width 76 height 16
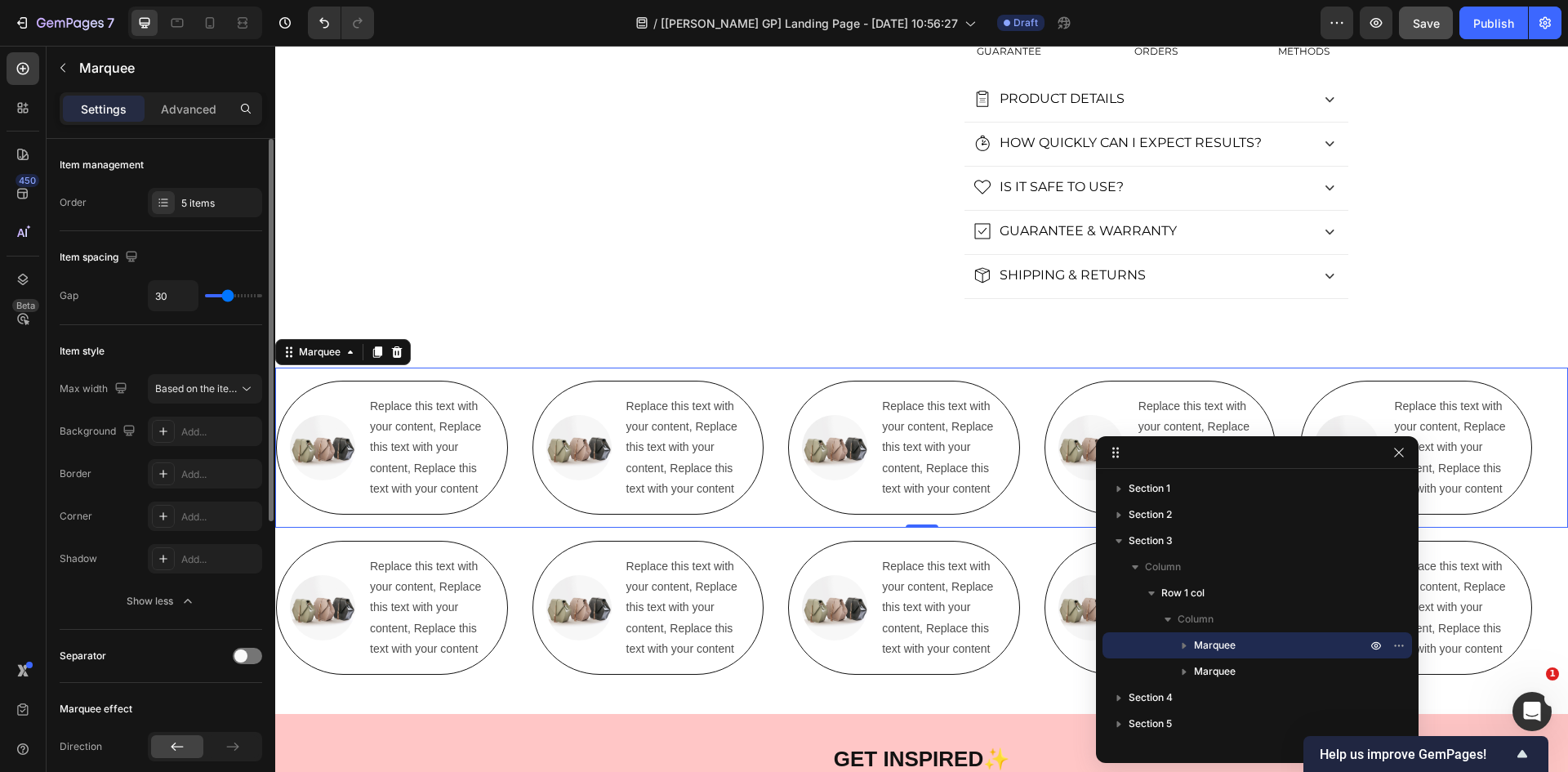
scroll to position [381, 0]
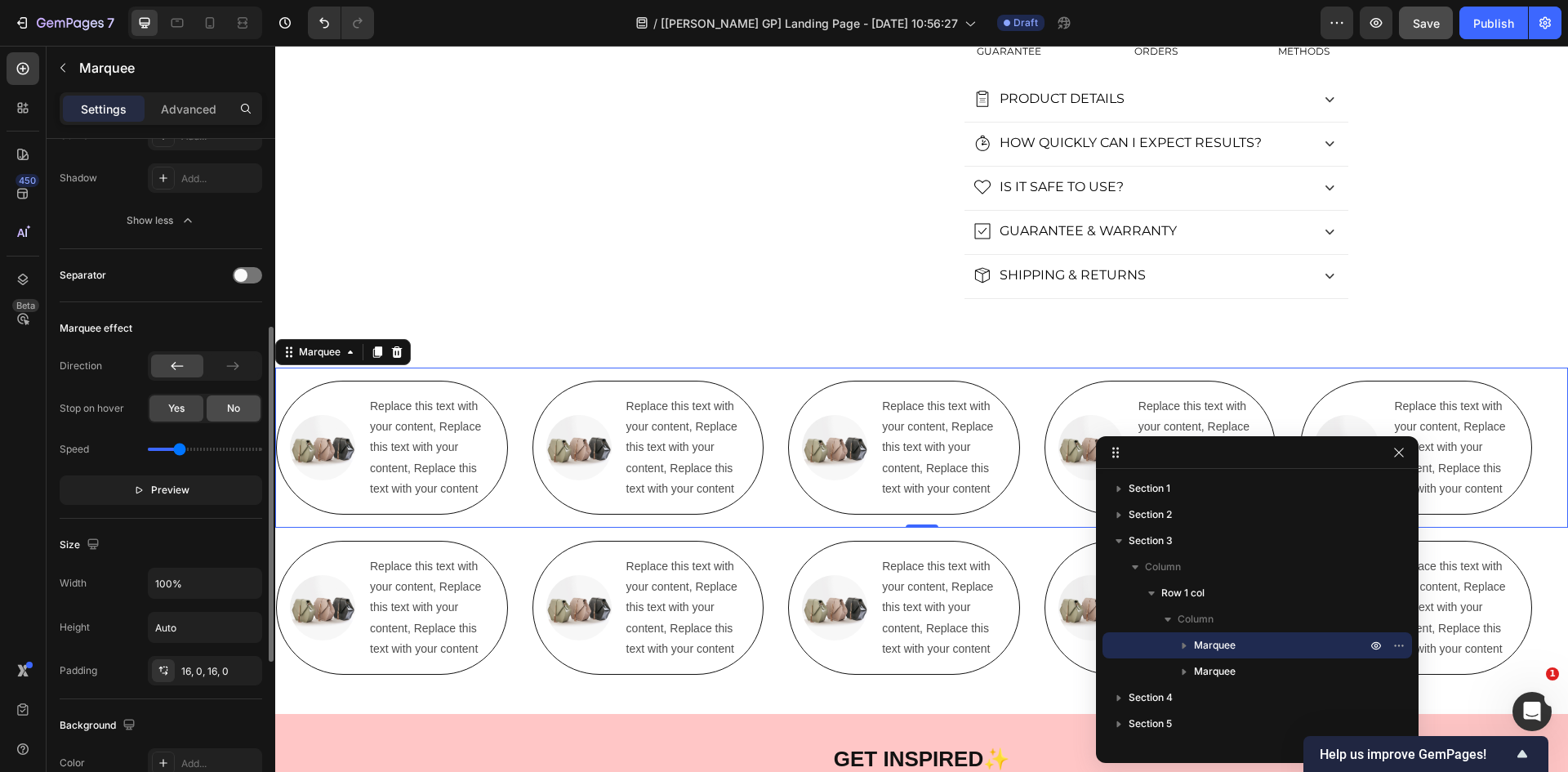
click at [227, 409] on span "No" at bounding box center [233, 408] width 13 height 15
click at [415, 552] on div "Image Replace this text with your content, Replace this text with your content,…" at bounding box center [288, 607] width 257 height 134
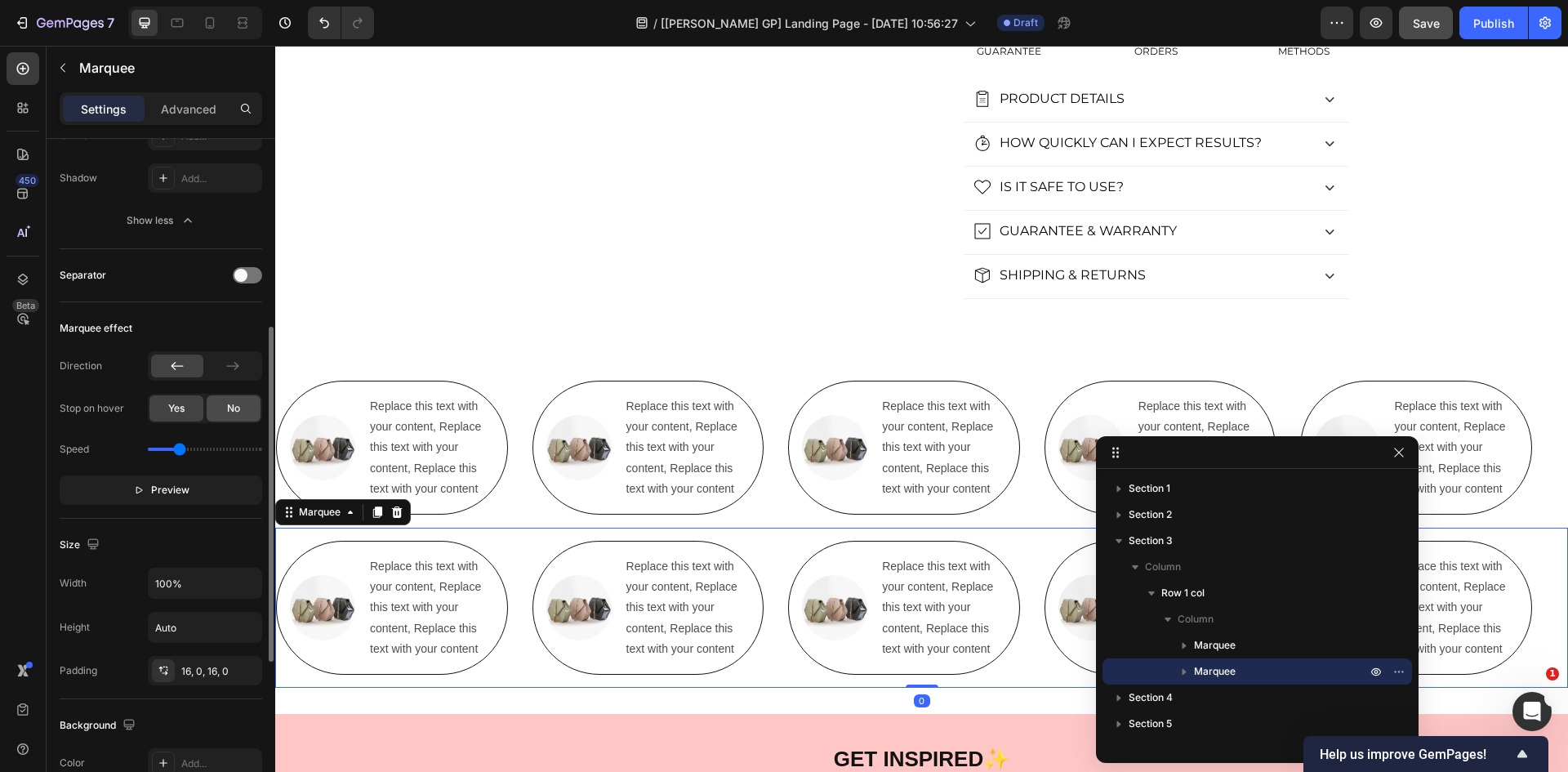
click at [207, 406] on div "No" at bounding box center [233, 408] width 54 height 26
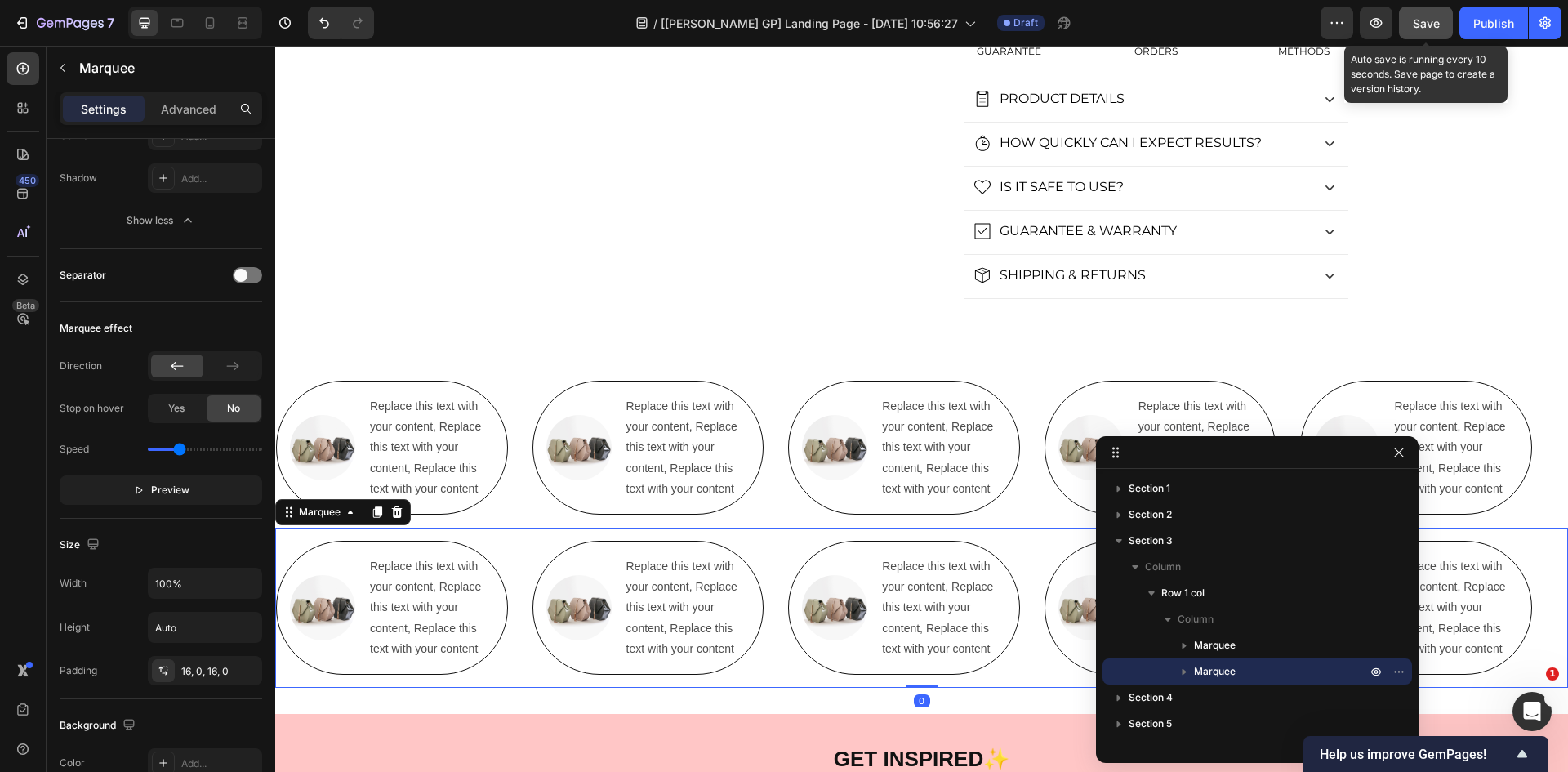
click at [1415, 23] on span "Save" at bounding box center [1426, 23] width 27 height 14
click at [1376, 20] on icon "button" at bounding box center [1376, 22] width 16 height 16
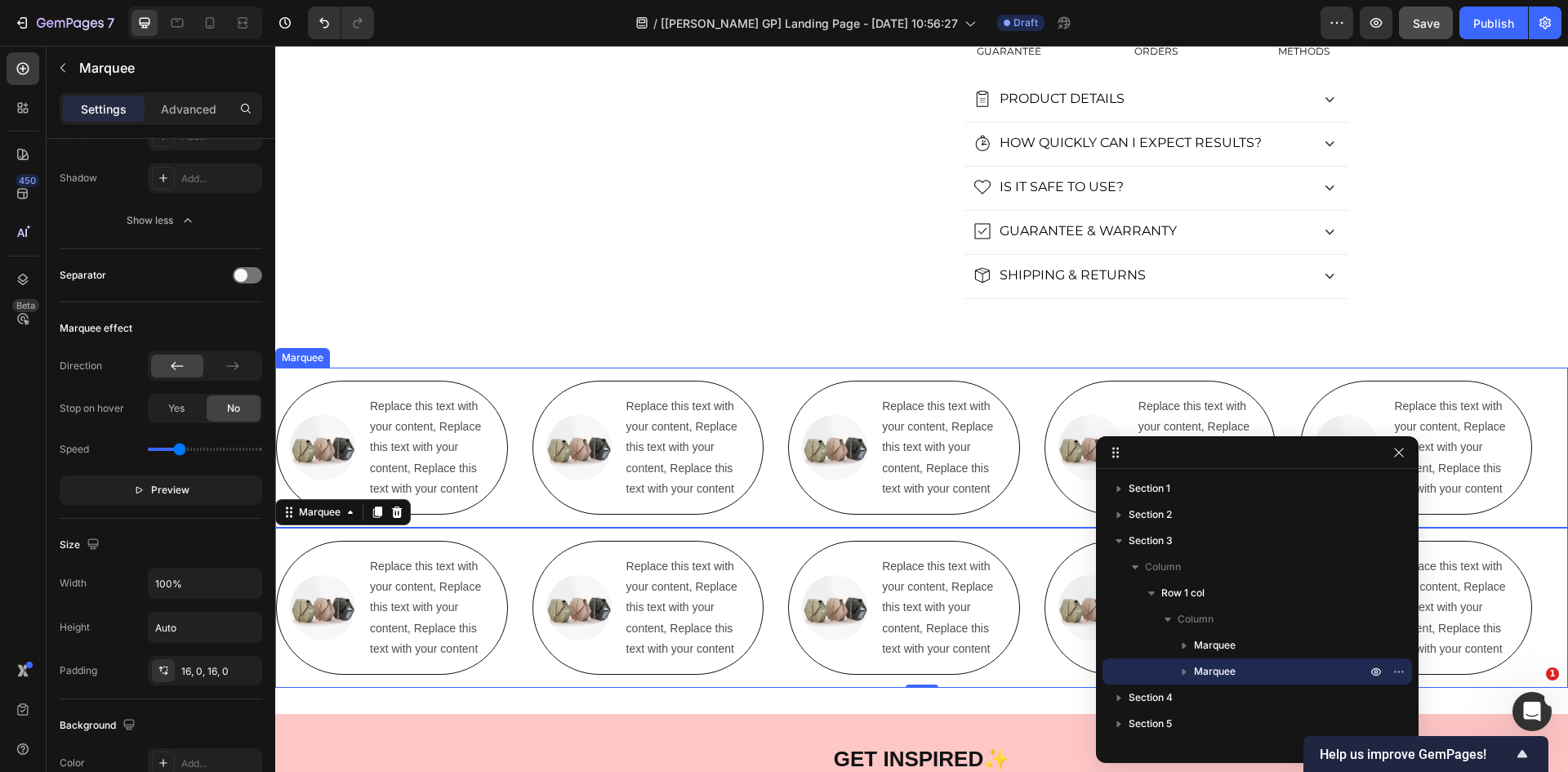
click at [526, 392] on div "Image Replace this text with your content, Replace this text with your content,…" at bounding box center [404, 447] width 257 height 134
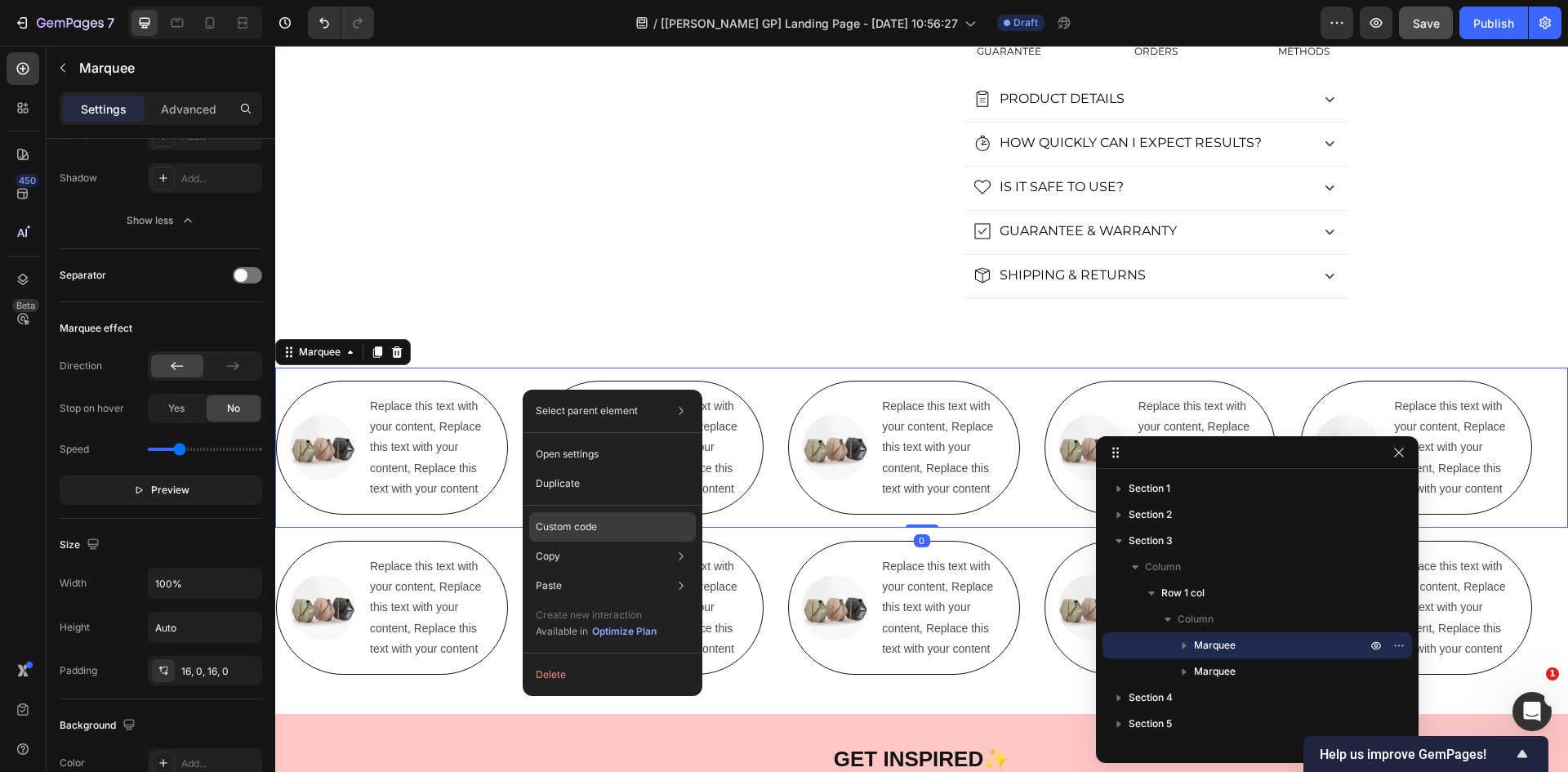
click at [607, 526] on div "Custom code" at bounding box center [612, 526] width 166 height 29
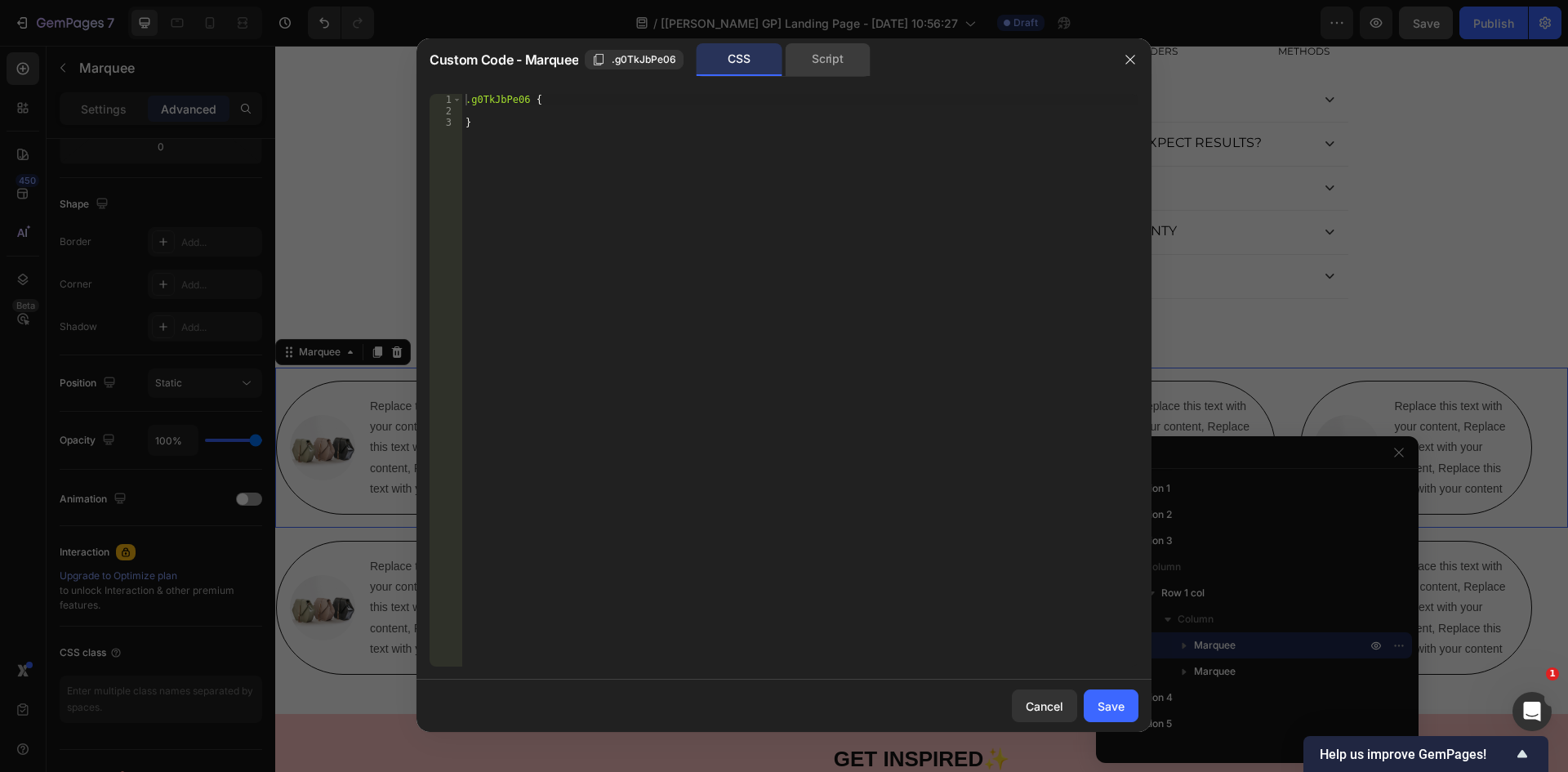
click at [862, 48] on div "Script" at bounding box center [828, 59] width 86 height 33
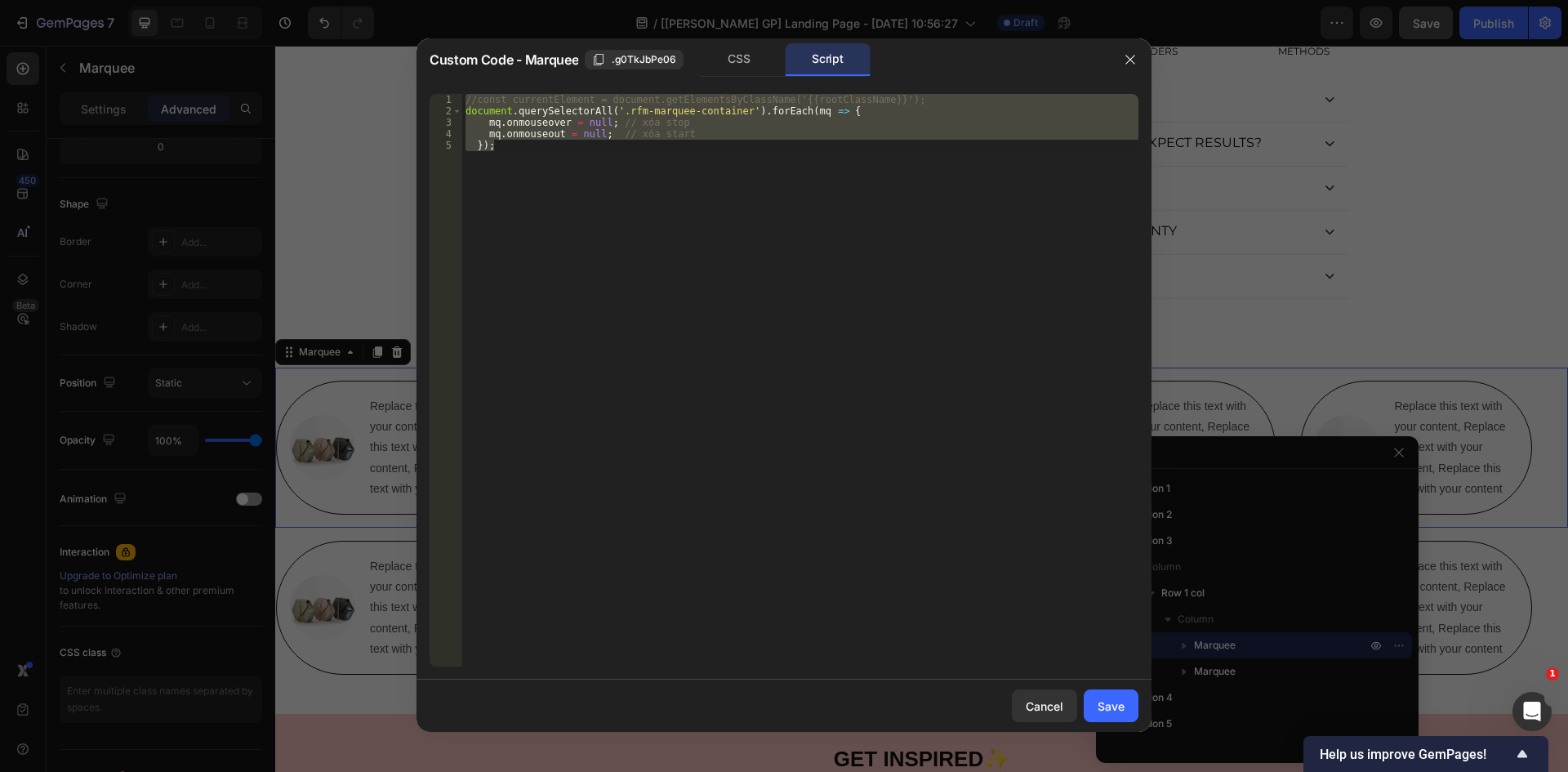
click at [537, 221] on div "//const currentElement = document.getElementsByClassName('{{rootClassName}}'); …" at bounding box center [800, 380] width 676 height 572
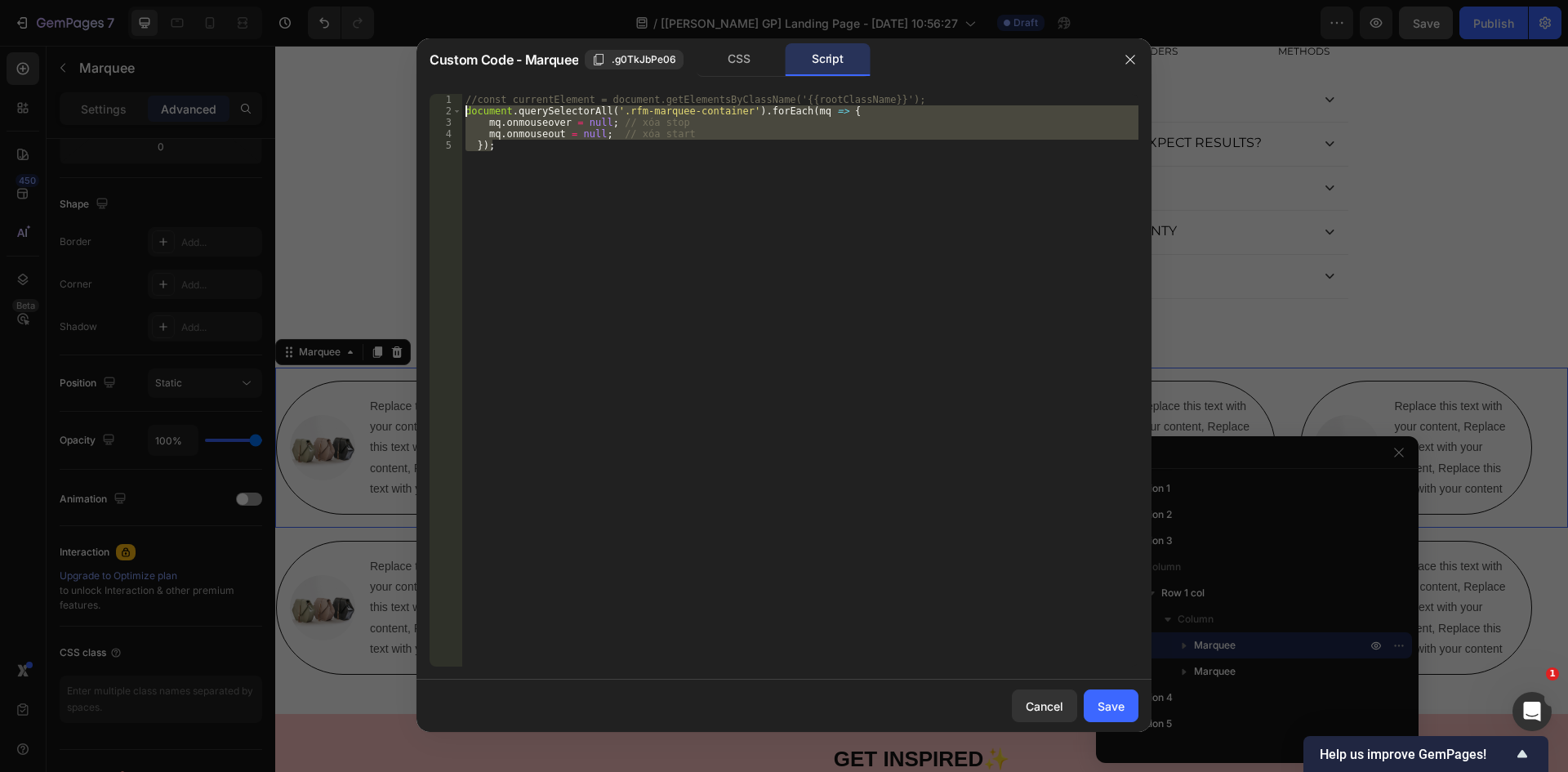
drag, startPoint x: 491, startPoint y: 145, endPoint x: 450, endPoint y: 115, distance: 50.8
click at [450, 115] on div "}); 1 2 3 4 5 //const currentElement = document.getElementsByClassName('{{rootC…" at bounding box center [784, 380] width 709 height 572
type textarea "document.querySelectorAll('.rfm-marquee-container').forEach(mq => { mq.onmouseo…"
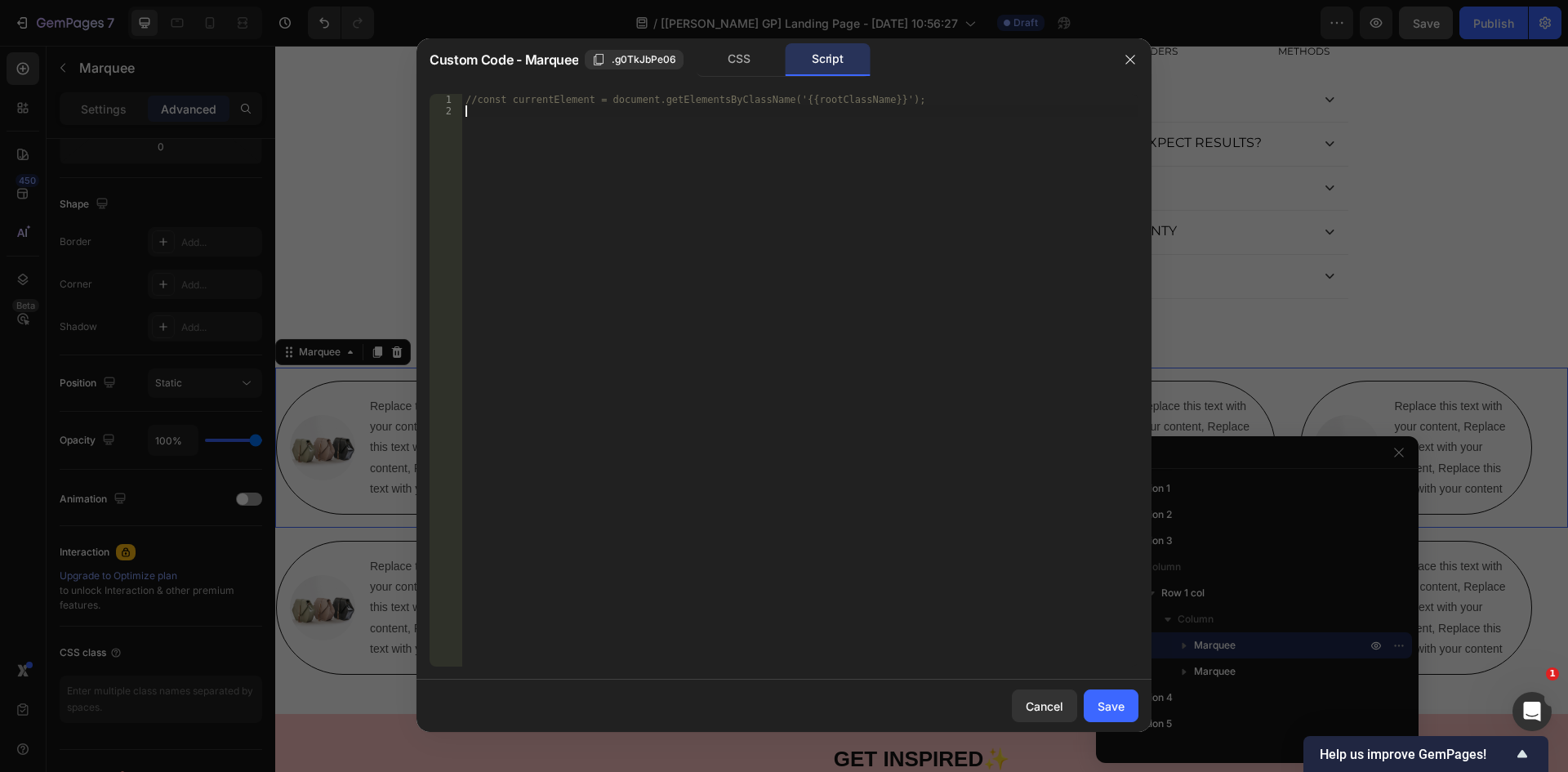
type textarea "//const currentElement = document.getElementsByClassName('{{rootClassName}}');"
click at [1104, 711] on div "Save" at bounding box center [1111, 706] width 27 height 17
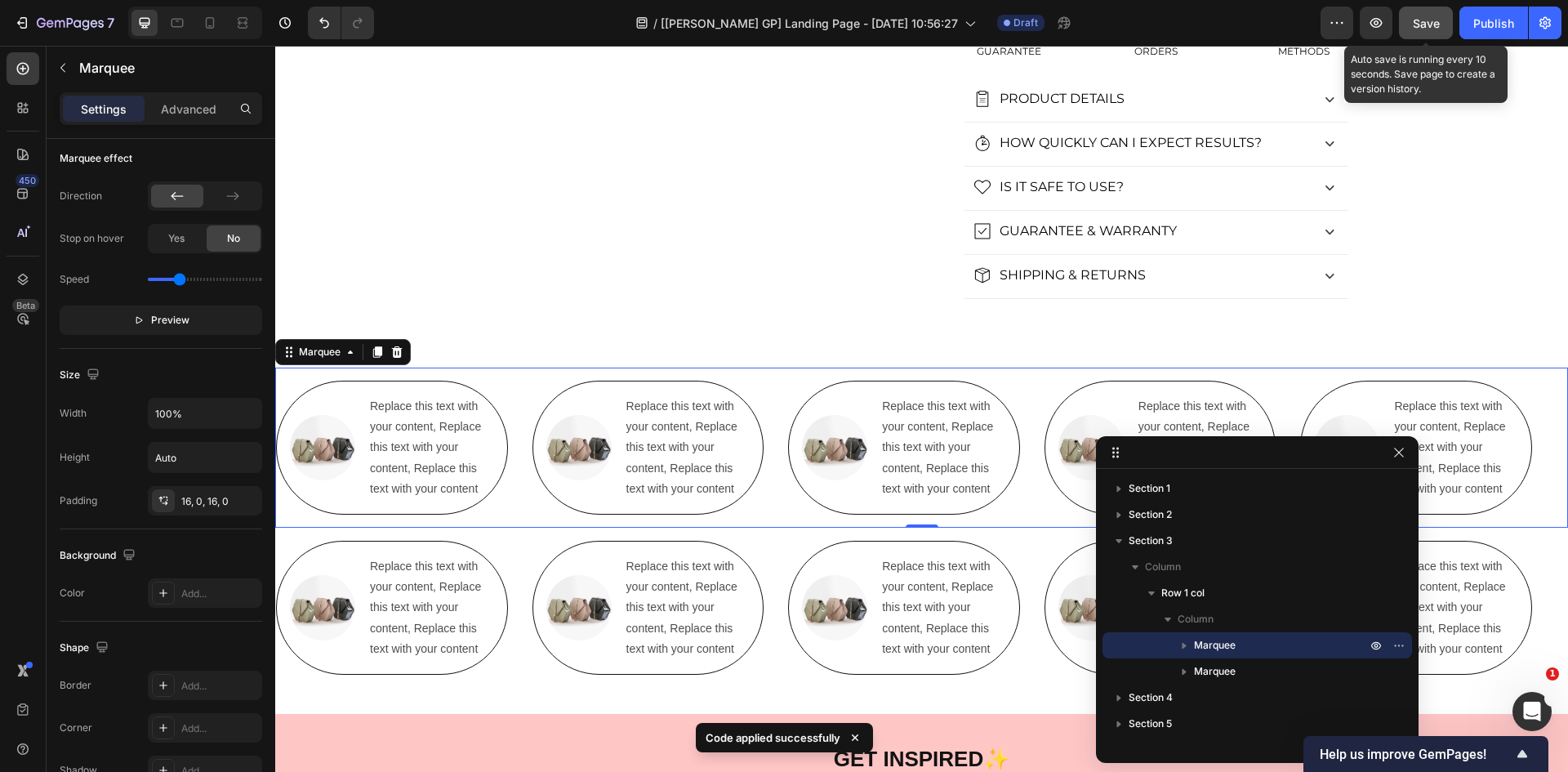
click at [1408, 16] on button "Save" at bounding box center [1426, 23] width 54 height 33
click at [1374, 25] on icon "button" at bounding box center [1376, 22] width 16 height 16
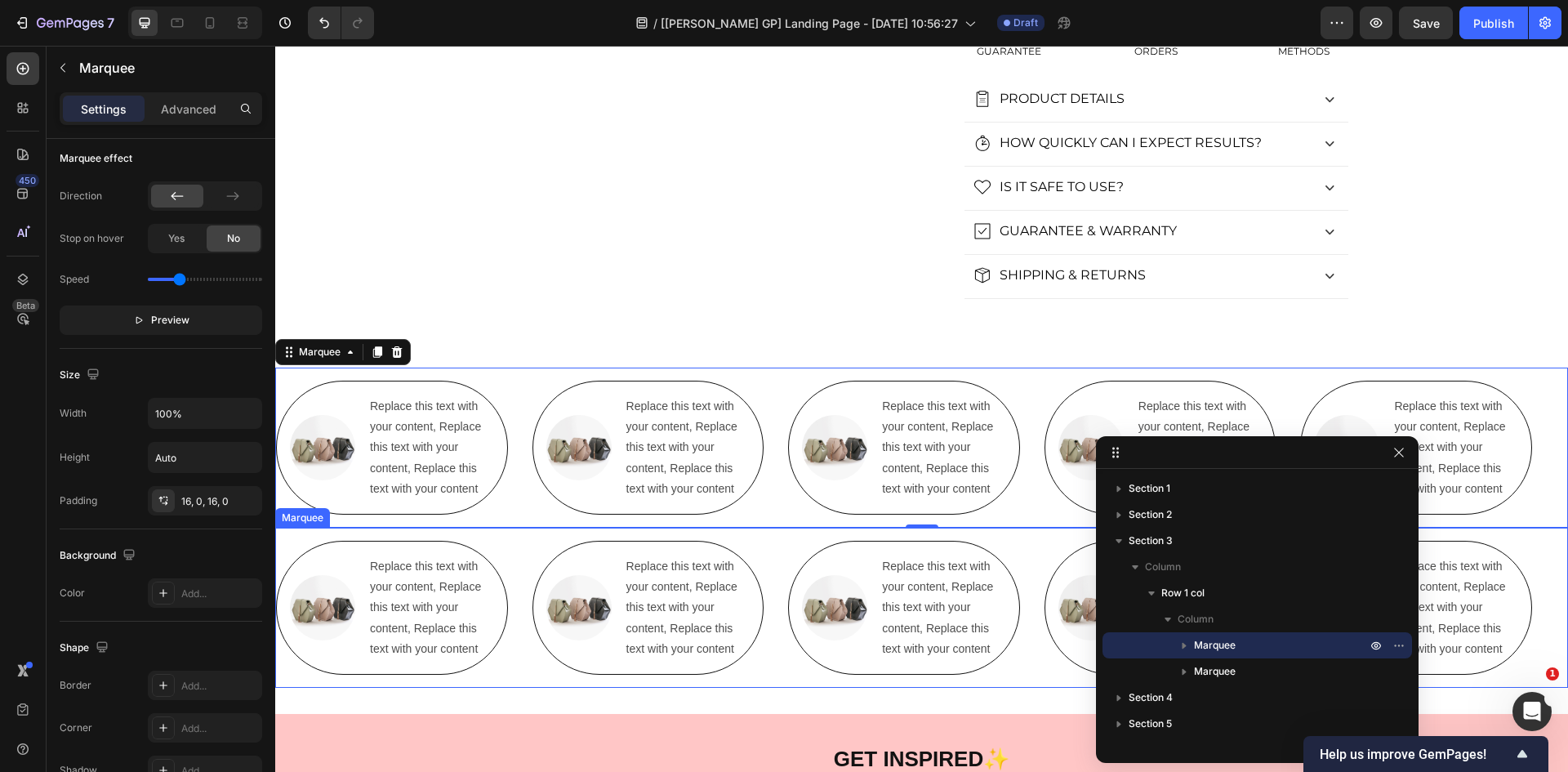
click at [521, 547] on div "Image Replace this text with your content, Replace this text with your content,…" at bounding box center [404, 607] width 257 height 134
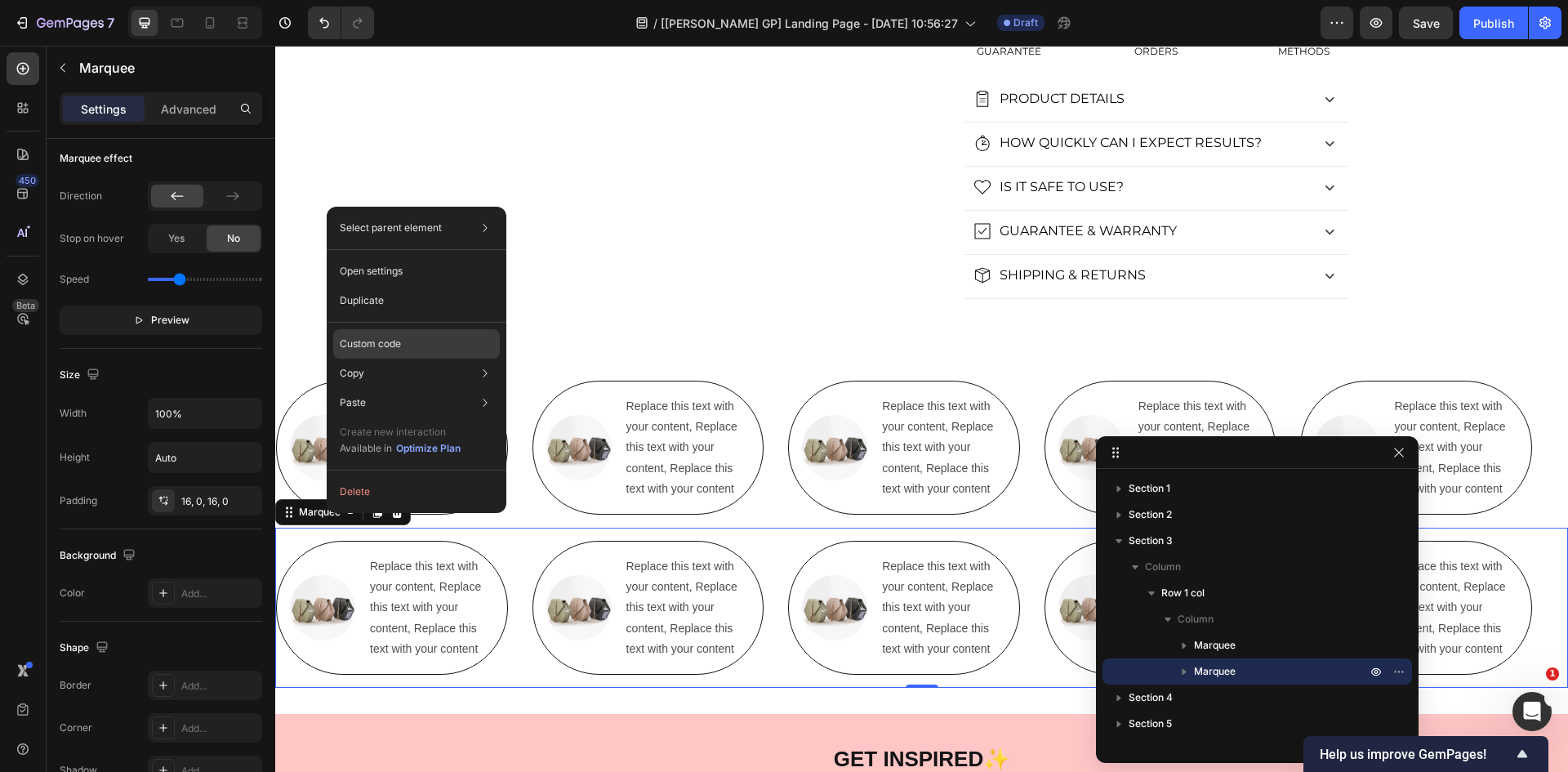
click at [400, 339] on p "Custom code" at bounding box center [370, 344] width 61 height 15
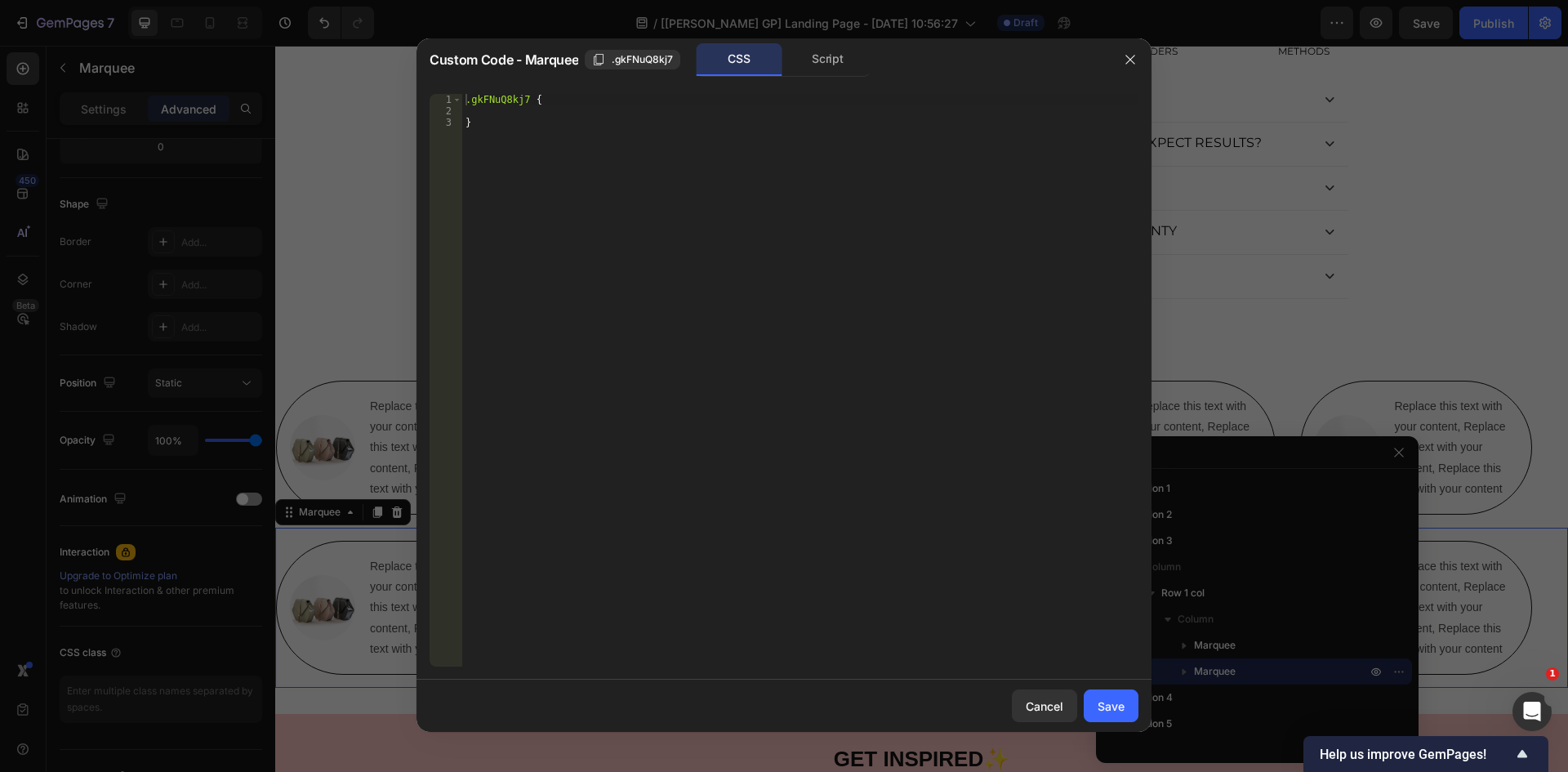
click at [469, 97] on div ".gkFNuQ8kj7 { }" at bounding box center [800, 391] width 676 height 595
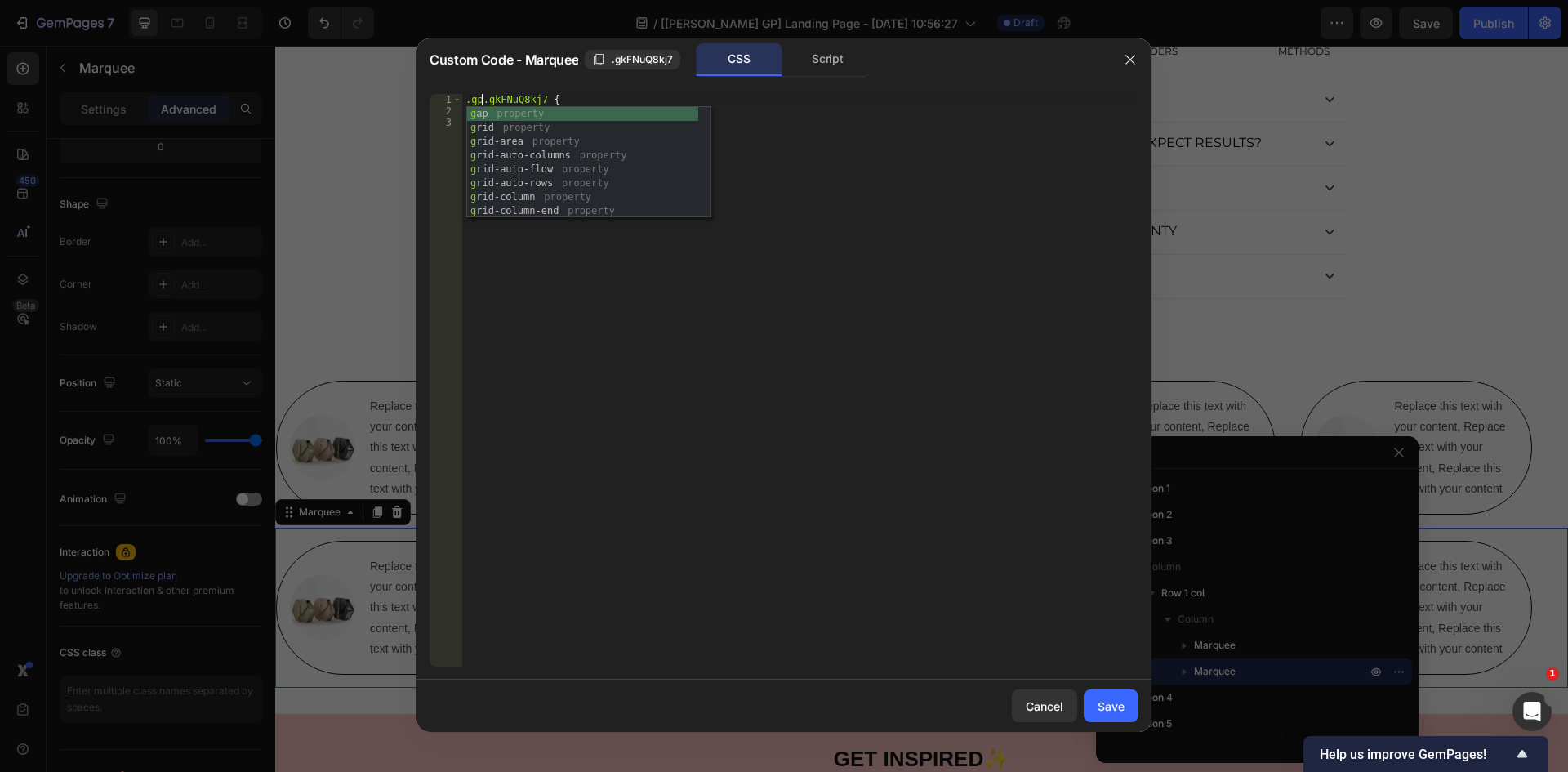
scroll to position [0, 2]
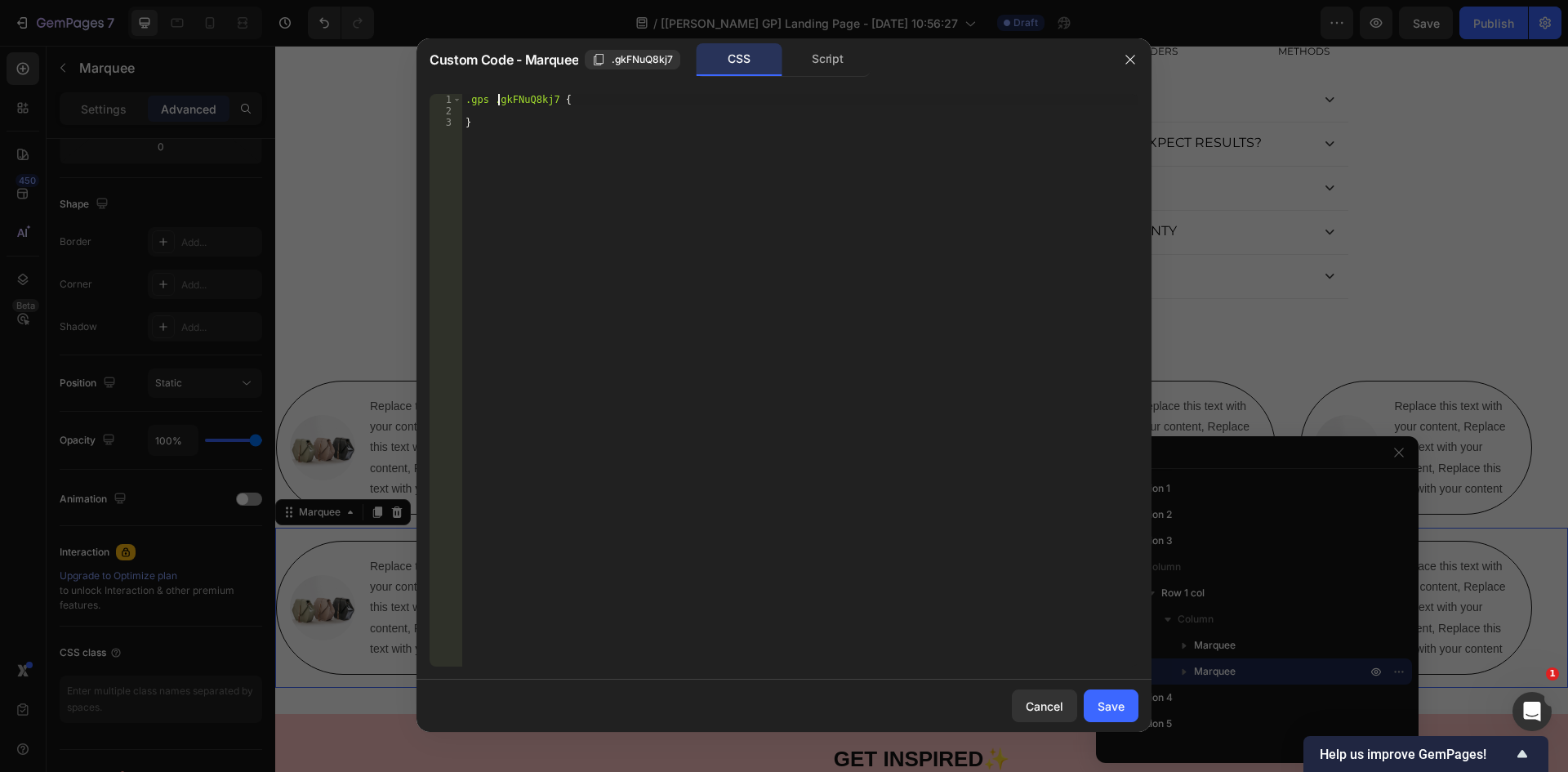
click at [557, 104] on div ".gps .gkFNuQ8kj7 { }" at bounding box center [800, 391] width 676 height 595
paste textarea "rfm-marquee-container"
type textarea ".gps .gkFNuQ8kj7 .rfm-marquee-container{"
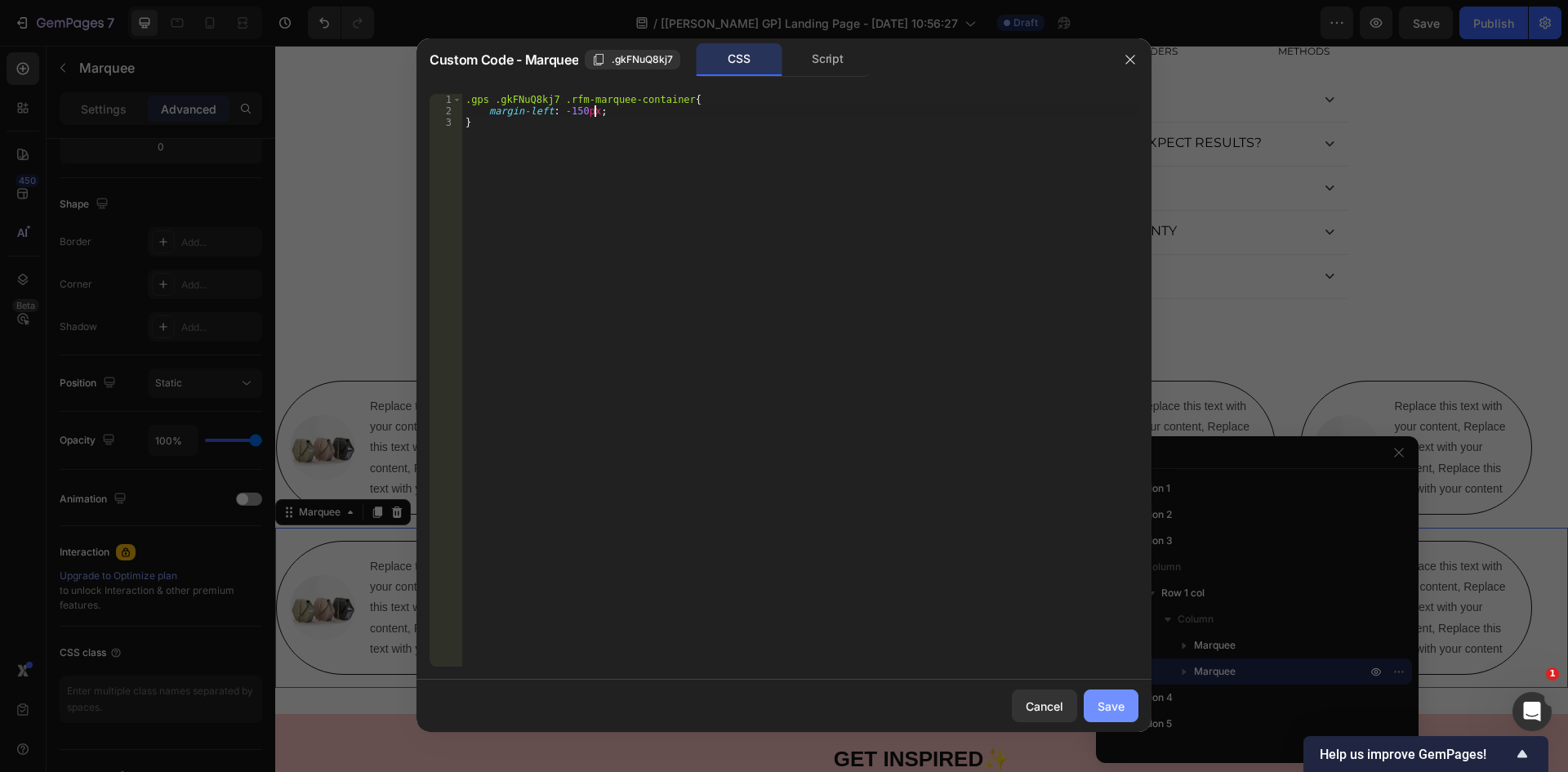
type textarea "margin-left: -150px;;"
click at [1104, 705] on div "Save" at bounding box center [1111, 706] width 27 height 17
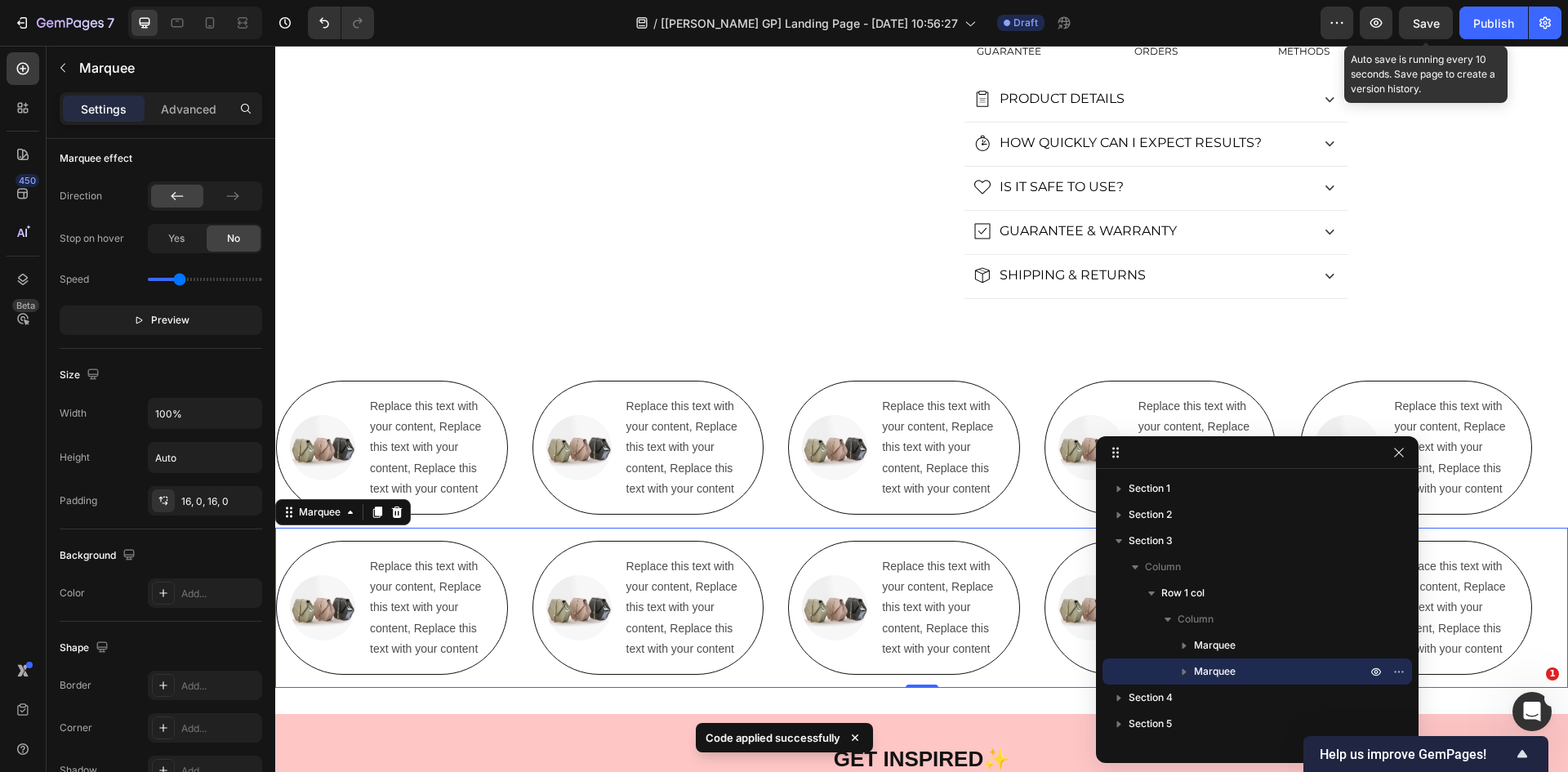
drag, startPoint x: 1429, startPoint y: 25, endPoint x: 1113, endPoint y: 9, distance: 316.4
click at [1429, 25] on span "Save" at bounding box center [1426, 23] width 27 height 14
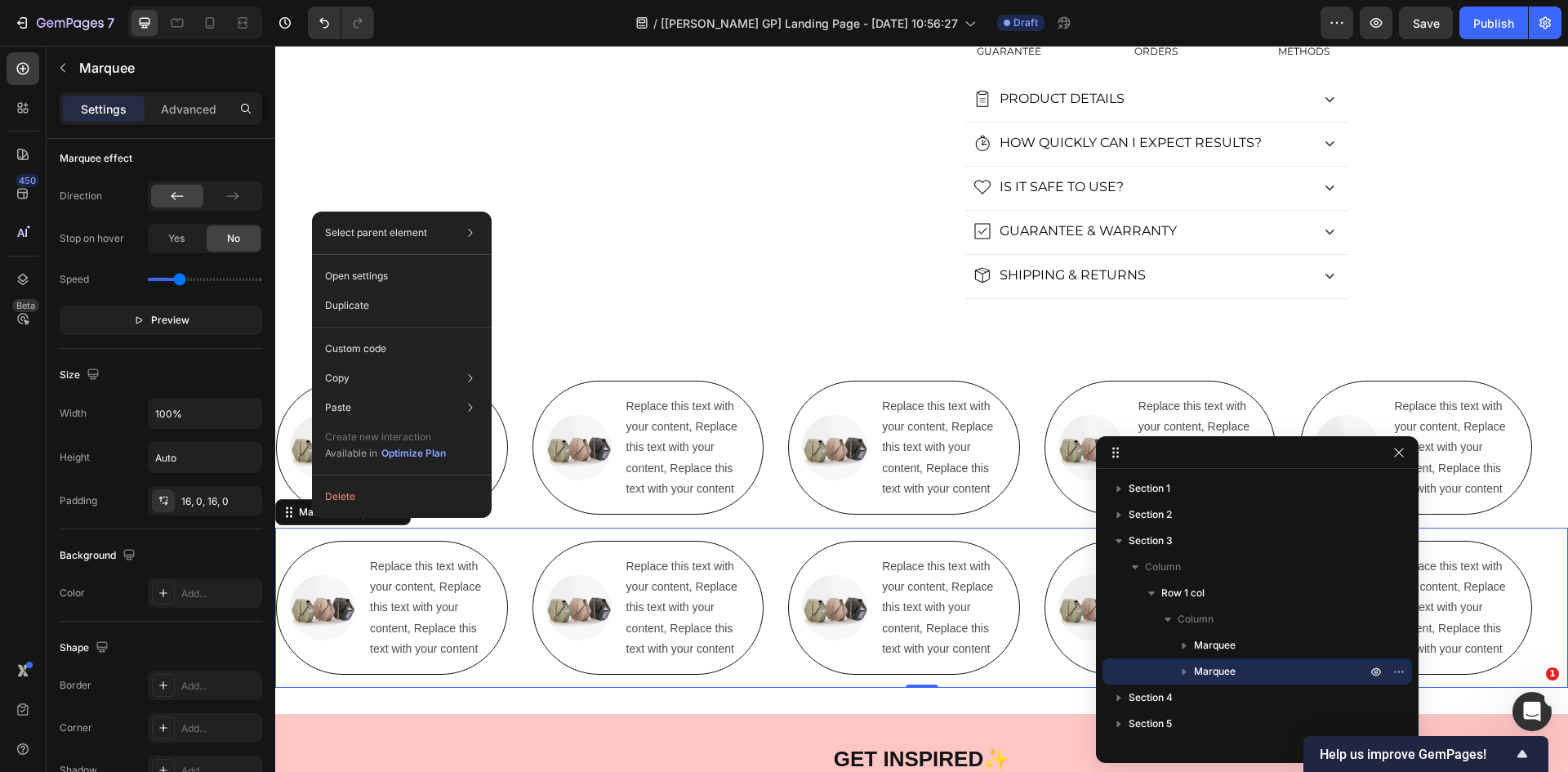
click at [399, 333] on div "Select parent element Section Row 1 col Marquee Open settings Duplicate Custom …" at bounding box center [401, 364] width 180 height 306
click at [390, 345] on div "Custom code" at bounding box center [401, 349] width 166 height 29
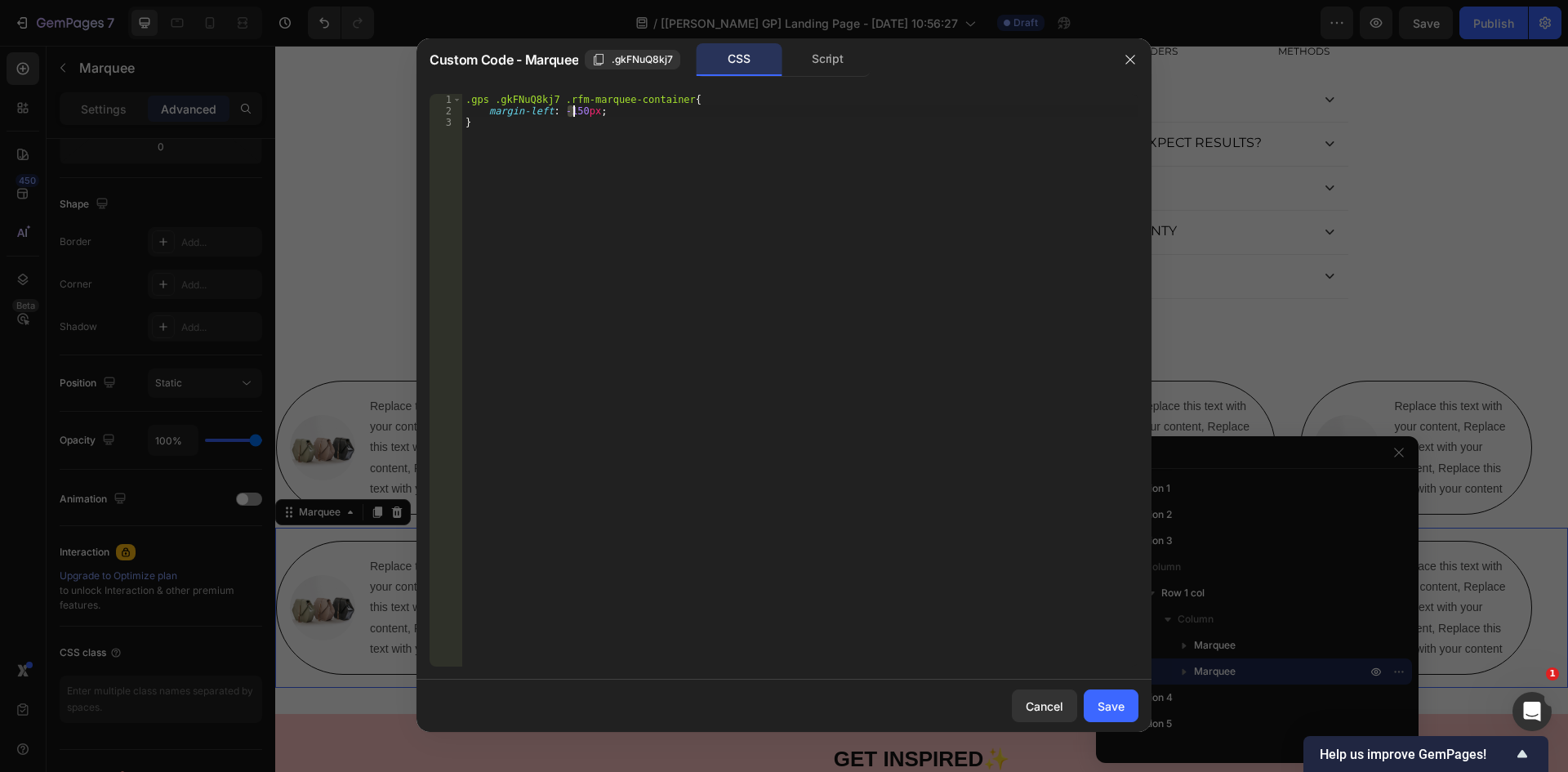
click at [572, 111] on div ".gps .gkFNuQ8kj7 .rfm-marquee-container { margin-left : -150 px ; }" at bounding box center [800, 391] width 676 height 595
type textarea "margin-left: -190px;"
click at [1111, 713] on div "Save" at bounding box center [1111, 706] width 27 height 17
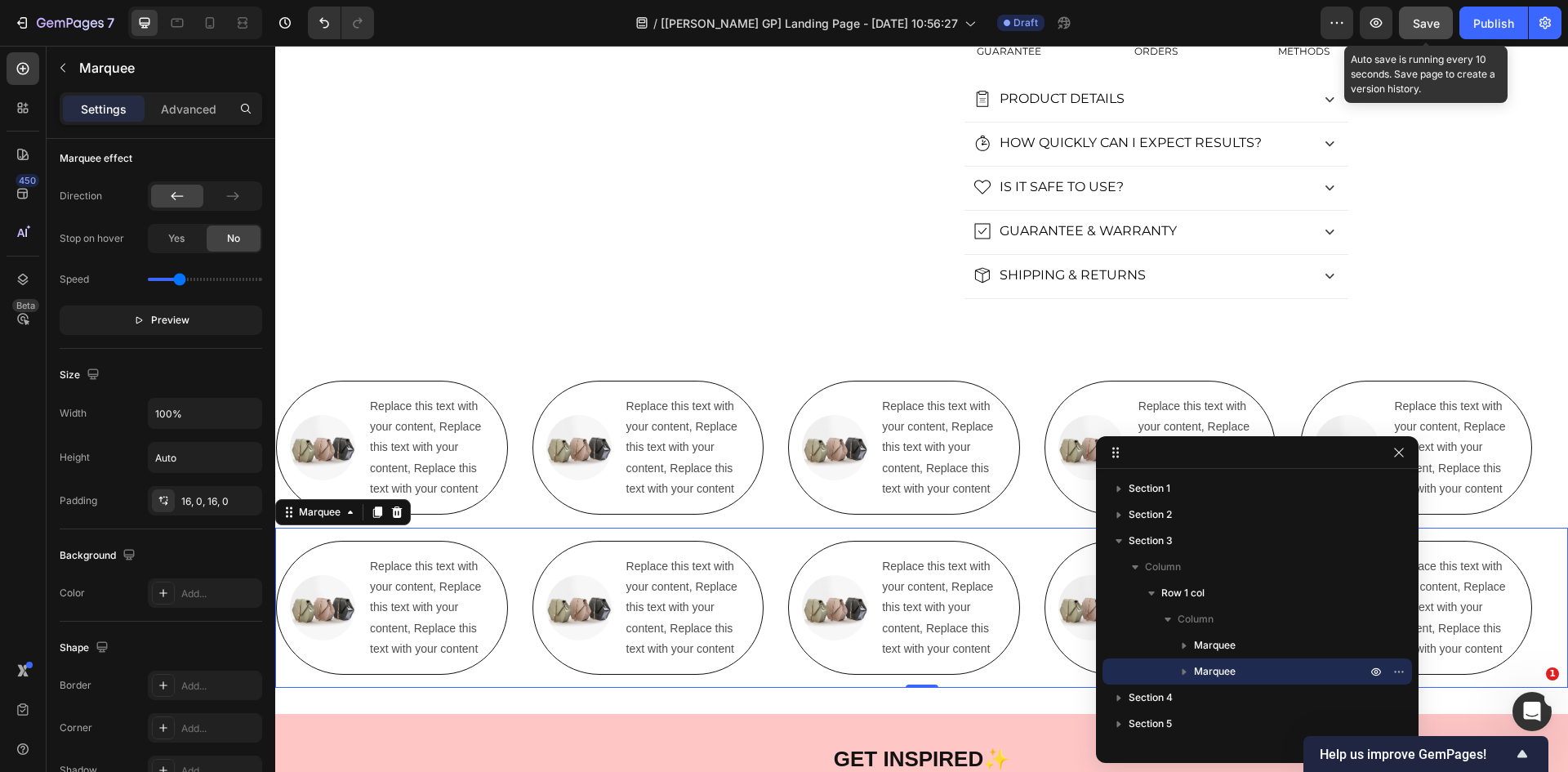
drag, startPoint x: 1415, startPoint y: 33, endPoint x: 1126, endPoint y: 4, distance: 290.5
click at [1415, 33] on button "Save" at bounding box center [1426, 23] width 54 height 33
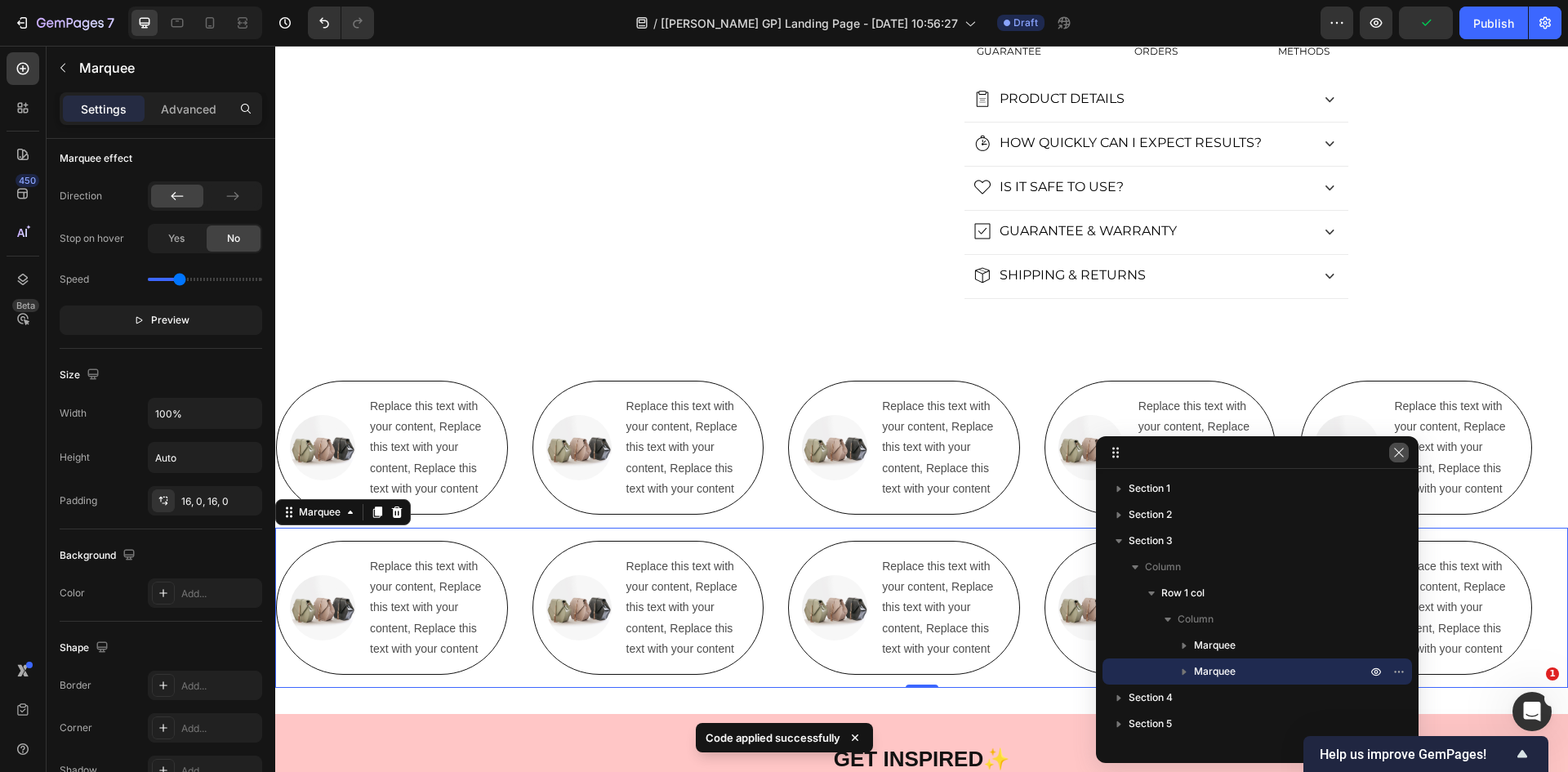
click at [1398, 449] on icon "button" at bounding box center [1398, 452] width 13 height 13
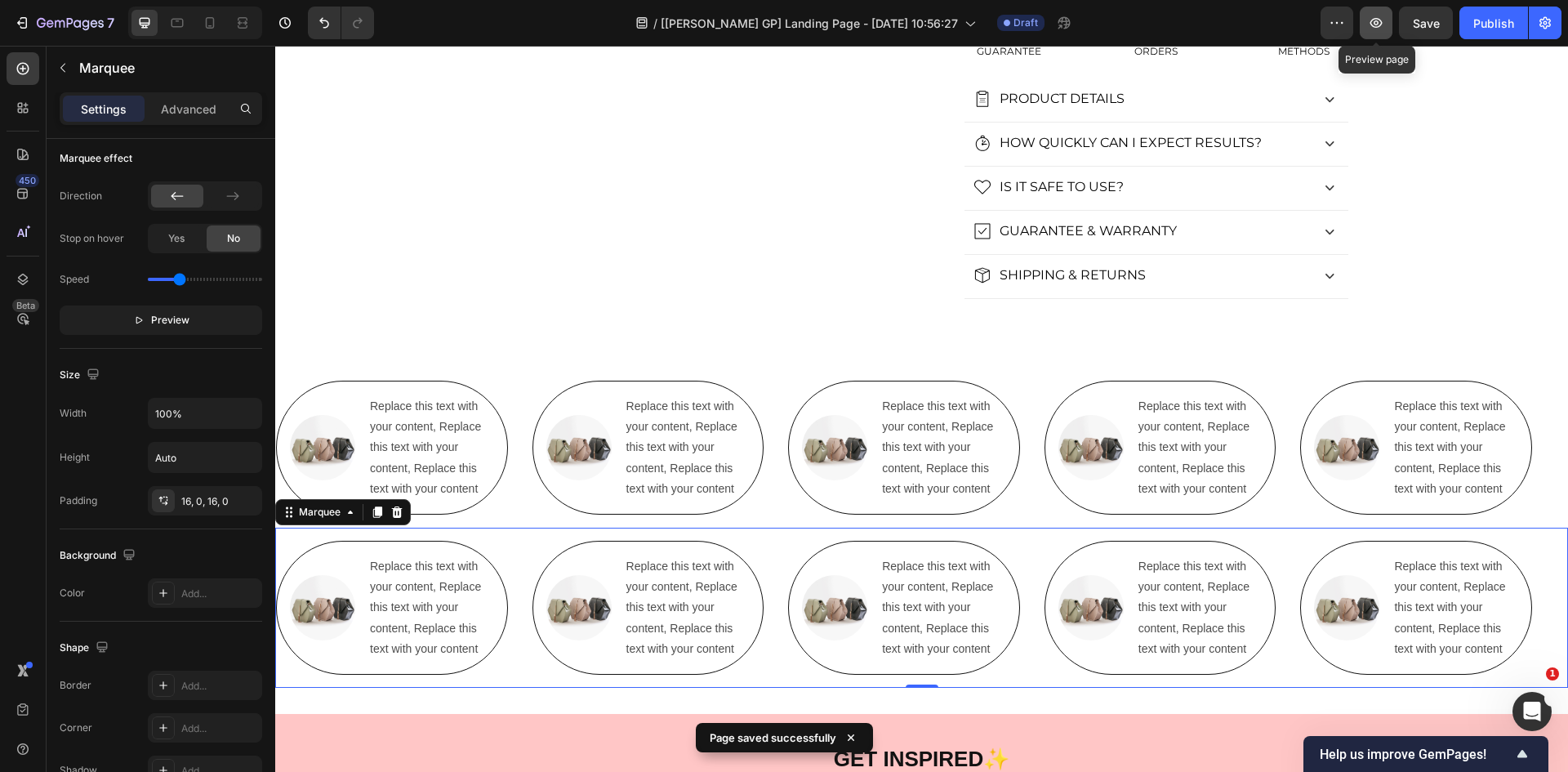
click at [1365, 22] on button "button" at bounding box center [1376, 23] width 33 height 33
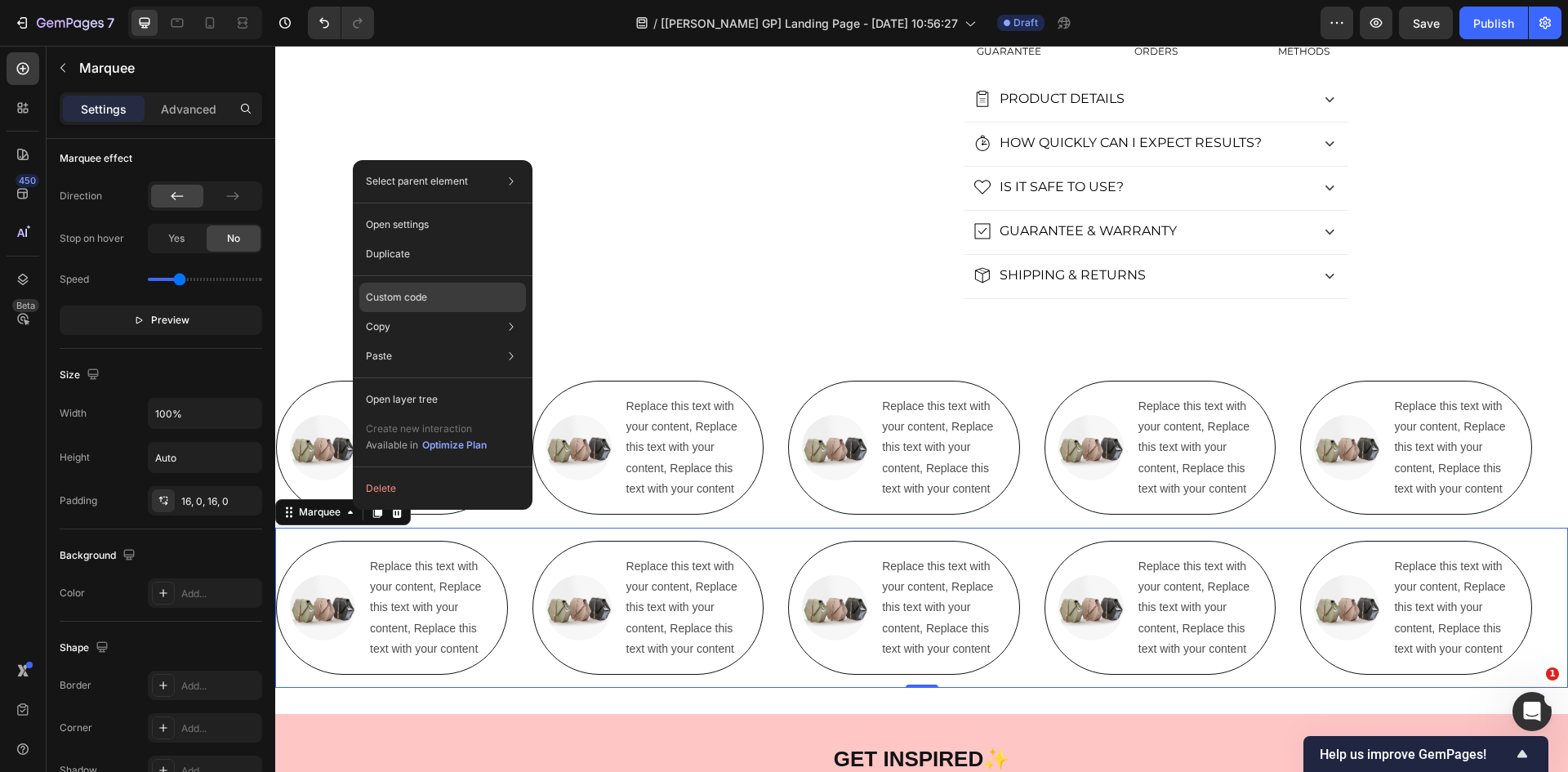
click at [413, 292] on p "Custom code" at bounding box center [396, 296] width 61 height 15
